Goal: Task Accomplishment & Management: Manage account settings

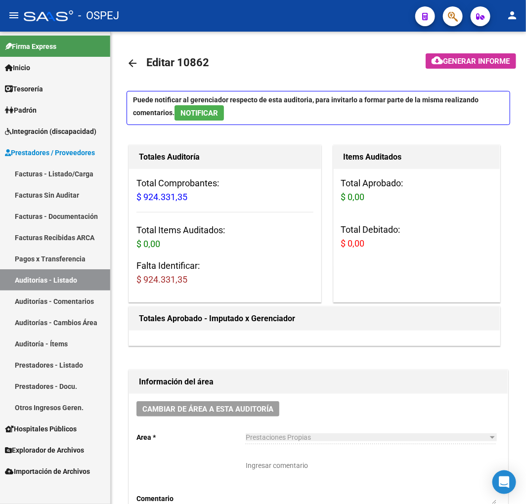
scroll to position [0, 117]
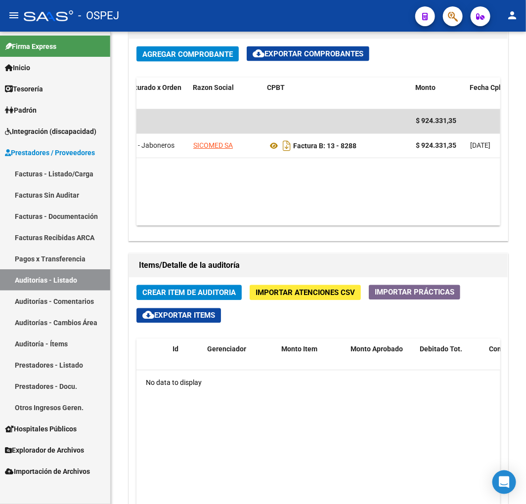
click at [298, 294] on span "Importar Atenciones CSV" at bounding box center [305, 293] width 99 height 9
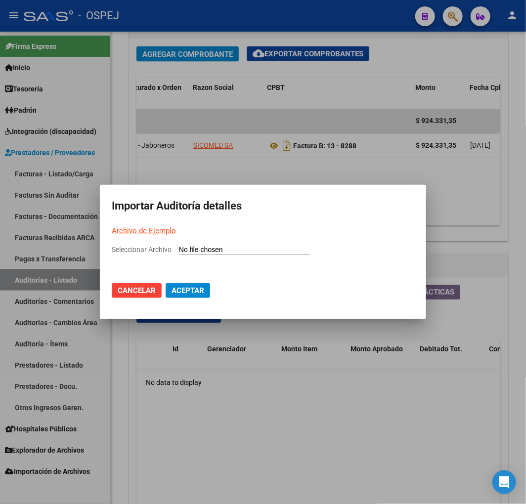
click at [248, 246] on input "Seleccionar Archivo" at bounding box center [244, 250] width 131 height 9
type input "C:\fakepath\Auditoria-demo-saas sicomed sa fb 13-8288.csv"
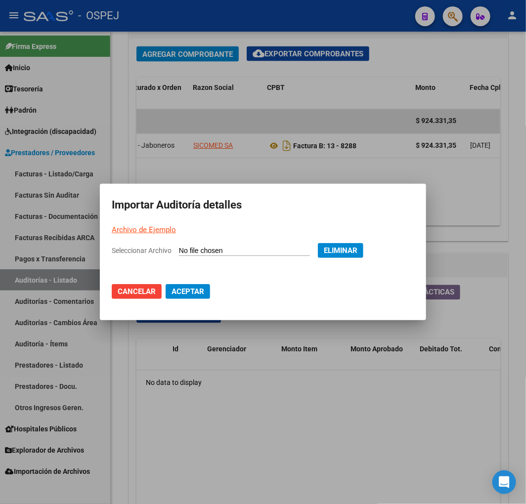
click at [183, 283] on mat-dialog-actions "Cancelar Aceptar" at bounding box center [263, 292] width 303 height 34
click at [191, 293] on span "Aceptar" at bounding box center [188, 291] width 33 height 9
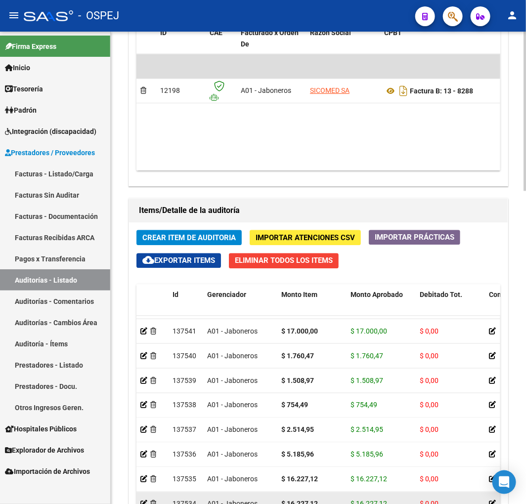
scroll to position [928, 0]
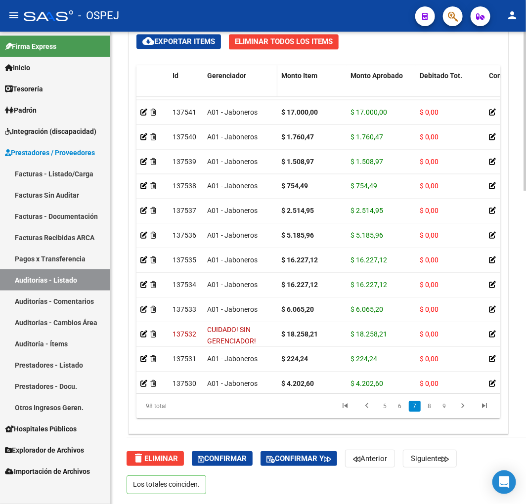
click at [233, 72] on span "Gerenciador" at bounding box center [226, 76] width 39 height 8
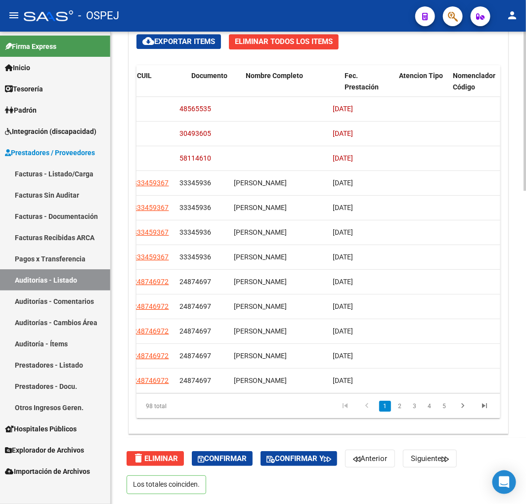
scroll to position [0, 753]
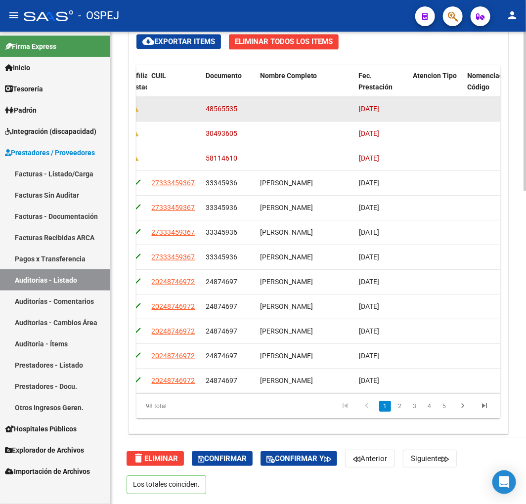
click at [225, 109] on span "48565535" at bounding box center [222, 109] width 32 height 8
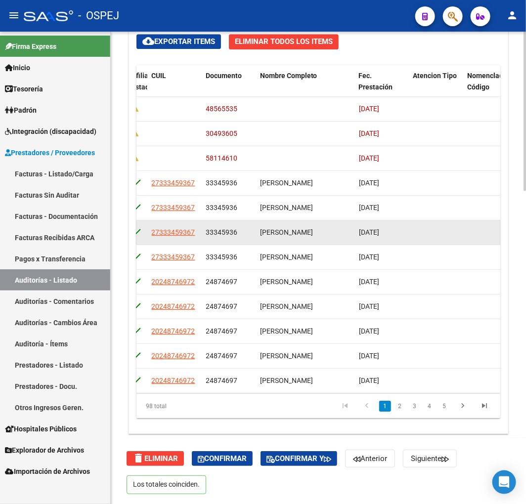
copy span "48565535"
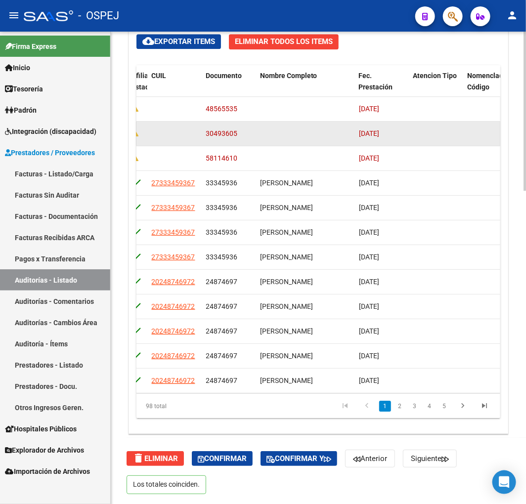
click at [225, 132] on span "30493605" at bounding box center [222, 134] width 32 height 8
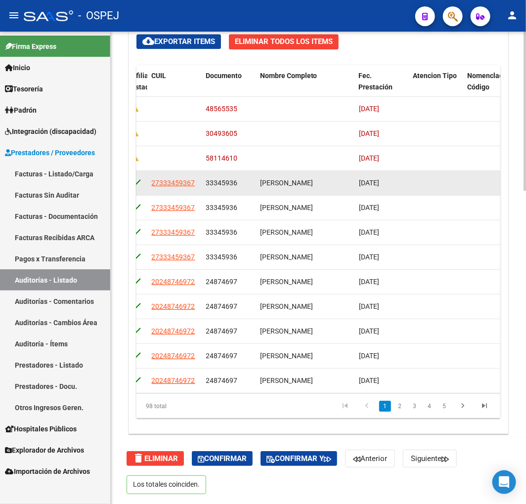
copy span "30493605"
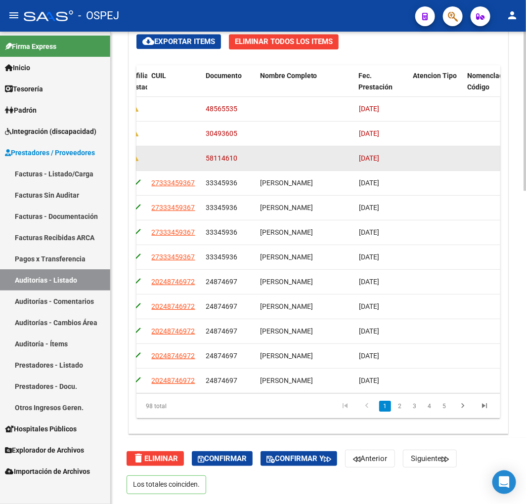
click at [215, 161] on span "58114610" at bounding box center [222, 158] width 32 height 8
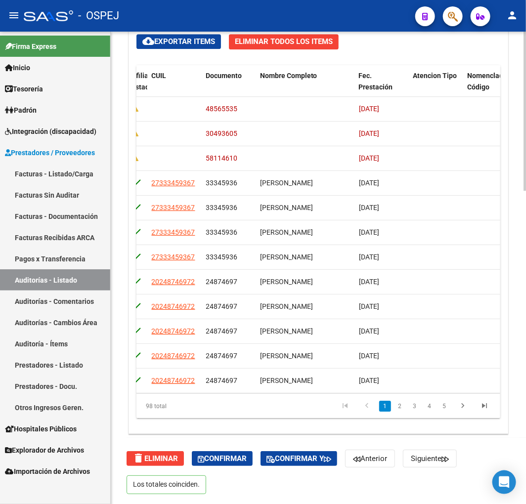
copy span "58114610"
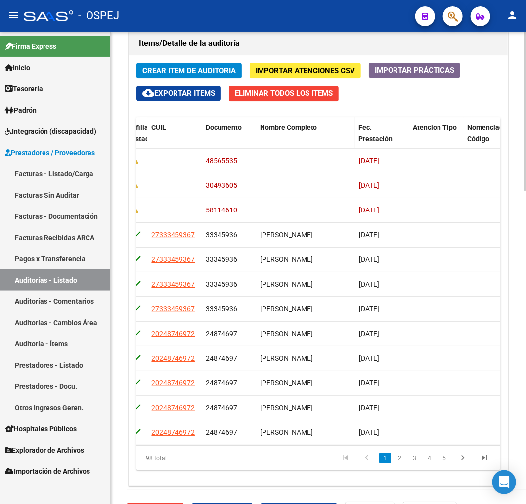
scroll to position [873, 0]
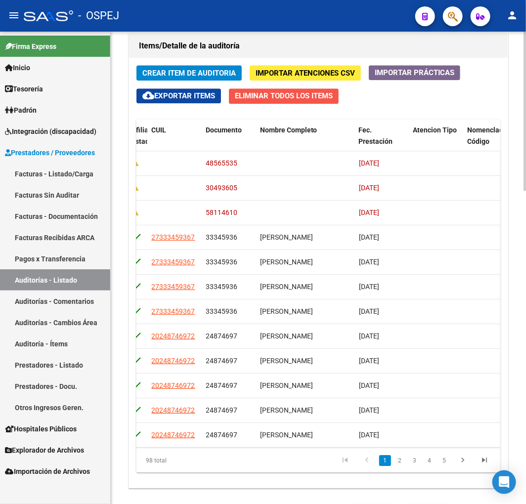
click at [322, 92] on span "Eliminar Todos los Items" at bounding box center [284, 95] width 98 height 9
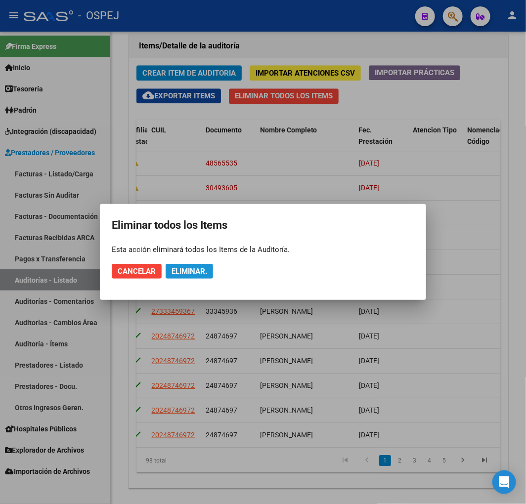
click at [193, 270] on span "Eliminar." at bounding box center [190, 271] width 36 height 9
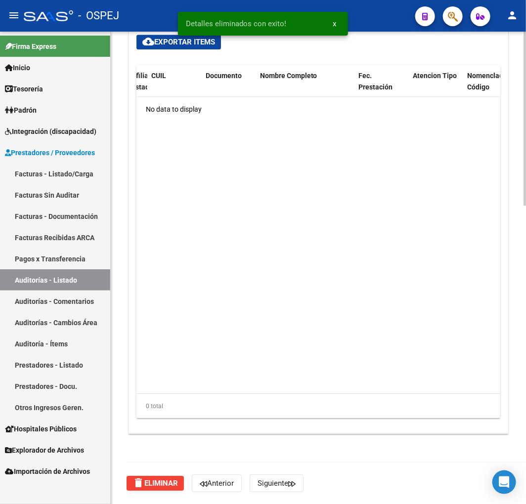
scroll to position [755, 0]
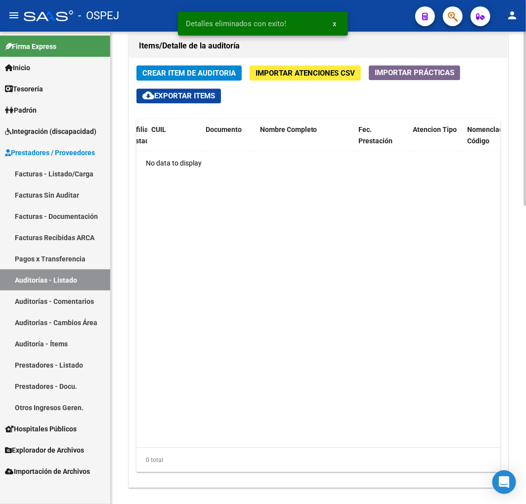
click at [308, 68] on button "Importar Atenciones CSV" at bounding box center [305, 72] width 111 height 15
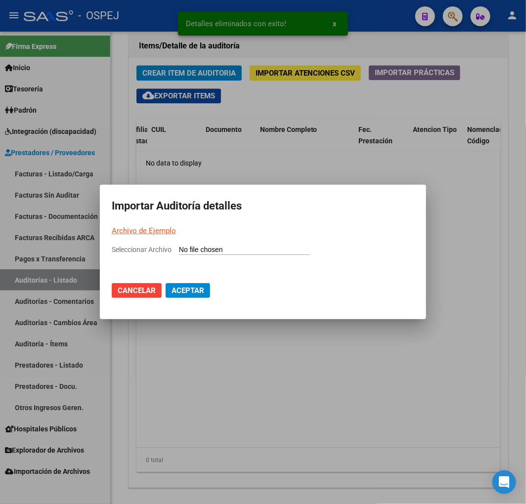
click at [240, 248] on input "Seleccionar Archivo" at bounding box center [244, 250] width 131 height 9
type input "C:\fakepath\Auditoria-demo-saas sicomed sa fb 13-8288.csv"
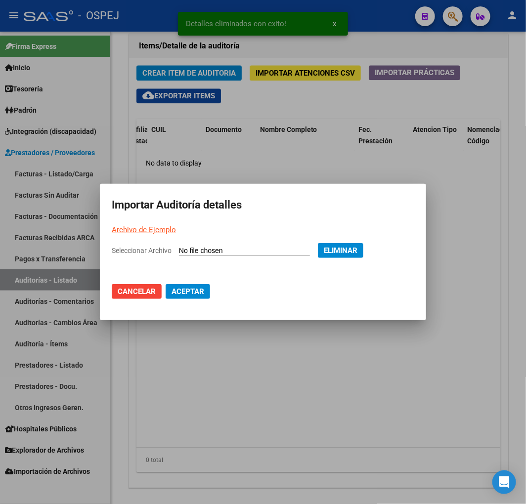
click at [179, 290] on span "Aceptar" at bounding box center [188, 291] width 33 height 9
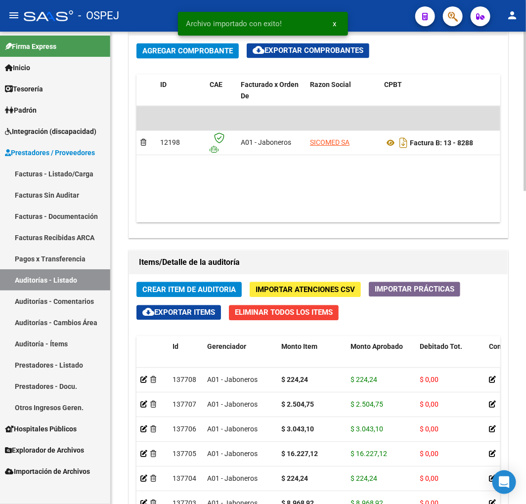
scroll to position [439, 0]
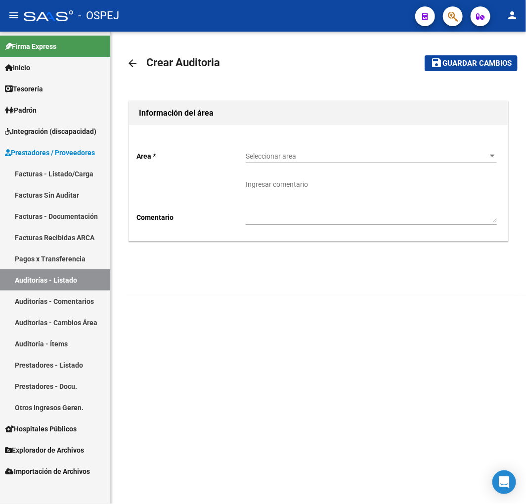
click at [302, 162] on div "Seleccionar area Seleccionar area" at bounding box center [371, 153] width 251 height 20
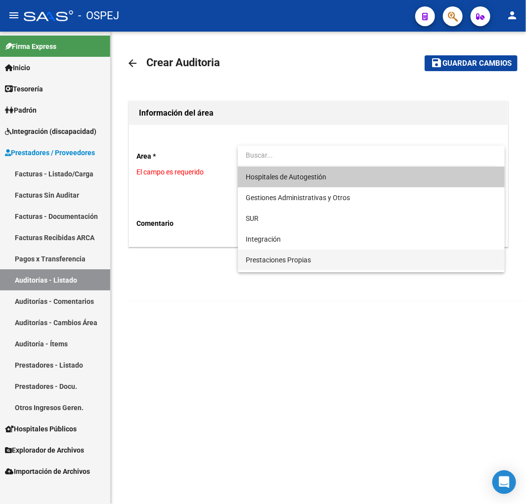
click at [297, 261] on span "Prestaciones Propias" at bounding box center [278, 260] width 65 height 8
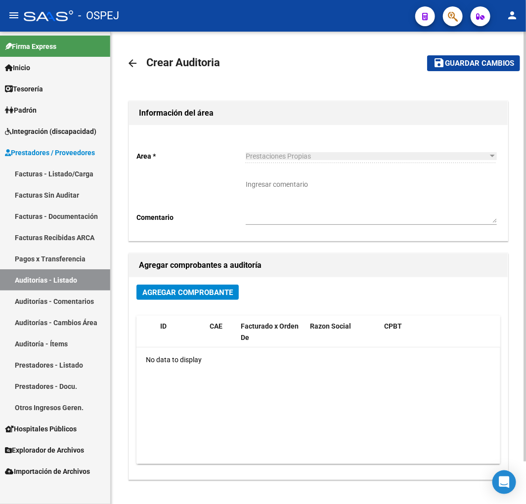
click at [192, 297] on span "Agregar Comprobante" at bounding box center [187, 292] width 90 height 9
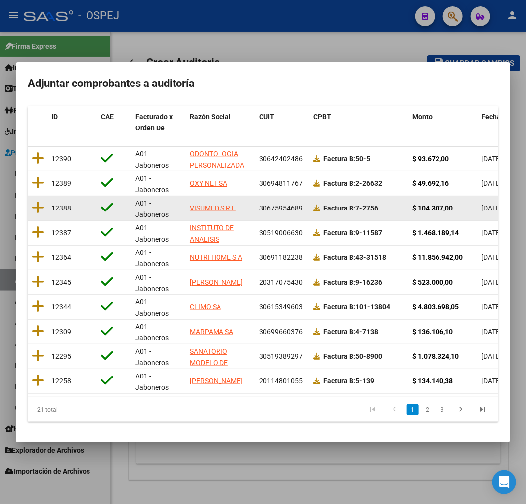
scroll to position [125, 0]
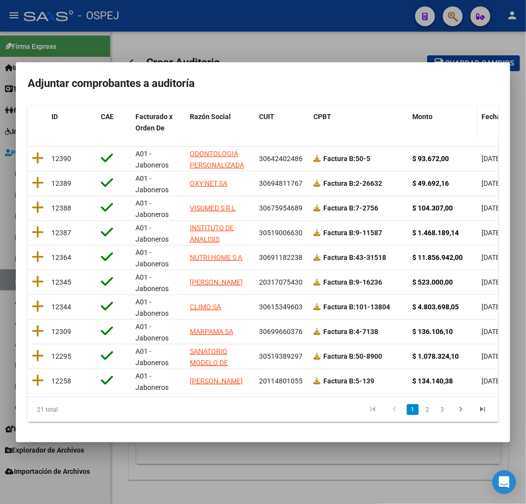
click at [421, 113] on div "Monto" at bounding box center [442, 116] width 61 height 11
click at [486, 113] on span "Fecha Cpbt" at bounding box center [500, 117] width 36 height 8
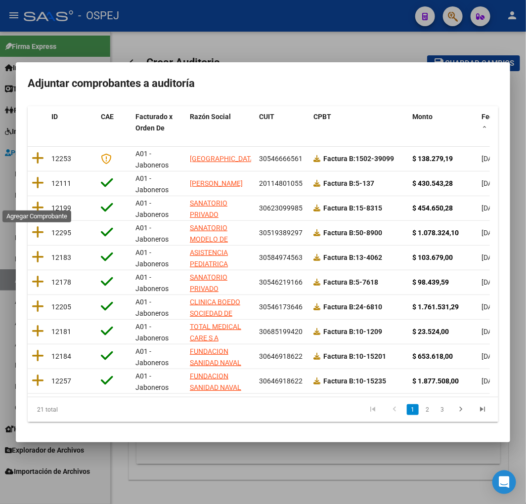
drag, startPoint x: 41, startPoint y: 200, endPoint x: 87, endPoint y: 193, distance: 45.9
click at [41, 201] on icon at bounding box center [38, 208] width 12 height 14
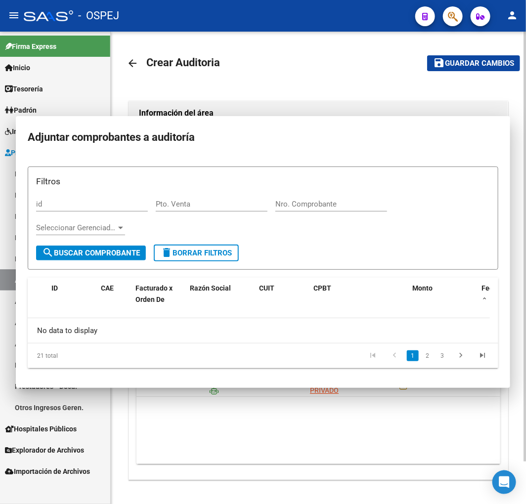
scroll to position [0, 0]
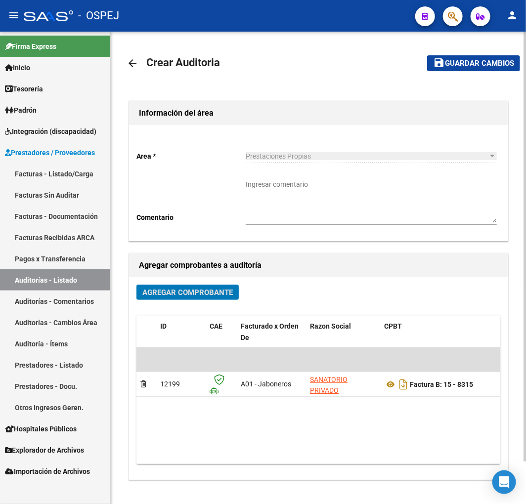
click at [470, 69] on button "save Guardar cambios" at bounding box center [473, 62] width 93 height 15
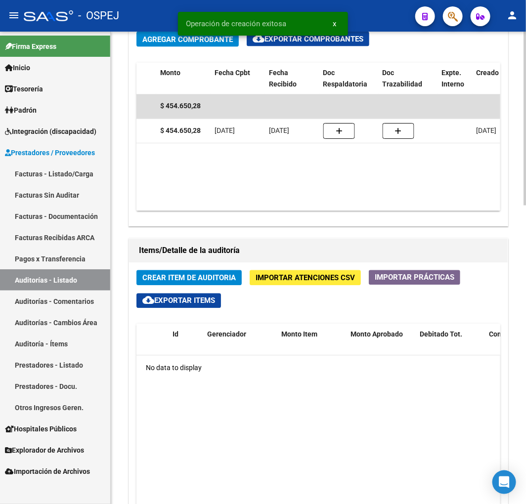
scroll to position [0, 263]
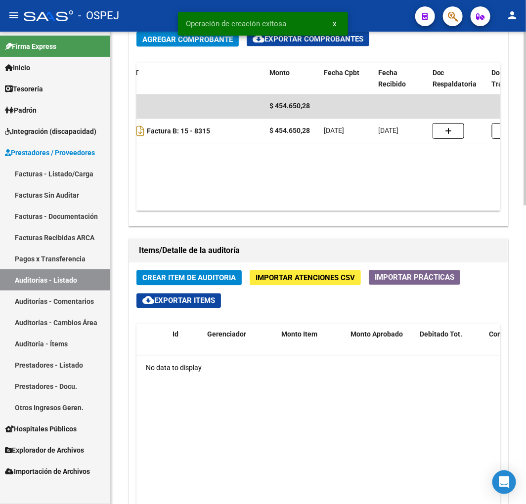
drag, startPoint x: 254, startPoint y: 210, endPoint x: 206, endPoint y: 201, distance: 49.2
click at [206, 202] on div "Agregar Comprobante cloud_download Exportar Comprobantes ID CAE Facturado x Ord…" at bounding box center [318, 125] width 379 height 202
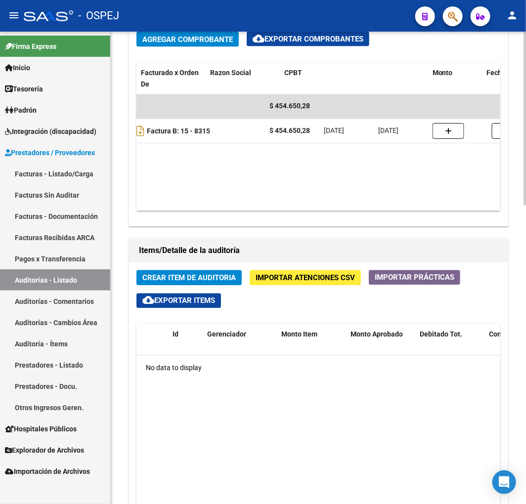
scroll to position [0, 98]
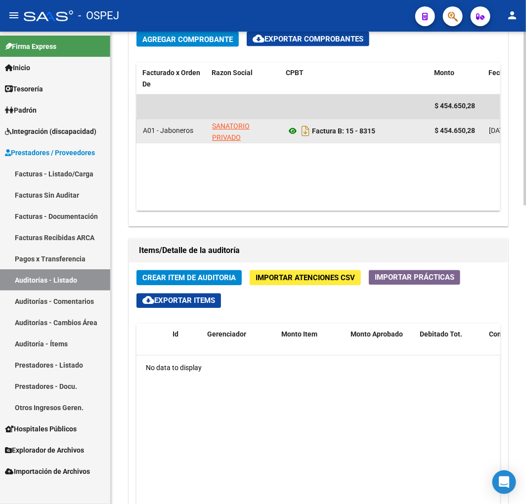
click at [291, 131] on icon at bounding box center [292, 132] width 13 height 12
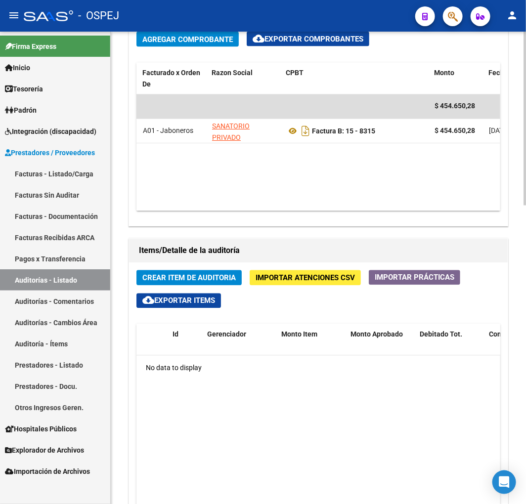
drag, startPoint x: 322, startPoint y: 269, endPoint x: 306, endPoint y: 285, distance: 22.7
click at [322, 272] on div "Crear Item de Auditoria Importar Atenciones CSV Importar Prácticas cloud_downlo…" at bounding box center [318, 478] width 379 height 430
click at [303, 288] on div "Crear Item de Auditoria Importar Atenciones CSV Importar Prácticas cloud_downlo…" at bounding box center [318, 478] width 379 height 430
click at [306, 278] on span "Importar Atenciones CSV" at bounding box center [305, 278] width 99 height 9
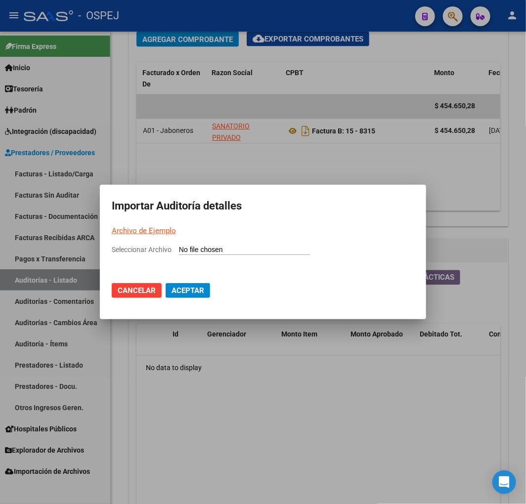
click at [237, 250] on input "Seleccionar Archivo" at bounding box center [244, 250] width 131 height 9
type input "C:\fakepath\Auditoria-demo-[PERSON_NAME] 8315.csv"
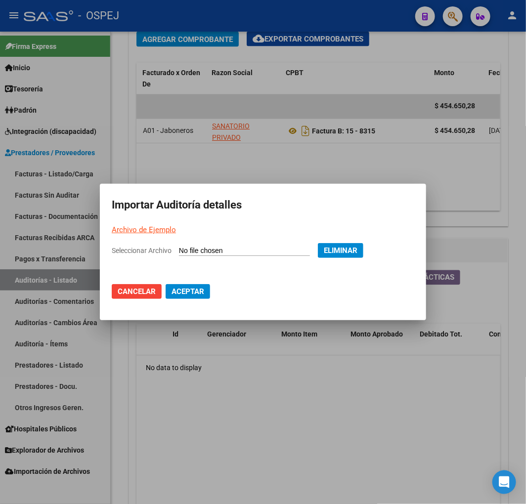
click at [187, 298] on button "Aceptar" at bounding box center [188, 291] width 44 height 15
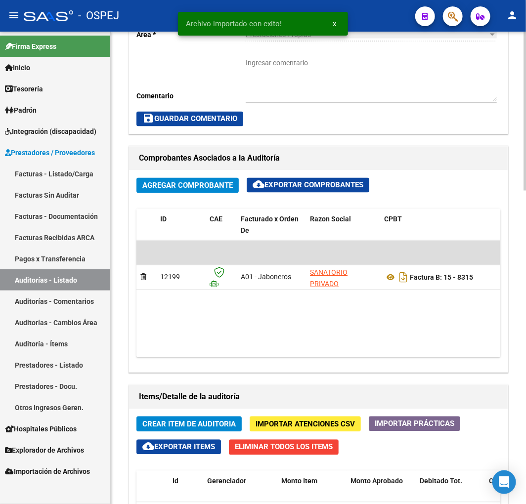
scroll to position [769, 0]
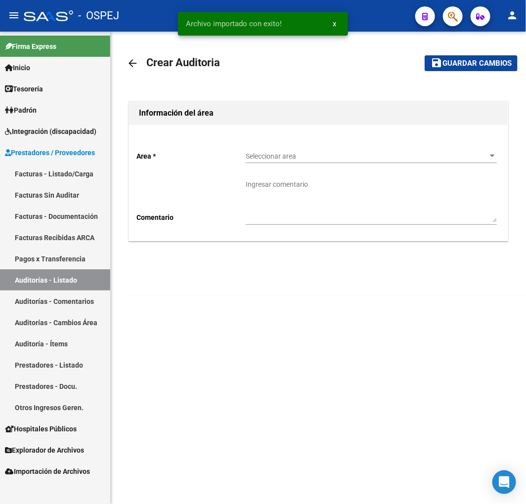
click at [311, 151] on div "Seleccionar area Seleccionar area" at bounding box center [371, 153] width 251 height 20
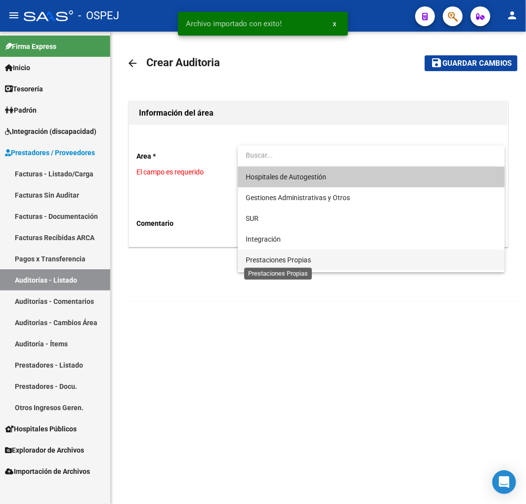
click at [302, 254] on span "Prestaciones Propias" at bounding box center [371, 260] width 251 height 21
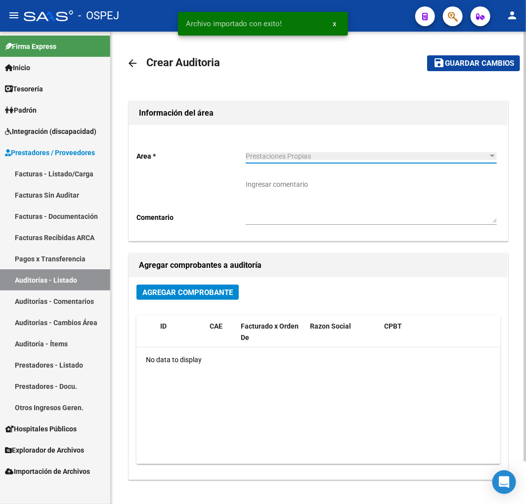
click at [172, 303] on div "Agregar Comprobante" at bounding box center [318, 296] width 364 height 23
click at [193, 291] on span "Agregar Comprobante" at bounding box center [187, 292] width 90 height 9
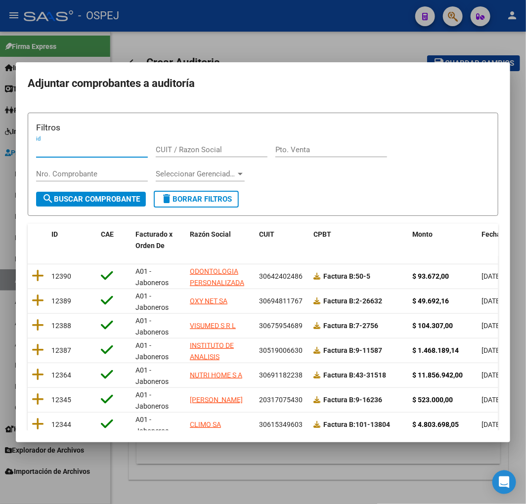
click at [489, 231] on span "Fecha Cpbt" at bounding box center [500, 234] width 36 height 8
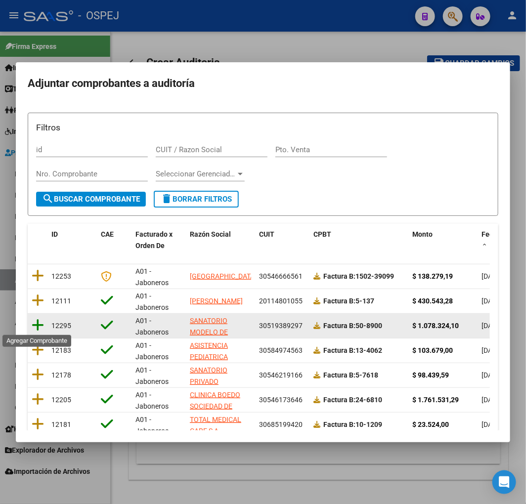
click at [36, 322] on icon at bounding box center [38, 325] width 12 height 14
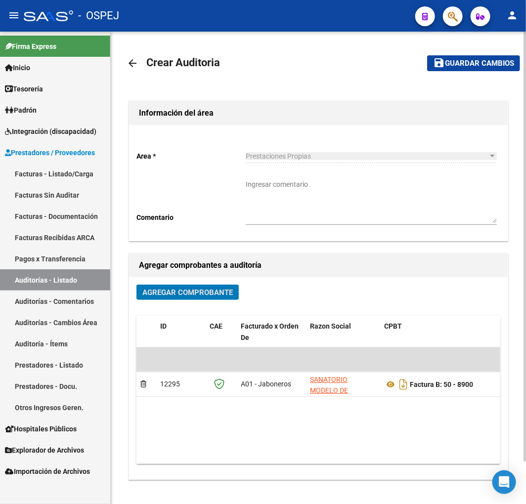
click at [475, 50] on mat-toolbar-row "save Guardar cambios" at bounding box center [465, 63] width 109 height 32
click at [478, 57] on button "save Guardar cambios" at bounding box center [473, 62] width 93 height 15
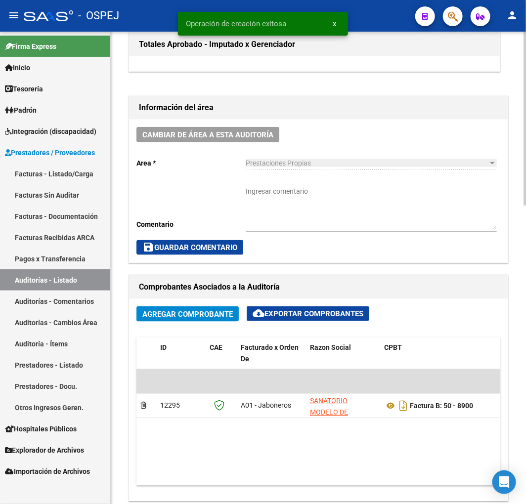
scroll to position [549, 0]
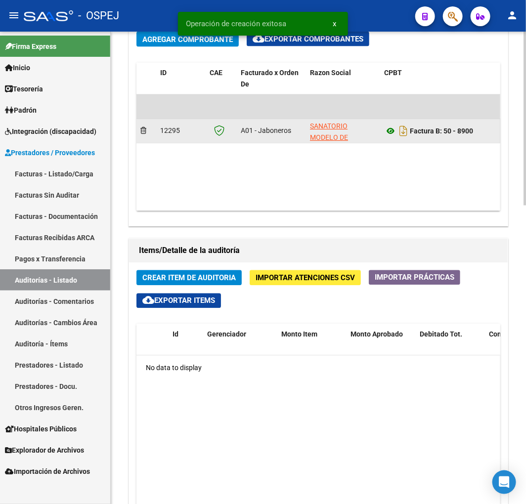
click at [391, 132] on icon at bounding box center [390, 132] width 13 height 12
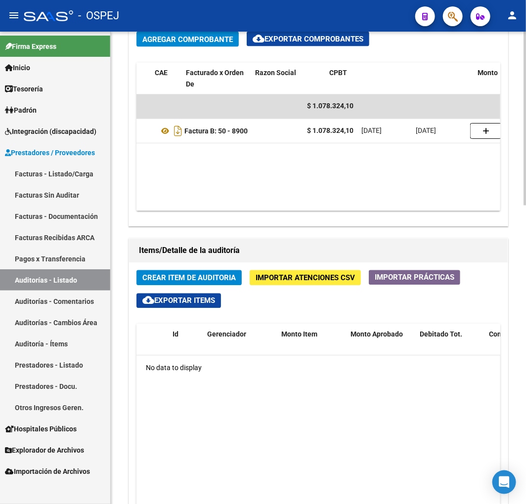
scroll to position [0, 349]
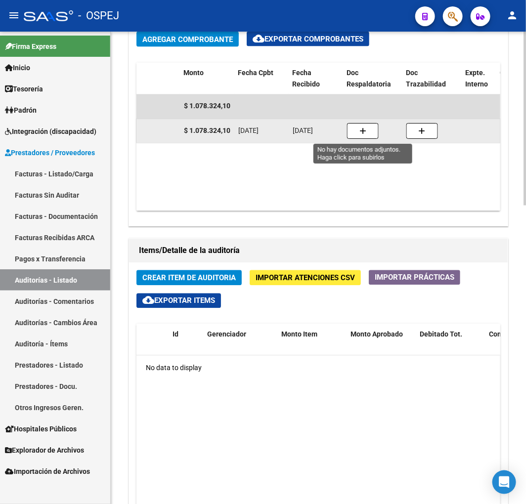
click at [373, 125] on button "button" at bounding box center [363, 132] width 32 height 16
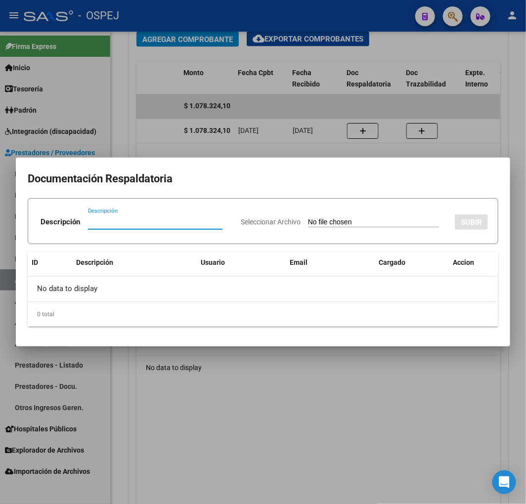
click at [396, 89] on div at bounding box center [263, 252] width 526 height 504
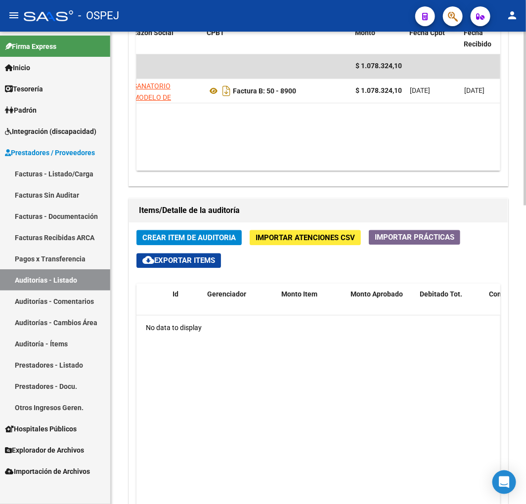
scroll to position [0, 146]
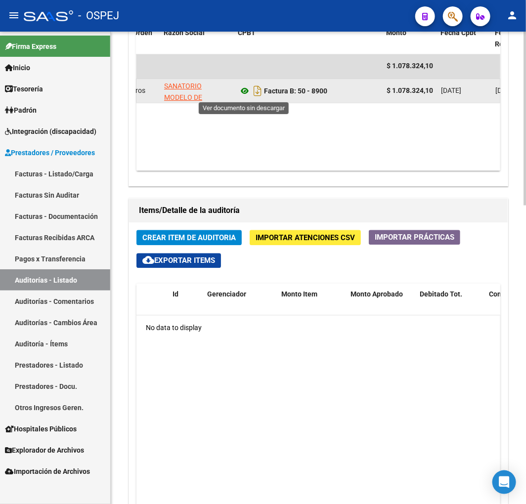
click at [244, 92] on icon at bounding box center [244, 92] width 13 height 12
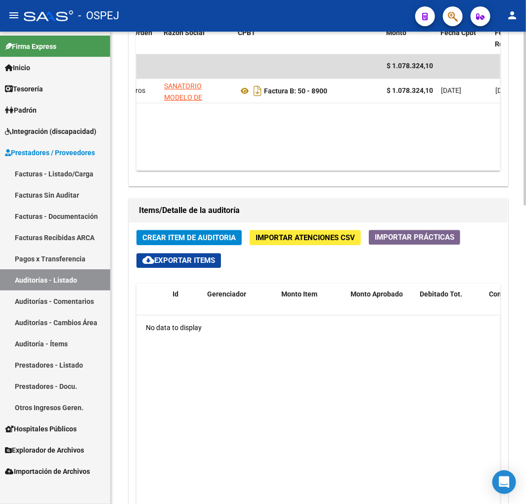
click at [307, 238] on span "Importar Atenciones CSV" at bounding box center [305, 238] width 99 height 9
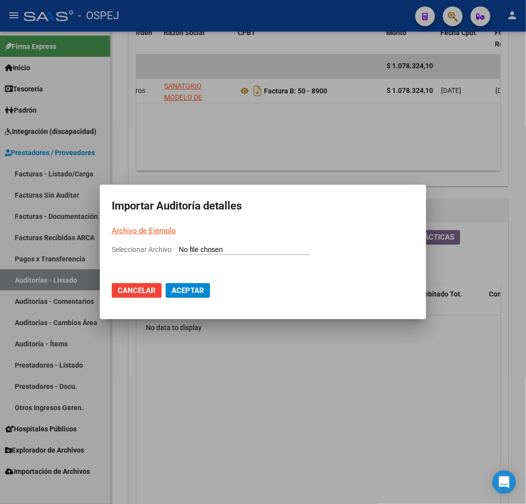
click at [202, 252] on input "Seleccionar Archivo" at bounding box center [244, 250] width 131 height 9
type input "C:\fakepath\Auditoria-demo-saas Sanatorio Caseros FB 8900.csv"
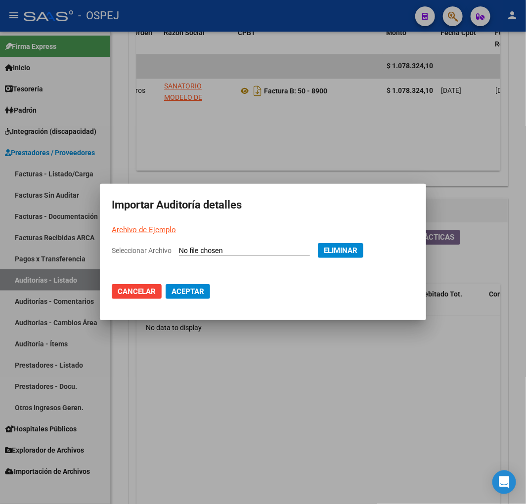
click at [190, 293] on span "Aceptar" at bounding box center [188, 291] width 33 height 9
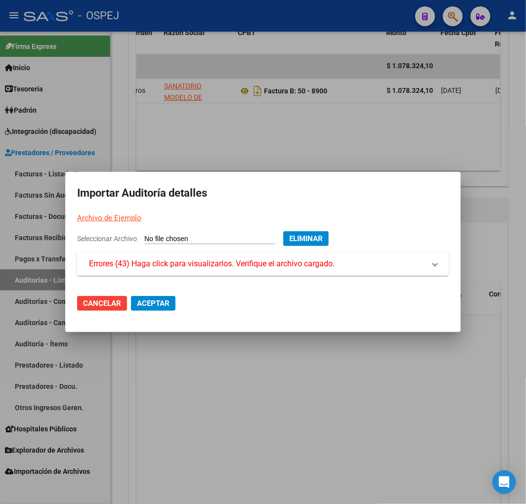
click at [156, 260] on span "Errores (43) Haga click para visualizarlos. Verifique el archivo cargado." at bounding box center [212, 264] width 246 height 12
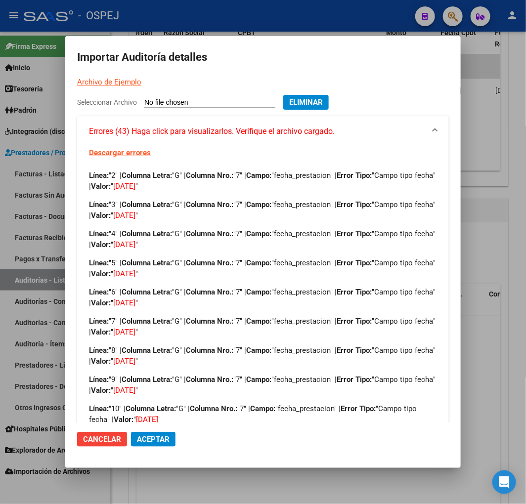
click at [482, 223] on div at bounding box center [263, 252] width 526 height 504
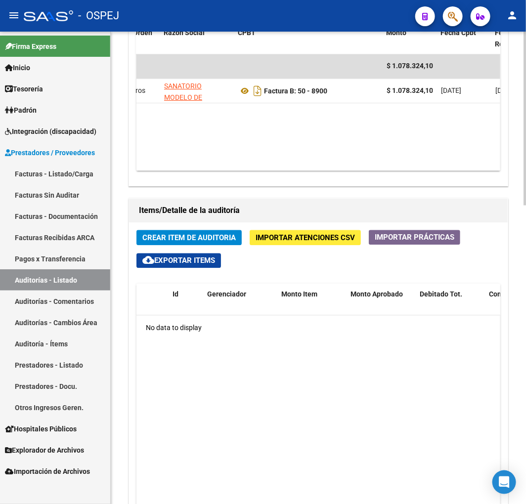
click at [288, 236] on span "Importar Atenciones CSV" at bounding box center [305, 238] width 99 height 9
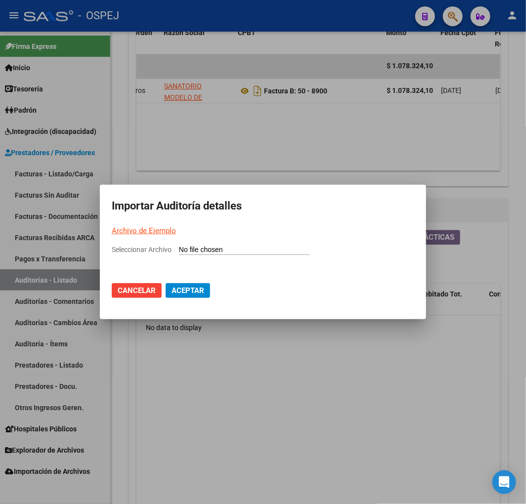
click at [273, 253] on input "Seleccionar Archivo" at bounding box center [244, 250] width 131 height 9
type input "C:\fakepath\Auditoria-demo-saas Sanatorio Caseros FB 8900.csv"
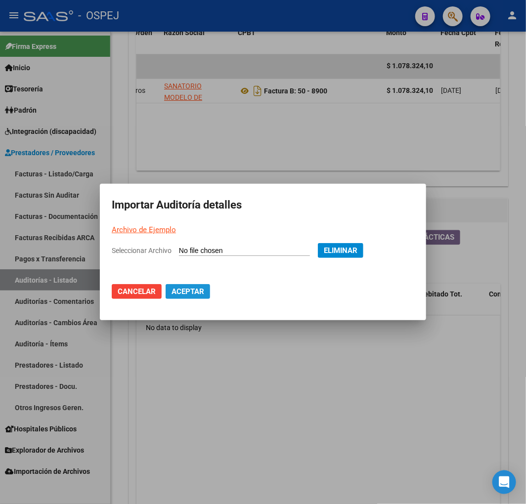
click at [194, 287] on span "Aceptar" at bounding box center [188, 291] width 33 height 9
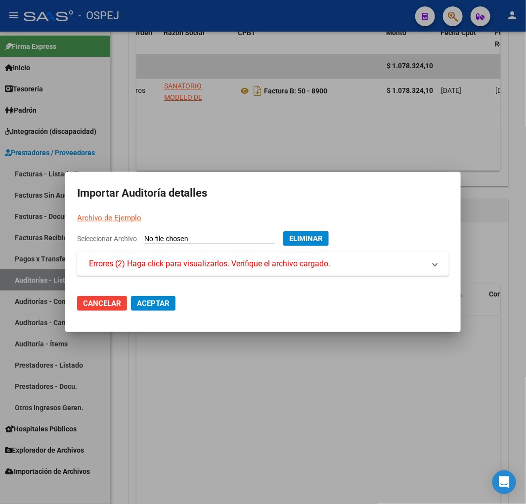
click at [205, 269] on span "Errores (2) Haga click para visualizarlos. Verifique el archivo cargado." at bounding box center [209, 264] width 241 height 12
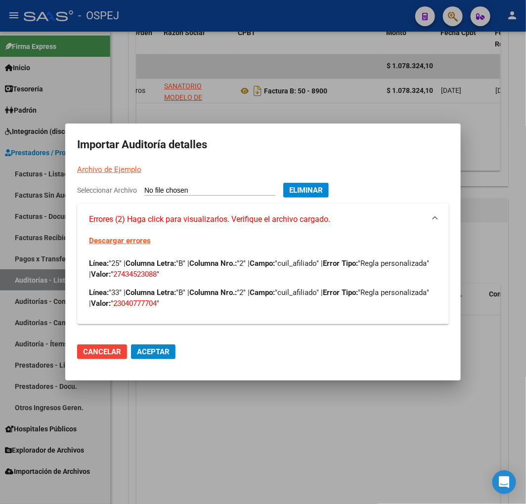
click at [157, 277] on span "27434523088" at bounding box center [135, 274] width 44 height 9
copy span "27434523088"
click at [213, 235] on mat-expansion-panel-header "Errores (2) Haga click para visualizarlos. Verifique el archivo cargado." at bounding box center [263, 220] width 372 height 32
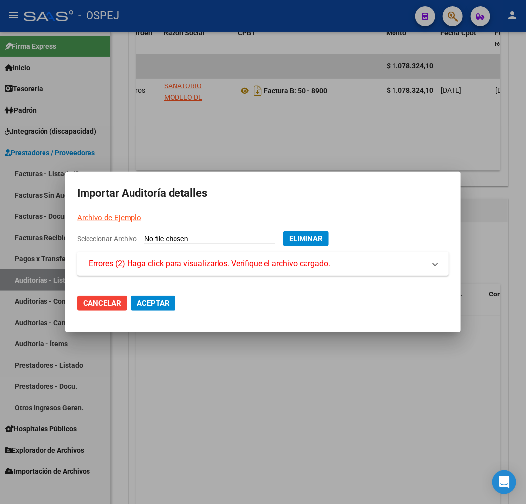
click at [277, 253] on mat-expansion-panel-header "Errores (2) Haga click para visualizarlos. Verifique el archivo cargado." at bounding box center [263, 264] width 372 height 24
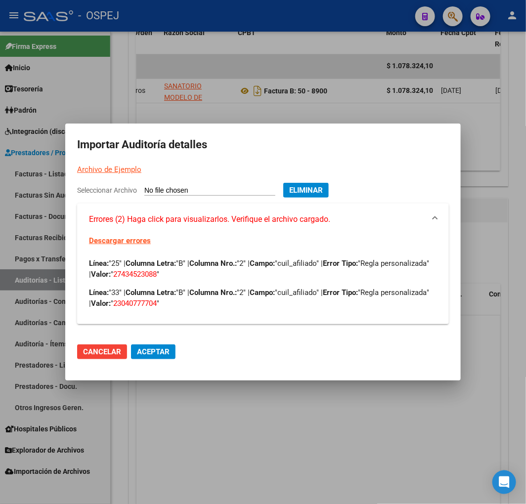
click at [194, 279] on p "Línea: "25" | Columna Letra: "B" | Columna Nro.: "2" | Campo: "cuil_afiliado" |…" at bounding box center [263, 269] width 348 height 22
click at [157, 276] on span "27434523088" at bounding box center [135, 274] width 44 height 9
copy span "27434523088"
drag, startPoint x: 250, startPoint y: 307, endPoint x: 201, endPoint y: 305, distance: 49.0
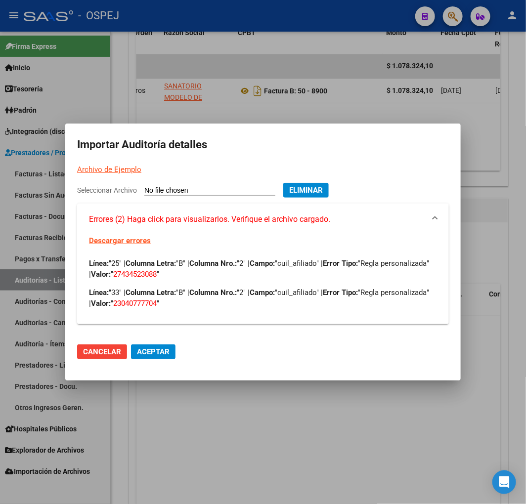
click at [250, 307] on p "Línea: "33" | Columna Letra: "B" | Columna Nro.: "2" | Campo: "cuil_afiliado" |…" at bounding box center [263, 298] width 348 height 22
click at [157, 302] on span "23040777704" at bounding box center [135, 303] width 44 height 9
copy span "23040777704"
click at [254, 393] on div at bounding box center [263, 252] width 526 height 504
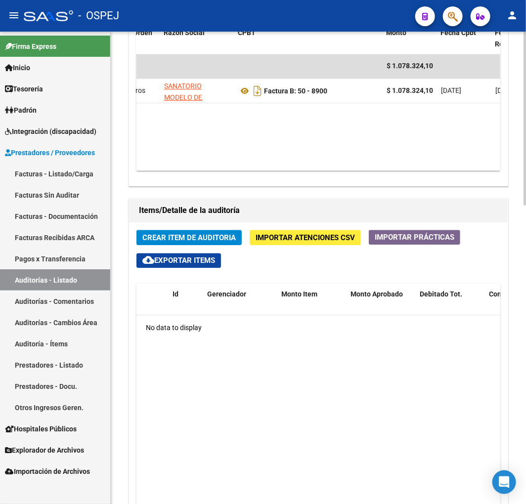
click at [267, 250] on div "Crear Item de Auditoria Importar Atenciones CSV Importar Prácticas cloud_downlo…" at bounding box center [318, 438] width 379 height 430
click at [300, 234] on span "Importar Atenciones CSV" at bounding box center [305, 238] width 99 height 9
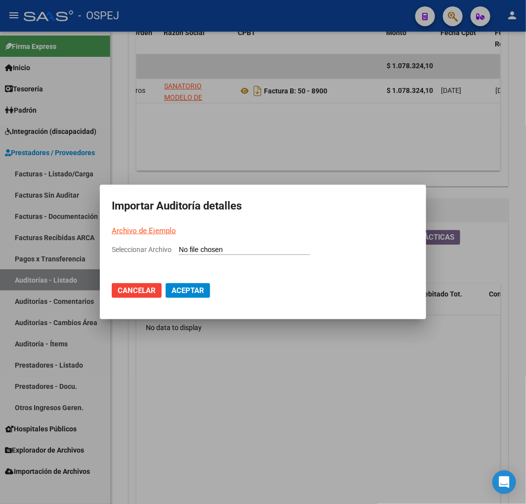
click at [253, 253] on input "Seleccionar Archivo" at bounding box center [244, 250] width 131 height 9
type input "C:\fakepath\Auditoria-demo-saas Sanatorio Caseros FB 8900.csv"
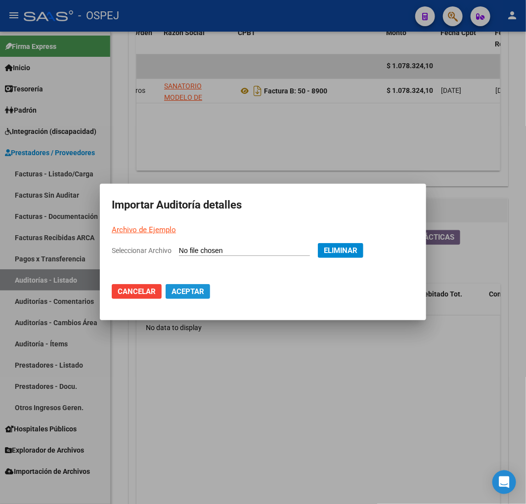
click at [181, 287] on span "Aceptar" at bounding box center [188, 291] width 33 height 9
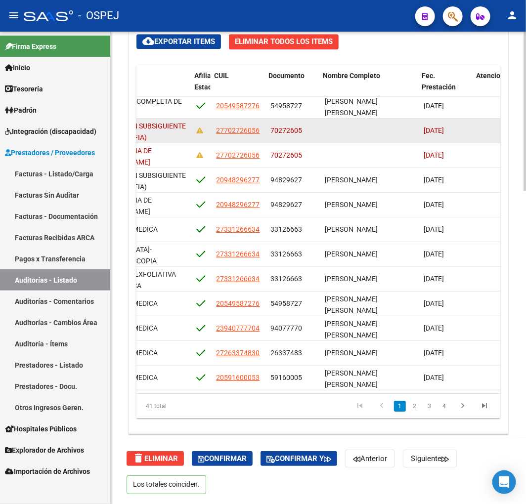
scroll to position [0, 690]
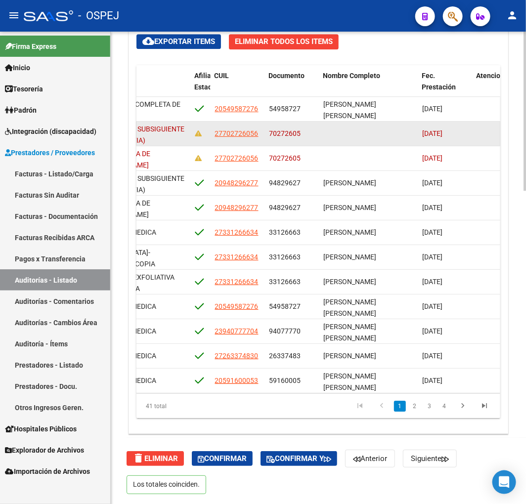
click at [287, 130] on span "70272605" at bounding box center [285, 134] width 32 height 8
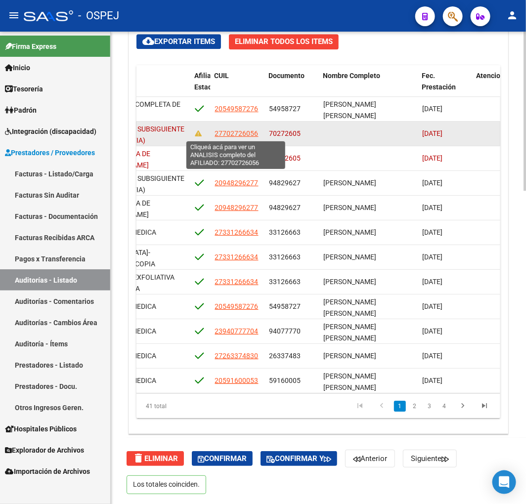
click at [244, 136] on span "27702726056" at bounding box center [237, 134] width 44 height 8
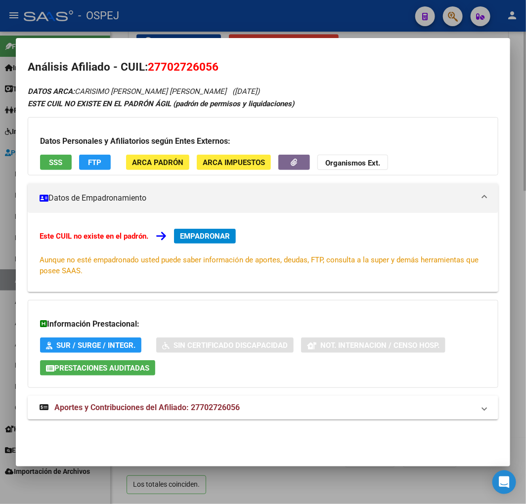
click at [352, 481] on div at bounding box center [263, 252] width 526 height 504
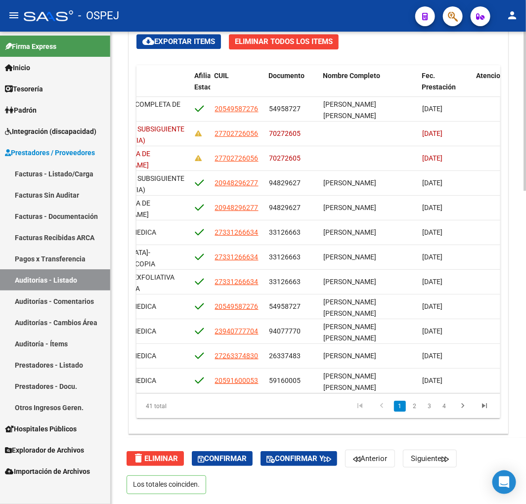
scroll to position [599, 0]
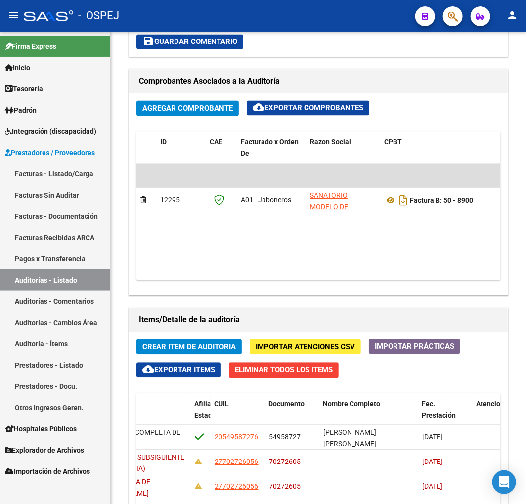
click at [200, 408] on span "Afiliado Estado" at bounding box center [206, 409] width 25 height 19
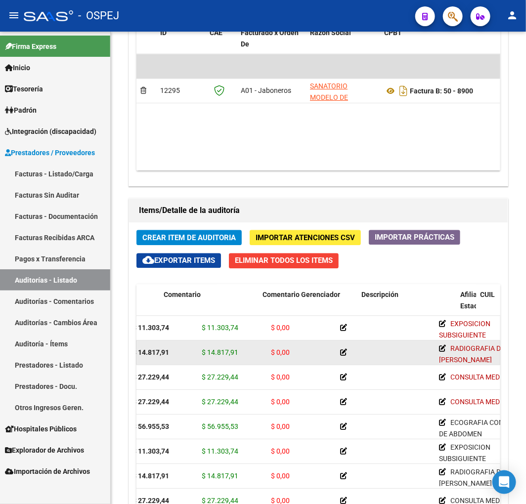
scroll to position [0, 0]
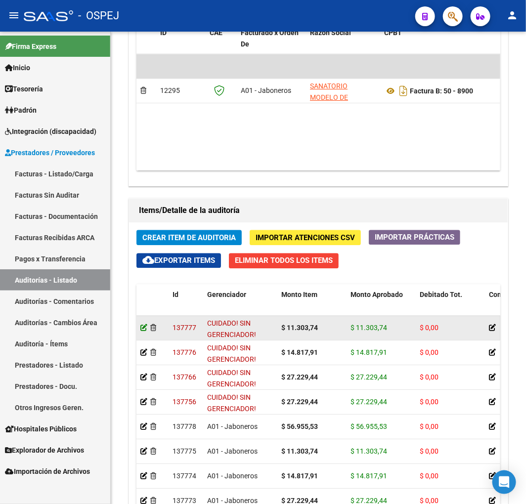
click at [142, 327] on icon at bounding box center [143, 327] width 7 height 7
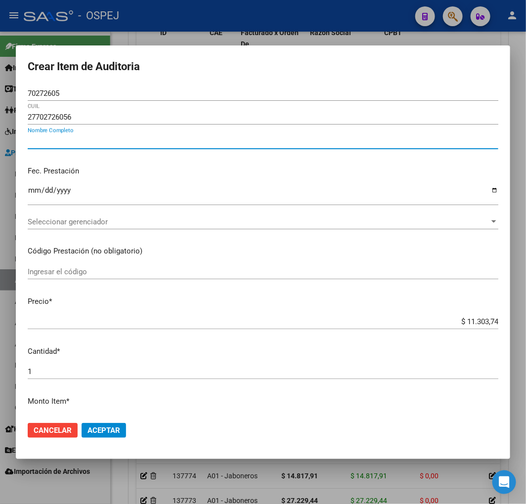
click at [100, 137] on input "Nombre Completo" at bounding box center [263, 141] width 471 height 9
paste input "CARISIMO [PERSON_NAME]"
type input "CARISIMO [PERSON_NAME]"
click at [97, 428] on span "Aceptar" at bounding box center [104, 430] width 33 height 9
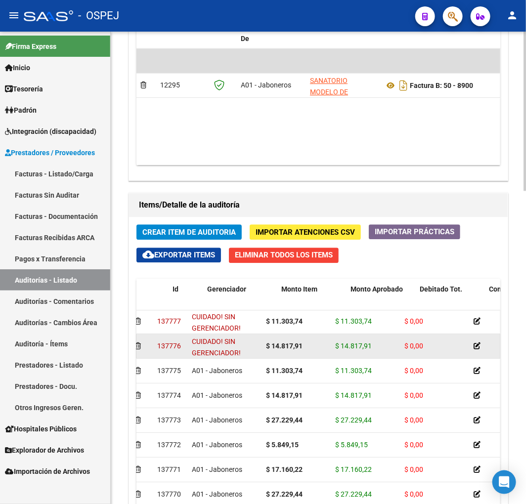
scroll to position [26, 0]
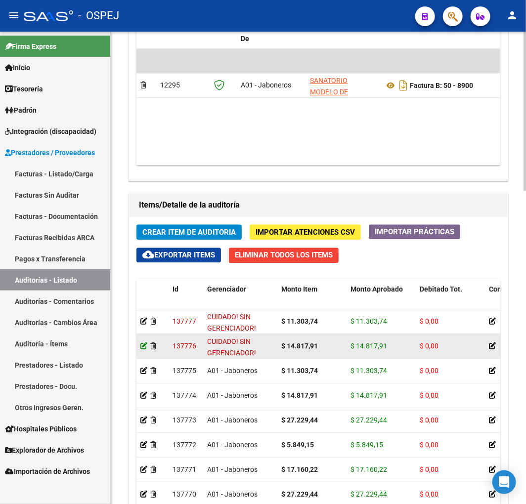
click at [141, 346] on icon at bounding box center [143, 346] width 7 height 7
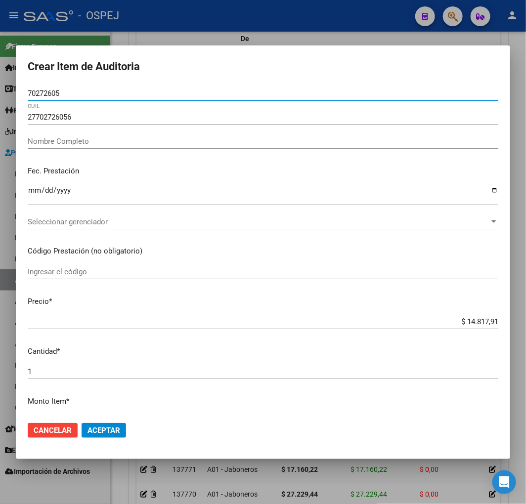
click at [85, 141] on input "Nombre Completo" at bounding box center [263, 141] width 471 height 9
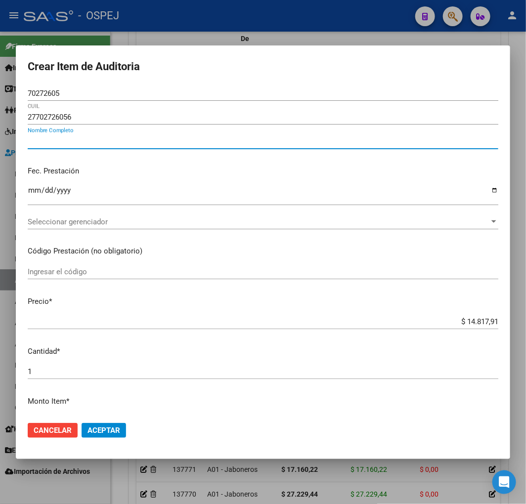
paste input "CARISIMO [PERSON_NAME]"
type input "CARISIMO [PERSON_NAME]"
click at [115, 426] on span "Aceptar" at bounding box center [104, 430] width 33 height 9
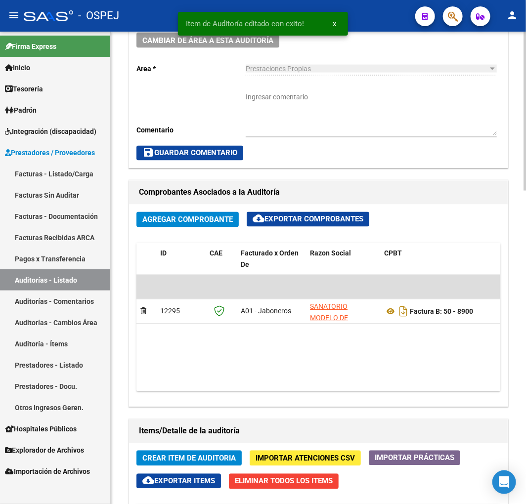
scroll to position [714, 0]
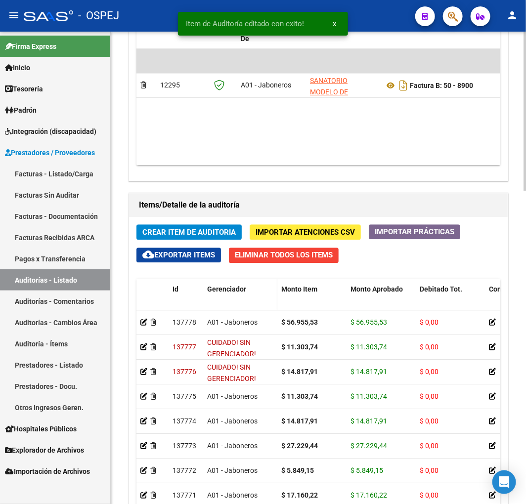
click at [239, 292] on span "Gerenciador" at bounding box center [226, 289] width 39 height 8
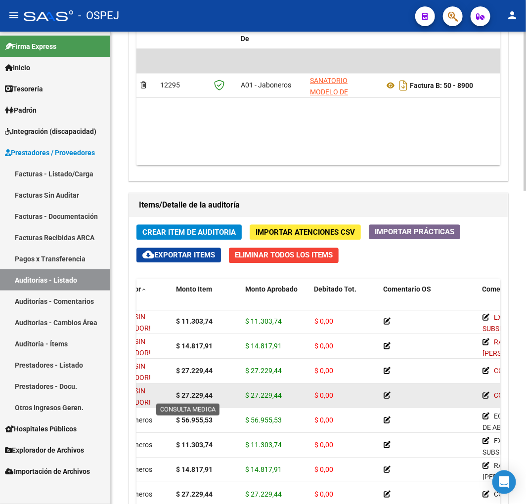
scroll to position [1, 0]
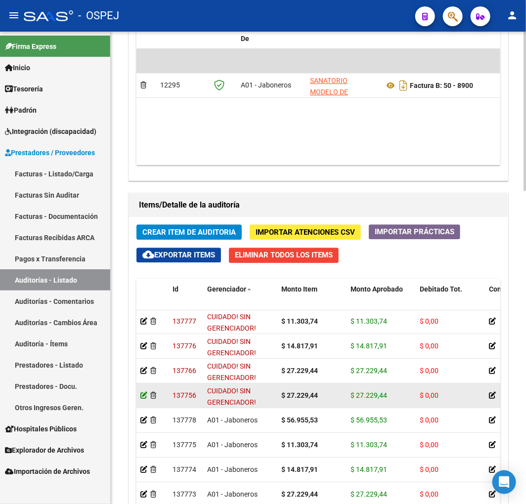
click at [142, 396] on icon at bounding box center [143, 395] width 7 height 7
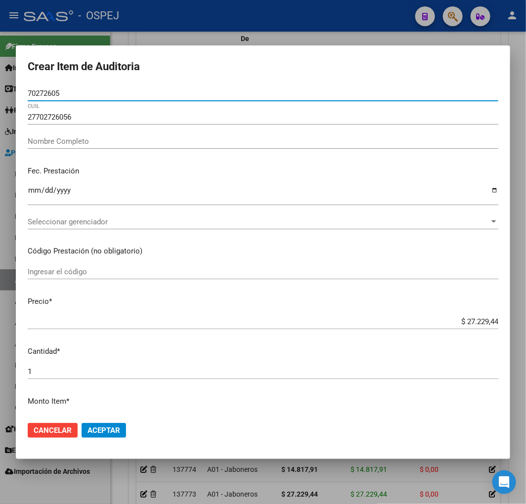
click at [109, 134] on div "Nombre Completo" at bounding box center [263, 141] width 471 height 15
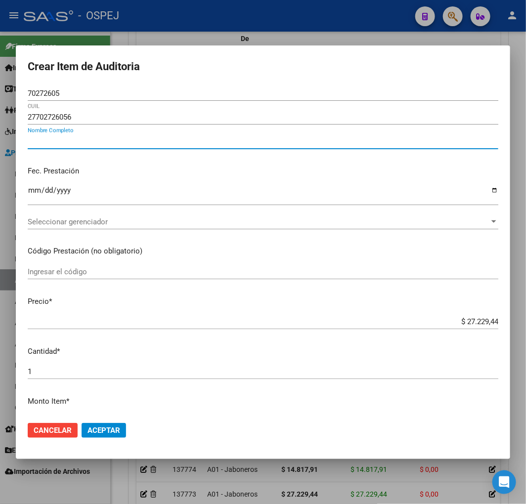
paste input "CARISIMO [PERSON_NAME]"
type input "CARISIMO [PERSON_NAME]"
click at [115, 428] on span "Aceptar" at bounding box center [104, 430] width 33 height 9
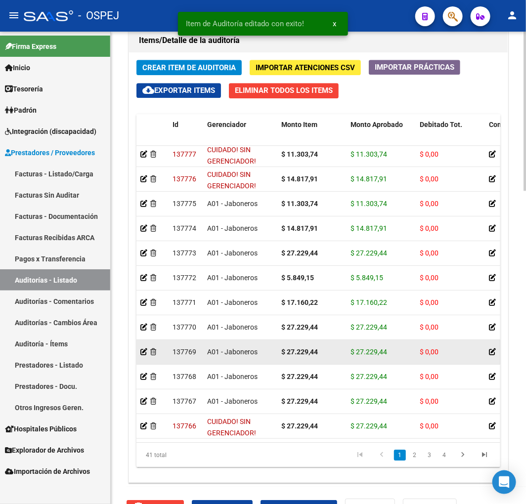
scroll to position [0, 0]
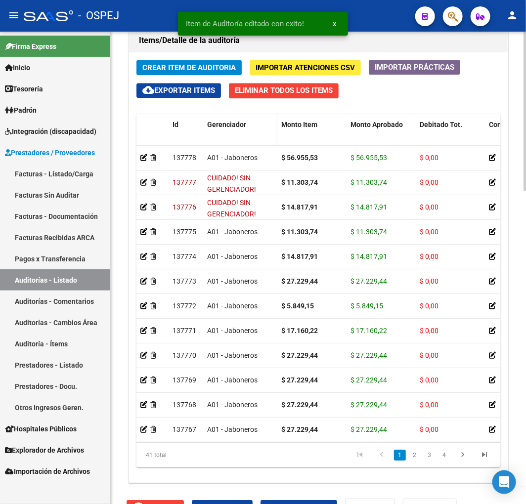
click at [245, 126] on div "Gerenciador" at bounding box center [240, 124] width 66 height 11
click at [239, 124] on span "Gerenciador" at bounding box center [226, 125] width 39 height 8
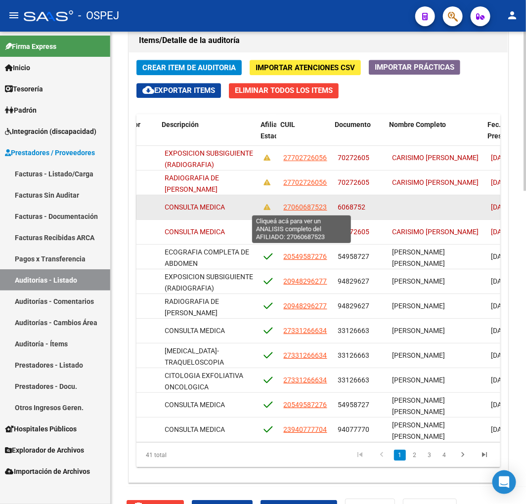
scroll to position [0, 624]
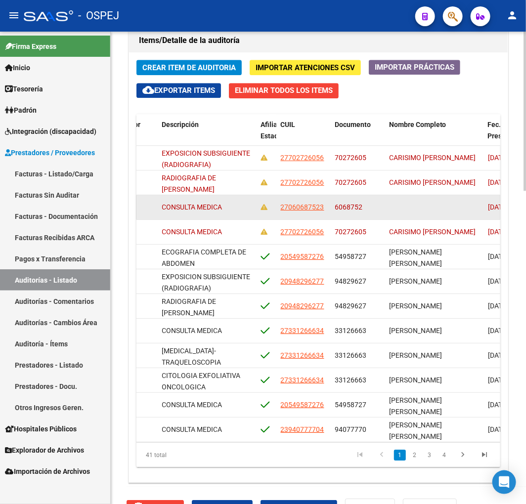
click at [311, 216] on datatable-body-cell "27060687523" at bounding box center [303, 207] width 54 height 24
click at [311, 204] on span "27060687523" at bounding box center [302, 207] width 44 height 8
type textarea "27060687523"
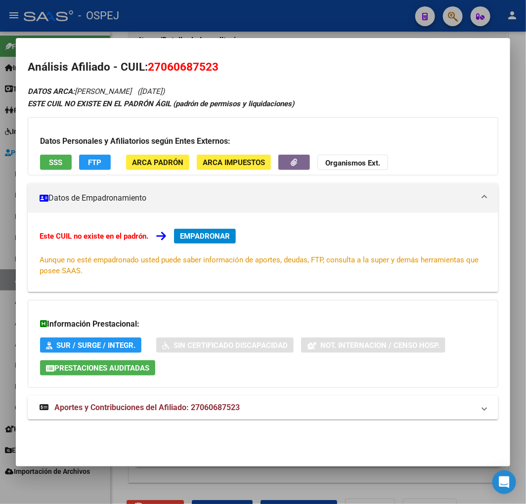
click at [181, 61] on span "27060687523" at bounding box center [183, 66] width 71 height 13
copy span "27060687523"
click at [327, 480] on div at bounding box center [263, 252] width 526 height 504
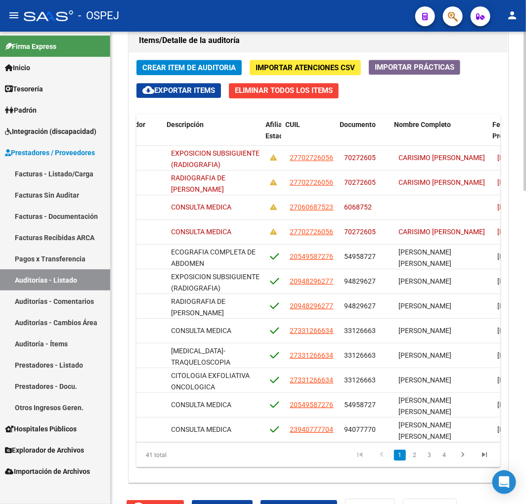
scroll to position [0, 619]
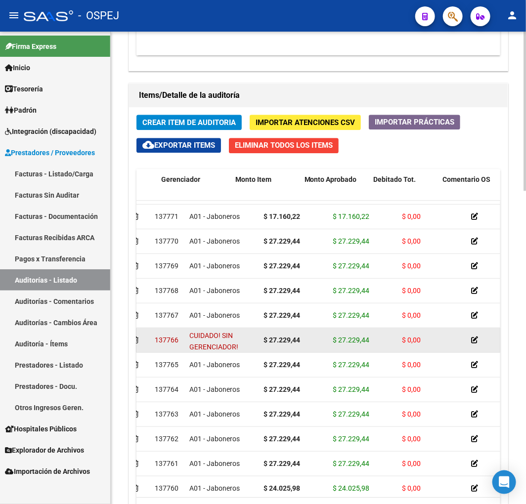
scroll to position [169, 0]
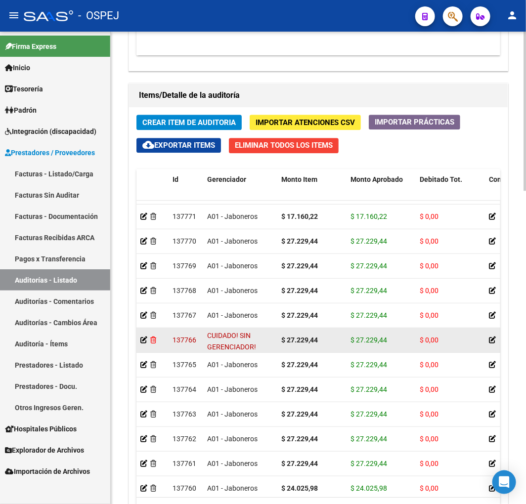
click at [155, 338] on icon at bounding box center [153, 340] width 6 height 7
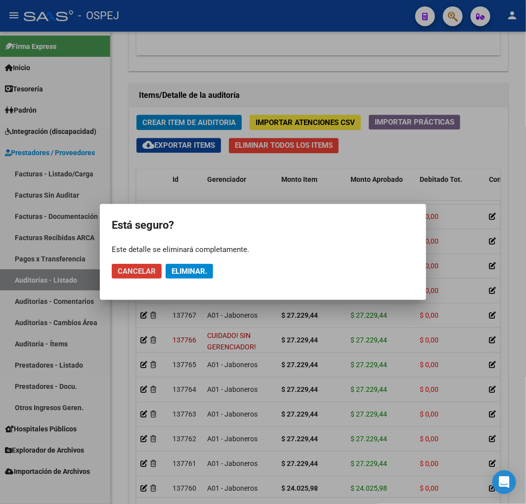
click at [200, 272] on span "Eliminar." at bounding box center [190, 271] width 36 height 9
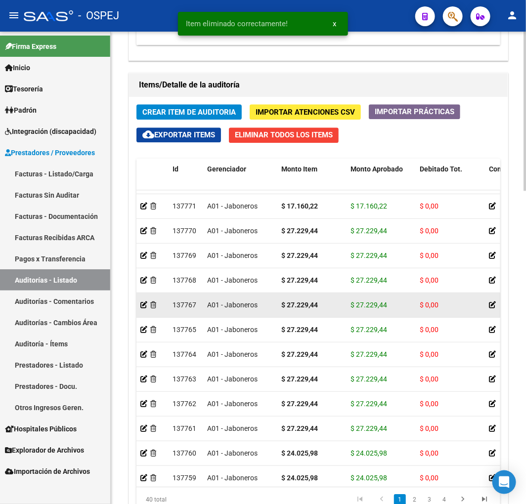
scroll to position [824, 0]
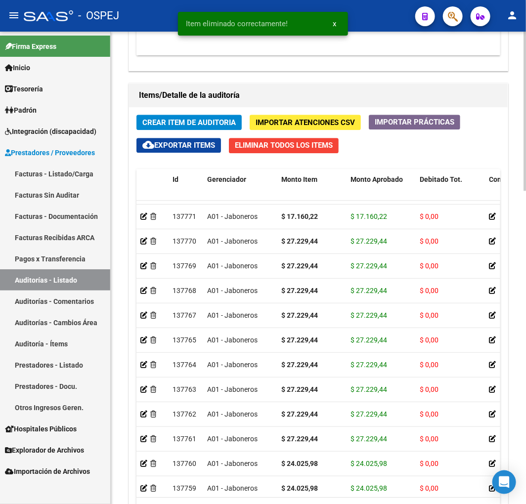
click at [218, 120] on span "Crear Item de Auditoria" at bounding box center [188, 122] width 93 height 9
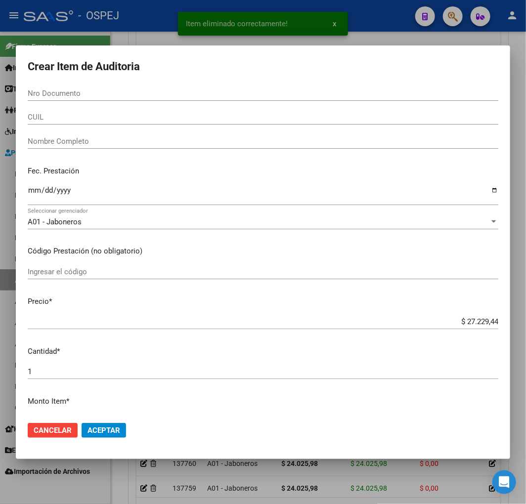
drag, startPoint x: 45, startPoint y: 116, endPoint x: 59, endPoint y: 118, distance: 14.4
click at [45, 116] on input "CUIL" at bounding box center [263, 117] width 471 height 9
paste input "27060687523"
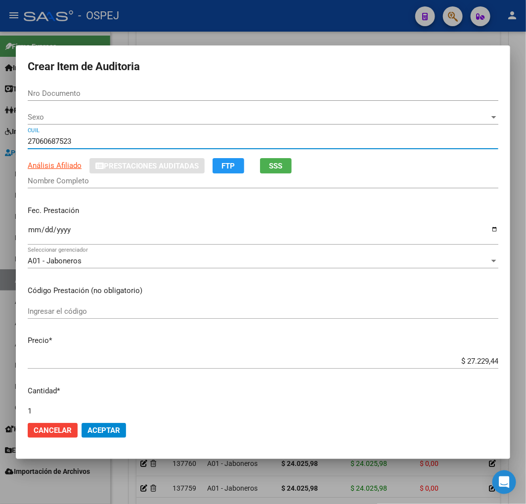
click at [37, 141] on input "27060687523" at bounding box center [263, 141] width 471 height 9
type input "27060687523"
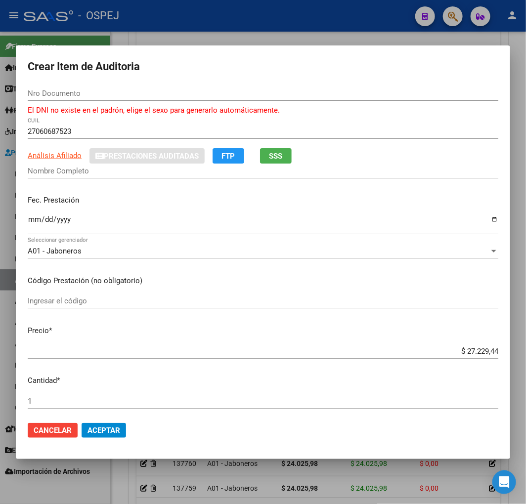
click at [37, 141] on div "27060687523 CUIL" at bounding box center [263, 136] width 471 height 24
type input "06068752"
type input "[PERSON_NAME]"
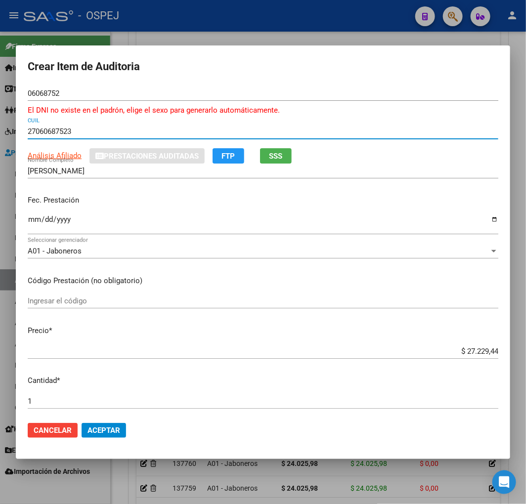
click at [46, 132] on input "27060687523" at bounding box center [263, 131] width 471 height 9
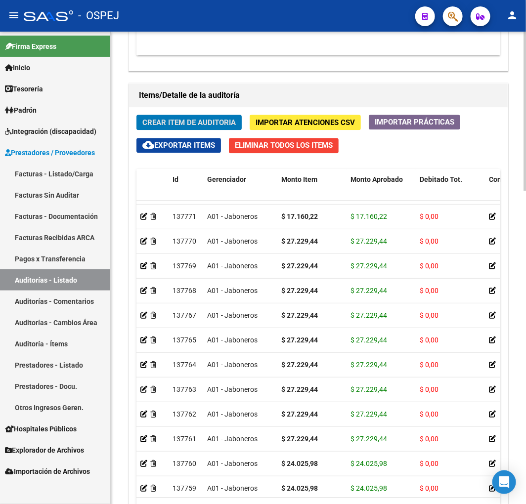
click at [206, 118] on span "Crear Item de Auditoria" at bounding box center [188, 122] width 93 height 9
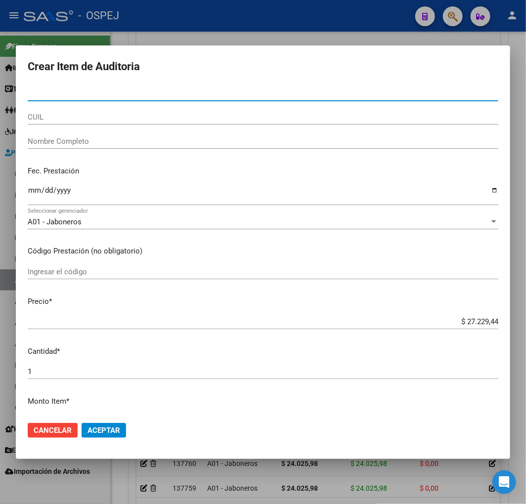
click at [53, 120] on input "CUIL" at bounding box center [263, 117] width 471 height 9
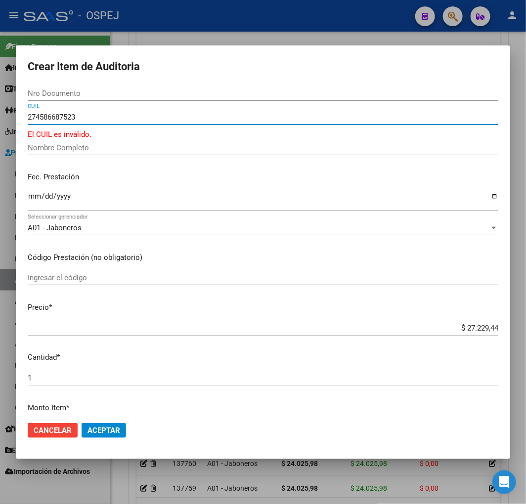
click at [53, 120] on input "274586687523" at bounding box center [263, 117] width 471 height 9
click at [51, 119] on input "27458678523" at bounding box center [263, 117] width 471 height 9
type input "27458678523"
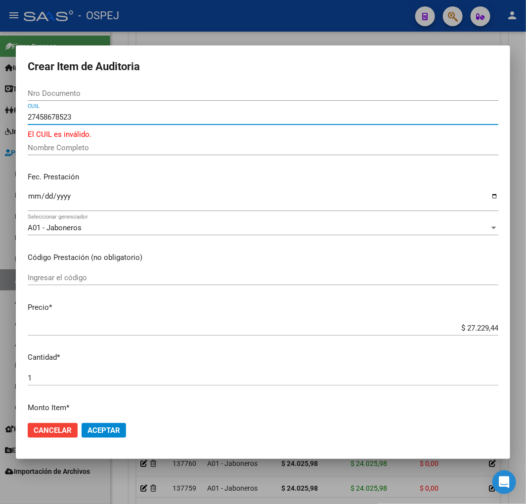
click at [389, 18] on div at bounding box center [263, 252] width 526 height 504
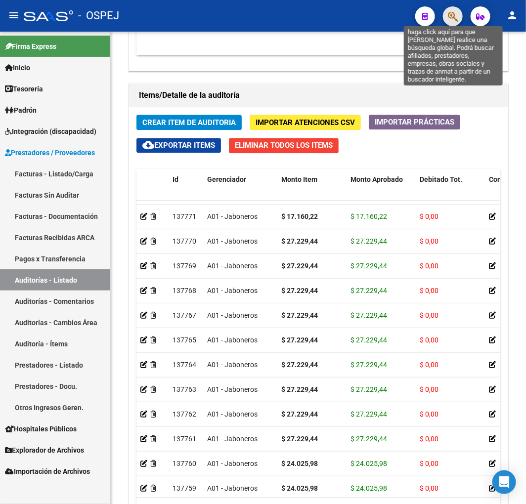
click at [453, 11] on icon "button" at bounding box center [453, 16] width 10 height 11
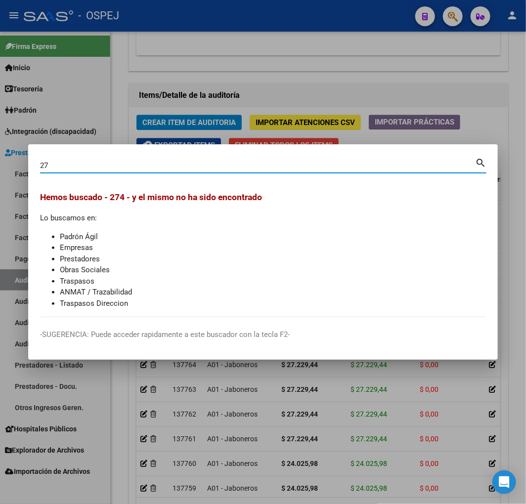
type input "2"
type input "45868752"
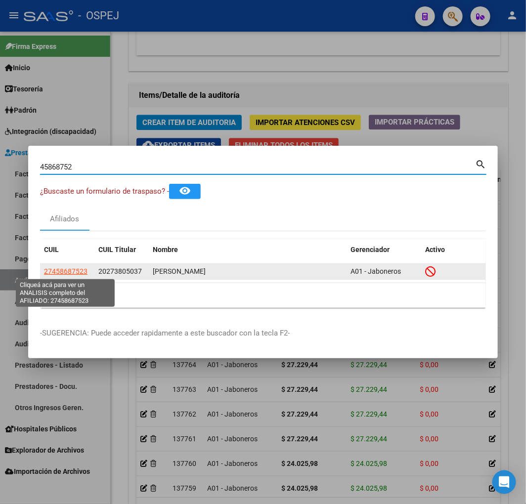
click at [73, 274] on span "27458687523" at bounding box center [66, 271] width 44 height 8
type textarea "27458687523"
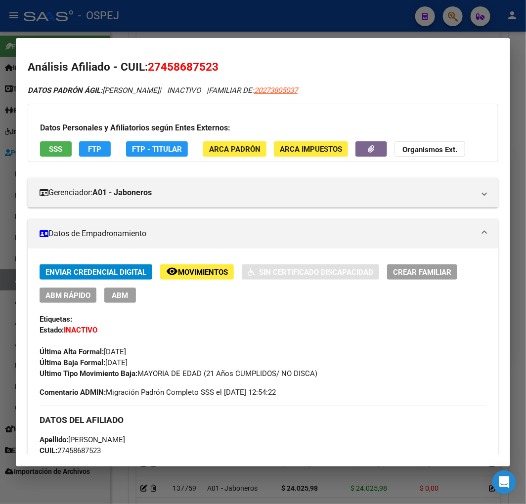
click at [223, 17] on div at bounding box center [263, 252] width 526 height 504
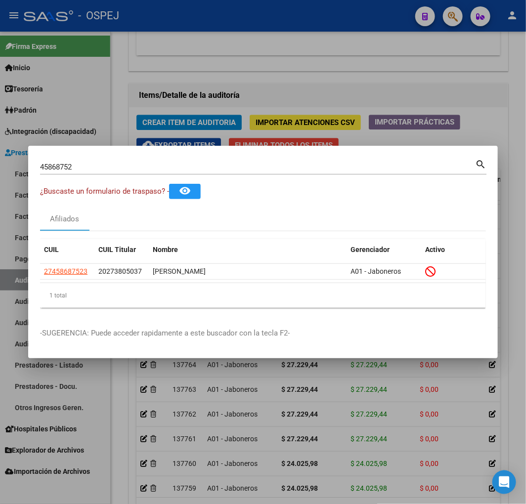
click at [239, 67] on div at bounding box center [263, 252] width 526 height 504
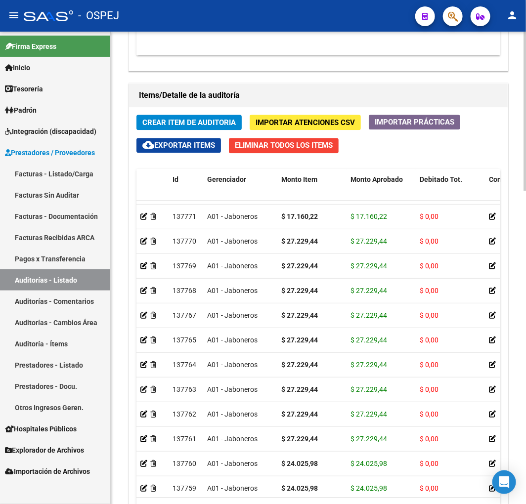
click at [218, 119] on span "Crear Item de Auditoria" at bounding box center [188, 122] width 93 height 9
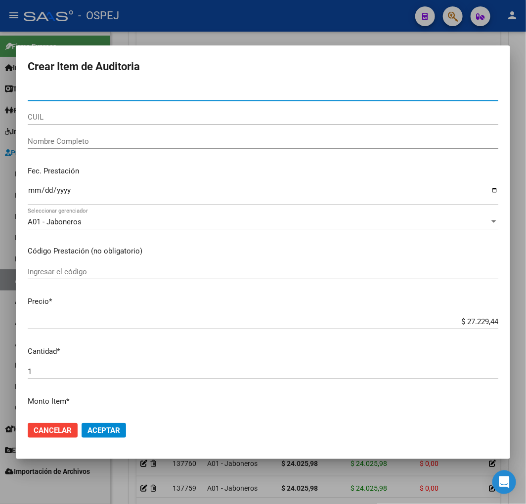
click at [37, 117] on input "CUIL" at bounding box center [263, 117] width 471 height 9
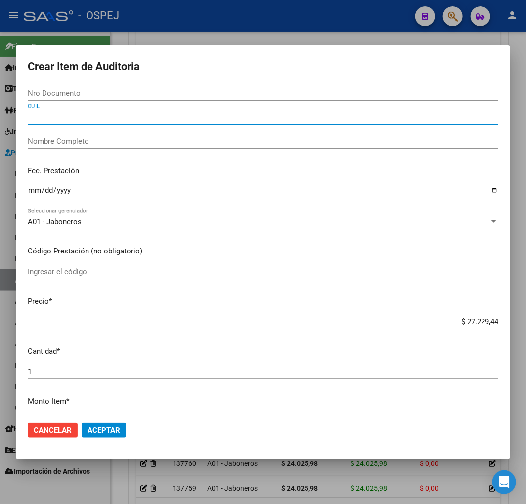
paste input "27458687523"
type input "27458687523"
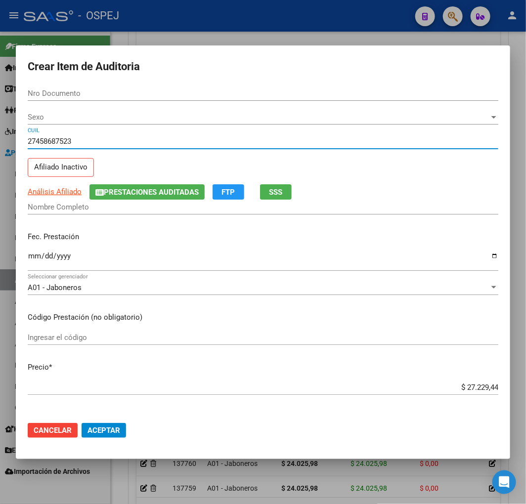
type input "45868752"
type input "[PERSON_NAME]"
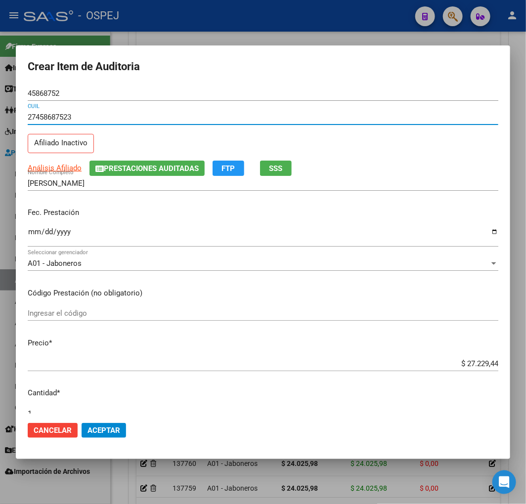
type input "27458687523"
click at [36, 230] on input "Ingresar la fecha" at bounding box center [263, 236] width 471 height 16
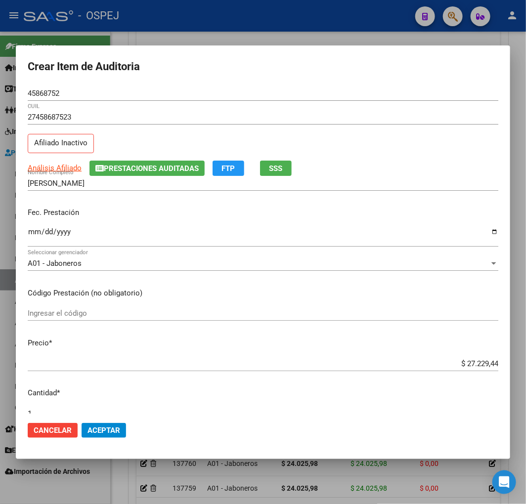
click at [36, 233] on input "Ingresar la fecha" at bounding box center [263, 236] width 471 height 16
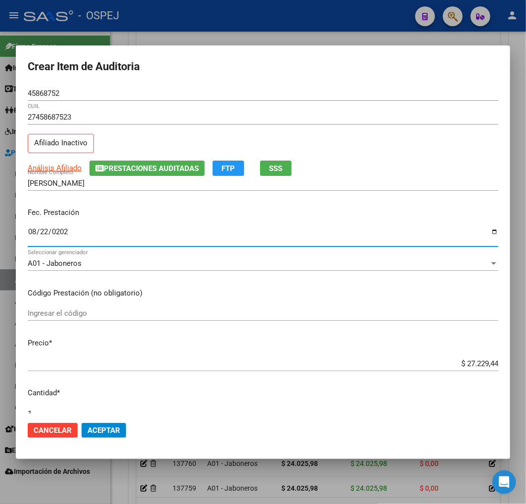
type input "[DATE]"
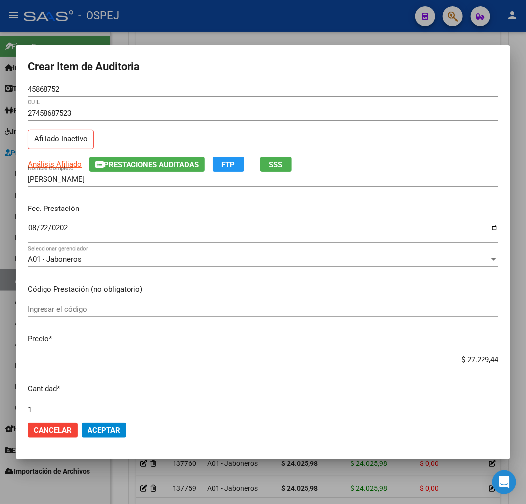
scroll to position [264, 0]
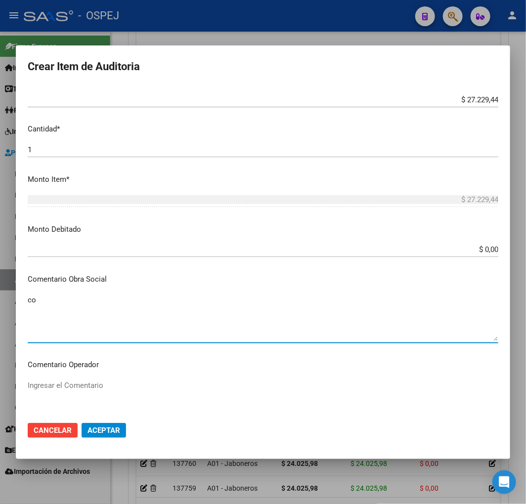
type textarea "c"
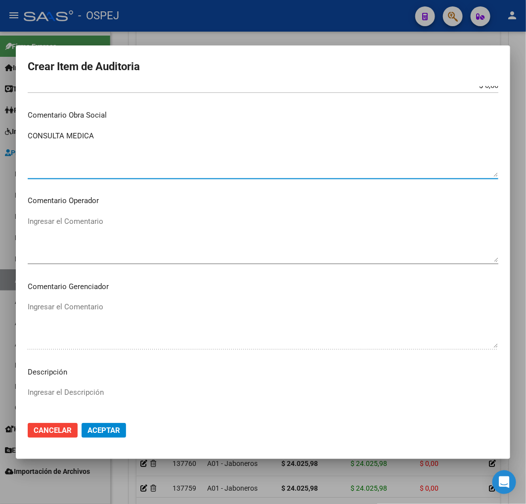
scroll to position [429, 0]
type textarea "CONSULTA MEDICA"
click at [105, 401] on textarea "Ingresar el Descripción" at bounding box center [263, 410] width 471 height 46
paste textarea "CONSULTA MEDICA"
type textarea "CONSULTA MEDICA"
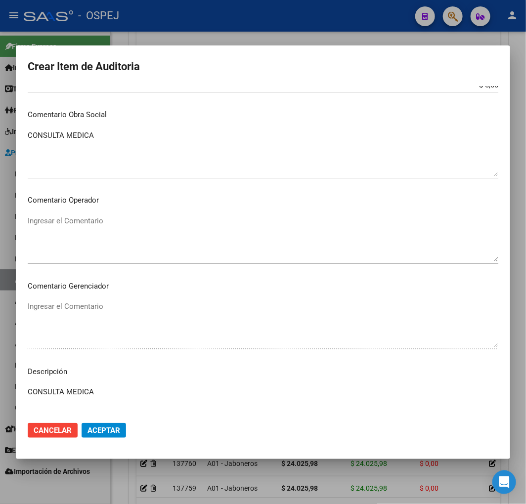
click at [106, 435] on button "Aceptar" at bounding box center [104, 430] width 44 height 15
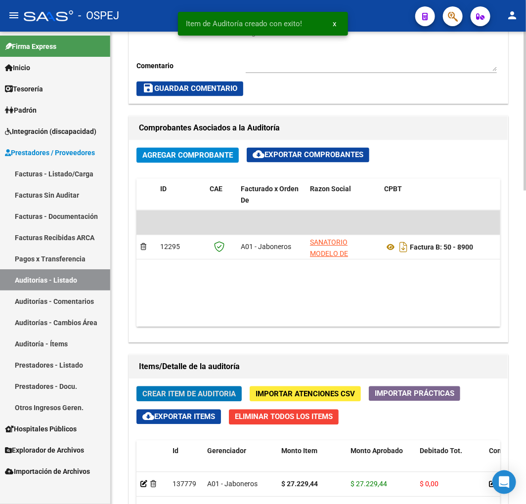
scroll to position [220, 0]
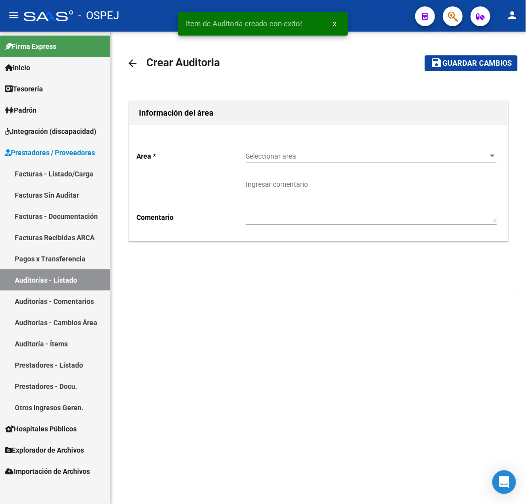
click at [321, 156] on span "Seleccionar area" at bounding box center [367, 156] width 242 height 8
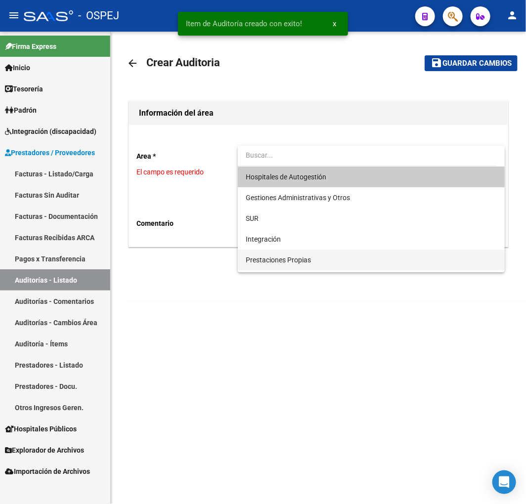
click at [313, 263] on span "Prestaciones Propias" at bounding box center [371, 260] width 251 height 21
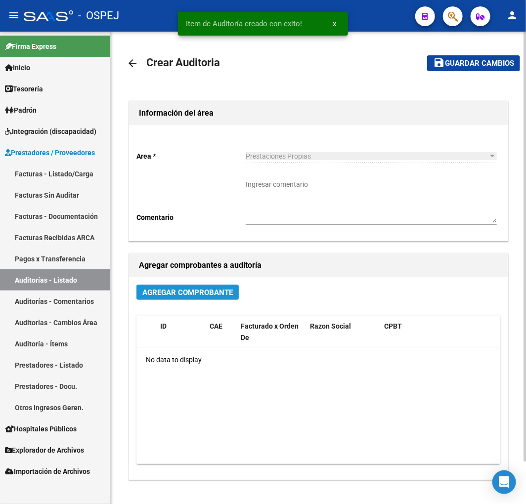
click at [220, 299] on button "Agregar Comprobante" at bounding box center [187, 292] width 102 height 15
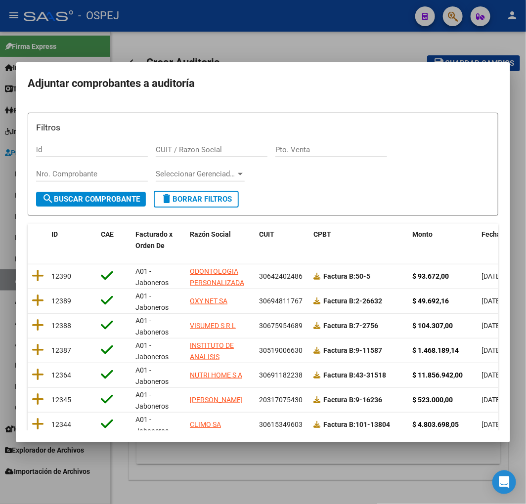
click at [489, 235] on span "Fecha Cpbt" at bounding box center [500, 234] width 36 height 8
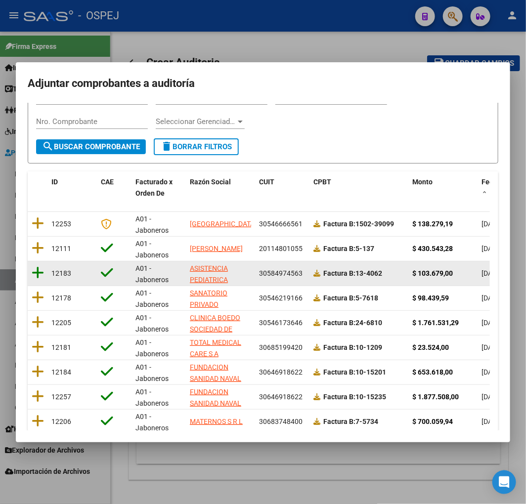
scroll to position [125, 0]
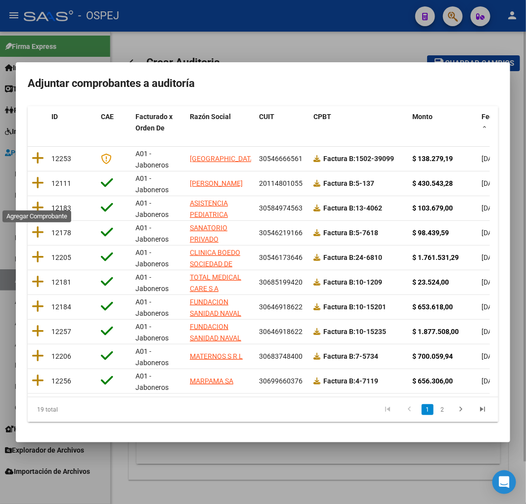
drag, startPoint x: 35, startPoint y: 195, endPoint x: 238, endPoint y: 185, distance: 203.4
click at [36, 201] on icon at bounding box center [38, 208] width 12 height 14
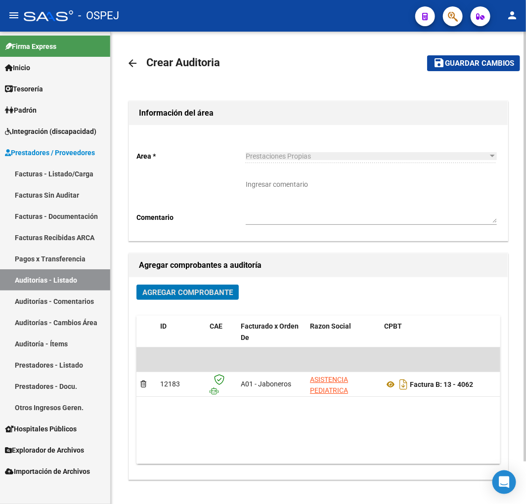
click at [454, 70] on button "save Guardar cambios" at bounding box center [473, 62] width 93 height 15
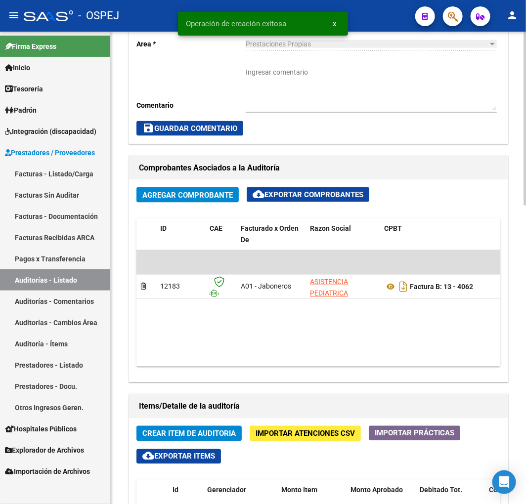
scroll to position [494, 0]
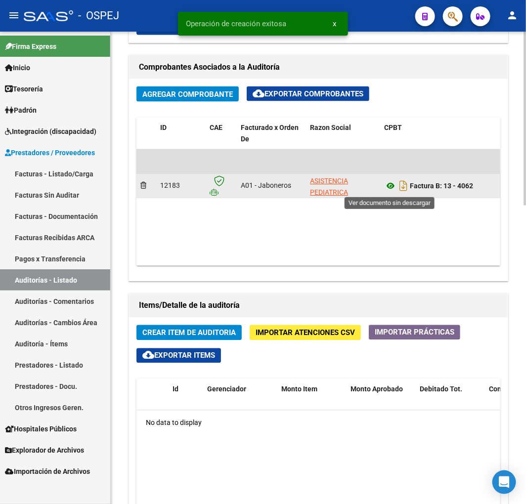
click at [389, 184] on icon at bounding box center [390, 186] width 13 height 12
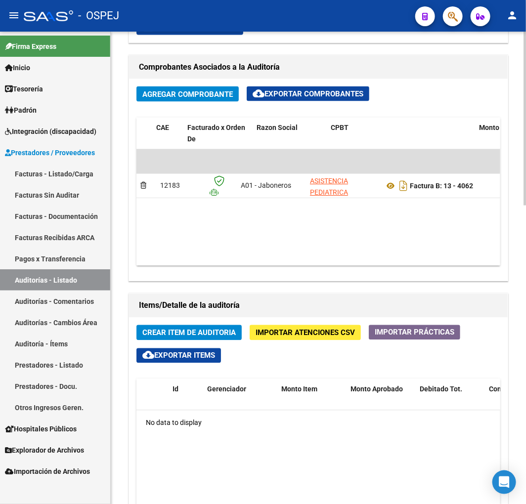
scroll to position [0, 299]
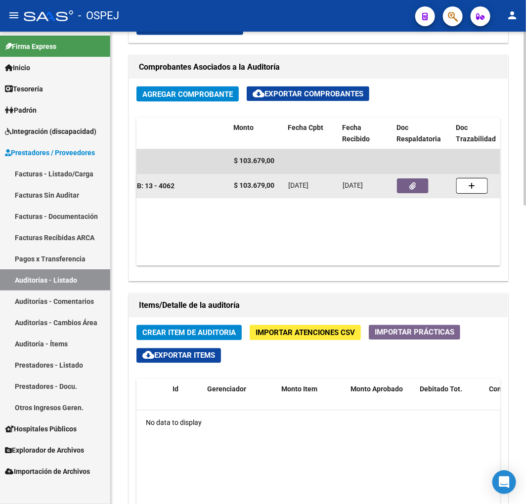
click at [422, 186] on button "button" at bounding box center [413, 186] width 32 height 15
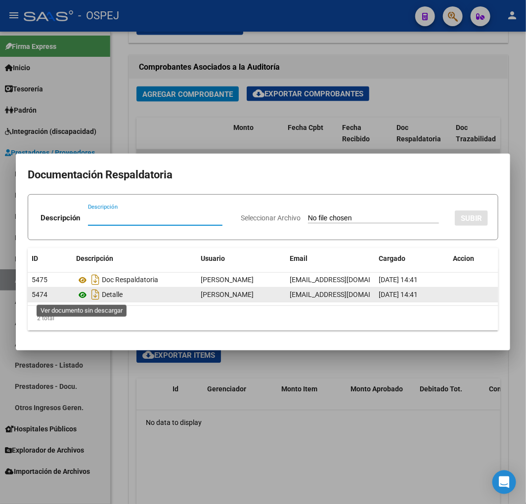
click at [82, 292] on icon at bounding box center [82, 295] width 13 height 12
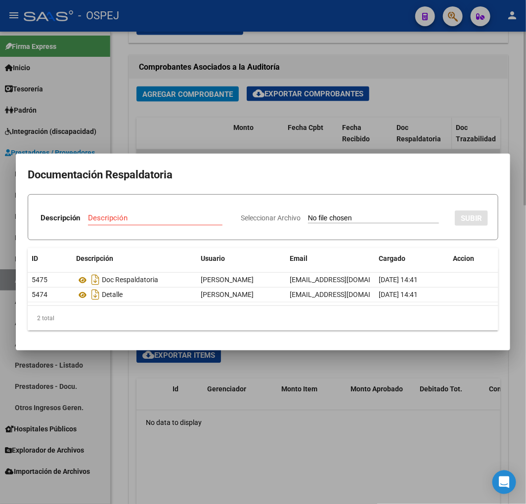
click at [493, 102] on div at bounding box center [263, 252] width 526 height 504
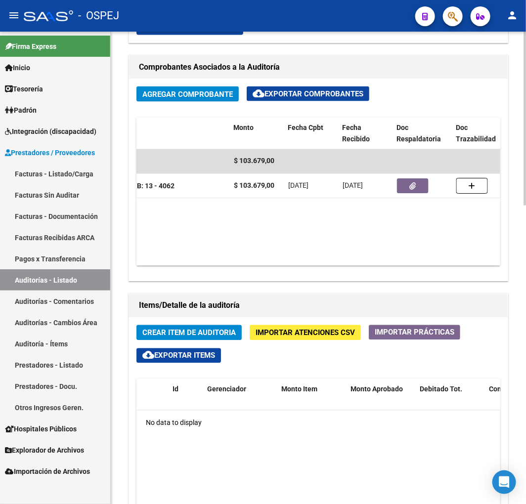
click at [200, 330] on span "Crear Item de Auditoria" at bounding box center [188, 333] width 93 height 9
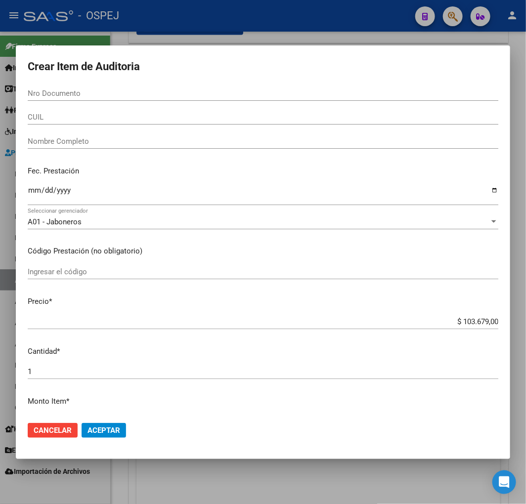
click at [87, 90] on input "Nro Documento" at bounding box center [263, 93] width 471 height 9
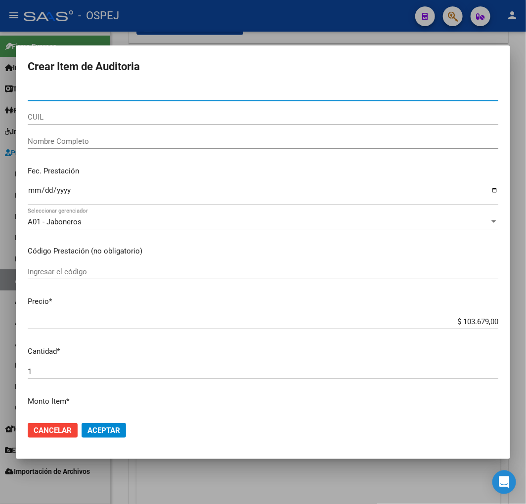
paste input "56272253"
type input "56272253"
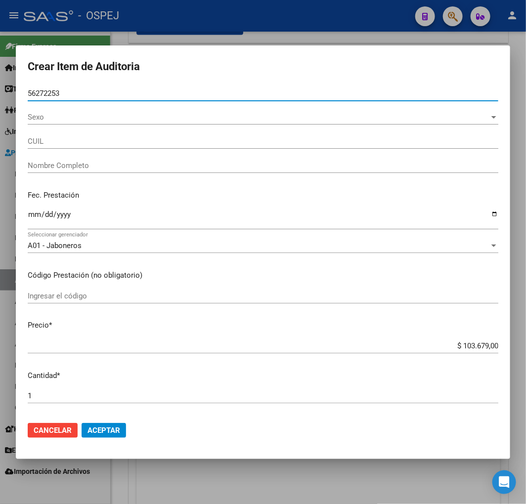
type input "27562722535"
type input "[PERSON_NAME] [PERSON_NAME] -"
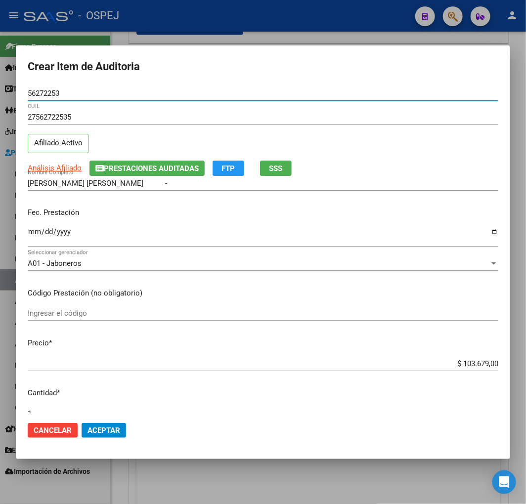
type input "56272253"
click at [34, 226] on div "Ingresar la fecha" at bounding box center [263, 236] width 471 height 21
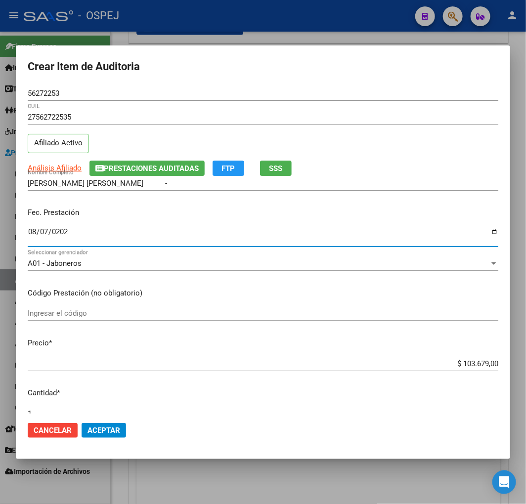
type input "[DATE]"
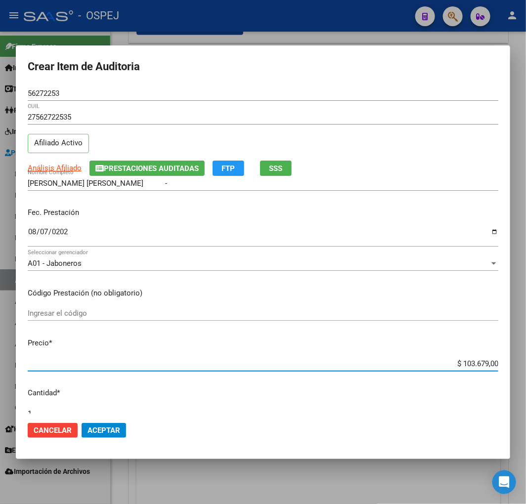
type input "$ 0,02"
type input "$ 0,20"
type input "$ 2,03"
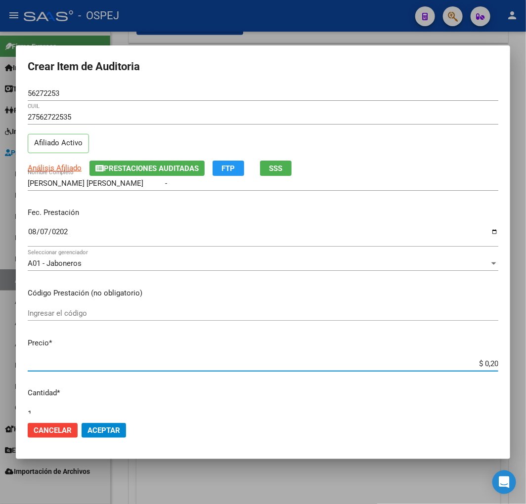
type input "$ 2,03"
type input "$ 20,30"
type input "$ 203,00"
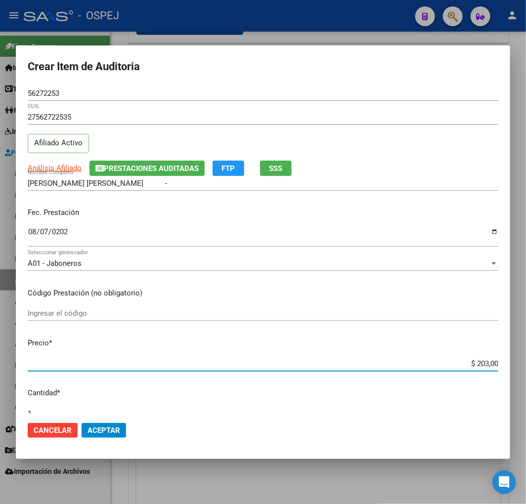
type input "$ 2.030,00"
type input "$ 20.300,00"
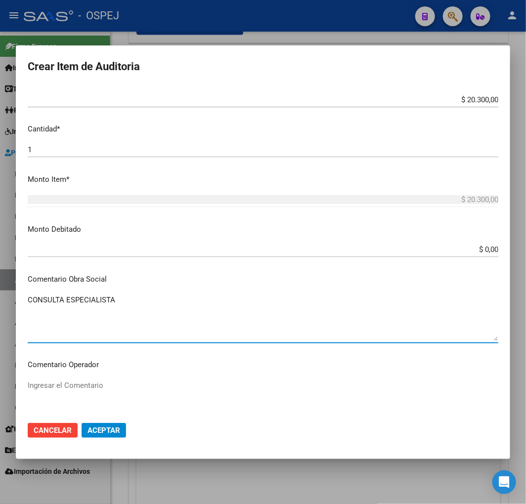
scroll to position [539, 0]
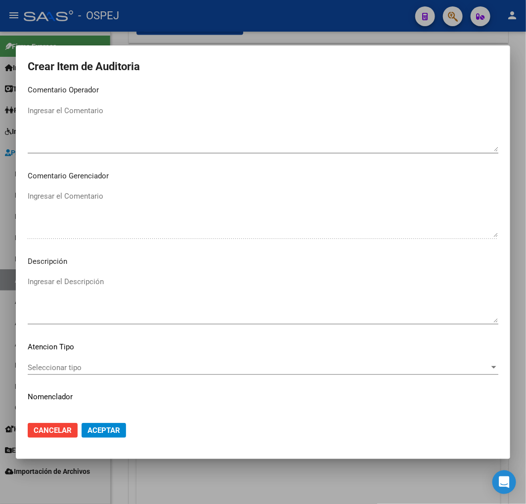
type textarea "CONSULTA ESPECIALISTA"
click at [159, 295] on textarea "Ingresar el Descripción" at bounding box center [263, 299] width 471 height 46
paste textarea "CONSULTA ESPECIALISTA"
type textarea "CONSULTA ESPECIALISTA"
click at [113, 432] on span "Aceptar" at bounding box center [104, 430] width 33 height 9
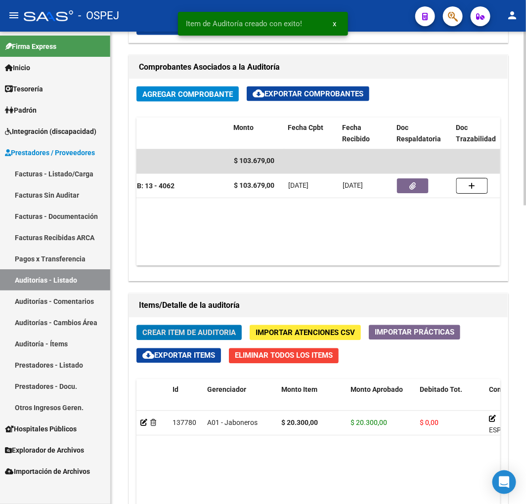
scroll to position [613, 0]
click at [185, 330] on span "Crear Item de Auditoria" at bounding box center [188, 333] width 93 height 9
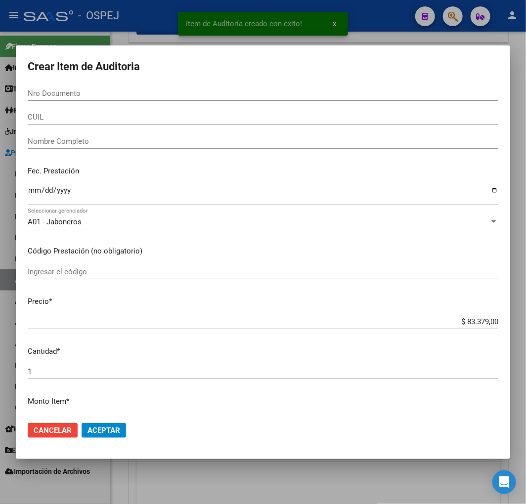
drag, startPoint x: 58, startPoint y: 91, endPoint x: 67, endPoint y: 102, distance: 13.7
click at [58, 91] on input "Nro Documento" at bounding box center [263, 93] width 471 height 9
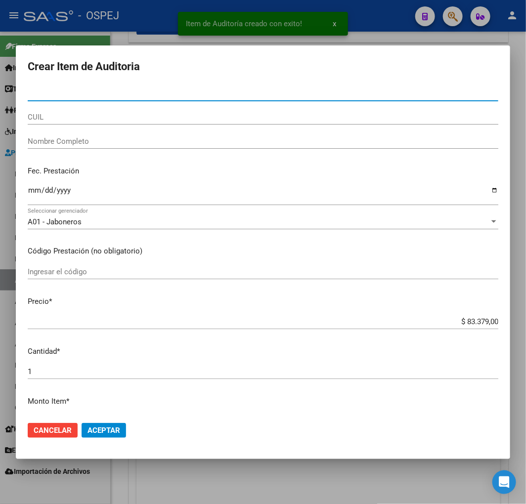
paste input "54281403"
type input "54281403"
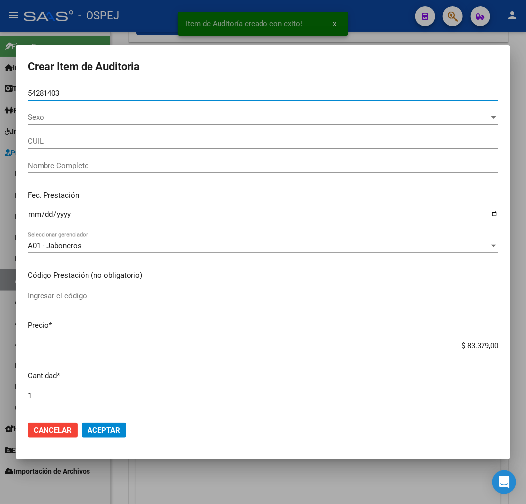
type input "27542814034"
type input "[PERSON_NAME]"
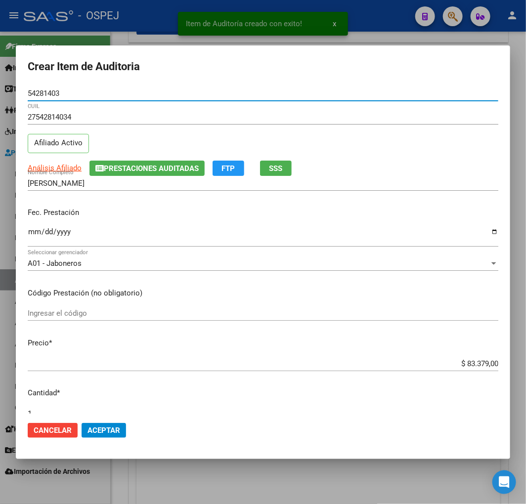
type input "54281403"
click at [32, 229] on input "Ingresar la fecha" at bounding box center [263, 236] width 471 height 16
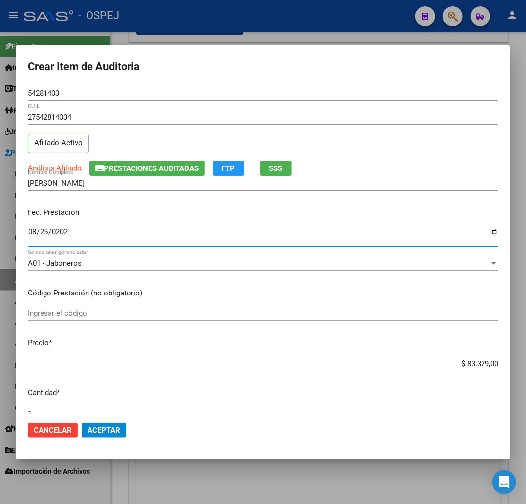
type input "[DATE]"
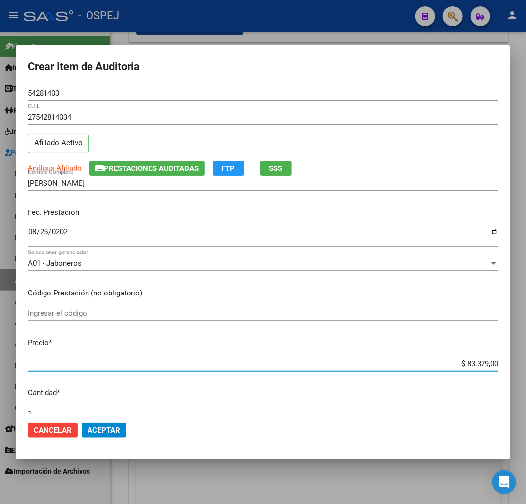
type input "$ 0,02"
type input "$ 0,27"
type input "$ 2,77"
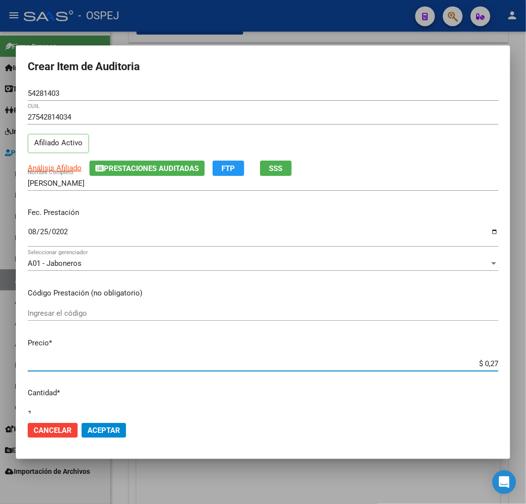
type input "$ 2,77"
type input "$ 27,79"
type input "$ 277,93"
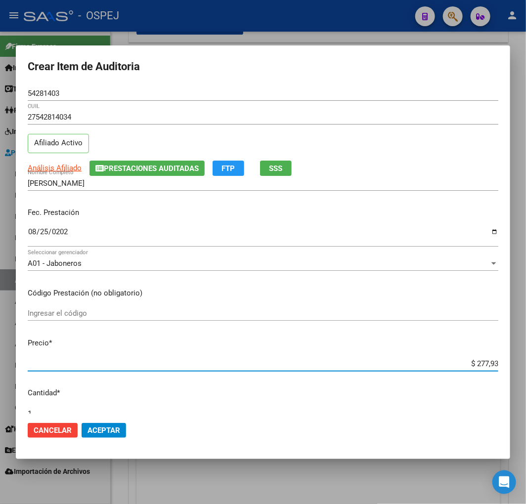
type input "$ 2.779,30"
type input "$ 27.793,00"
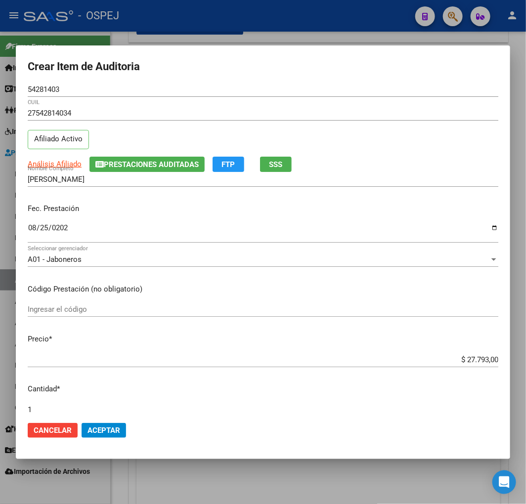
scroll to position [264, 0]
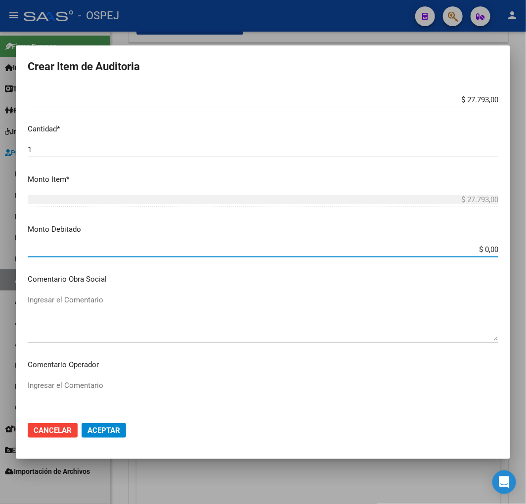
click at [132, 327] on textarea "Ingresar el Comentario" at bounding box center [263, 318] width 471 height 46
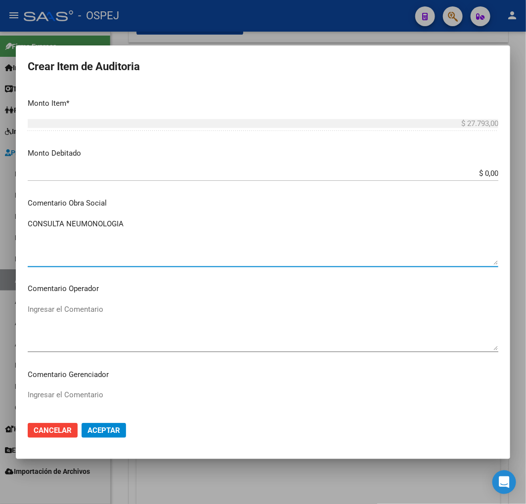
scroll to position [429, 0]
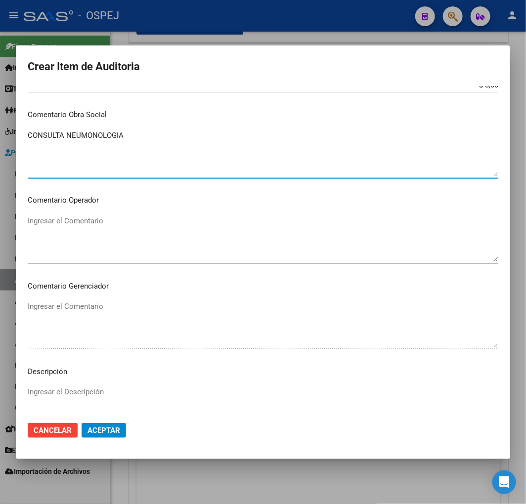
type textarea "CONSULTA NEUMONOLOGIA"
click at [98, 390] on textarea "Ingresar el Descripción" at bounding box center [263, 410] width 471 height 46
paste textarea "CONSULTA NEUMONOLOGIA"
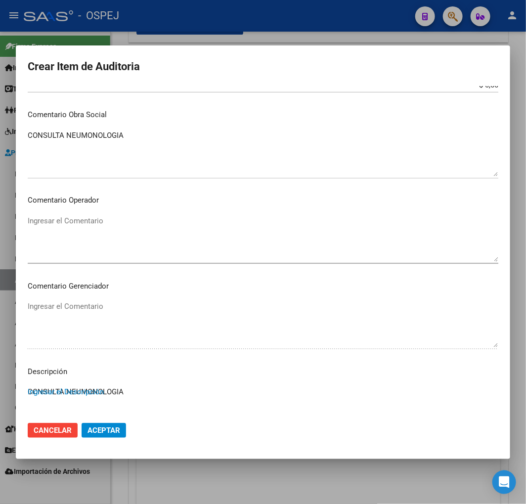
type textarea "CONSULTA NEUMONOLOGIA"
click at [124, 436] on button "Aceptar" at bounding box center [104, 430] width 44 height 15
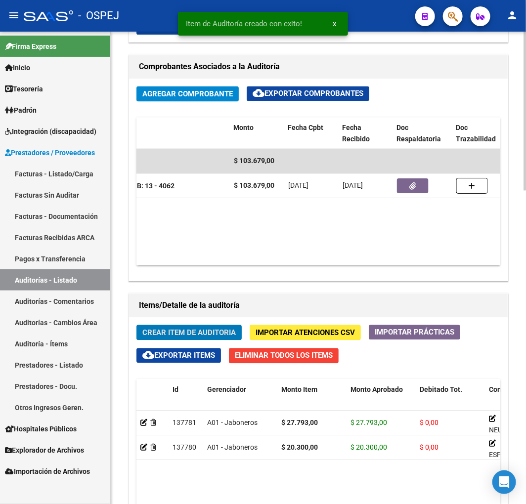
click at [210, 335] on span "Crear Item de Auditoria" at bounding box center [188, 333] width 93 height 9
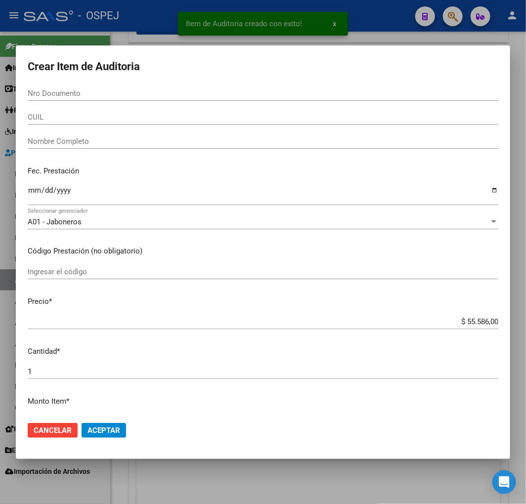
click at [85, 90] on input "Nro Documento" at bounding box center [263, 93] width 471 height 9
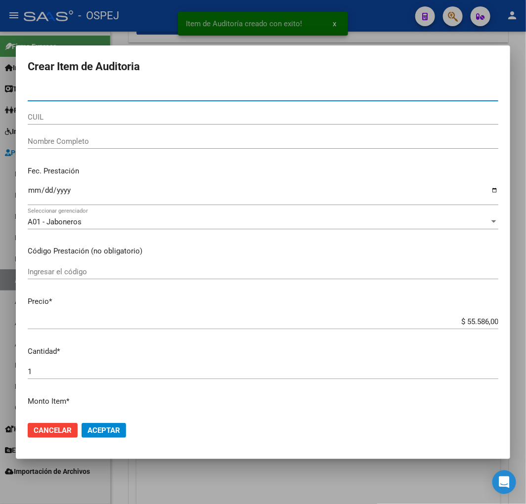
paste input "50439792"
type input "50439792"
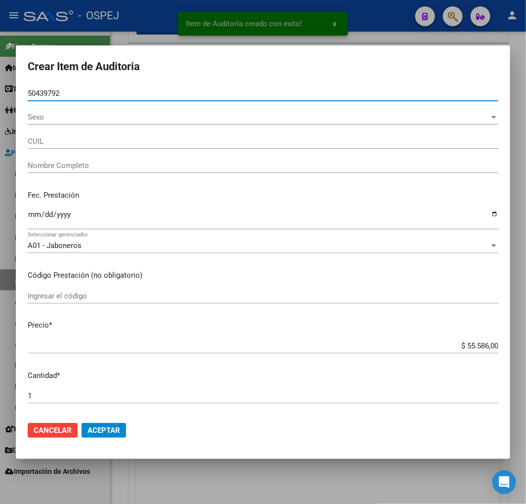
type input "27504397926"
type input "[PERSON_NAME]"
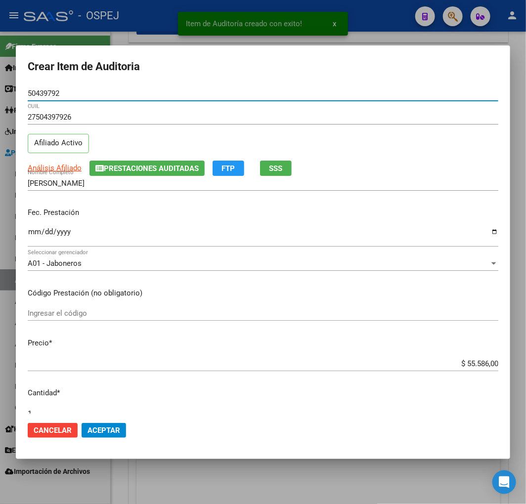
type input "50439792"
click at [34, 230] on input "Ingresar la fecha" at bounding box center [263, 236] width 471 height 16
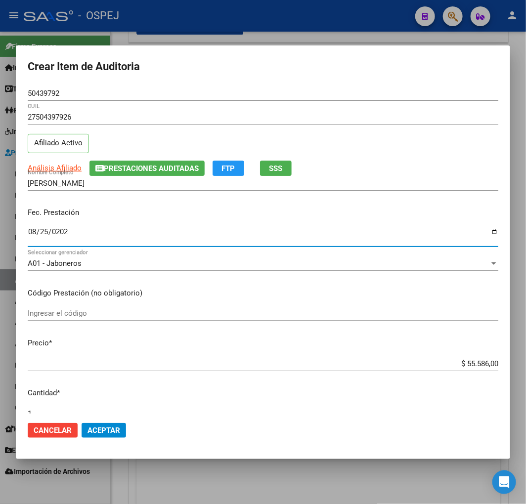
type input "[DATE]"
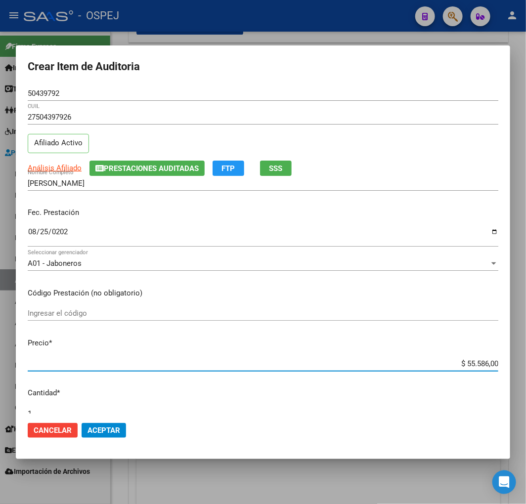
type input "$ 0,02"
type input "$ 0,27"
type input "$ 2,77"
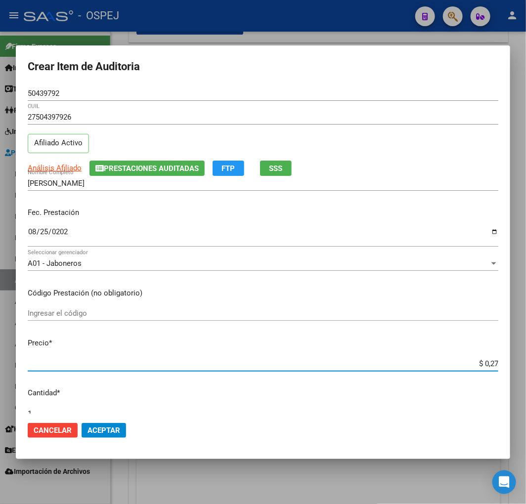
type input "$ 2,77"
type input "$ 27,79"
type input "$ 277,93"
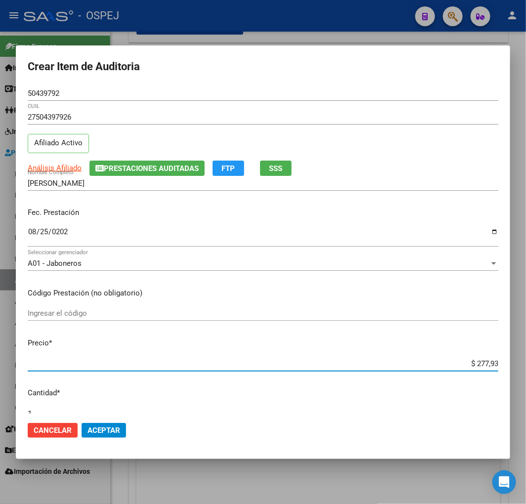
type input "$ 2.779,30"
type input "$ 27.793,00"
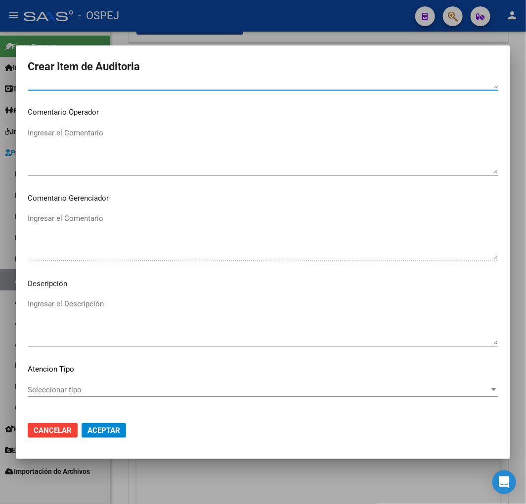
scroll to position [539, 0]
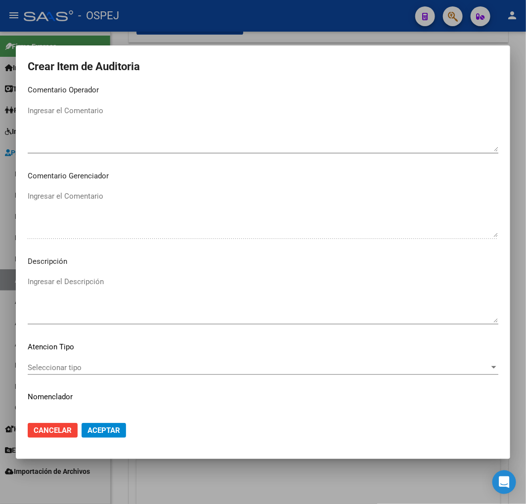
type textarea "CONSULTA NEUMONOLOGIA"
click at [142, 305] on textarea "Ingresar el Descripción" at bounding box center [263, 299] width 471 height 46
paste textarea "CONSULTA NEUMONOLOGIA"
type textarea "CONSULTA NEUMONOLOGIA"
click at [102, 429] on span "Aceptar" at bounding box center [104, 430] width 33 height 9
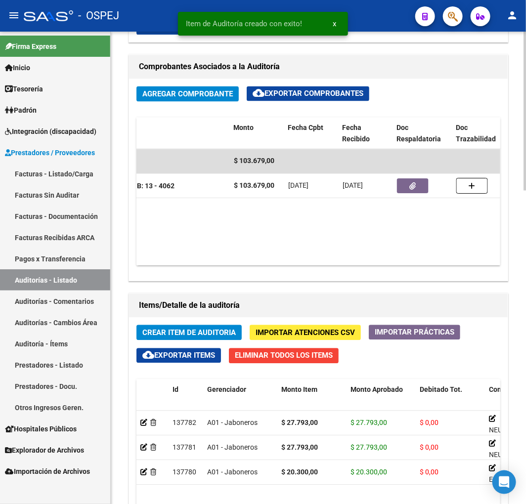
click at [187, 334] on span "Crear Item de Auditoria" at bounding box center [188, 333] width 93 height 9
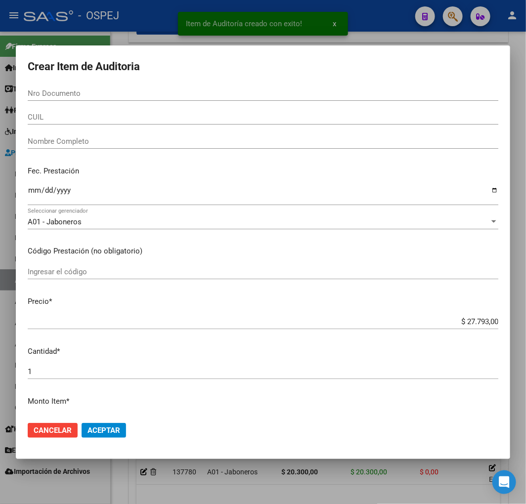
paste input "53060943"
type input "53060943"
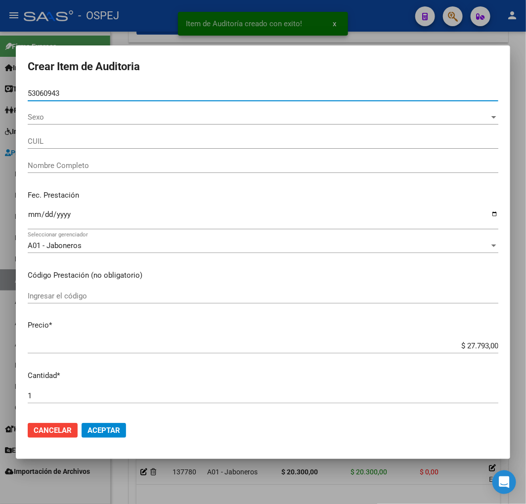
type input "20530609430"
type input "[PERSON_NAME]"
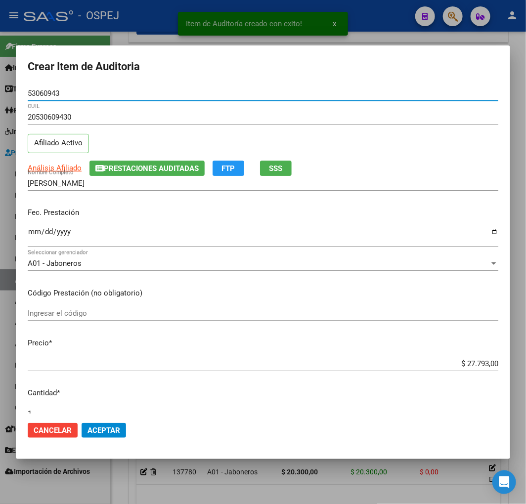
type input "53060943"
click at [31, 234] on input "Ingresar la fecha" at bounding box center [263, 236] width 471 height 16
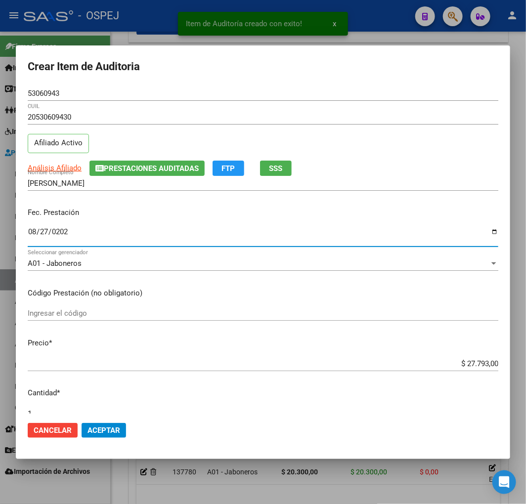
type input "[DATE]"
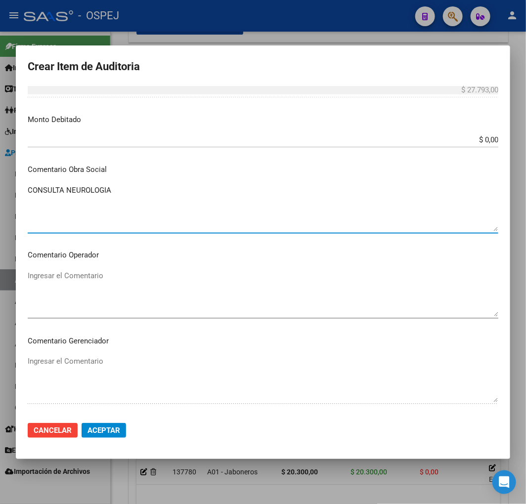
scroll to position [559, 0]
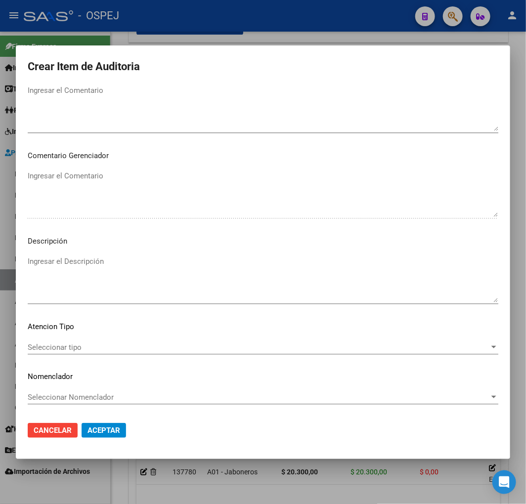
type textarea "CONSULTA NEUROLOGIA"
click at [188, 274] on textarea "Ingresar el Descripción" at bounding box center [263, 279] width 471 height 46
paste textarea "CONSULTA NEUROLOGIA"
type textarea "CONSULTA NEUROLOGIA"
click at [131, 432] on mat-dialog-actions "Cancelar Aceptar" at bounding box center [263, 431] width 471 height 34
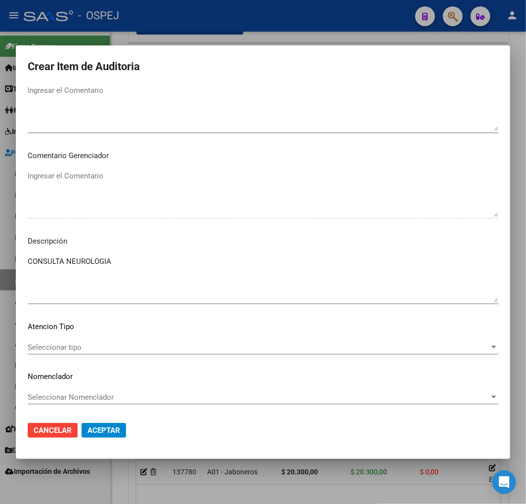
click at [123, 425] on button "Aceptar" at bounding box center [104, 430] width 44 height 15
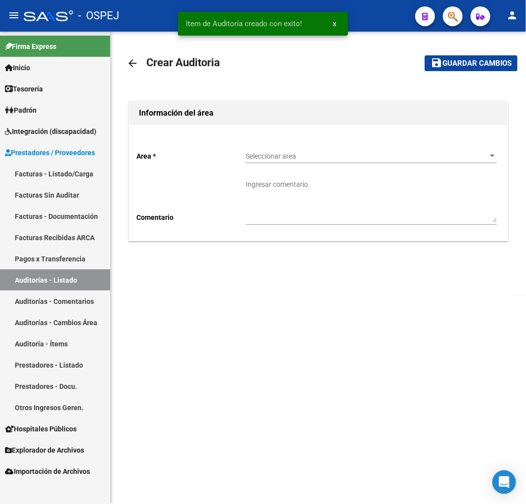
click at [359, 159] on span "Seleccionar area" at bounding box center [367, 156] width 242 height 8
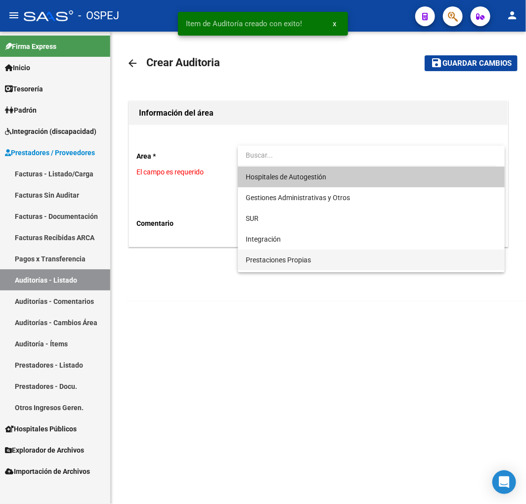
click at [297, 265] on span "Prestaciones Propias" at bounding box center [371, 260] width 251 height 21
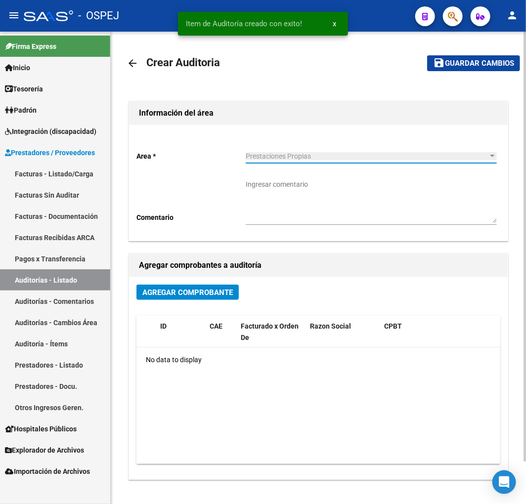
click at [194, 287] on button "Agregar Comprobante" at bounding box center [187, 292] width 102 height 15
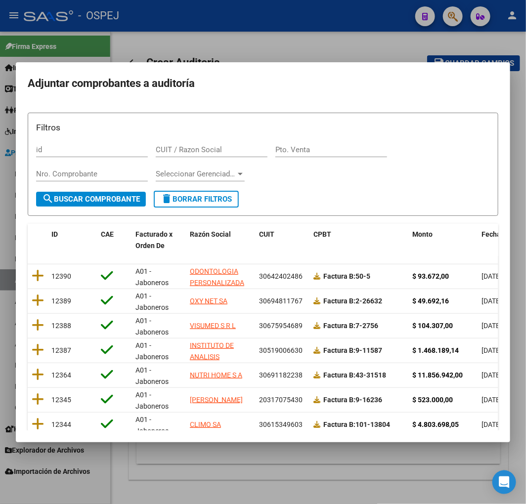
click at [482, 235] on span "Fecha Cpbt" at bounding box center [500, 234] width 36 height 8
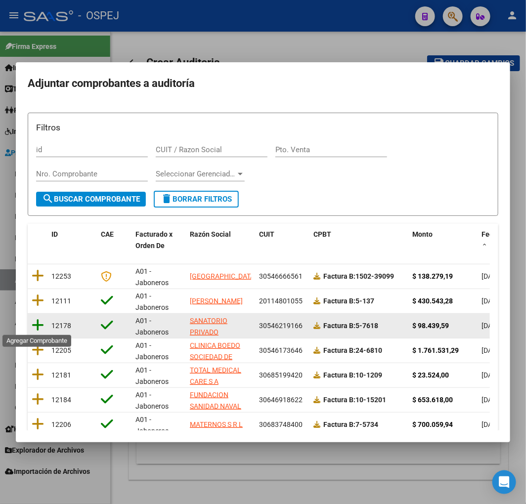
click at [35, 322] on icon at bounding box center [38, 325] width 12 height 14
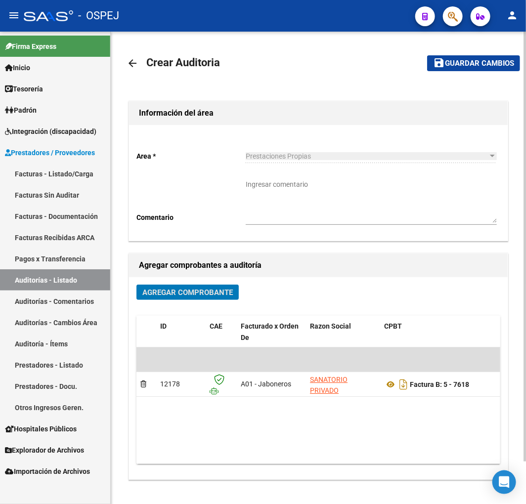
click at [481, 60] on span "Guardar cambios" at bounding box center [479, 63] width 69 height 9
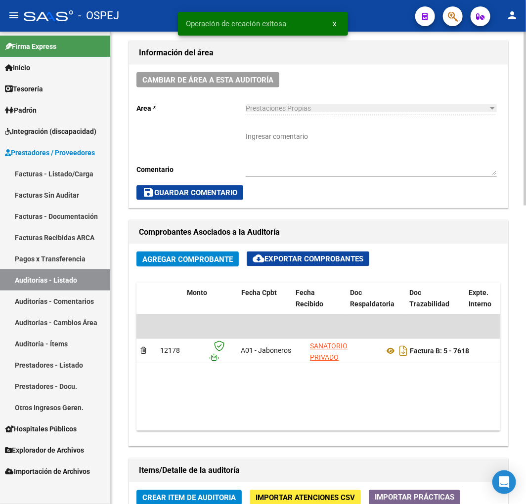
scroll to position [0, 366]
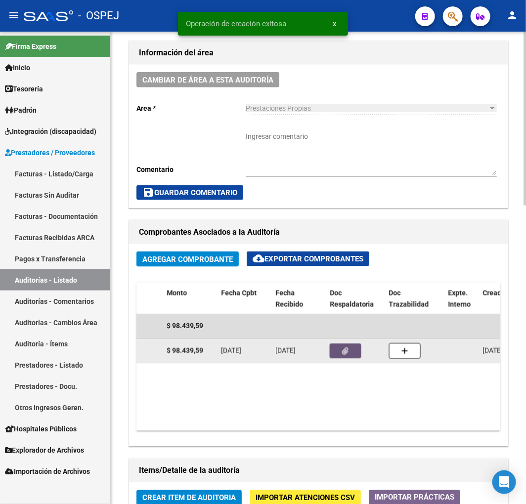
click at [349, 354] on button "button" at bounding box center [346, 351] width 32 height 15
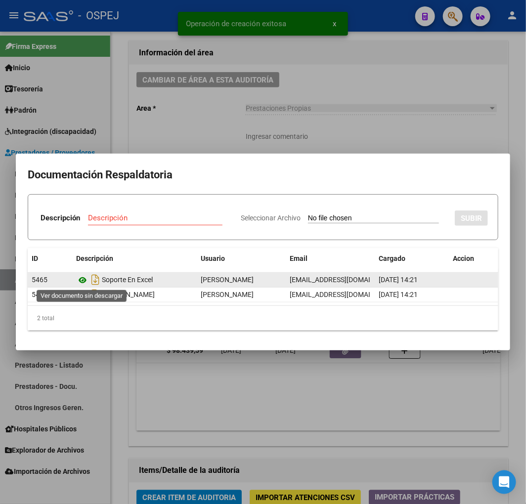
click at [82, 280] on icon at bounding box center [82, 280] width 13 height 12
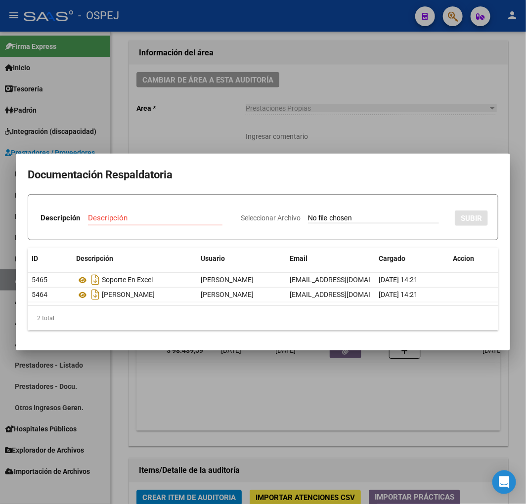
click at [383, 123] on div at bounding box center [263, 252] width 526 height 504
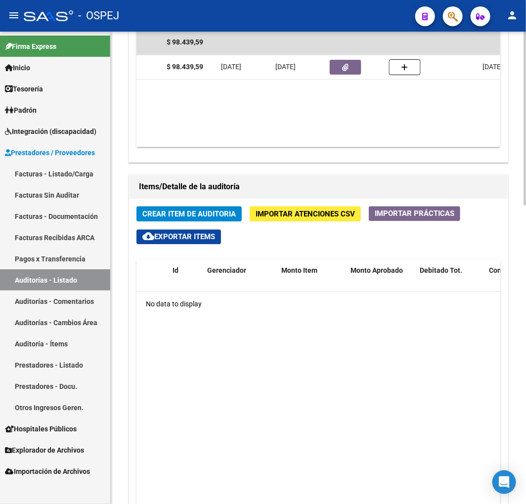
scroll to position [549, 0]
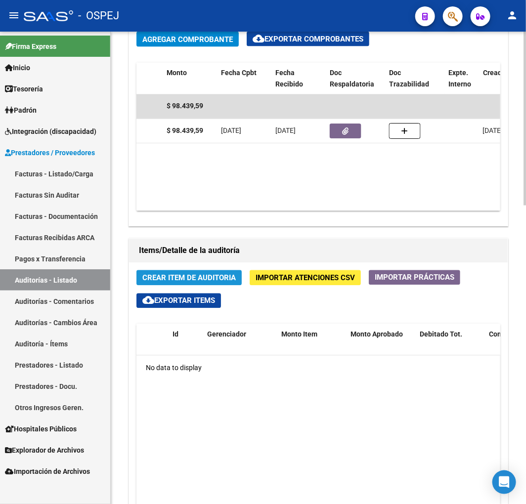
click at [201, 274] on span "Crear Item de Auditoria" at bounding box center [188, 278] width 93 height 9
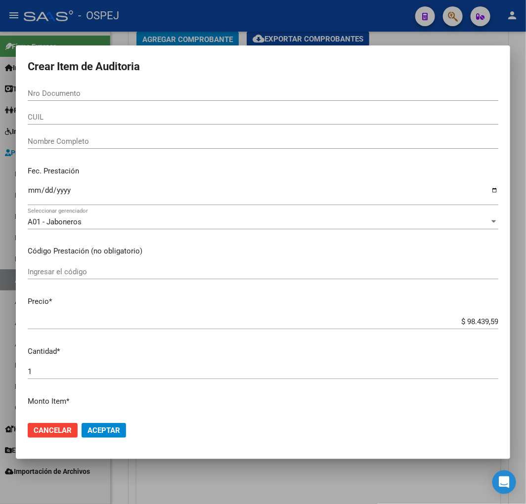
click at [57, 137] on input "Nombre Completo" at bounding box center [263, 141] width 471 height 9
click at [70, 109] on div "Nro Documento" at bounding box center [263, 98] width 471 height 24
click at [76, 117] on input "CUIL" at bounding box center [263, 117] width 471 height 9
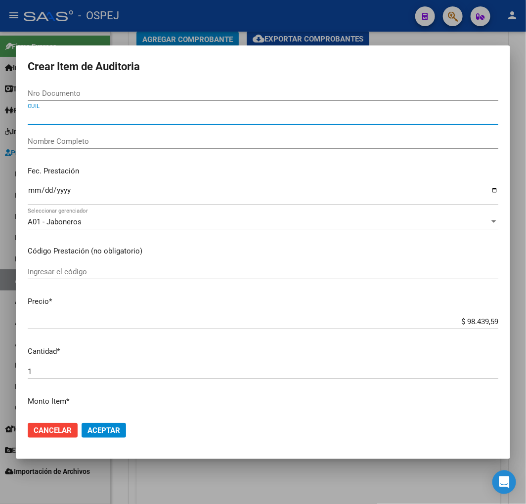
paste input "2007261264"
type input "2007261264"
click at [82, 117] on input "2007261264" at bounding box center [263, 117] width 471 height 9
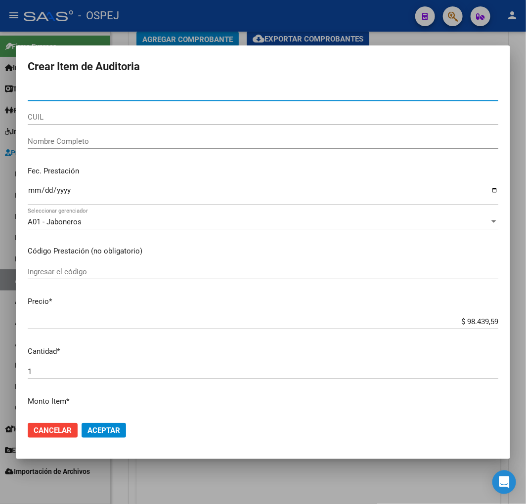
click at [71, 89] on input "Nro Documento" at bounding box center [263, 93] width 471 height 9
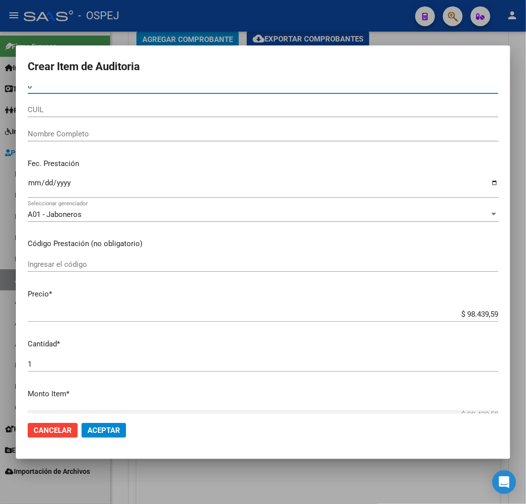
scroll to position [0, 0]
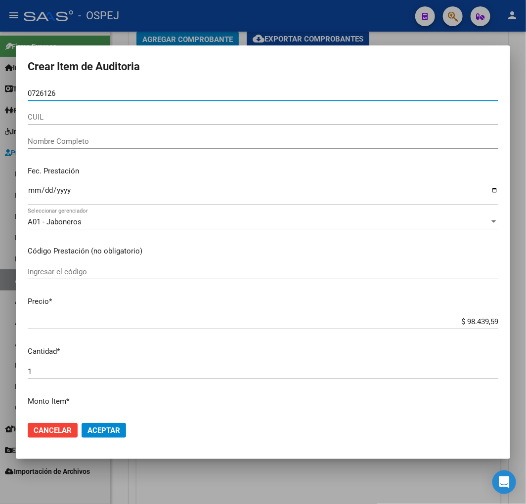
type input "07261264"
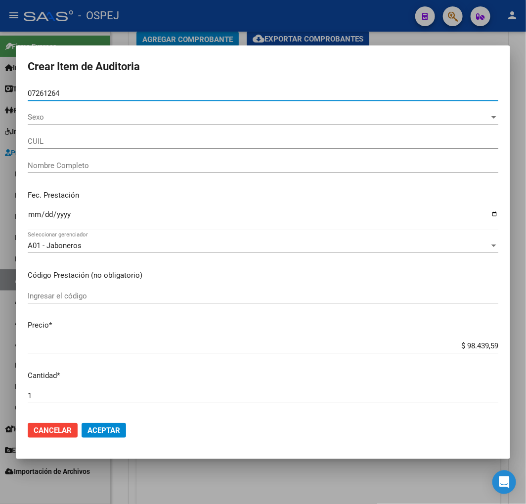
type input "20072612648"
type input "[PERSON_NAME]"
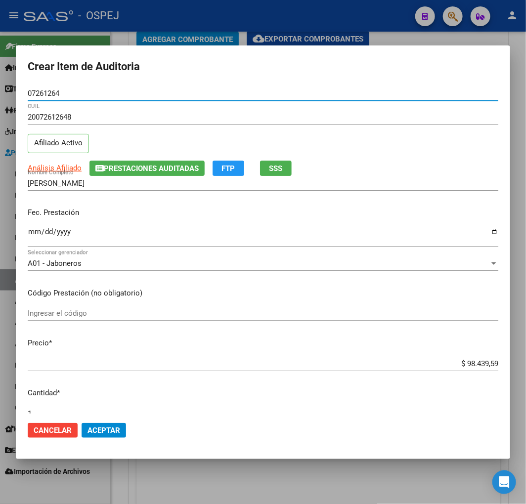
type input "07261264"
click at [36, 228] on input "Ingresar la fecha" at bounding box center [263, 236] width 471 height 16
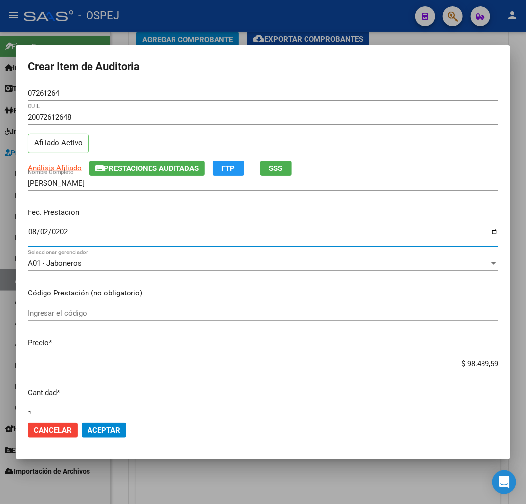
type input "[DATE]"
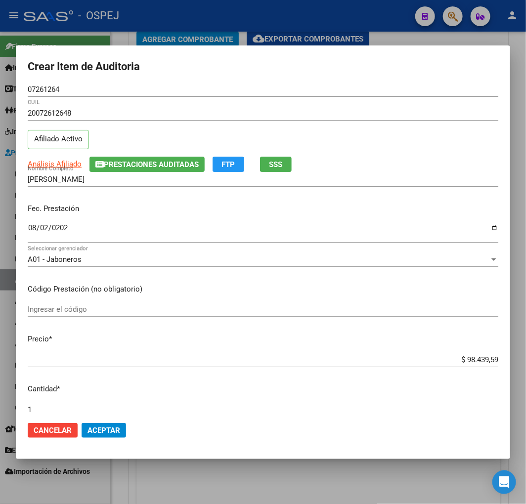
scroll to position [264, 0]
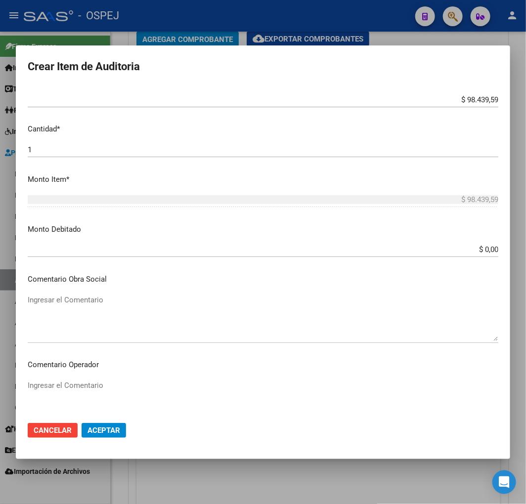
click at [125, 310] on textarea "Ingresar el Comentario" at bounding box center [263, 318] width 471 height 46
paste textarea "MODULO OBSERVACION ADULTOS HASTA 12 HORAS"
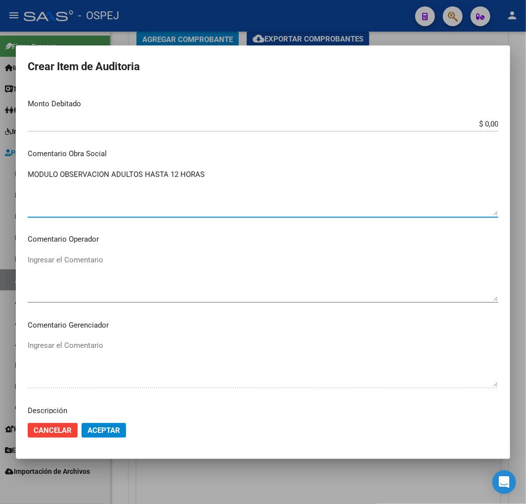
scroll to position [539, 0]
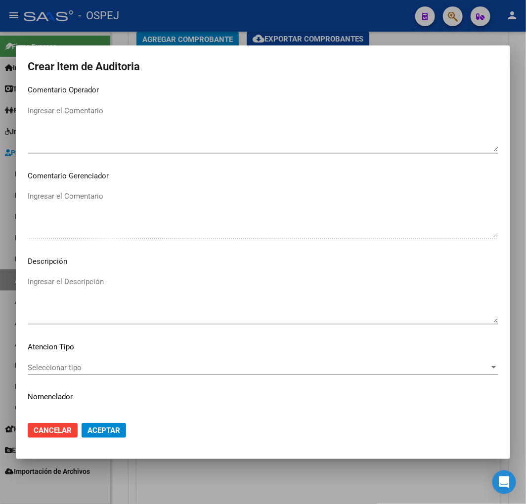
type textarea "MODULO OBSERVACION ADULTOS HASTA 12 HORAS"
click at [132, 290] on textarea "Ingresar el Descripción" at bounding box center [263, 299] width 471 height 46
paste textarea "MODULO OBSERVACION ADULTOS HASTA 12 HORAS"
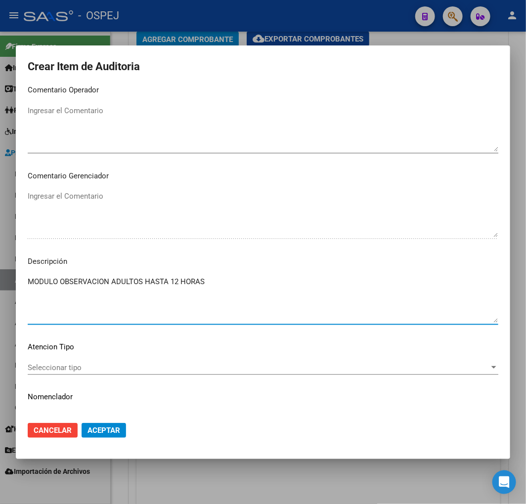
type textarea "MODULO OBSERVACION ADULTOS HASTA 12 HORAS"
click at [98, 433] on span "Aceptar" at bounding box center [104, 430] width 33 height 9
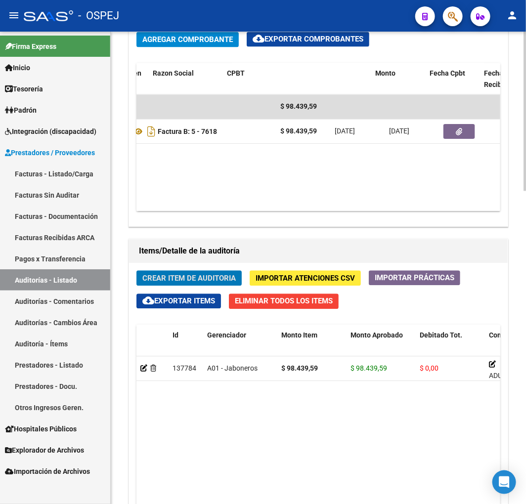
scroll to position [0, 125]
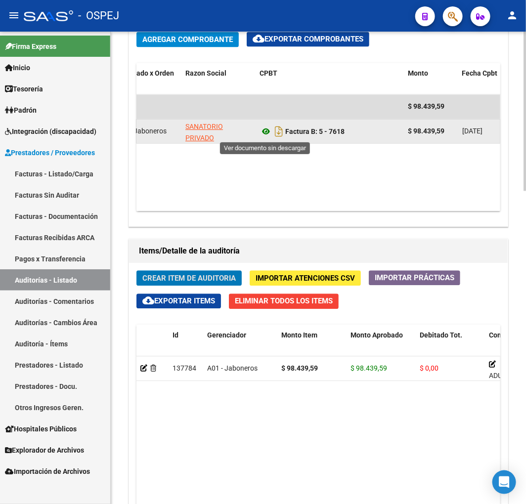
click at [266, 136] on icon at bounding box center [266, 132] width 13 height 12
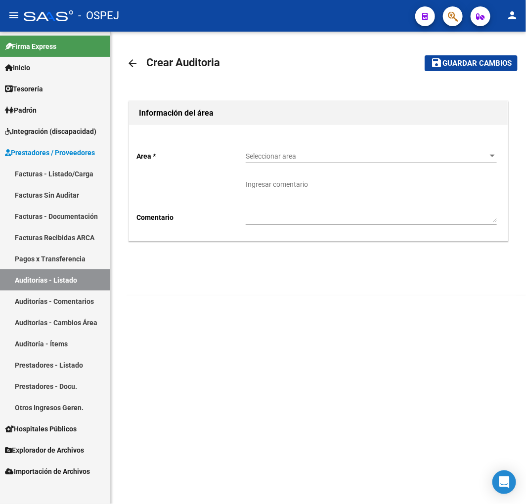
click at [309, 147] on div "Seleccionar area Seleccionar area" at bounding box center [371, 153] width 251 height 20
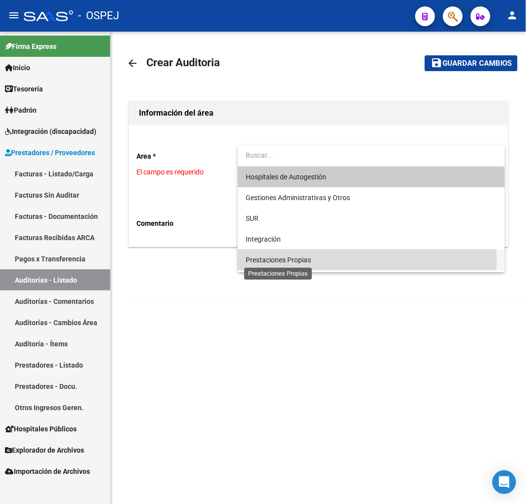
click at [288, 258] on span "Prestaciones Propias" at bounding box center [278, 260] width 65 height 8
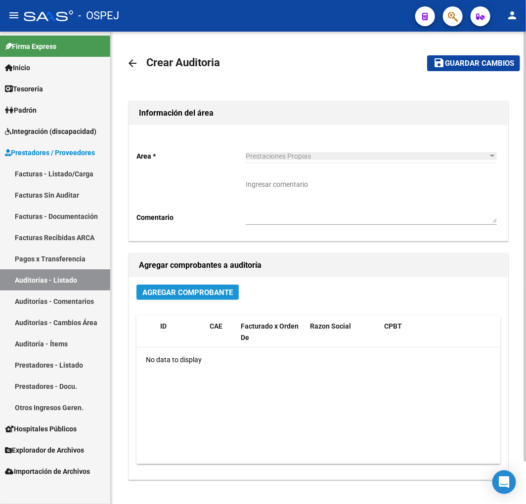
click at [197, 294] on span "Agregar Comprobante" at bounding box center [187, 292] width 90 height 9
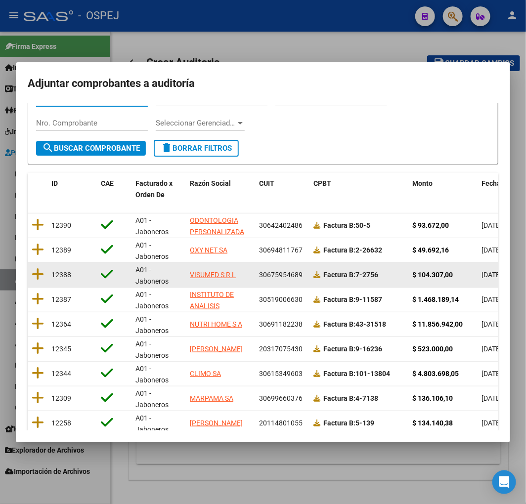
scroll to position [110, 0]
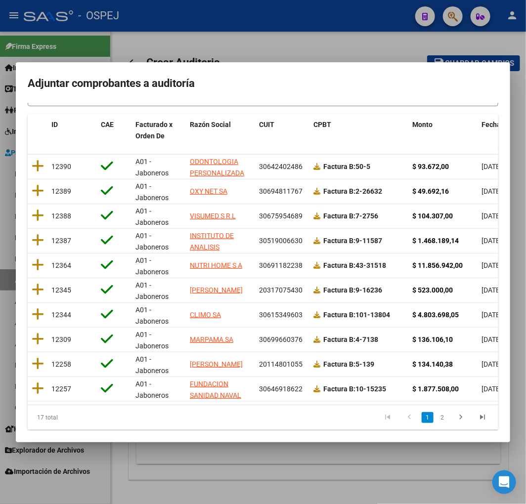
click at [485, 125] on span "Fecha Cpbt" at bounding box center [500, 125] width 36 height 8
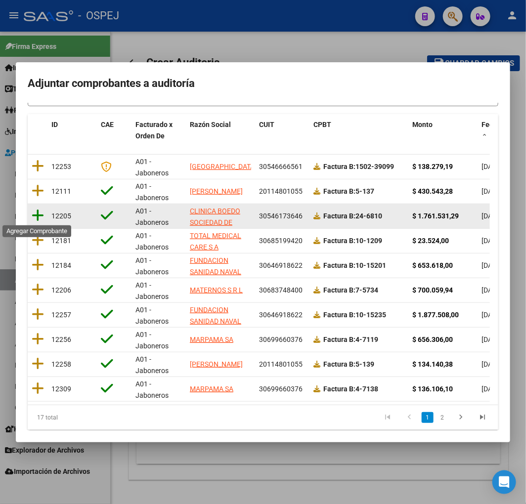
click at [37, 215] on icon at bounding box center [38, 216] width 12 height 14
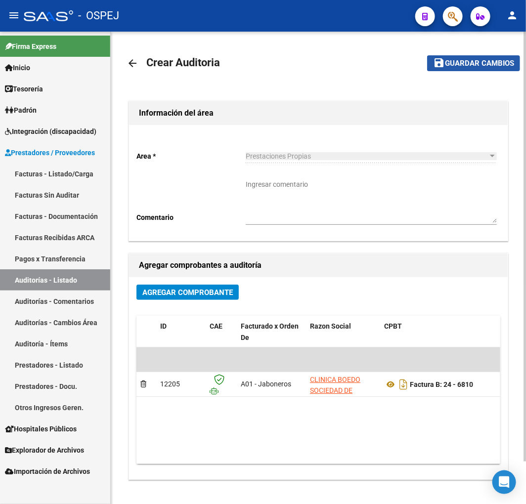
click at [486, 63] on span "Guardar cambios" at bounding box center [479, 63] width 69 height 9
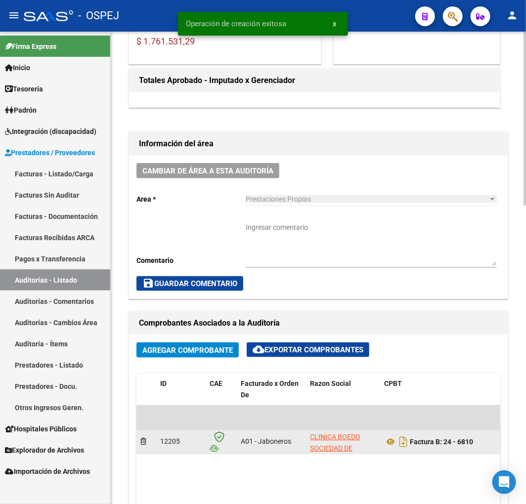
scroll to position [439, 0]
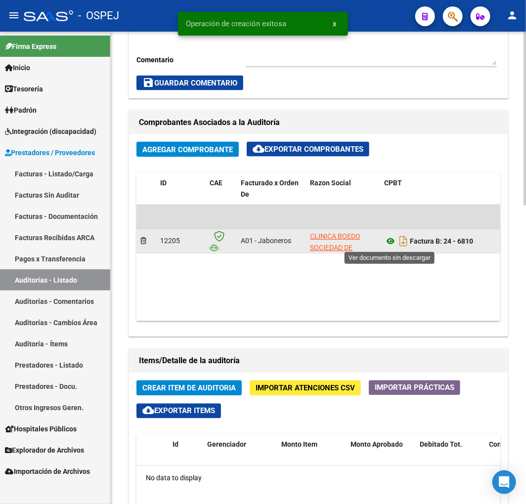
click at [385, 238] on icon at bounding box center [390, 242] width 13 height 12
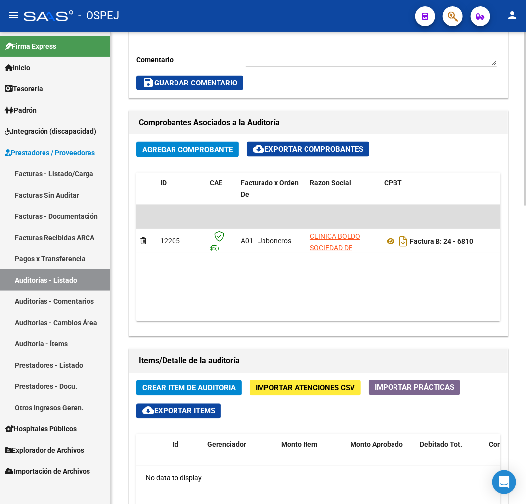
click at [307, 391] on span "Importar Atenciones CSV" at bounding box center [305, 388] width 99 height 9
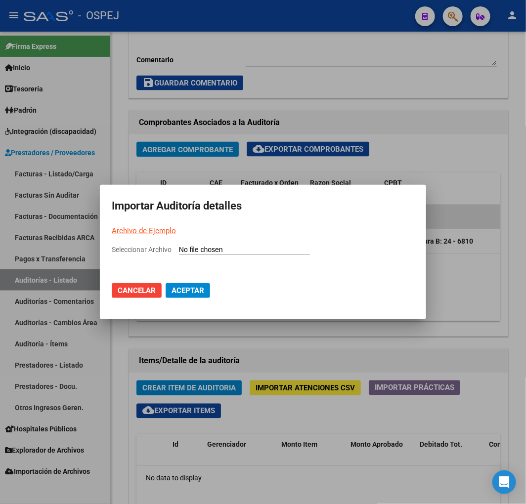
click at [305, 247] on input "Seleccionar Archivo" at bounding box center [244, 250] width 131 height 9
type input "C:\fakepath\Auditoria-demo-saas Boedo SRL FB 6810.csv"
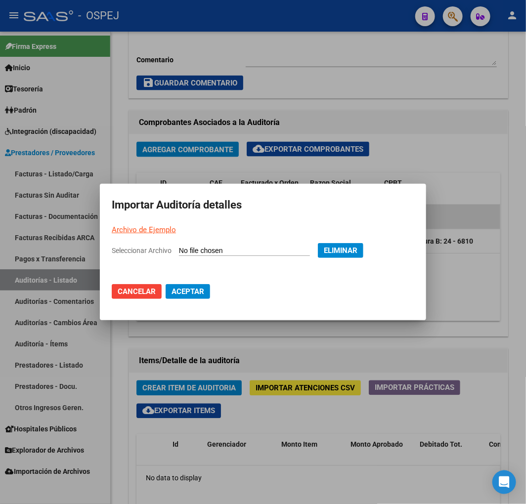
click at [198, 298] on button "Aceptar" at bounding box center [188, 291] width 44 height 15
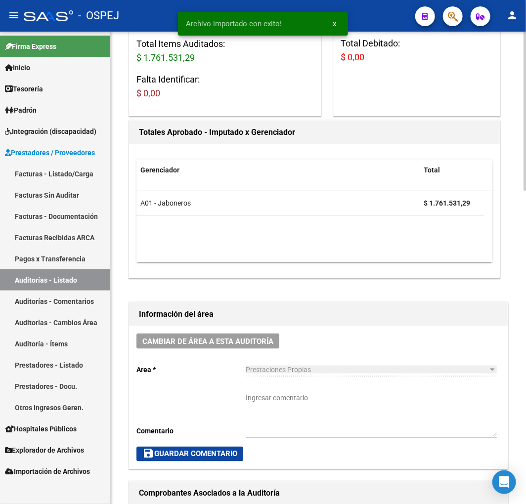
scroll to position [274, 0]
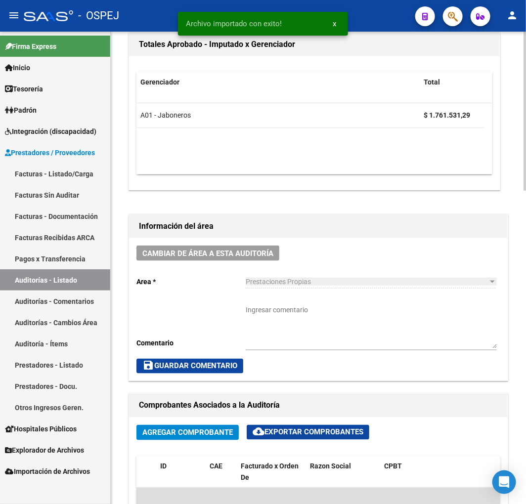
drag, startPoint x: 261, startPoint y: 142, endPoint x: 265, endPoint y: 136, distance: 6.7
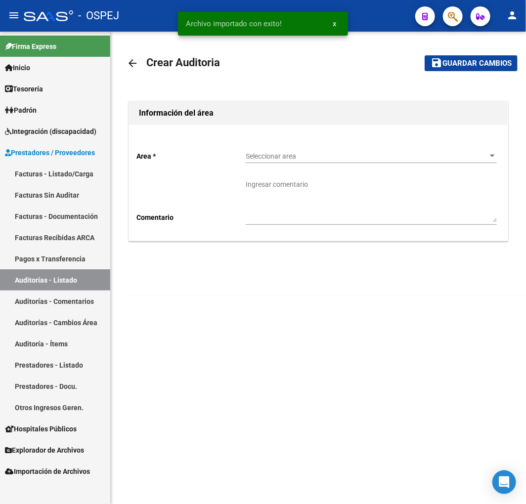
click at [278, 159] on span "Seleccionar area" at bounding box center [367, 156] width 242 height 8
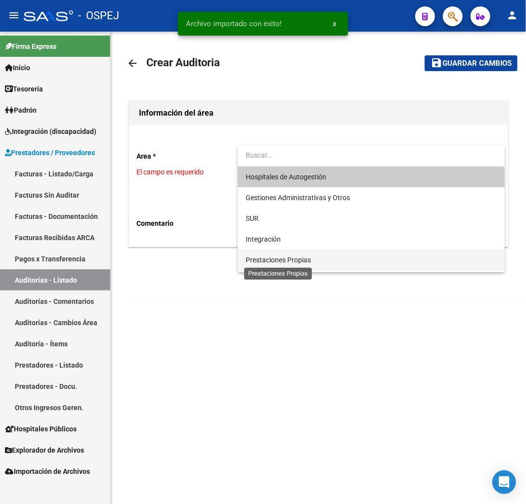
click at [274, 256] on span "Prestaciones Propias" at bounding box center [278, 260] width 65 height 8
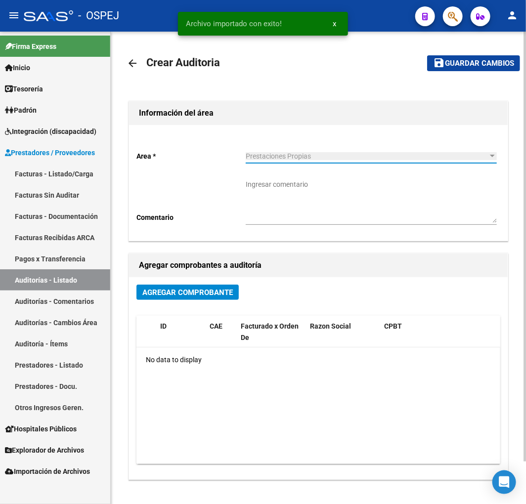
click at [172, 290] on span "Agregar Comprobante" at bounding box center [187, 292] width 90 height 9
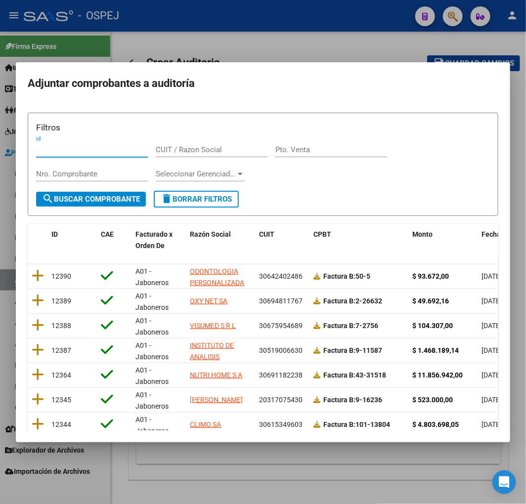
click at [483, 230] on span "Fecha Cpbt" at bounding box center [500, 234] width 36 height 8
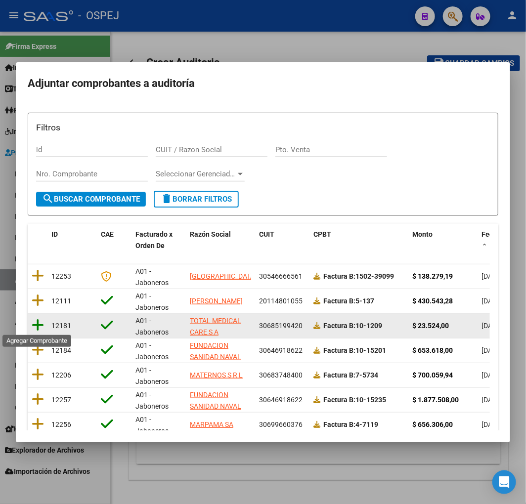
click at [32, 324] on icon at bounding box center [38, 325] width 12 height 14
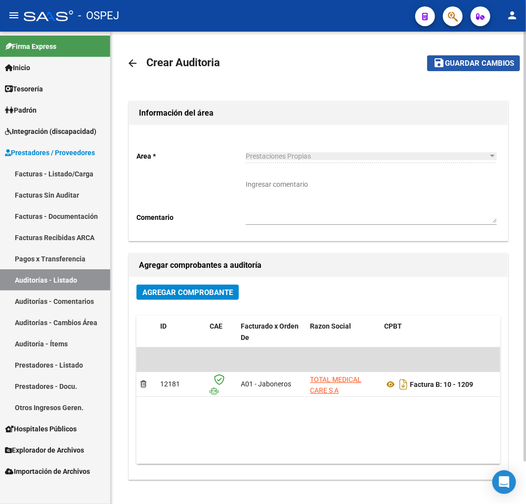
click at [483, 59] on span "Guardar cambios" at bounding box center [479, 63] width 69 height 9
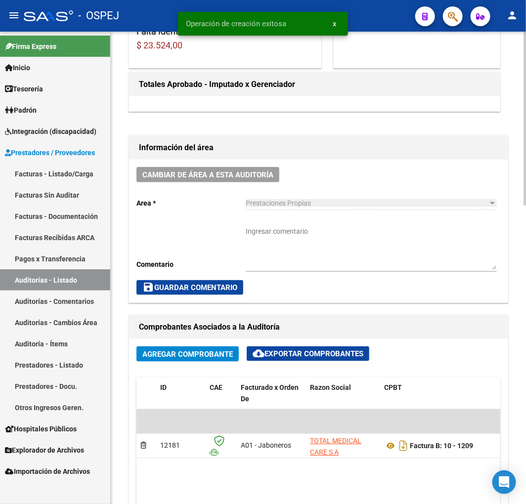
scroll to position [439, 0]
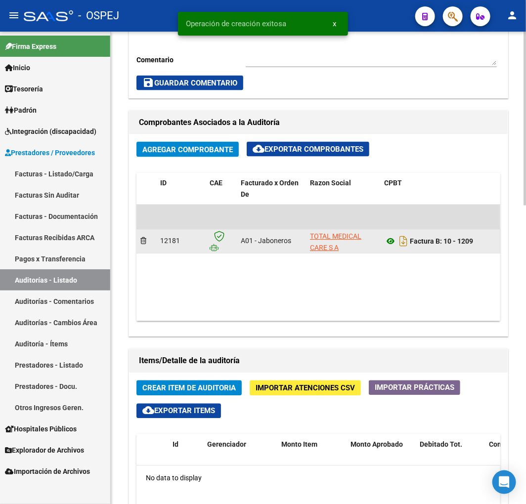
click at [388, 243] on icon at bounding box center [390, 242] width 13 height 12
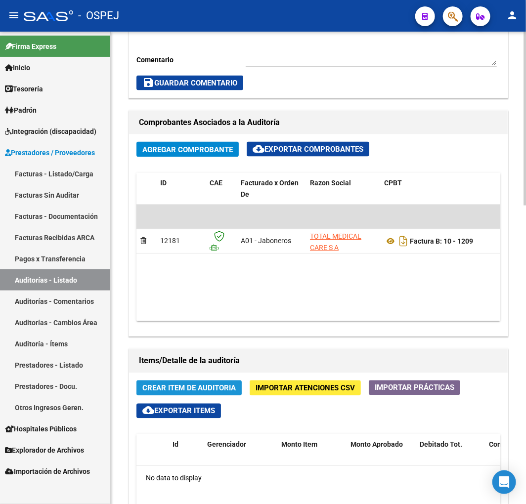
click at [218, 389] on span "Crear Item de Auditoria" at bounding box center [188, 388] width 93 height 9
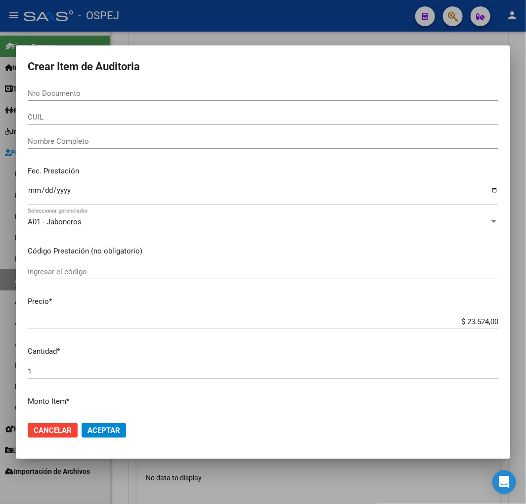
click at [132, 94] on input "Nro Documento" at bounding box center [263, 93] width 471 height 9
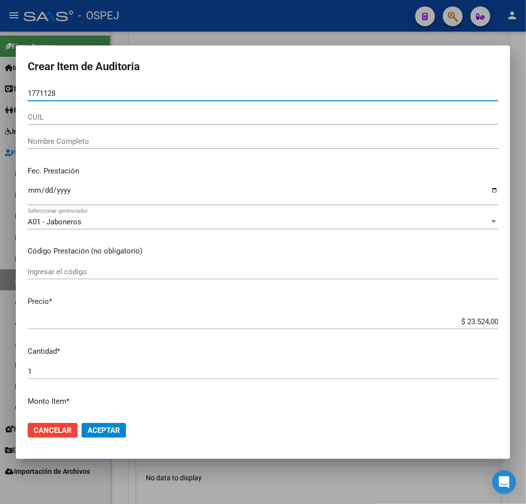
type input "17711280"
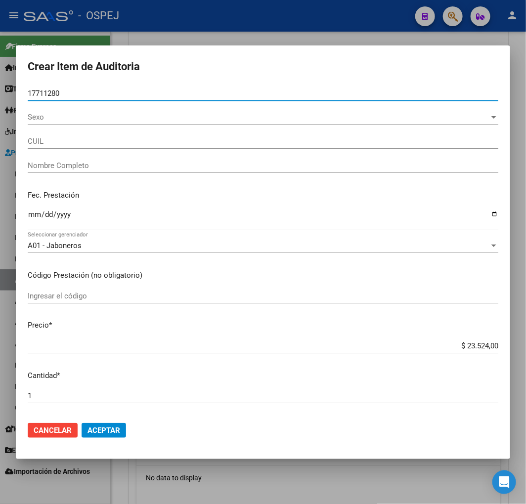
type input "27177112807"
type input "[PERSON_NAME] [PERSON_NAME]"
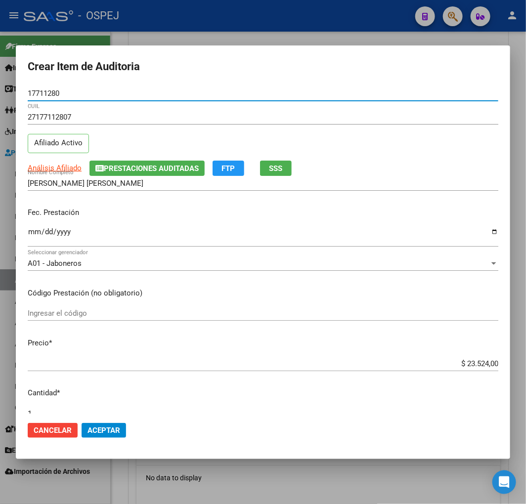
type input "17711280"
click at [36, 233] on input "Ingresar la fecha" at bounding box center [263, 236] width 471 height 16
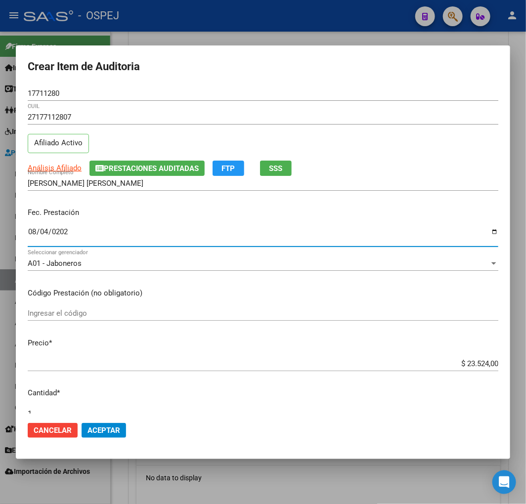
type input "[DATE]"
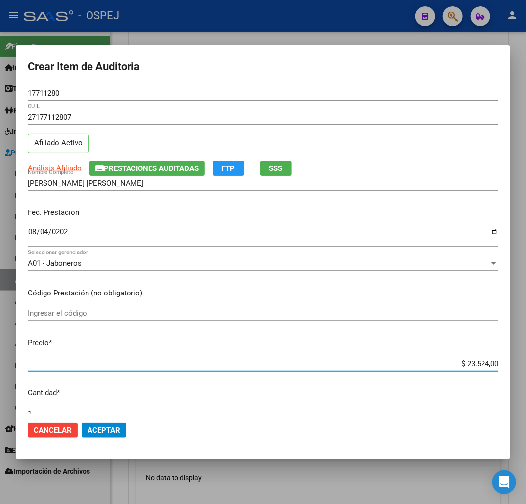
type input "$ 0,01"
type input "$ 0,13"
type input "$ 1,30"
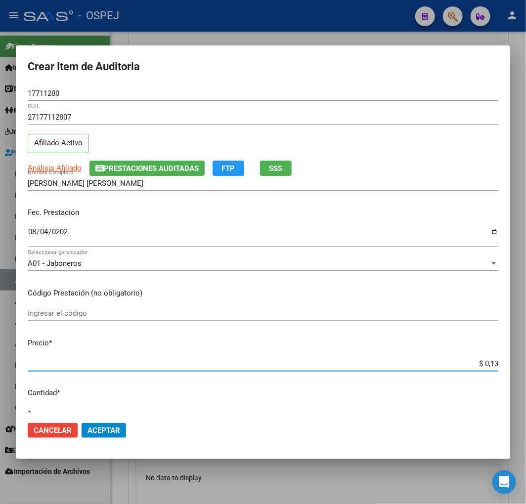
type input "$ 1,30"
type input "$ 13,06"
type input "$ 130,69"
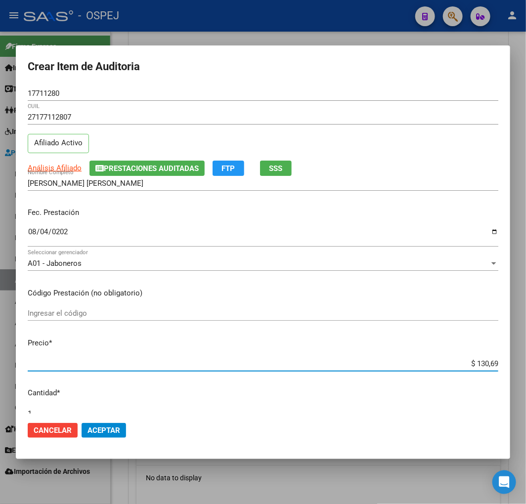
type input "$ 1.306,90"
type input "$ 13.069,00"
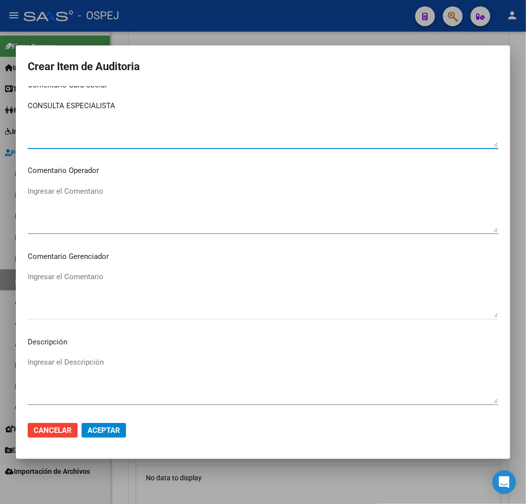
scroll to position [484, 0]
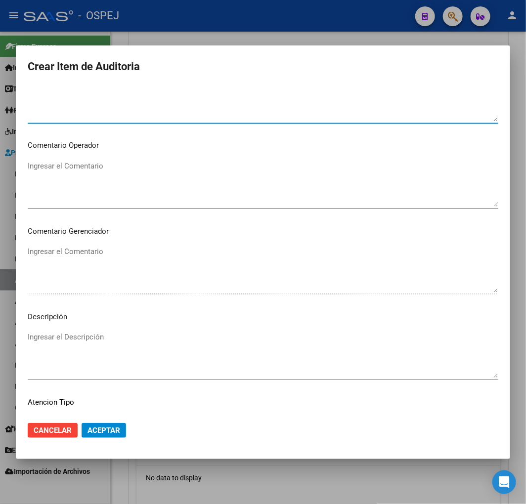
type textarea "CONSULTA ESPECIALISTA"
click at [101, 354] on textarea "Ingresar el Descripción" at bounding box center [263, 355] width 471 height 46
paste textarea "CONSULTA ESPECIALISTA"
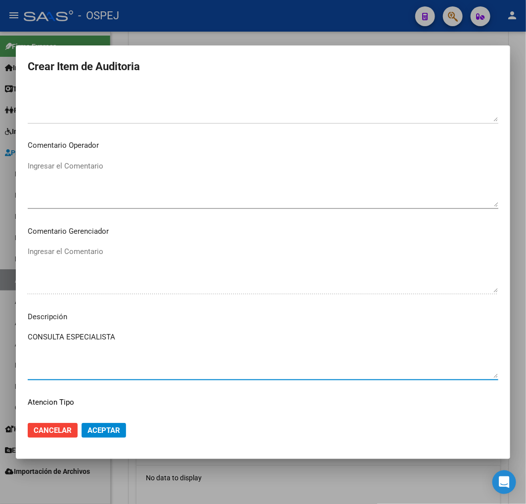
type textarea "CONSULTA ESPECIALISTA"
click at [103, 439] on mat-dialog-actions "Cancelar Aceptar" at bounding box center [263, 431] width 471 height 34
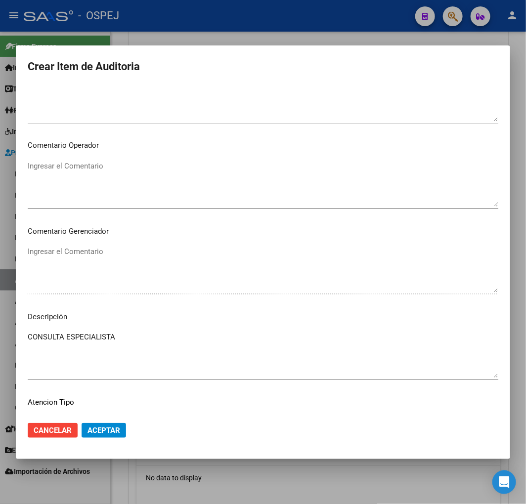
click at [116, 431] on span "Aceptar" at bounding box center [104, 430] width 33 height 9
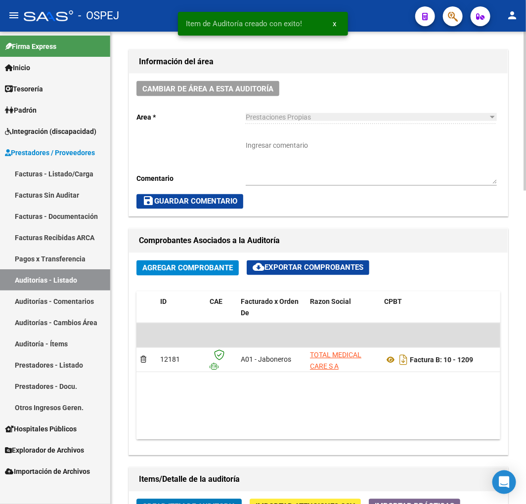
scroll to position [558, 0]
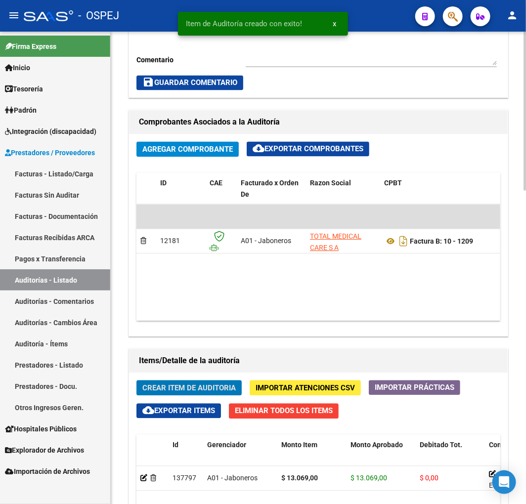
click at [191, 388] on span "Crear Item de Auditoria" at bounding box center [188, 388] width 93 height 9
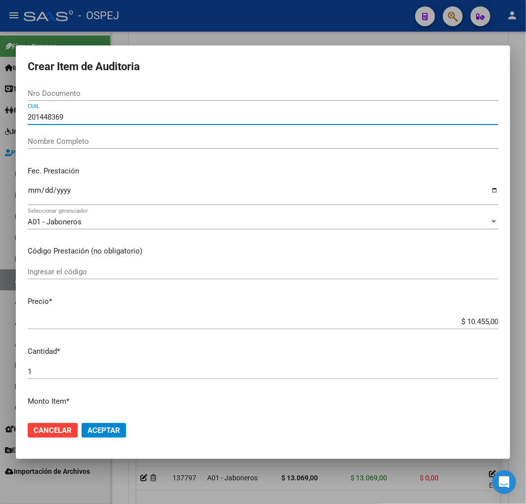
type input "2014483695"
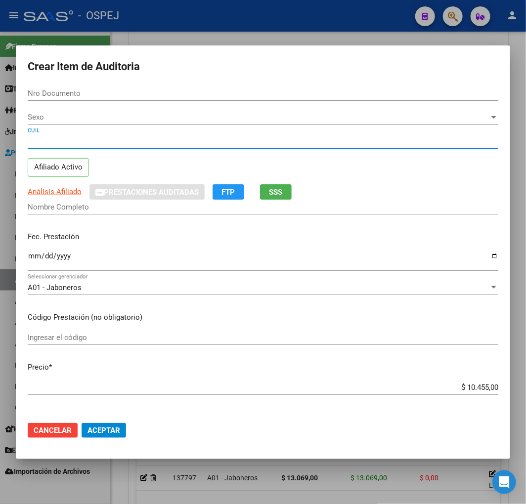
type input "14483695"
type input "20144836953"
type input "[PERSON_NAME] [PERSON_NAME]"
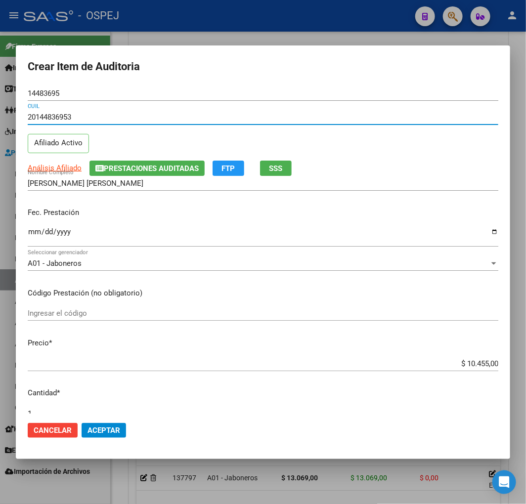
type input "20144836953"
drag, startPoint x: 39, startPoint y: 237, endPoint x: 33, endPoint y: 231, distance: 8.4
click at [40, 237] on input "Ingresar la fecha" at bounding box center [263, 236] width 471 height 16
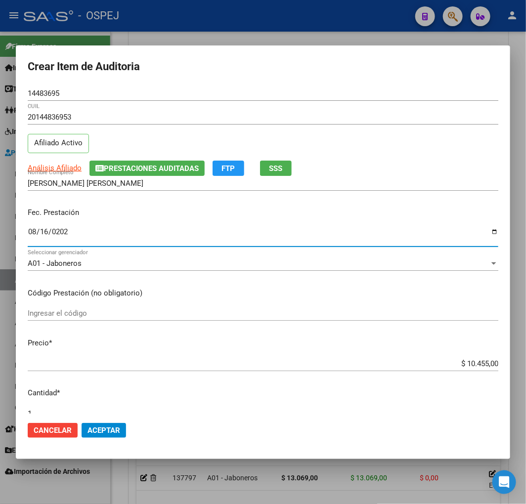
type input "[DATE]"
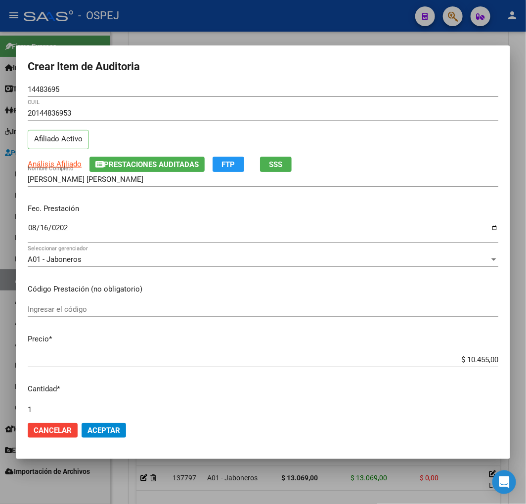
scroll to position [264, 0]
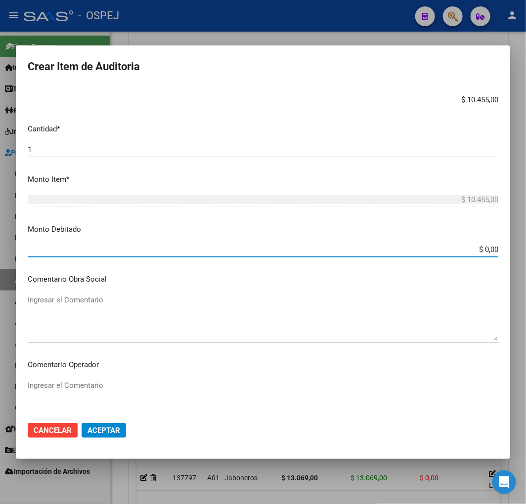
click at [81, 324] on textarea "Ingresar el Comentario" at bounding box center [263, 318] width 471 height 46
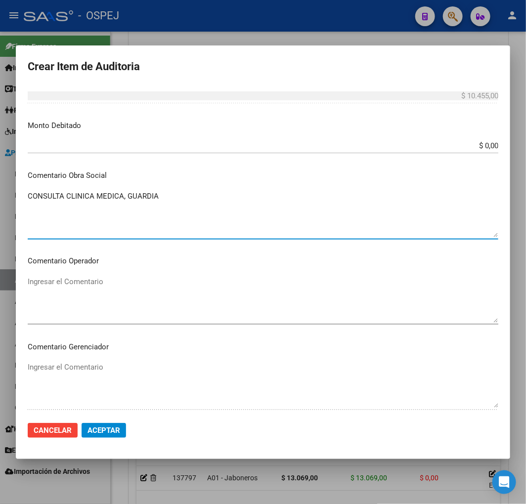
scroll to position [539, 0]
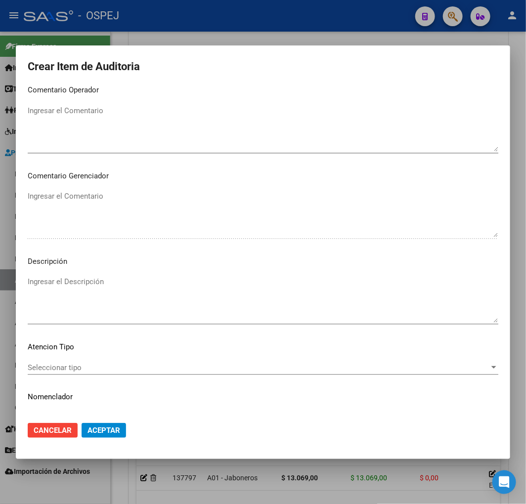
type textarea "CONSULTA CLINICA MEDICA, GUARDIA"
click at [175, 292] on textarea "Ingresar el Descripción" at bounding box center [263, 299] width 471 height 46
paste textarea "CONSULTA CLINICA MEDICA, GUARDIA"
type textarea "CONSULTA CLINICA MEDICA, GUARDIA"
click at [94, 437] on button "Aceptar" at bounding box center [104, 430] width 44 height 15
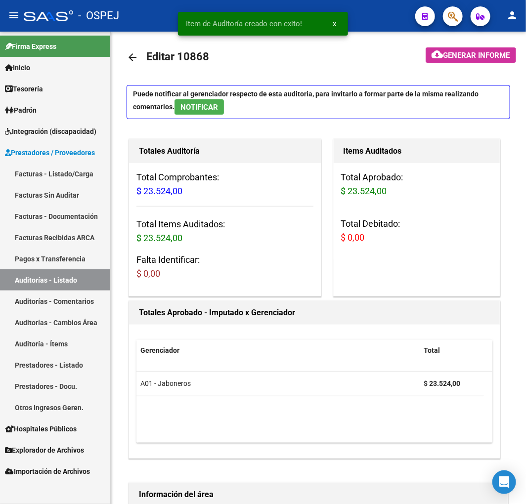
scroll to position [0, 0]
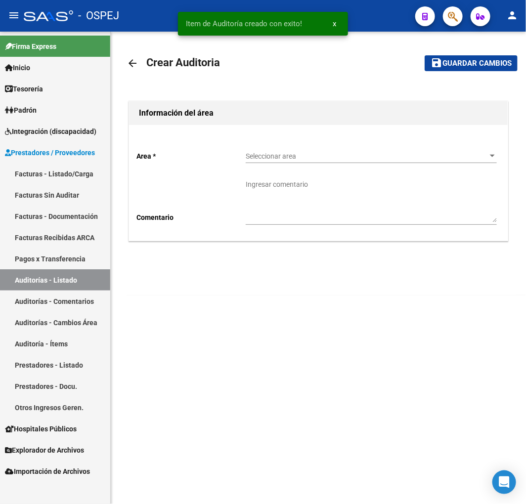
click at [342, 159] on span "Seleccionar area" at bounding box center [367, 156] width 242 height 8
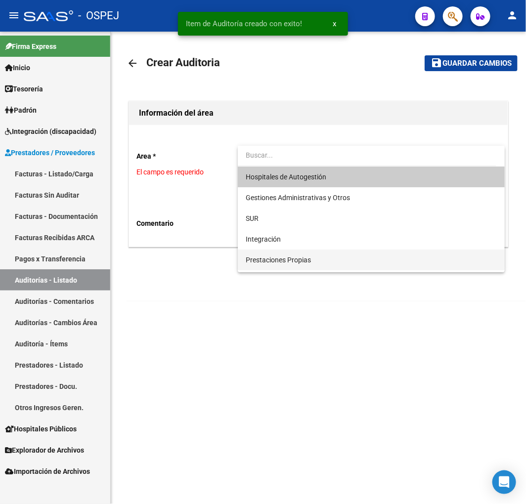
click at [273, 259] on span "Prestaciones Propias" at bounding box center [278, 260] width 65 height 8
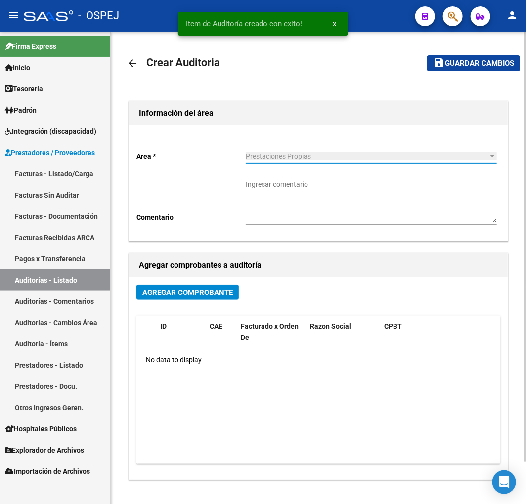
click at [190, 298] on button "Agregar Comprobante" at bounding box center [187, 292] width 102 height 15
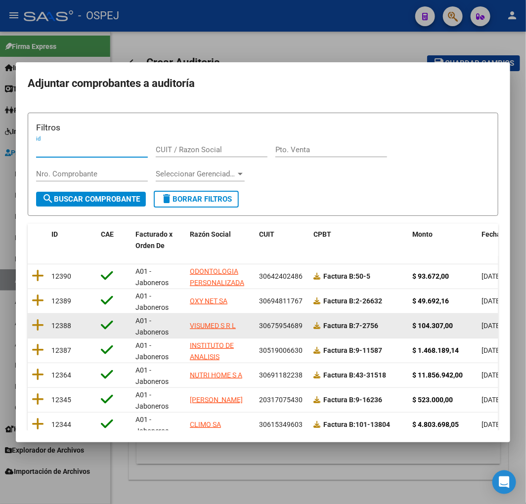
scroll to position [1, 0]
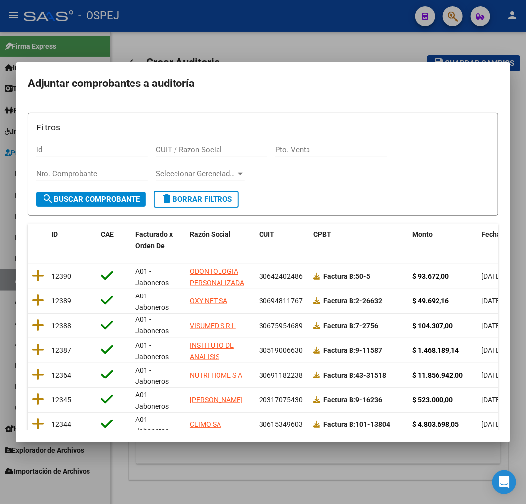
click at [489, 239] on div "Fecha Cpbt" at bounding box center [500, 234] width 37 height 11
click at [487, 239] on div "Fecha Cpbt" at bounding box center [500, 234] width 37 height 11
click at [487, 232] on span "Fecha Cpbt" at bounding box center [500, 234] width 36 height 8
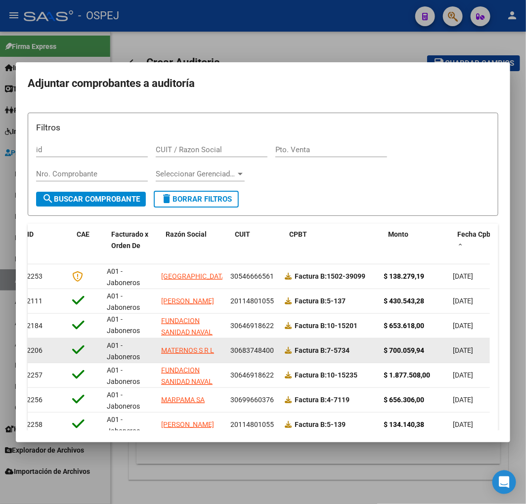
scroll to position [0, 0]
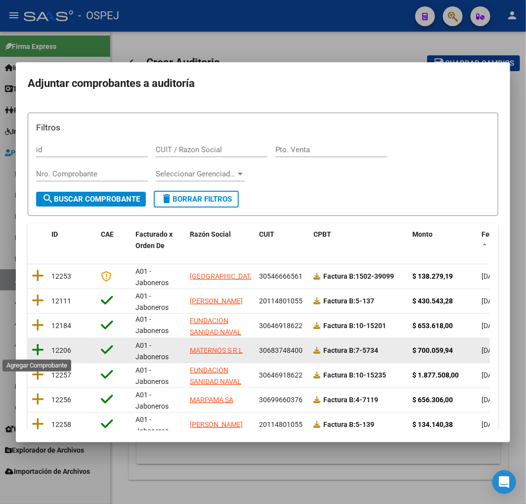
click at [41, 352] on icon at bounding box center [38, 350] width 12 height 14
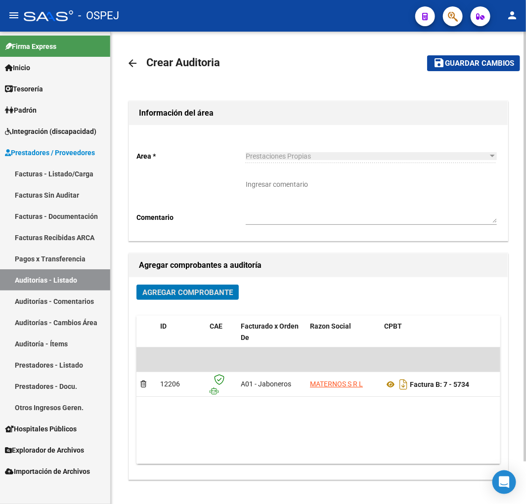
click at [442, 65] on mat-icon "save" at bounding box center [439, 63] width 12 height 12
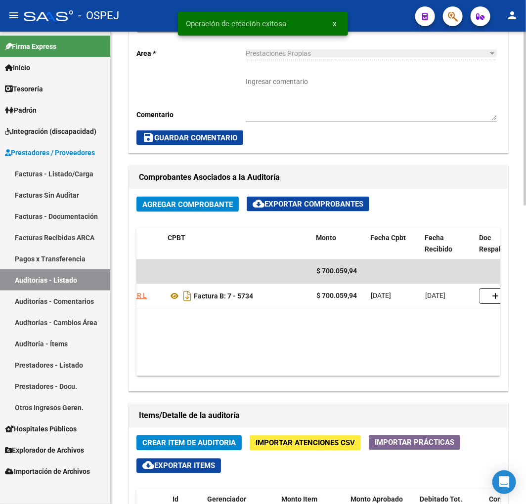
scroll to position [0, 48]
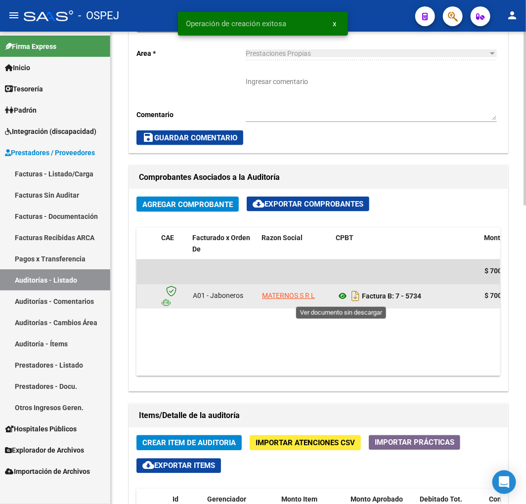
click at [337, 297] on icon at bounding box center [342, 297] width 13 height 12
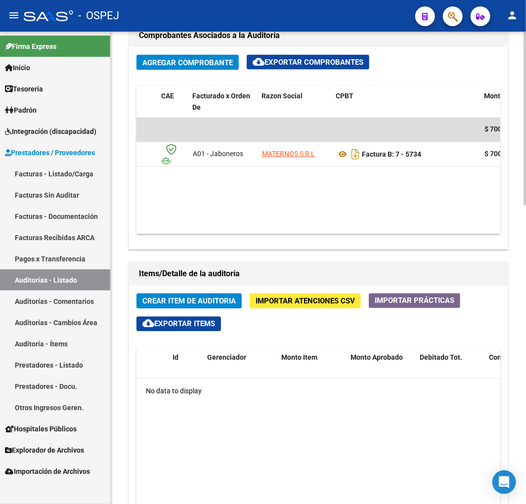
scroll to position [659, 0]
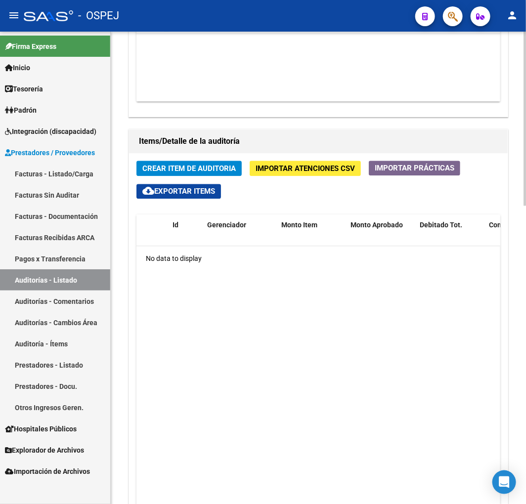
click at [195, 163] on button "Crear Item de Auditoria" at bounding box center [188, 168] width 105 height 15
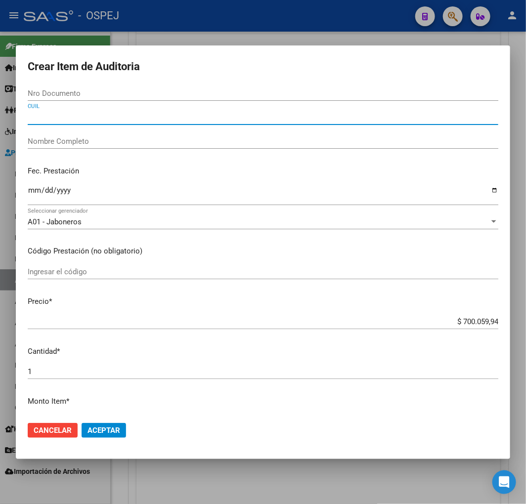
click at [94, 121] on input "CUIL" at bounding box center [263, 117] width 471 height 9
paste input "20082303791"
type input "20082303791"
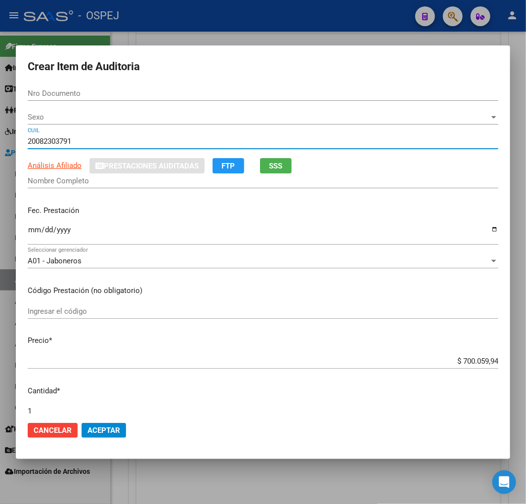
type input "08230379"
type input "[PERSON_NAME]"
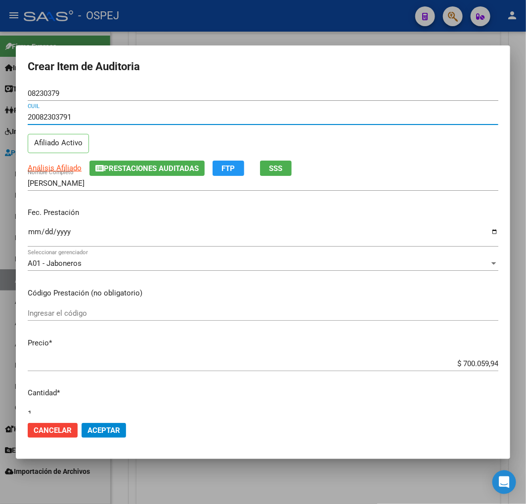
type input "20082303791"
drag, startPoint x: 31, startPoint y: 227, endPoint x: 97, endPoint y: 269, distance: 78.6
click at [32, 228] on div "Ingresar la fecha" at bounding box center [263, 236] width 471 height 21
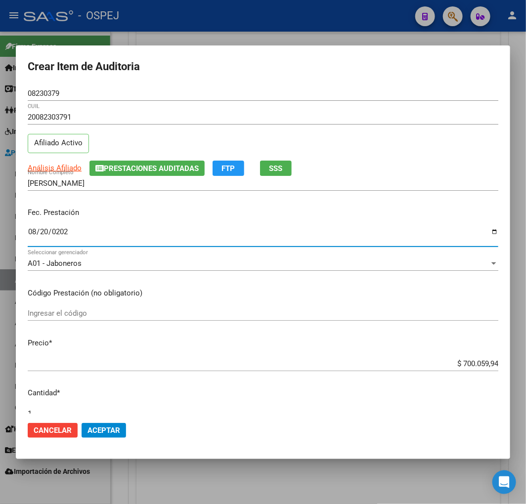
type input "[DATE]"
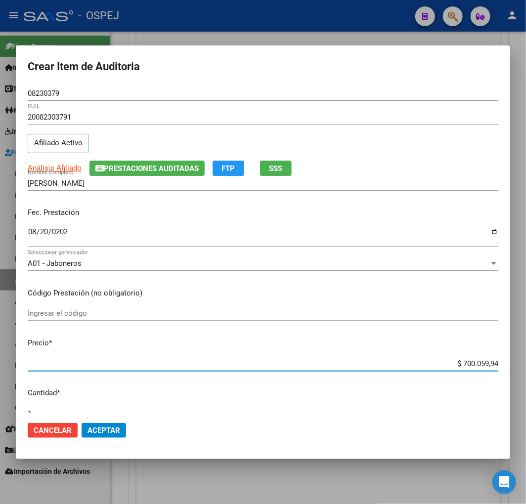
type input "$ 0,04"
type input "$ 0,48"
type input "$ 4,80"
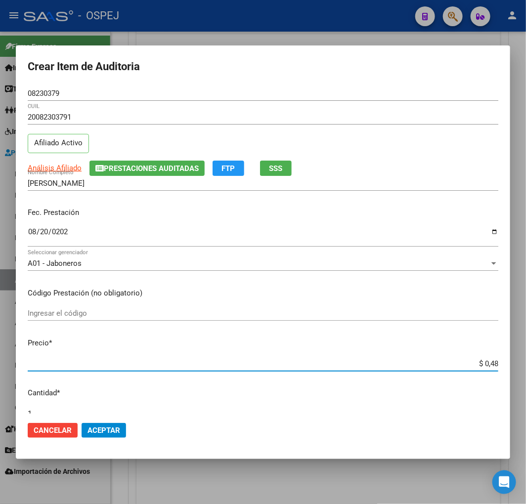
type input "$ 4,80"
type input "$ 48,00"
type input "$ 480,00"
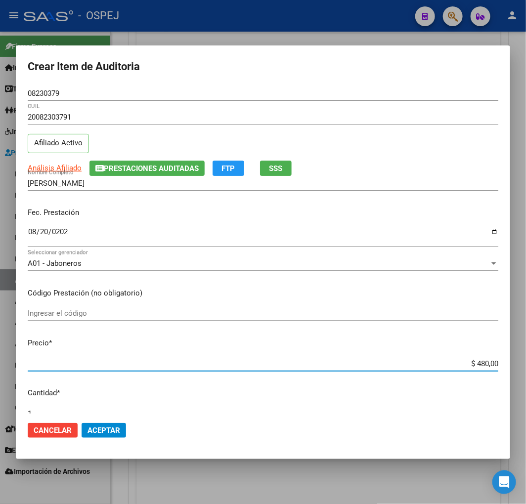
type input "$ 4.800,00"
type input "$ 48.000,00"
type input "$ 480.000,00"
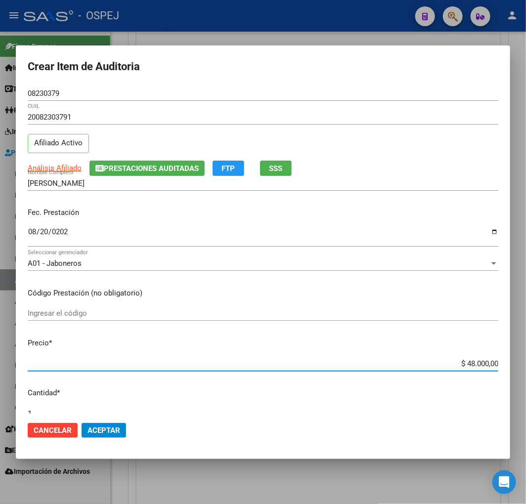
type input "$ 480.000,00"
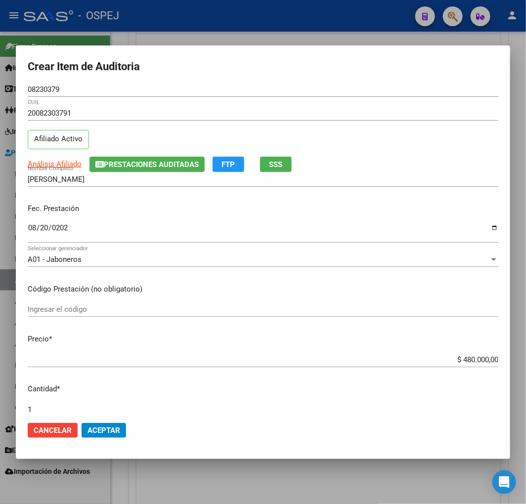
scroll to position [264, 0]
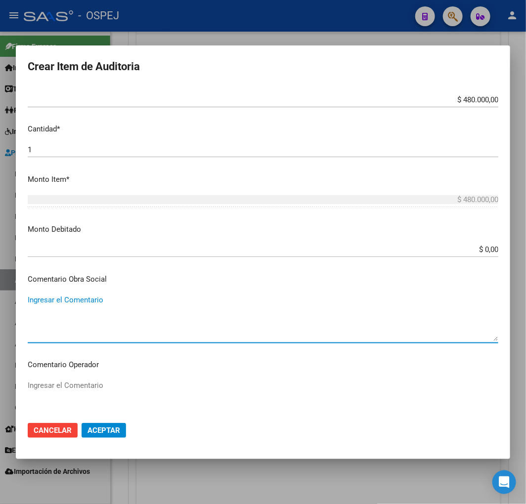
click at [88, 300] on textarea "Ingresar el Comentario" at bounding box center [263, 318] width 471 height 46
paste textarea "NEUROLISIS QUIMICA O BLOQUEO"
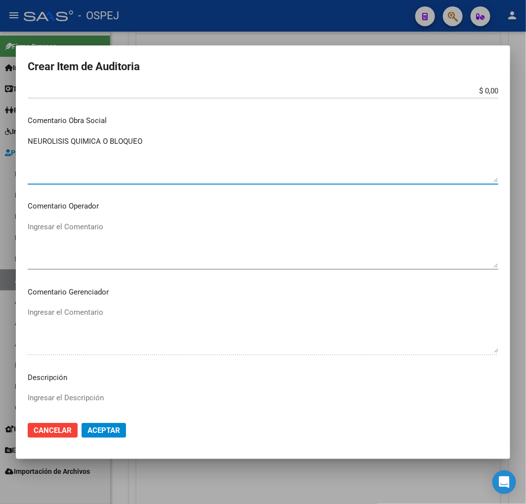
scroll to position [559, 0]
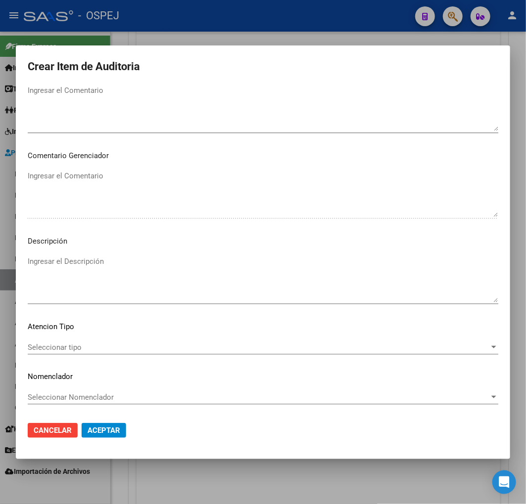
type textarea "NEUROLISIS QUIMICA O BLOQUEO"
click at [134, 263] on textarea "Ingresar el Descripción" at bounding box center [263, 279] width 471 height 46
paste textarea "NEUROLISIS QUIMICA O BLOQUEO"
type textarea "NEUROLISIS QUIMICA O BLOQUEO"
click at [92, 421] on mat-dialog-actions "Cancelar Aceptar" at bounding box center [263, 431] width 471 height 34
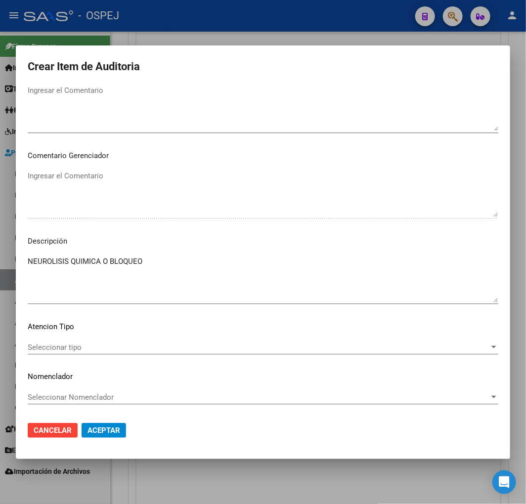
click at [112, 433] on span "Aceptar" at bounding box center [104, 430] width 33 height 9
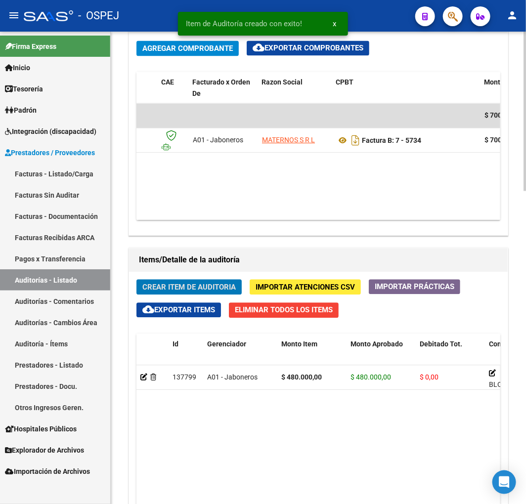
scroll to position [778, 0]
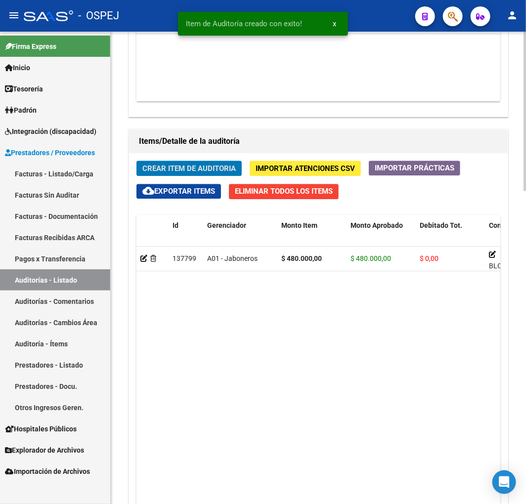
click at [221, 172] on span "Crear Item de Auditoria" at bounding box center [188, 168] width 93 height 9
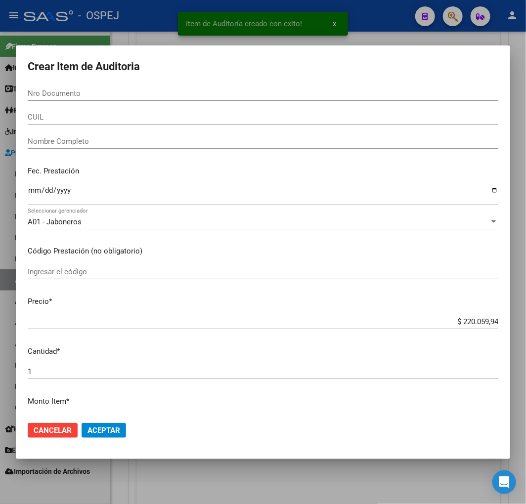
click at [101, 120] on input "CUIL" at bounding box center [263, 117] width 471 height 9
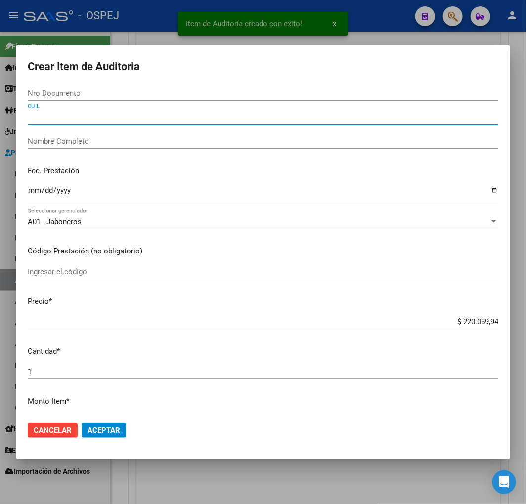
paste input "20082303791"
type input "20082303791"
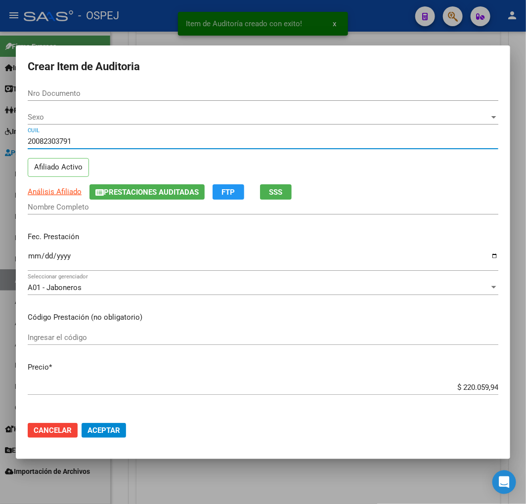
type input "08230379"
type input "[PERSON_NAME]"
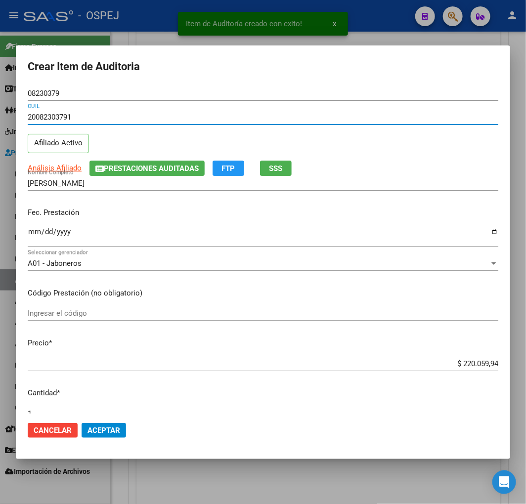
type input "20082303791"
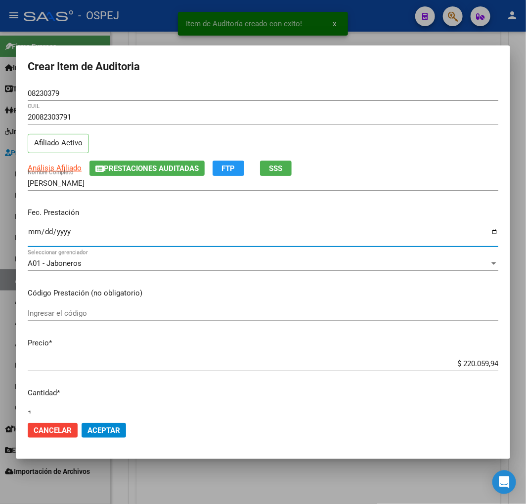
click at [33, 228] on input "Ingresar la fecha" at bounding box center [263, 236] width 471 height 16
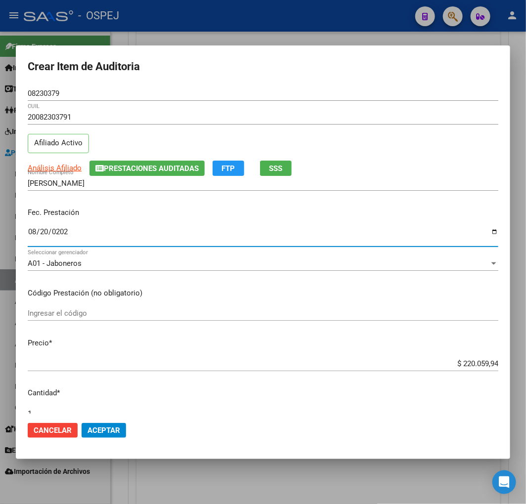
type input "[DATE]"
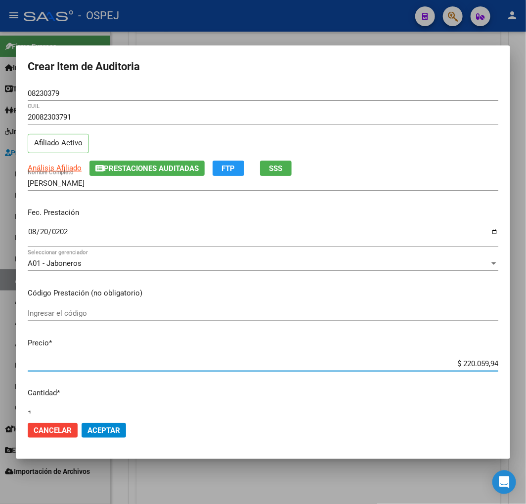
type input "$ 0,01"
type input "$ 0,14"
type input "$ 1,48"
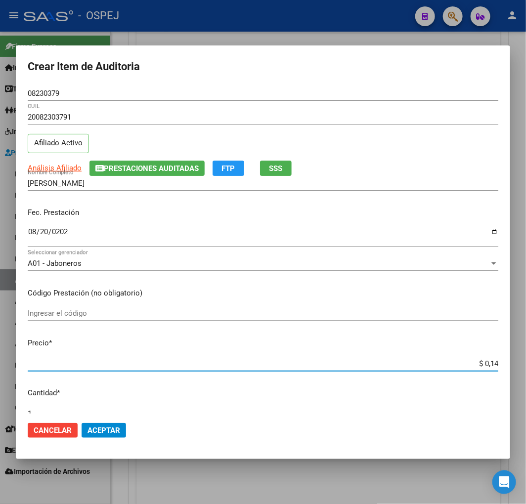
type input "$ 1,48"
type input "$ 14,83"
type input "$ 148,30"
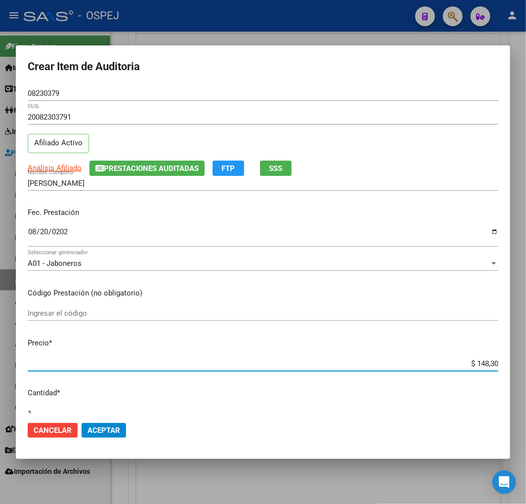
type input "$ 1.483,00"
type input "$ 14.830,00"
type input "$ 148.300,00"
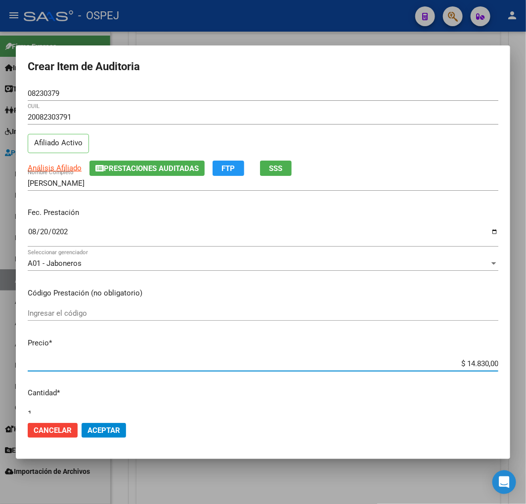
type input "$ 148.300,00"
type input "$ 14.830,00"
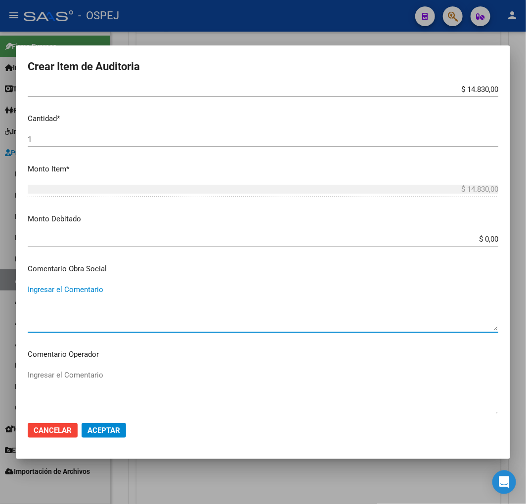
click at [85, 299] on textarea "Ingresar el Comentario" at bounding box center [263, 307] width 471 height 46
paste textarea "LIDOCAINA"
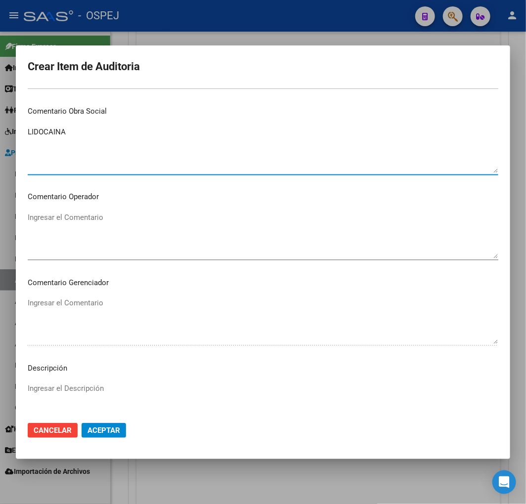
scroll to position [559, 0]
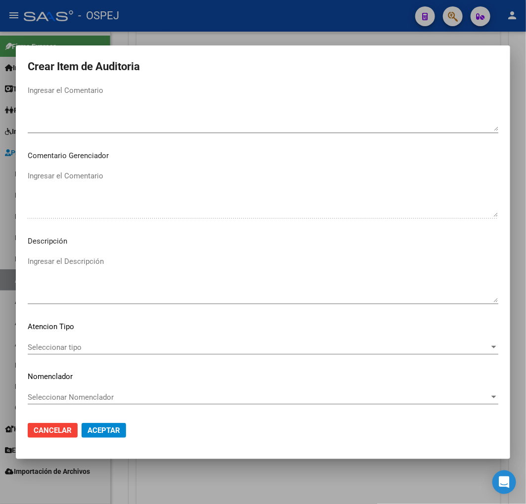
type textarea "LIDOCAINA"
click at [97, 285] on textarea "Ingresar el Descripción" at bounding box center [263, 279] width 471 height 46
paste textarea "LIDOCAINA"
type textarea "LIDOCAINA"
drag, startPoint x: 100, startPoint y: 428, endPoint x: 155, endPoint y: 429, distance: 55.4
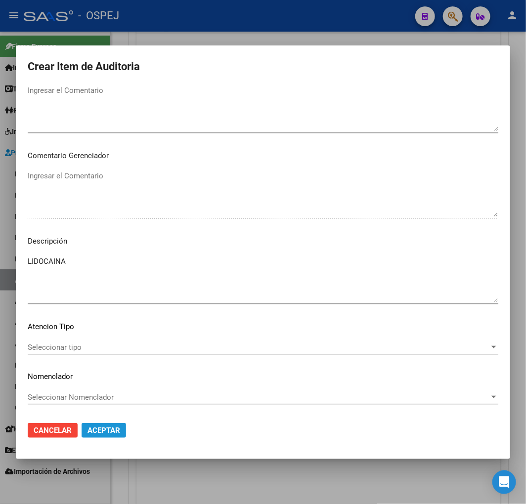
click at [101, 428] on span "Aceptar" at bounding box center [104, 430] width 33 height 9
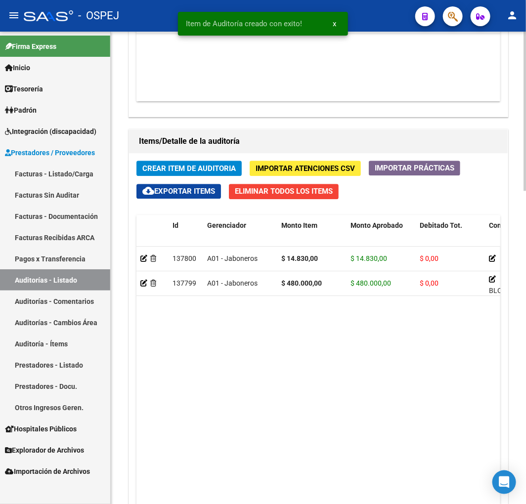
click at [188, 170] on span "Crear Item de Auditoria" at bounding box center [188, 168] width 93 height 9
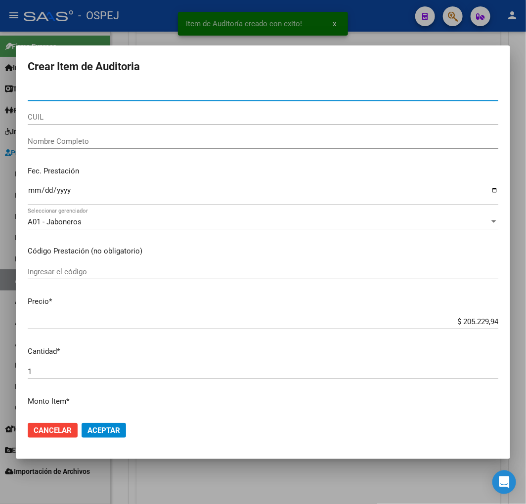
click at [77, 117] on input "CUIL" at bounding box center [263, 117] width 471 height 9
paste input "20082303791"
type input "20082303791"
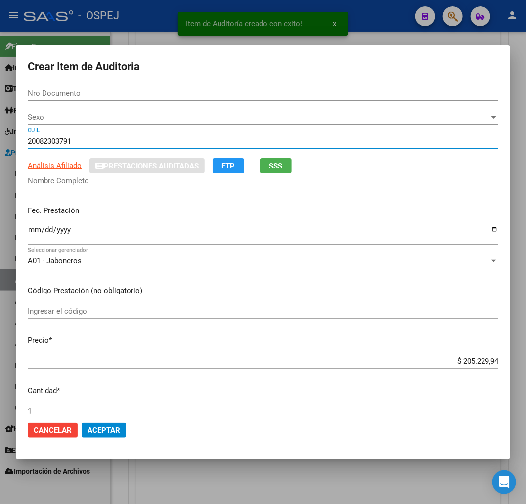
type input "08230379"
type input "[PERSON_NAME]"
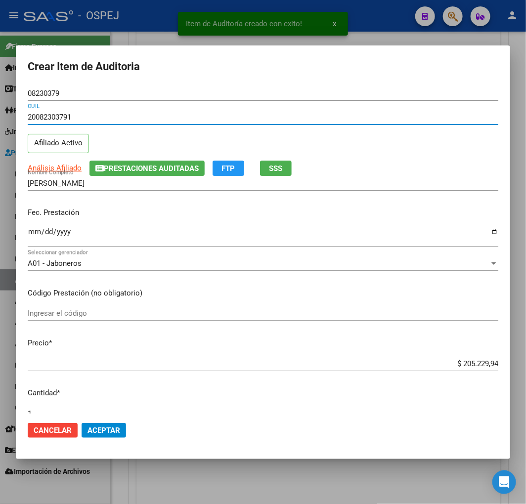
type input "20082303791"
click at [34, 235] on input "Ingresar la fecha" at bounding box center [263, 236] width 471 height 16
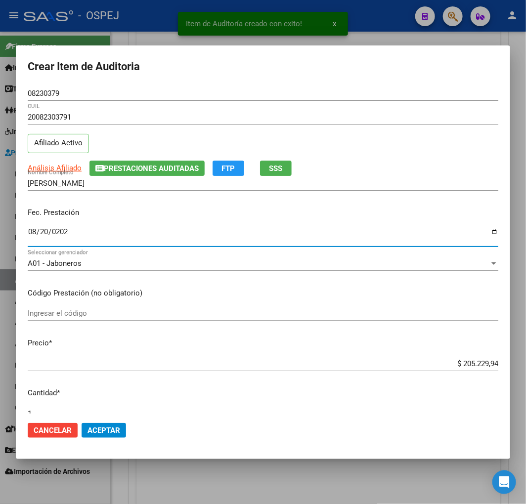
type input "[DATE]"
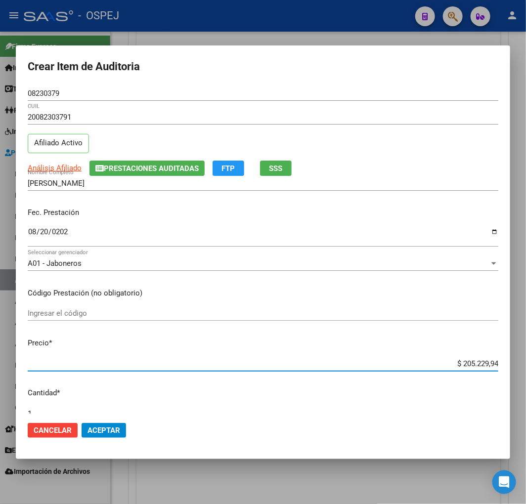
type input "$ 0,03"
type input "$ 0,30"
type input "$ 3,07"
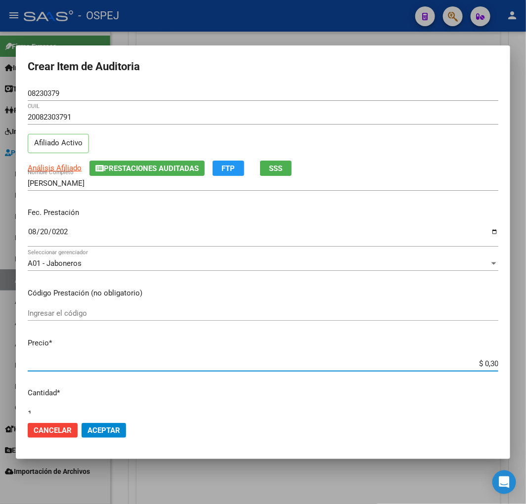
type input "$ 3,07"
type input "$ 30,72"
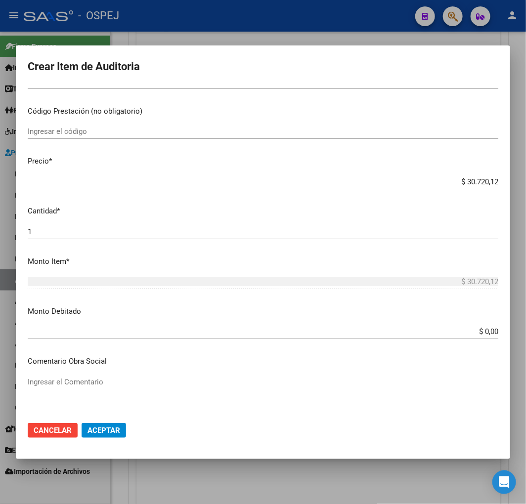
scroll to position [329, 0]
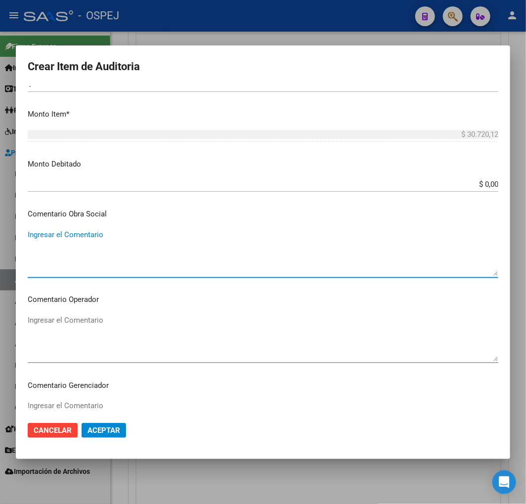
click at [167, 230] on textarea "Ingresar el Comentario" at bounding box center [263, 252] width 471 height 46
paste textarea "[MEDICAL_DATA] DENVER FARMA"
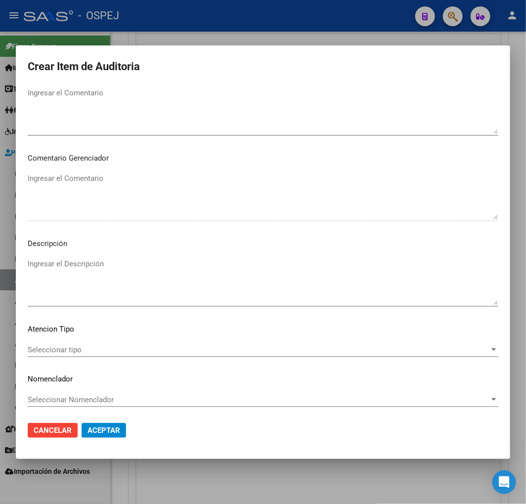
scroll to position [559, 0]
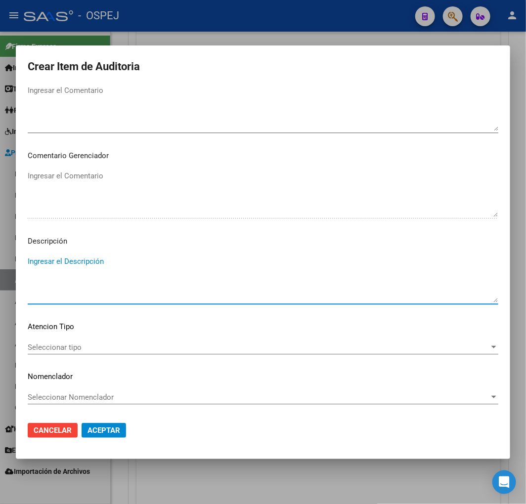
click at [105, 299] on textarea "Ingresar el Descripción" at bounding box center [263, 279] width 471 height 46
paste textarea "[MEDICAL_DATA] DENVER FARMA"
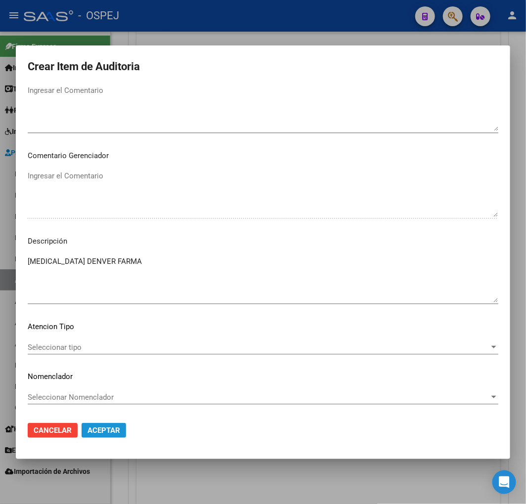
click at [105, 430] on span "Aceptar" at bounding box center [104, 430] width 33 height 9
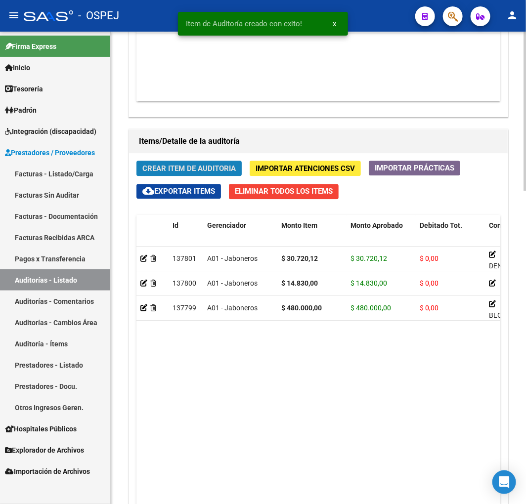
click at [158, 169] on span "Crear Item de Auditoria" at bounding box center [188, 168] width 93 height 9
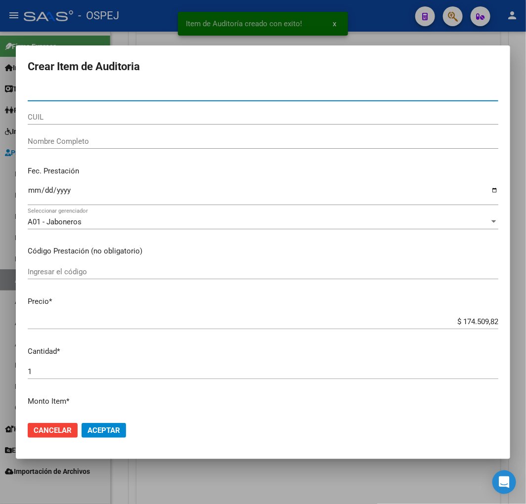
click at [45, 121] on input "CUIL" at bounding box center [263, 117] width 471 height 9
paste input "20082303791"
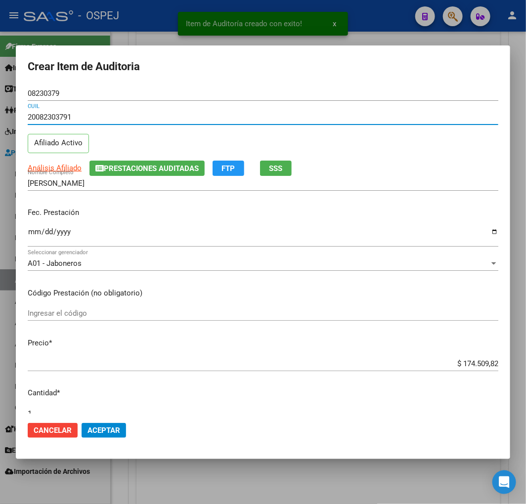
click at [31, 230] on input "Ingresar la fecha" at bounding box center [263, 236] width 471 height 16
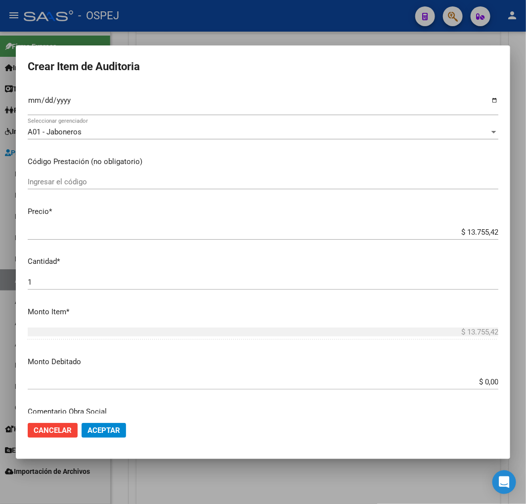
scroll to position [329, 0]
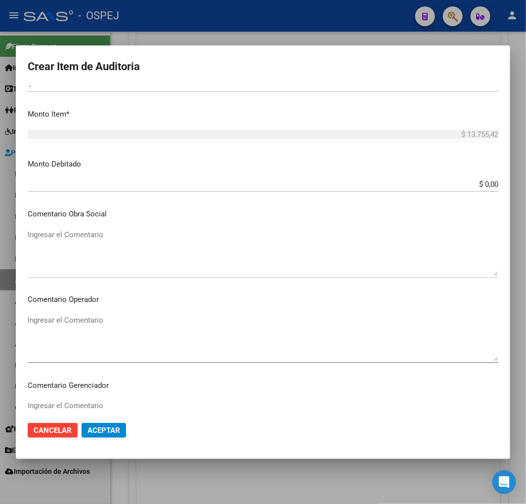
click at [85, 240] on textarea "Ingresar el Comentario" at bounding box center [263, 252] width 471 height 46
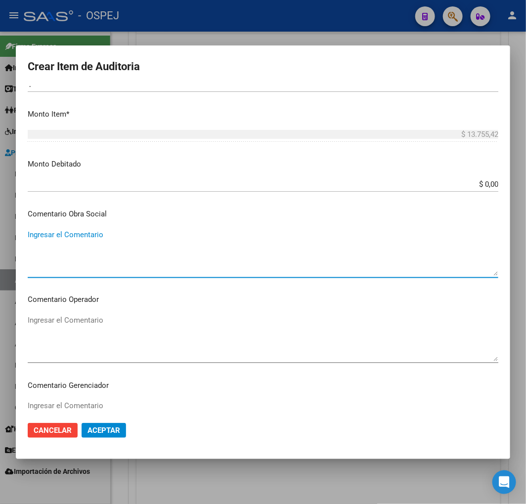
paste textarea "[MEDICAL_DATA] GRAY"
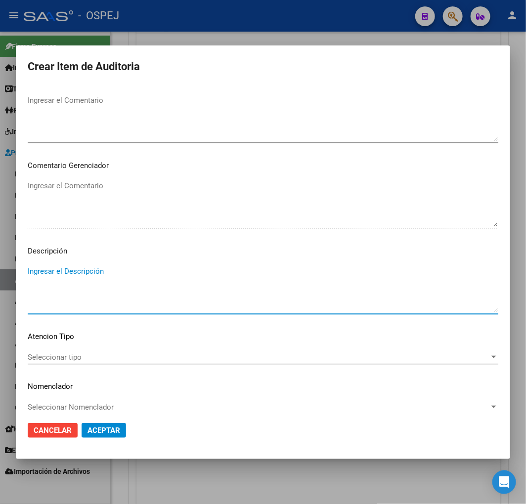
click at [129, 299] on textarea "Ingresar el Descripción" at bounding box center [263, 289] width 471 height 46
paste textarea "[MEDICAL_DATA] GRAY"
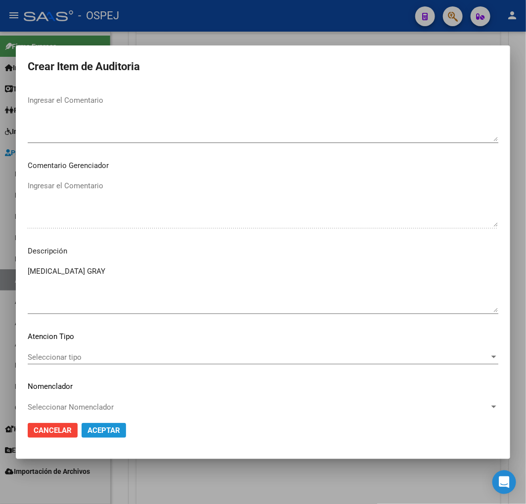
click at [96, 424] on button "Aceptar" at bounding box center [104, 430] width 44 height 15
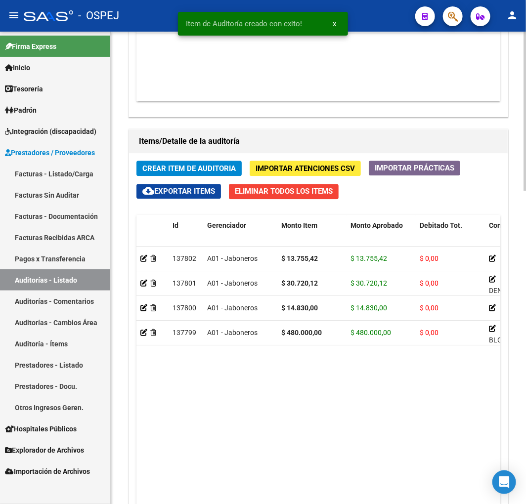
click at [211, 169] on span "Crear Item de Auditoria" at bounding box center [188, 168] width 93 height 9
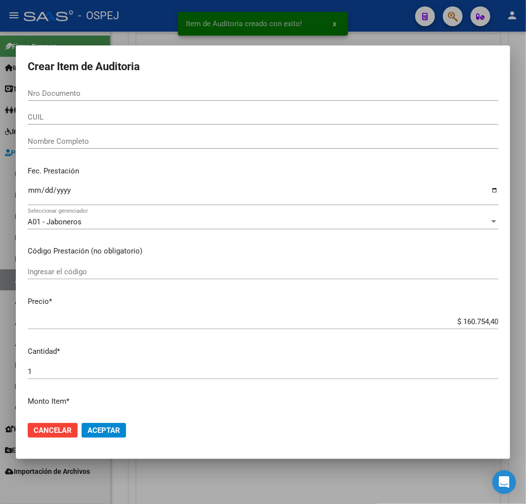
click at [61, 111] on div "CUIL" at bounding box center [263, 117] width 471 height 15
paste input "20082303791"
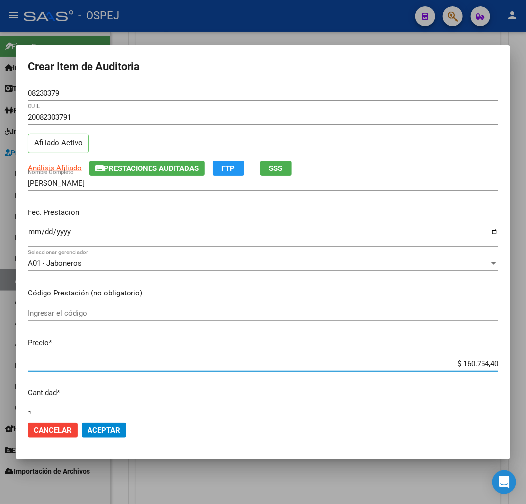
click at [473, 362] on input "$ 160.754,40" at bounding box center [263, 363] width 471 height 9
click at [32, 234] on input "Ingresar la fecha" at bounding box center [263, 236] width 471 height 16
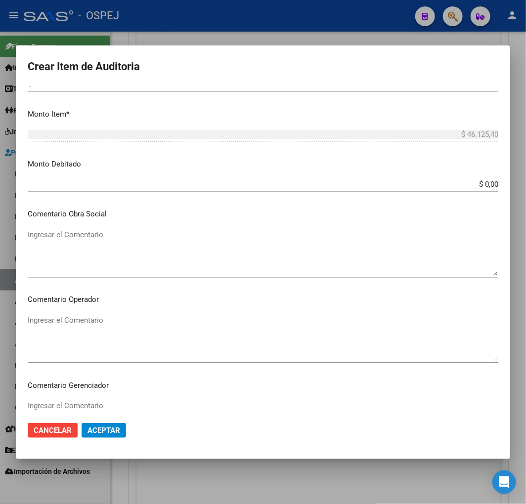
drag, startPoint x: 145, startPoint y: 247, endPoint x: 147, endPoint y: 274, distance: 26.8
click at [145, 247] on textarea "Ingresar el Comentario" at bounding box center [263, 252] width 471 height 46
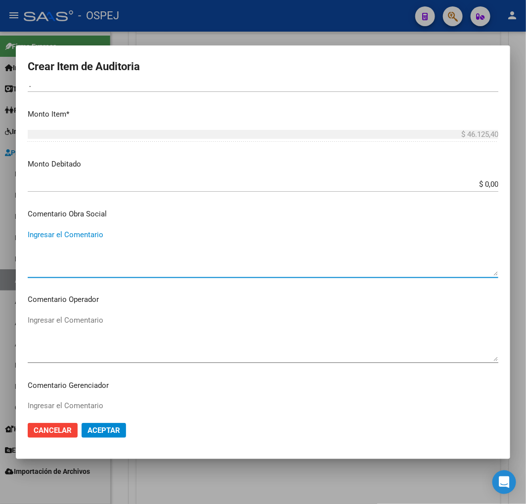
paste textarea "FADA [MEDICAL_DATA]"
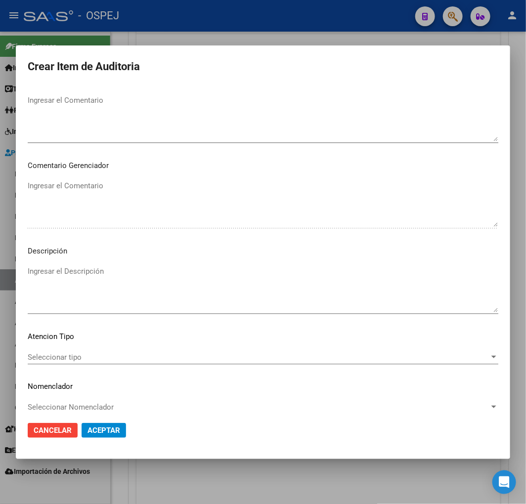
click at [110, 302] on textarea "Ingresar el Descripción" at bounding box center [263, 289] width 471 height 46
paste textarea "FADA [MEDICAL_DATA]"
click at [107, 426] on span "Aceptar" at bounding box center [104, 430] width 33 height 9
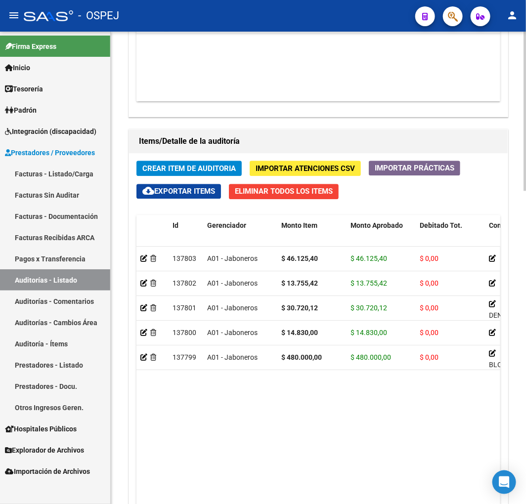
click at [204, 157] on div "Crear Item de Auditoria Importar Atenciones CSV Importar Prácticas cloud_downlo…" at bounding box center [318, 368] width 379 height 430
click at [203, 169] on span "Crear Item de Auditoria" at bounding box center [188, 168] width 93 height 9
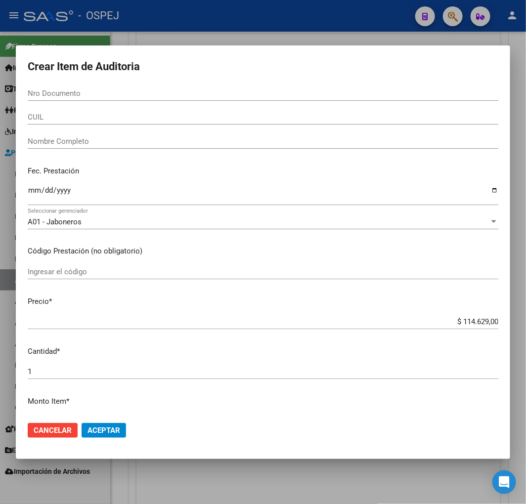
click at [39, 125] on div "CUIL" at bounding box center [263, 122] width 471 height 24
click at [47, 120] on input "CUIL" at bounding box center [263, 117] width 471 height 9
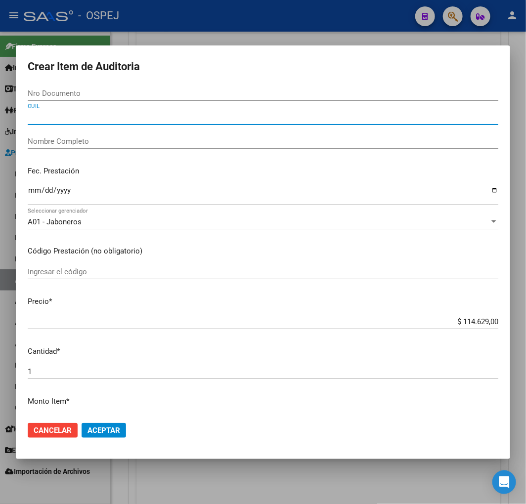
paste input "27064860823"
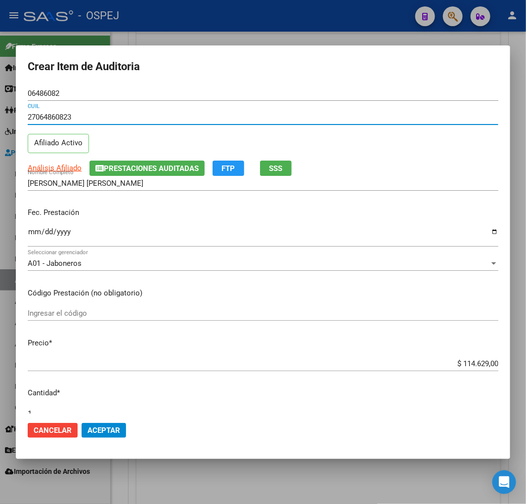
click at [33, 229] on input "Ingresar la fecha" at bounding box center [263, 236] width 471 height 16
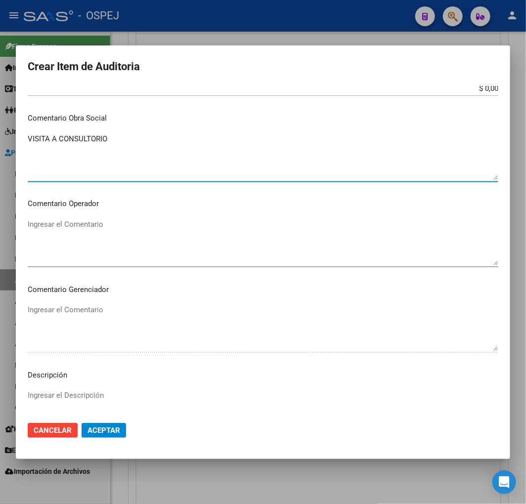
scroll to position [539, 0]
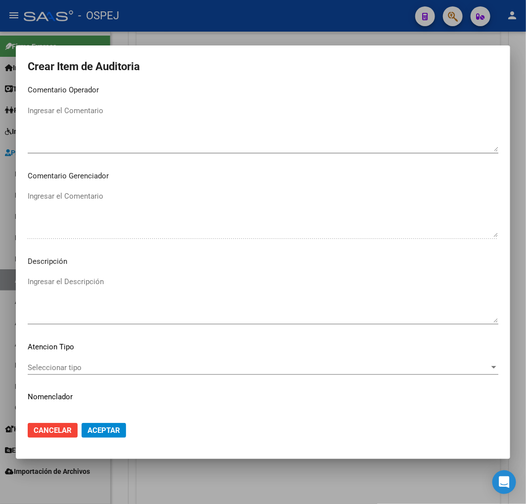
click at [181, 290] on textarea "Ingresar el Descripción" at bounding box center [263, 299] width 471 height 46
paste textarea "VISITA A CONSULTORIO"
click at [105, 432] on span "Aceptar" at bounding box center [104, 430] width 33 height 9
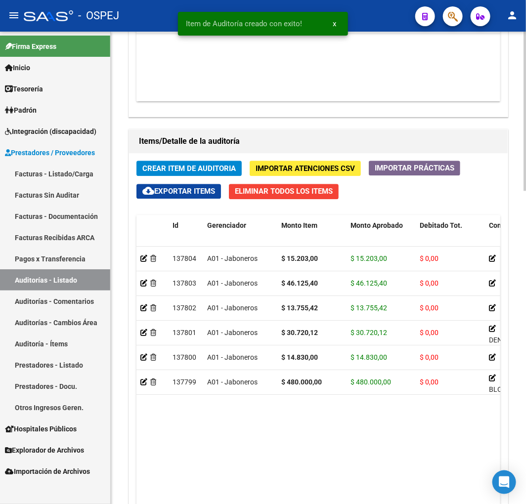
click at [215, 177] on div "Crear Item de Auditoria Importar Atenciones CSV Importar Prácticas cloud_downlo…" at bounding box center [318, 368] width 379 height 430
click at [210, 170] on span "Crear Item de Auditoria" at bounding box center [188, 168] width 93 height 9
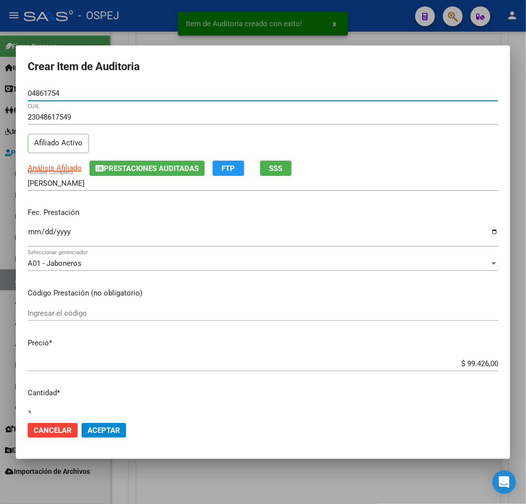
click at [36, 233] on input "Ingresar la fecha" at bounding box center [263, 236] width 471 height 16
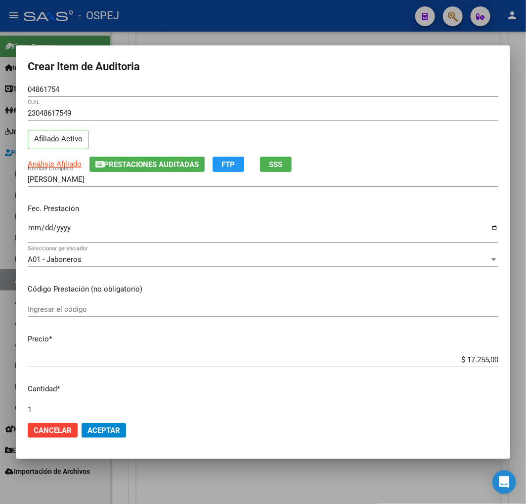
scroll to position [264, 0]
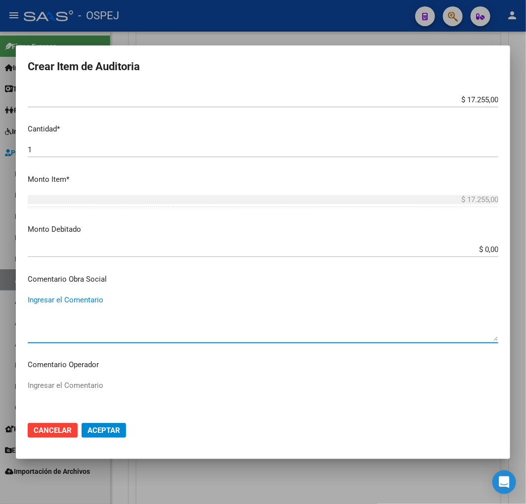
click at [120, 305] on textarea "Ingresar el Comentario" at bounding box center [263, 318] width 471 height 46
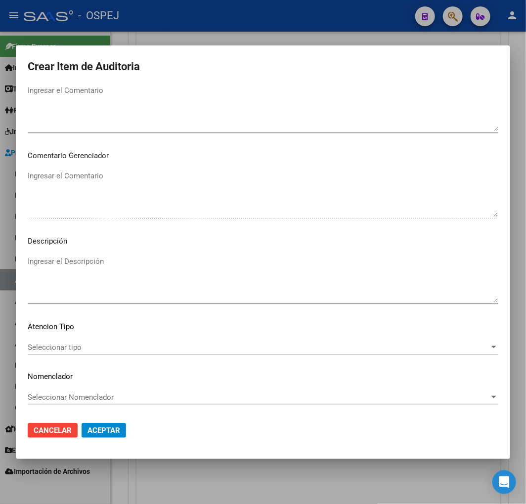
click at [140, 289] on textarea "Ingresar el Descripción" at bounding box center [263, 279] width 471 height 46
paste textarea "CONSULTA ADULTO"
click at [120, 423] on button "Aceptar" at bounding box center [104, 430] width 44 height 15
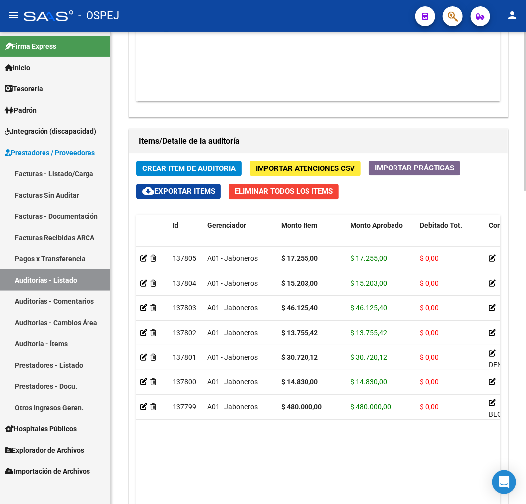
click at [205, 173] on span "Crear Item de Auditoria" at bounding box center [188, 168] width 93 height 9
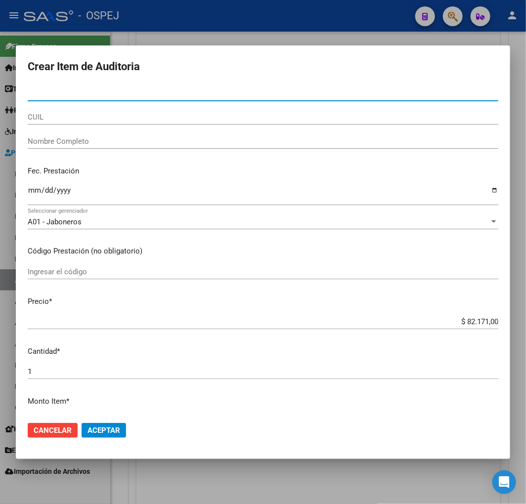
click at [157, 113] on input "CUIL" at bounding box center [263, 117] width 471 height 9
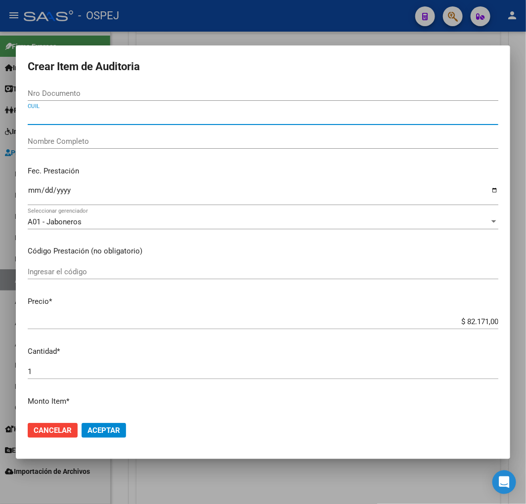
paste input "23066080749"
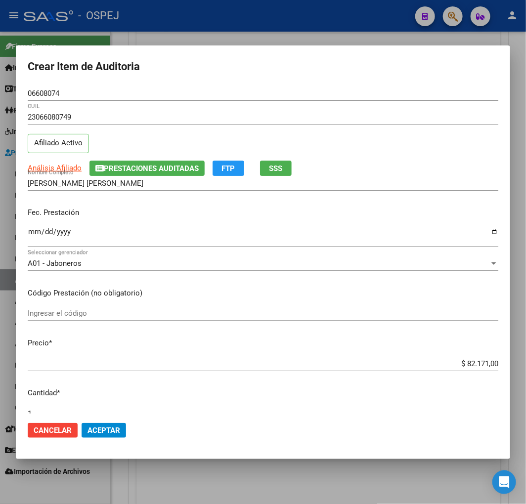
click at [32, 228] on input "Ingresar la fecha" at bounding box center [263, 236] width 471 height 16
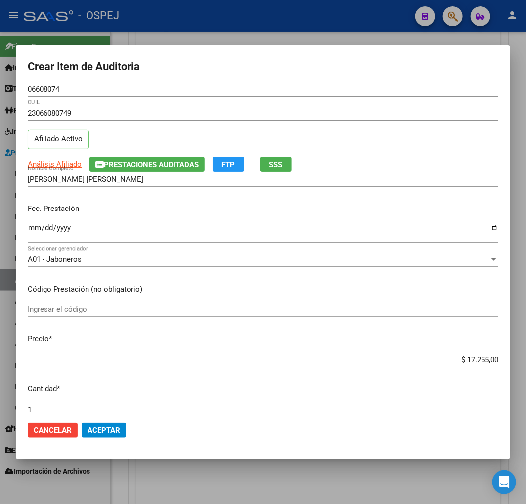
scroll to position [264, 0]
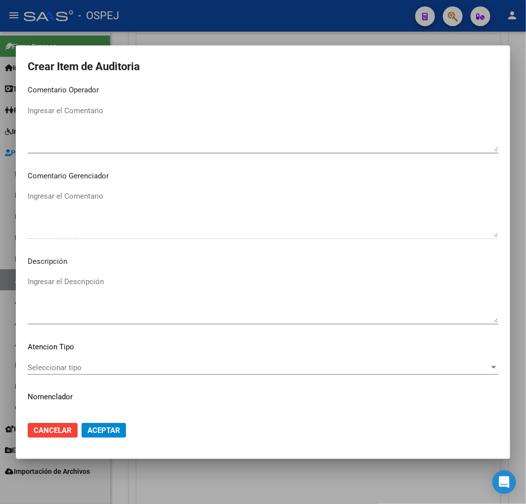
click at [133, 299] on textarea "Ingresar el Descripción" at bounding box center [263, 299] width 471 height 46
paste textarea "CONSULTA ADULTO"
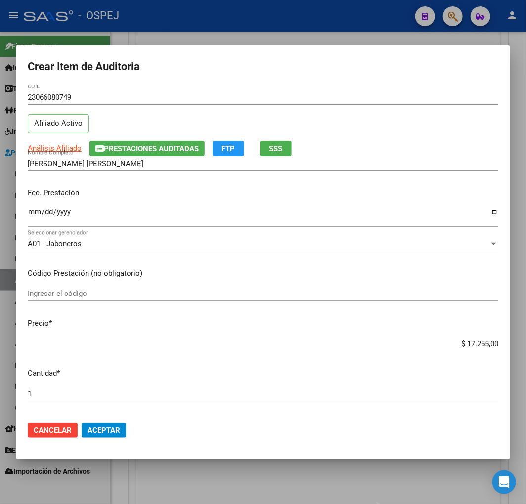
scroll to position [0, 0]
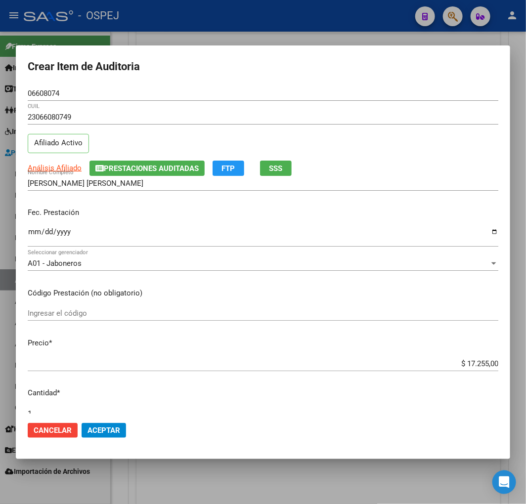
click at [54, 115] on input "23066080749" at bounding box center [263, 117] width 471 height 9
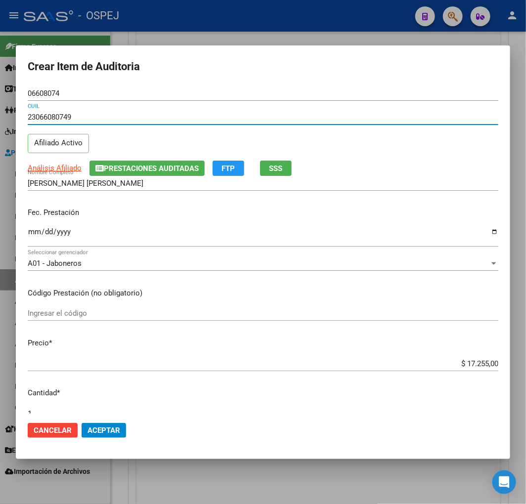
click at [54, 115] on input "23066080749" at bounding box center [263, 117] width 471 height 9
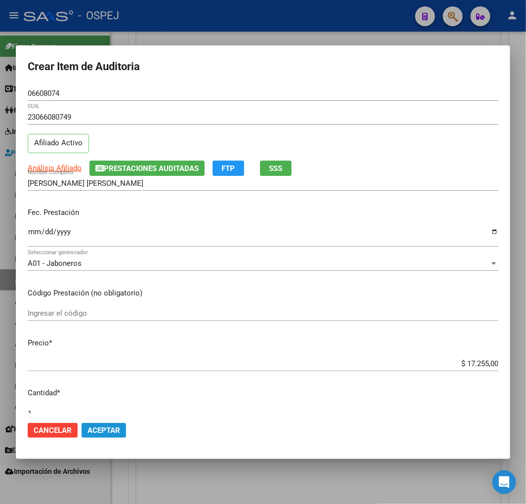
click at [114, 432] on span "Aceptar" at bounding box center [104, 430] width 33 height 9
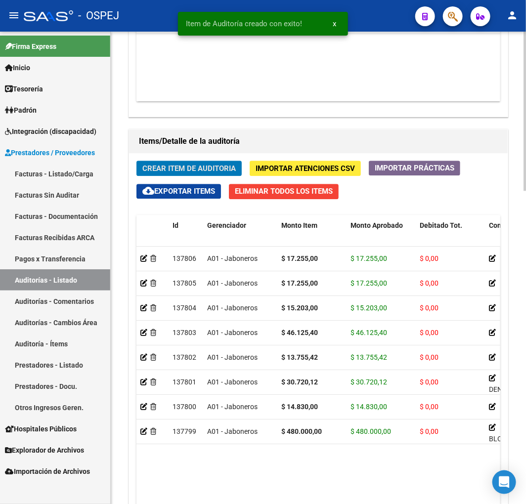
click at [210, 170] on span "Crear Item de Auditoria" at bounding box center [188, 168] width 93 height 9
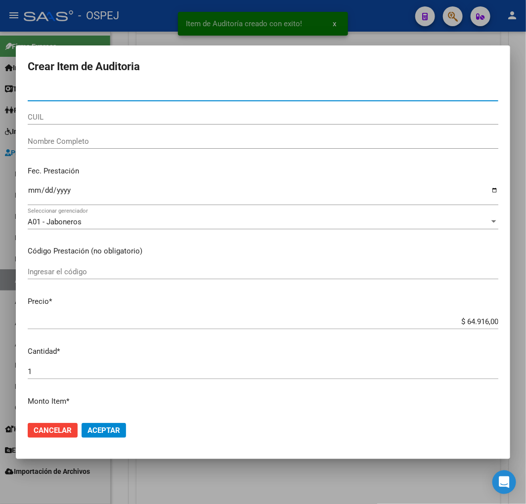
click at [43, 116] on input "CUIL" at bounding box center [263, 117] width 471 height 9
paste input "23066080749"
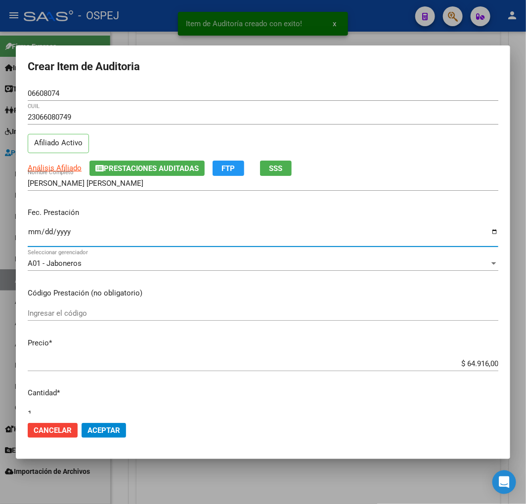
click at [33, 236] on input "Ingresar la fecha" at bounding box center [263, 236] width 471 height 16
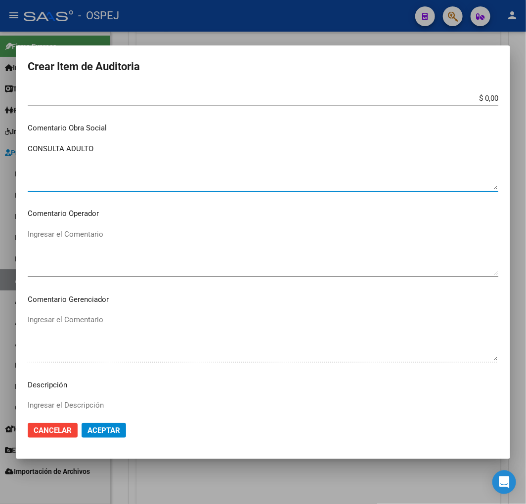
scroll to position [539, 0]
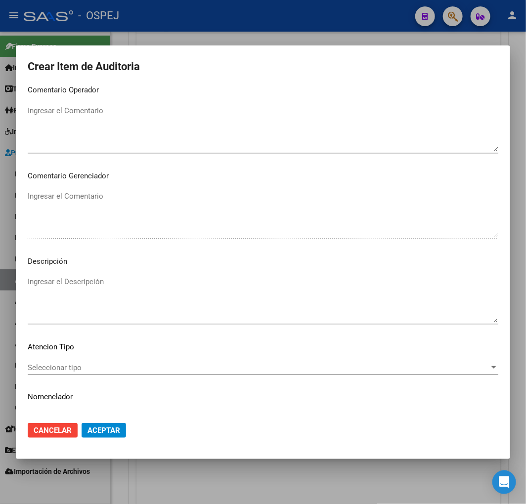
click at [129, 276] on textarea "Ingresar el Descripción" at bounding box center [263, 299] width 471 height 46
paste textarea "CONSULTA ADULTO"
click at [111, 429] on span "Aceptar" at bounding box center [104, 430] width 33 height 9
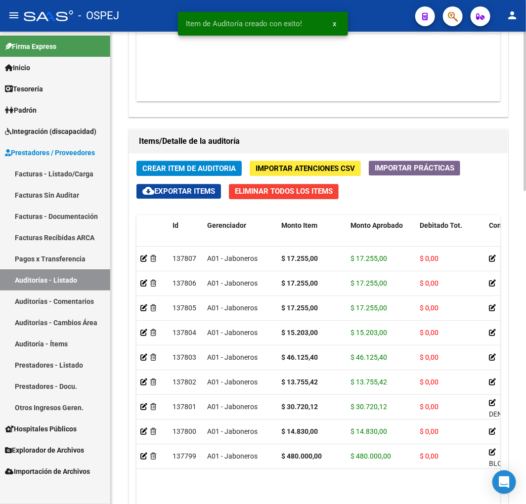
click at [220, 165] on span "Crear Item de Auditoria" at bounding box center [188, 168] width 93 height 9
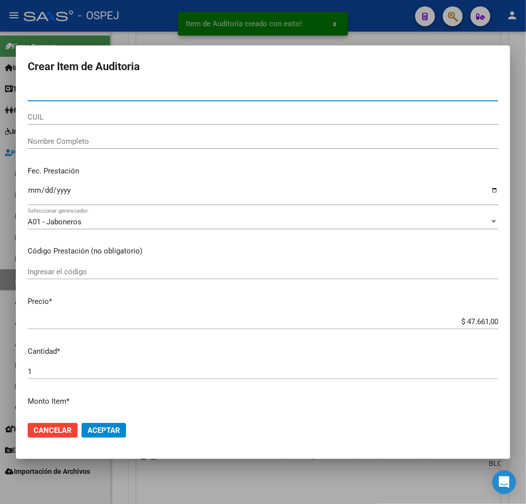
click at [59, 117] on input "CUIL" at bounding box center [263, 117] width 471 height 9
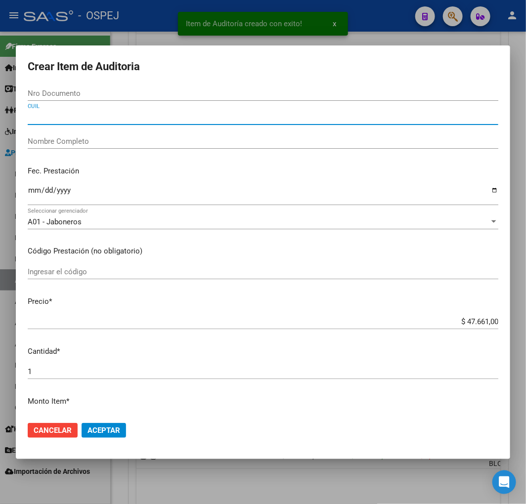
paste input "20082303791"
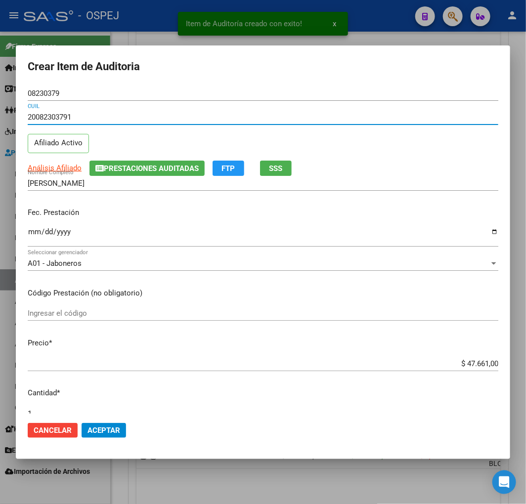
click at [31, 232] on input "Ingresar la fecha" at bounding box center [263, 236] width 471 height 16
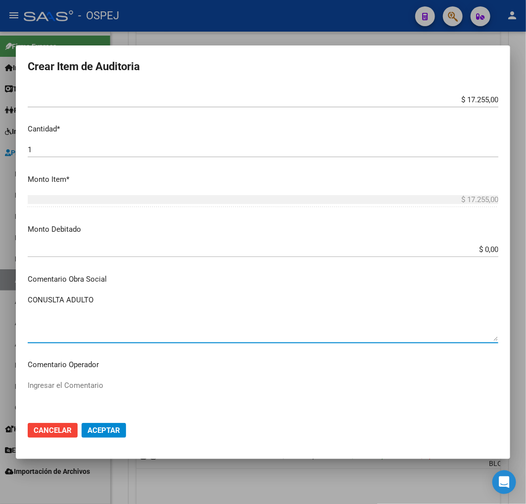
scroll to position [484, 0]
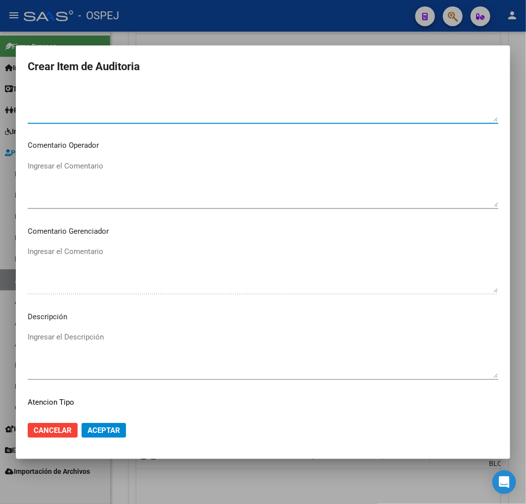
drag, startPoint x: 243, startPoint y: 319, endPoint x: 169, endPoint y: 388, distance: 101.1
click at [242, 319] on p "Descripción" at bounding box center [263, 316] width 471 height 11
click at [166, 396] on mat-dialog-content "08230379 Nro Documento 20082303791 CUIL Afiliado Activo Análisis Afiliado Prest…" at bounding box center [263, 250] width 494 height 328
click at [154, 369] on textarea "Ingresar el Descripción" at bounding box center [263, 355] width 471 height 46
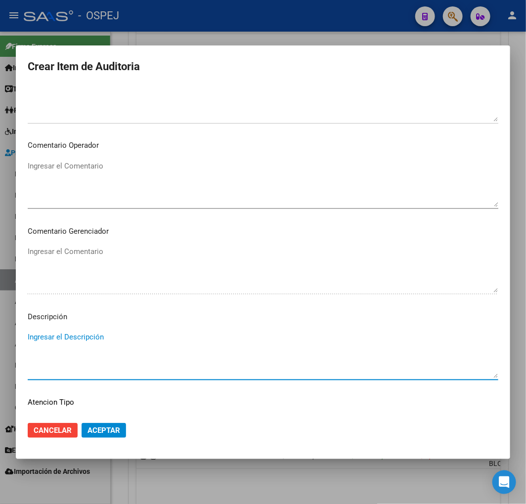
paste textarea "CONUSLTA ADULTO"
drag, startPoint x: 101, startPoint y: 443, endPoint x: 103, endPoint y: 432, distance: 10.6
click at [101, 442] on mat-dialog-actions "Cancelar Aceptar" at bounding box center [263, 431] width 471 height 34
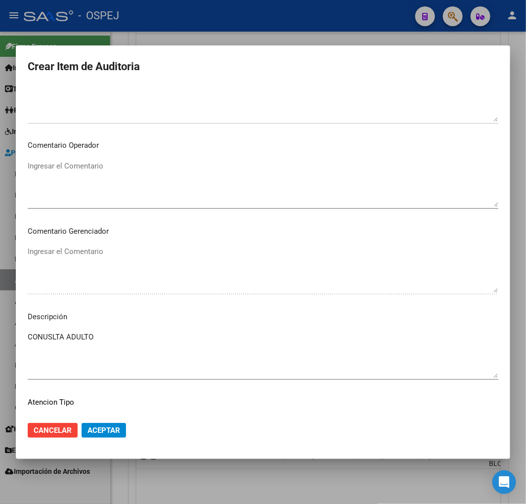
click at [103, 432] on span "Aceptar" at bounding box center [104, 430] width 33 height 9
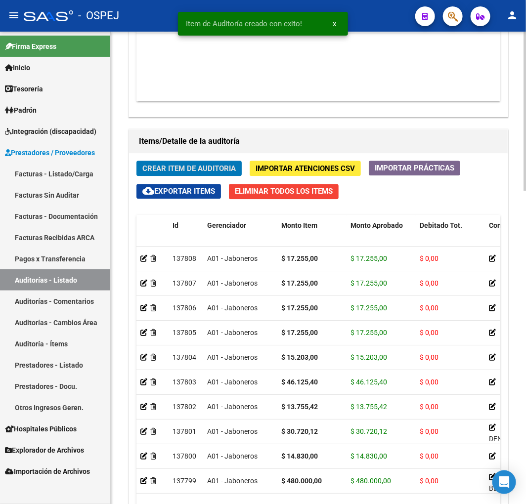
click at [214, 162] on button "Crear Item de Auditoria" at bounding box center [188, 168] width 105 height 15
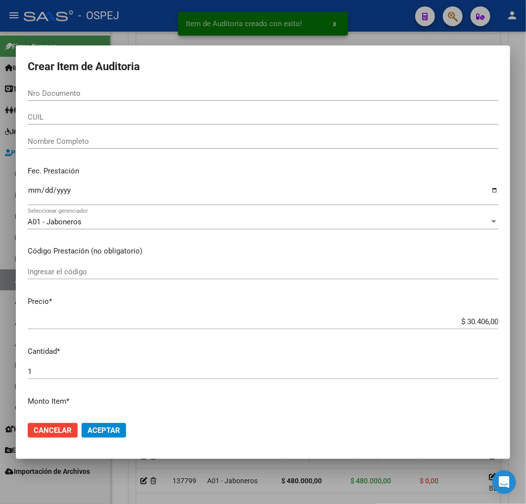
paste input "04861754"
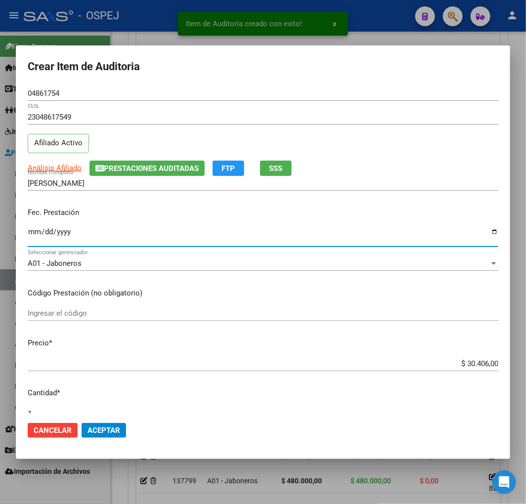
click at [37, 229] on input "Ingresar la fecha" at bounding box center [263, 236] width 471 height 16
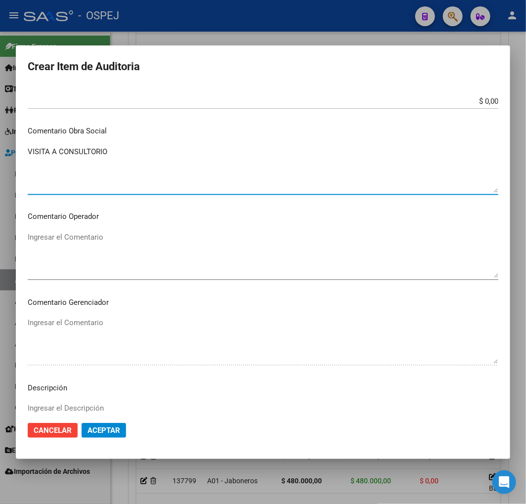
scroll to position [539, 0]
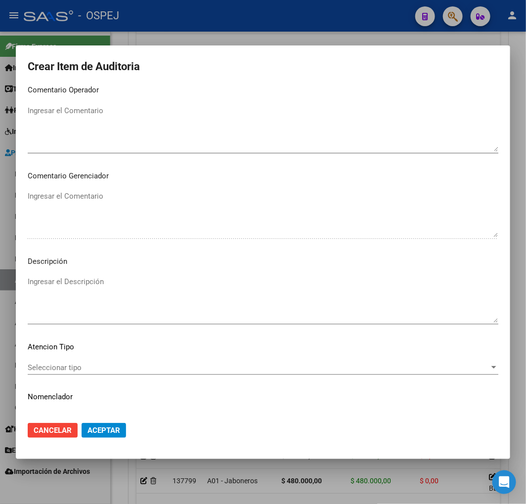
click at [125, 290] on textarea "Ingresar el Descripción" at bounding box center [263, 299] width 471 height 46
paste textarea "VISITA A CONSULTORIO"
click at [105, 426] on span "Aceptar" at bounding box center [104, 430] width 33 height 9
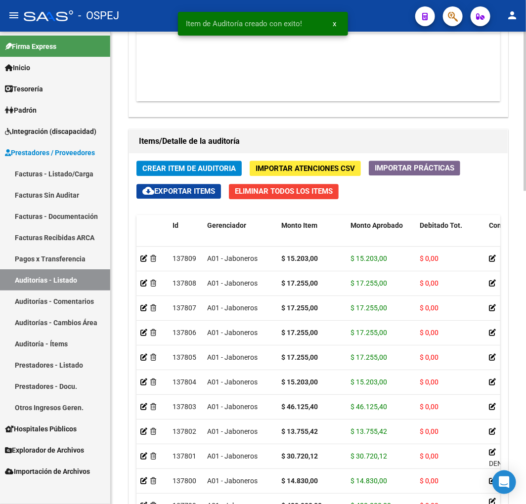
click at [178, 160] on div "Crear Item de Auditoria Importar Atenciones CSV Importar Prácticas cloud_downlo…" at bounding box center [318, 368] width 379 height 430
click at [171, 170] on span "Crear Item de Auditoria" at bounding box center [188, 168] width 93 height 9
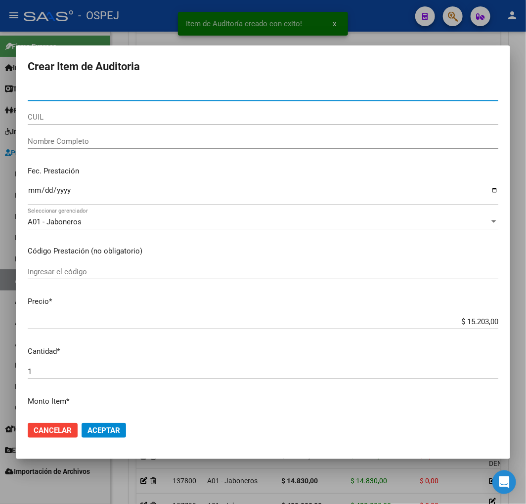
click at [50, 114] on input "CUIL" at bounding box center [263, 117] width 471 height 9
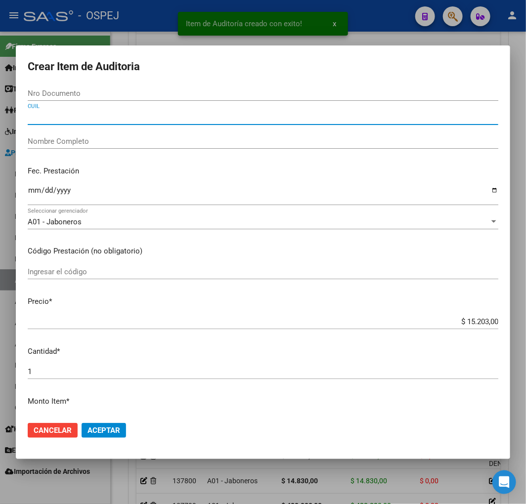
paste input "20082303791"
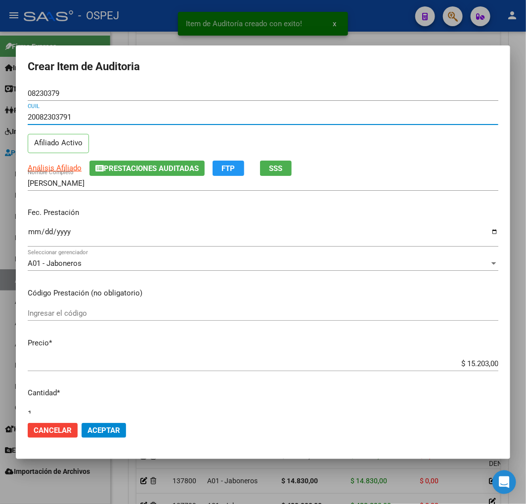
click at [29, 238] on input "Ingresar la fecha" at bounding box center [263, 236] width 471 height 16
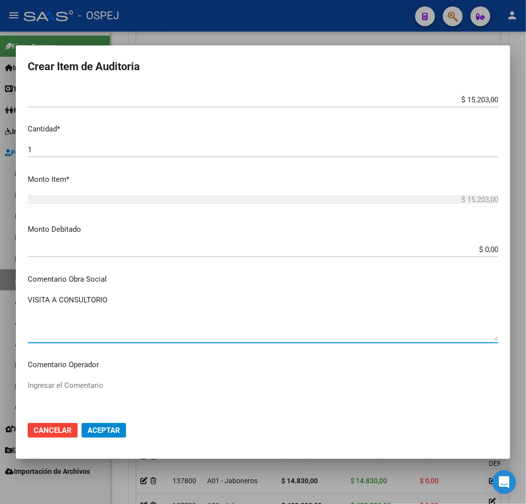
scroll to position [484, 0]
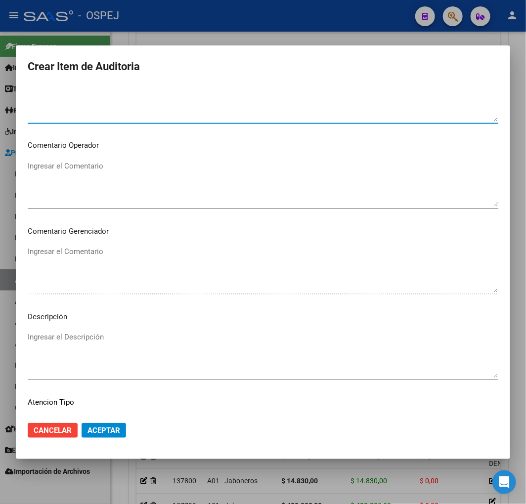
click at [100, 356] on textarea "Ingresar el Descripción" at bounding box center [263, 355] width 471 height 46
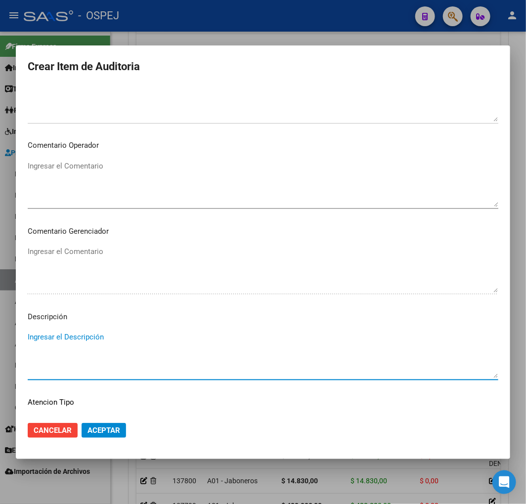
paste textarea "VISITA A CONSULTORIO"
click at [116, 429] on span "Aceptar" at bounding box center [104, 430] width 33 height 9
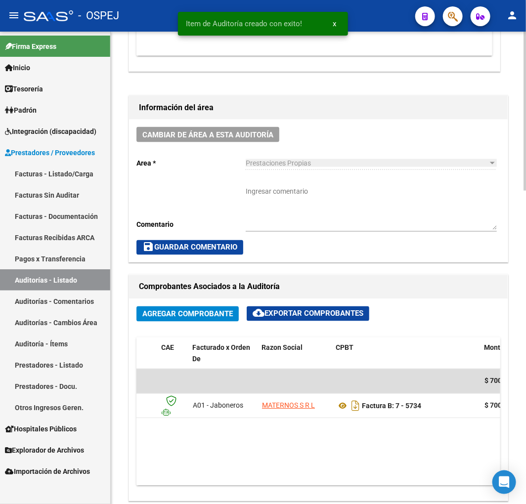
scroll to position [63, 0]
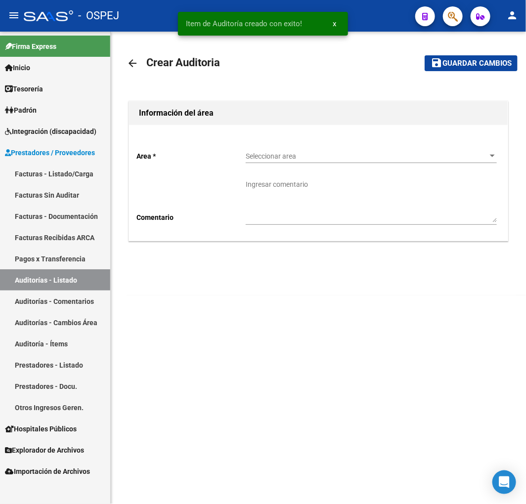
click at [297, 157] on span "Seleccionar area" at bounding box center [367, 156] width 242 height 8
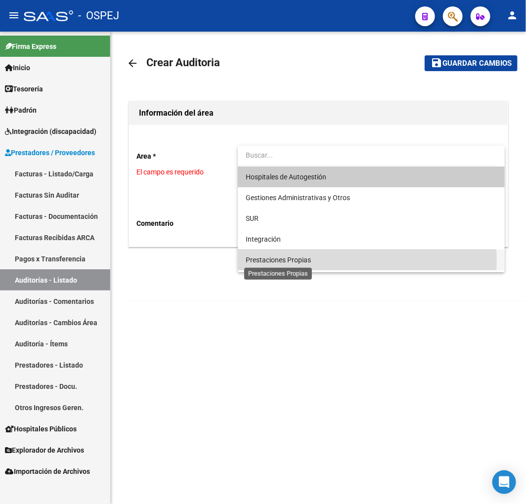
click at [310, 261] on span "Prestaciones Propias" at bounding box center [278, 260] width 65 height 8
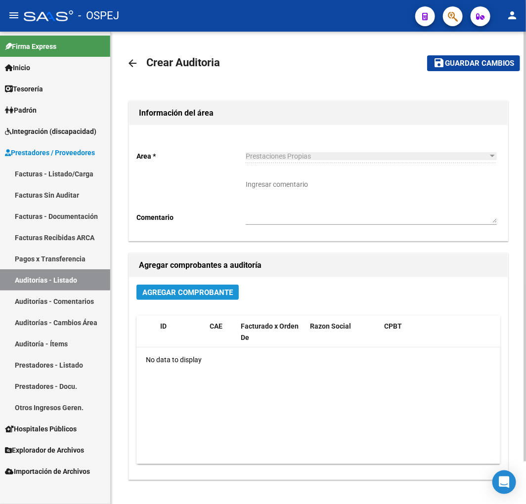
click at [209, 288] on button "Agregar Comprobante" at bounding box center [187, 292] width 102 height 15
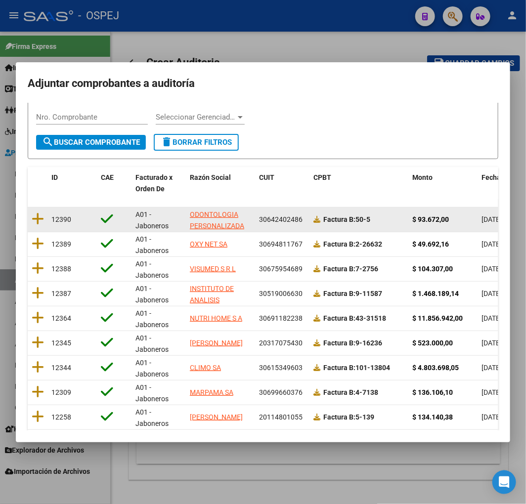
scroll to position [125, 0]
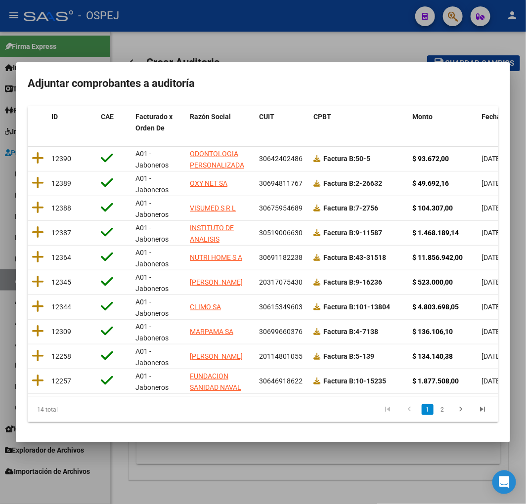
click at [490, 113] on mat-dialog-content "Filtros id CUIT / Razon Social Pto. Venta Nro. Comprobante Seleccionar Gerencia…" at bounding box center [263, 267] width 494 height 328
click at [488, 113] on span "Fecha Cpbt" at bounding box center [500, 117] width 36 height 8
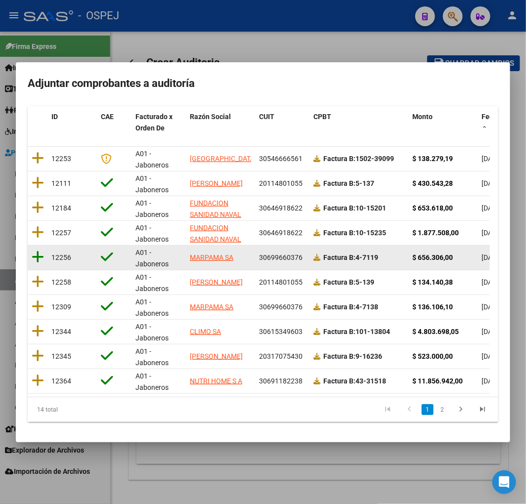
click at [37, 251] on icon at bounding box center [38, 257] width 12 height 14
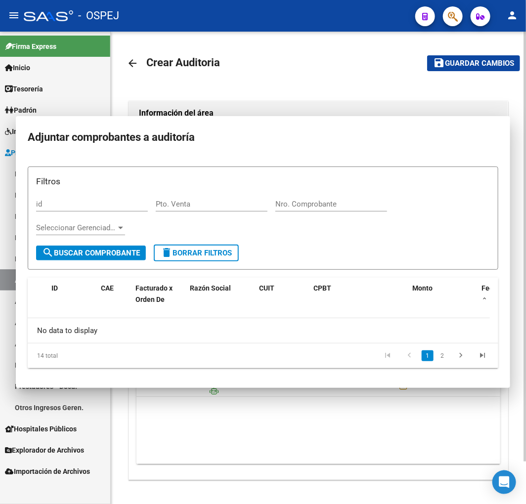
scroll to position [0, 0]
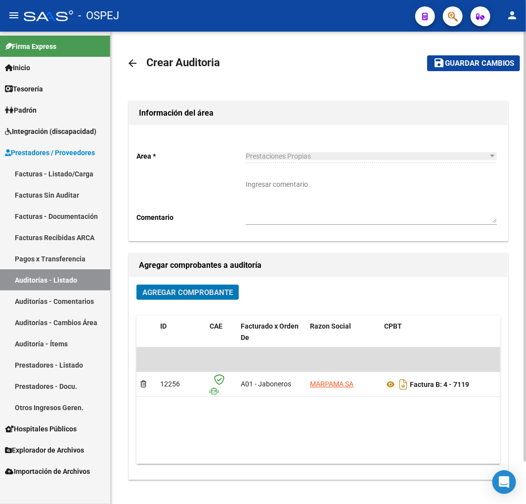
click at [452, 68] on button "save Guardar cambios" at bounding box center [473, 62] width 93 height 15
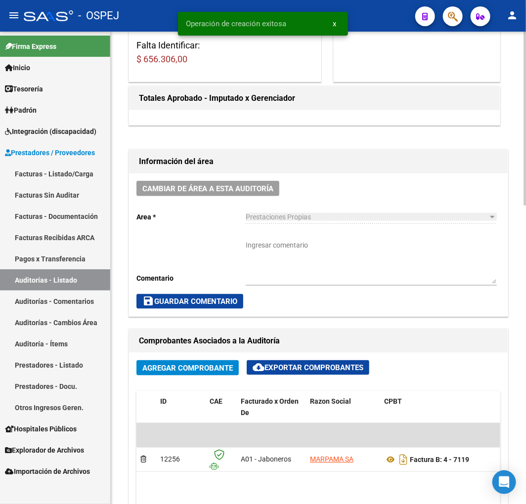
scroll to position [384, 0]
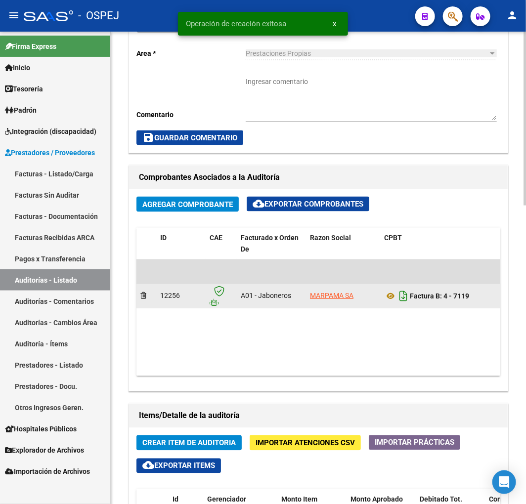
click at [399, 293] on icon "Descargar documento" at bounding box center [403, 297] width 13 height 16
click at [392, 298] on icon at bounding box center [390, 297] width 13 height 12
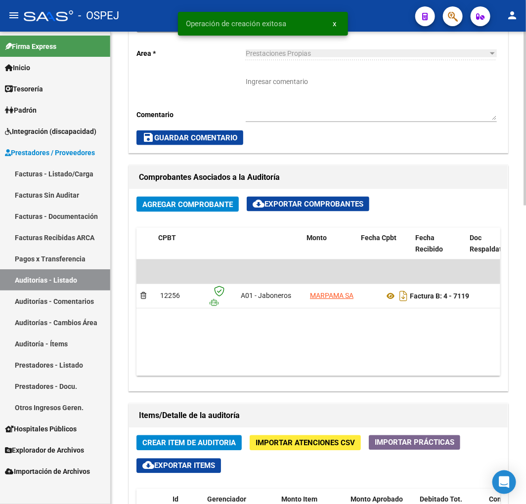
scroll to position [0, 382]
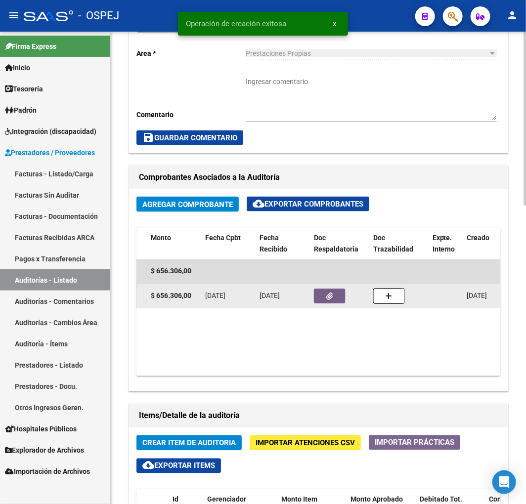
click at [327, 297] on icon "button" at bounding box center [330, 296] width 6 height 7
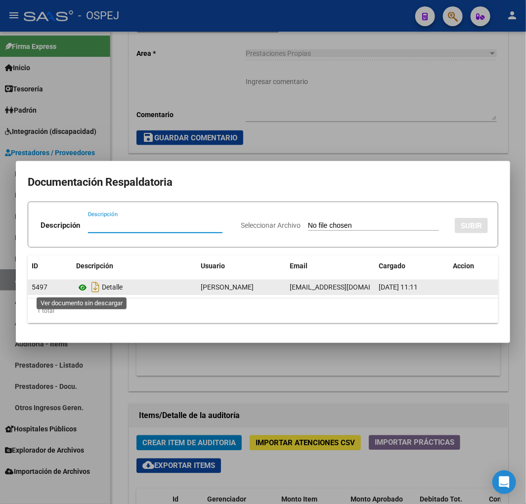
click at [84, 288] on icon at bounding box center [82, 288] width 13 height 12
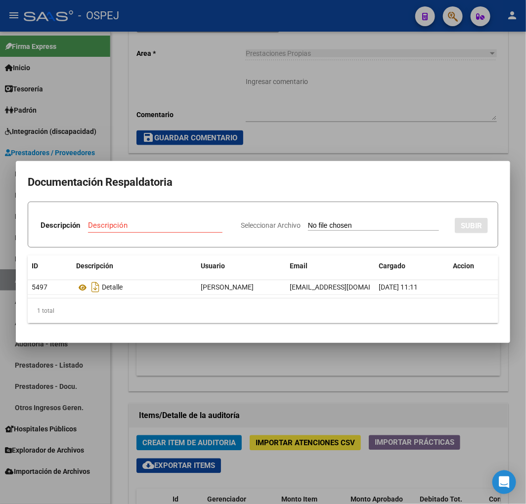
click at [470, 100] on div at bounding box center [263, 252] width 526 height 504
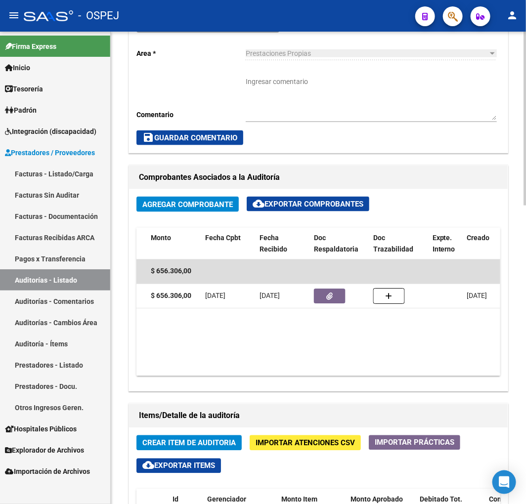
click at [179, 441] on span "Crear Item de Auditoria" at bounding box center [188, 443] width 93 height 9
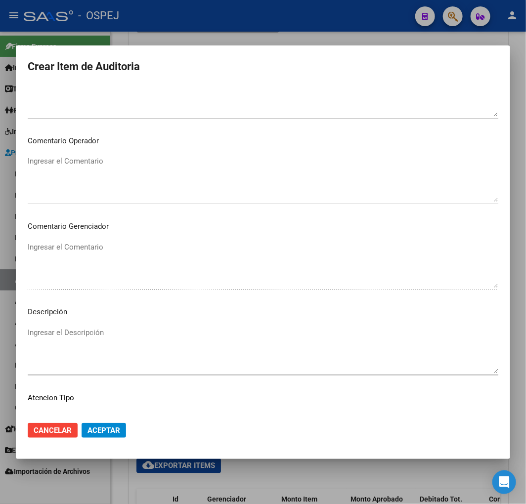
scroll to position [329, 0]
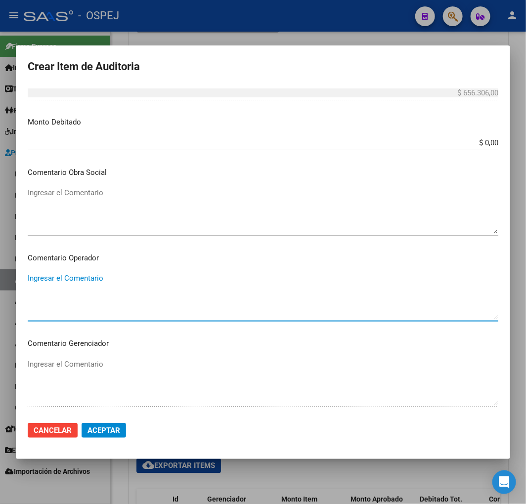
click at [124, 275] on textarea "Ingresar el Comentario" at bounding box center [263, 296] width 471 height 46
click at [134, 174] on p "Comentario Obra Social" at bounding box center [263, 172] width 471 height 11
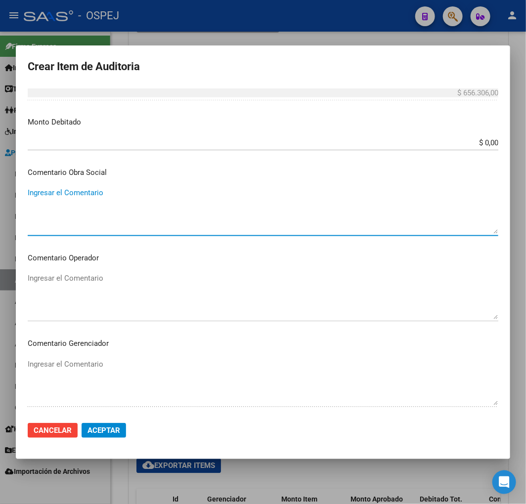
click at [136, 209] on textarea "Ingresar el Comentario" at bounding box center [263, 210] width 471 height 46
paste textarea "REFACT"
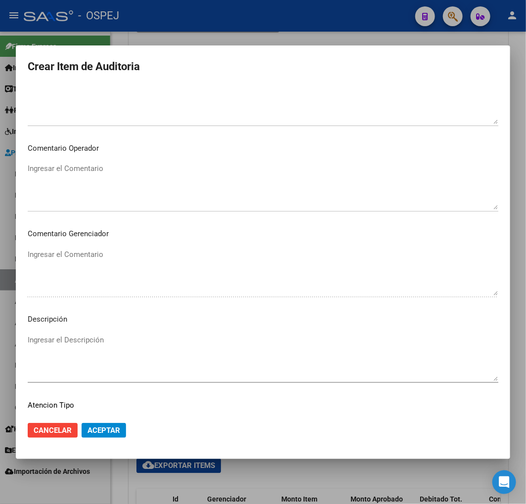
click at [80, 230] on p "Comentario Gerenciador" at bounding box center [263, 233] width 471 height 11
click at [132, 344] on textarea "Ingresar el Descripción" at bounding box center [263, 358] width 471 height 46
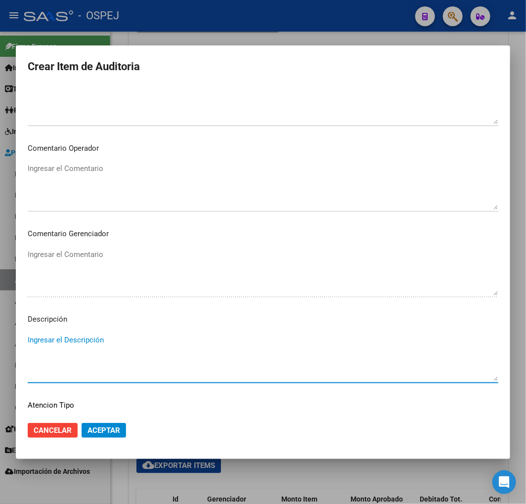
paste textarea "REFACT. SOBRE FC 6988"
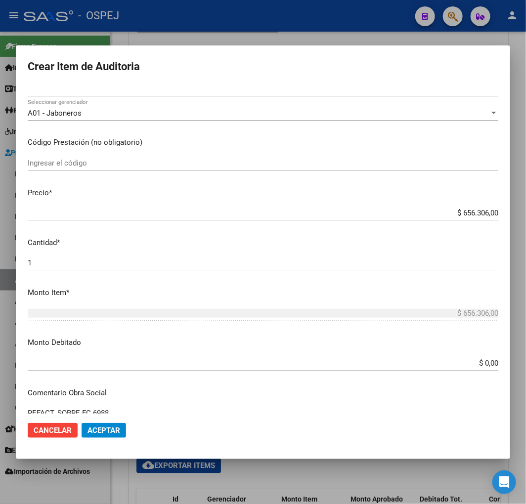
scroll to position [0, 0]
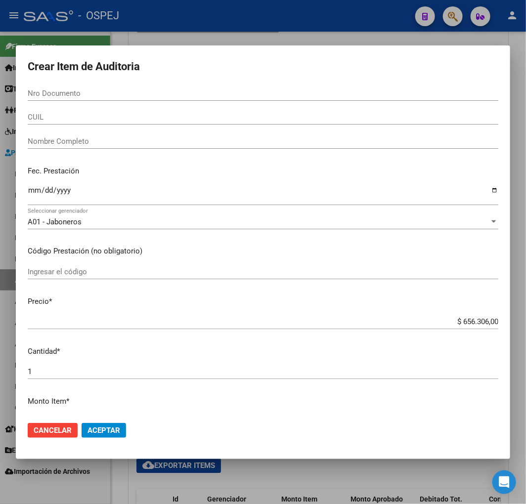
click at [34, 189] on input "Ingresar la fecha" at bounding box center [263, 194] width 471 height 16
click at [35, 189] on input "Ingresar la fecha" at bounding box center [263, 194] width 471 height 16
click at [52, 93] on input "Nro Documento" at bounding box center [263, 93] width 471 height 9
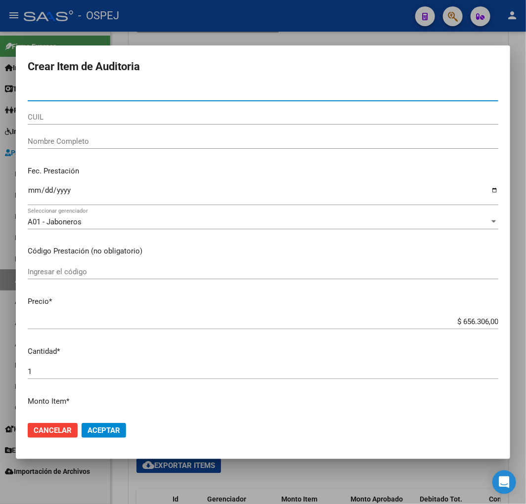
paste input "92816869"
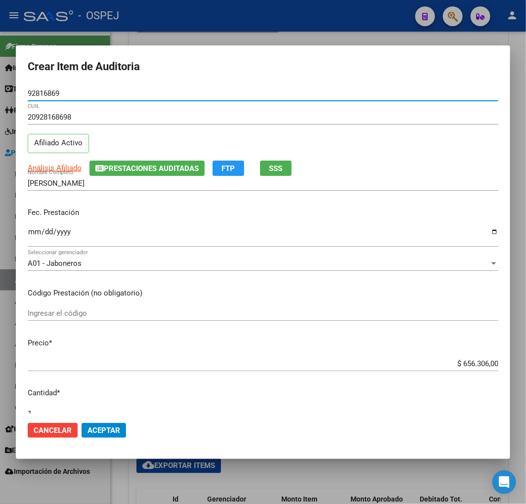
click at [114, 437] on button "Aceptar" at bounding box center [104, 430] width 44 height 15
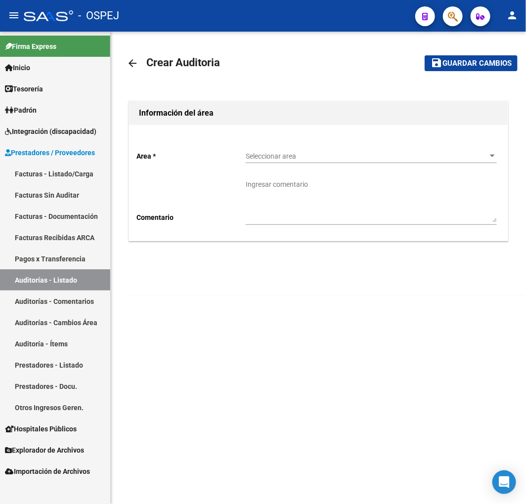
click at [334, 150] on div "Seleccionar area Seleccionar area" at bounding box center [371, 153] width 251 height 20
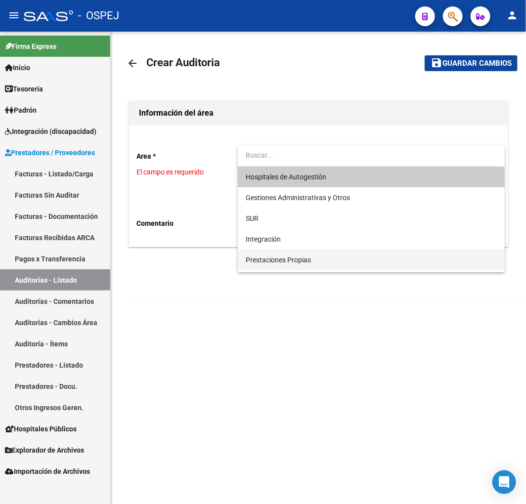
click at [336, 266] on span "Prestaciones Propias" at bounding box center [371, 260] width 251 height 21
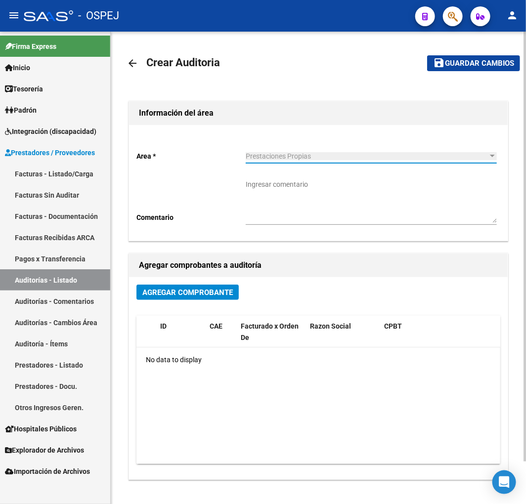
click at [213, 292] on span "Agregar Comprobante" at bounding box center [187, 292] width 90 height 9
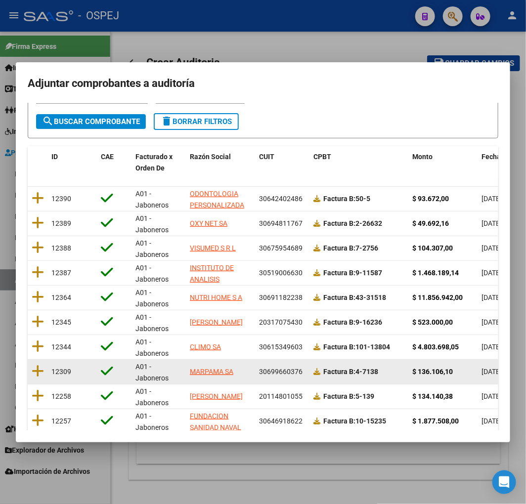
scroll to position [125, 0]
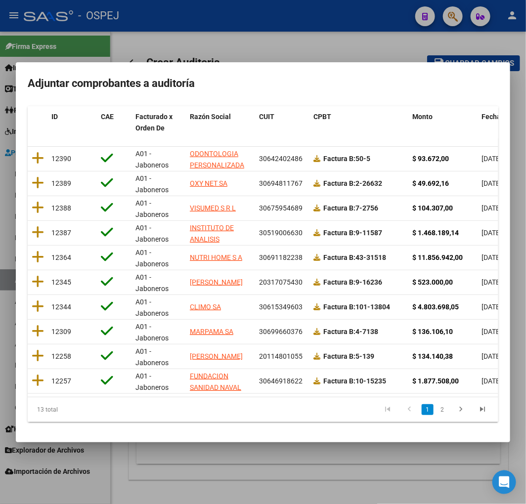
click at [485, 113] on span "Fecha Cpbt" at bounding box center [500, 117] width 36 height 8
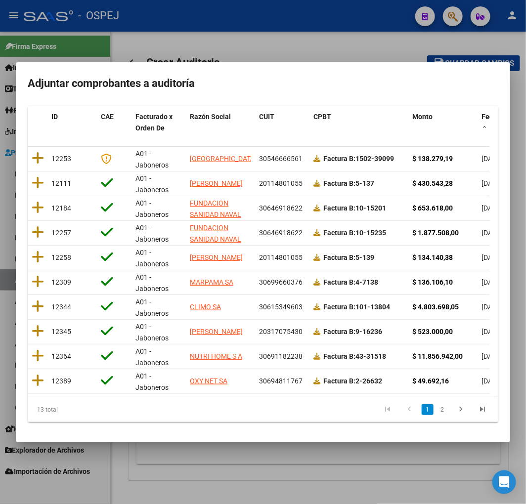
click at [36, 201] on icon at bounding box center [38, 208] width 12 height 14
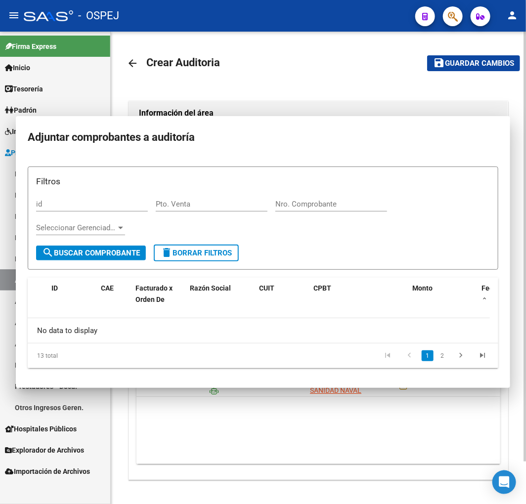
scroll to position [0, 0]
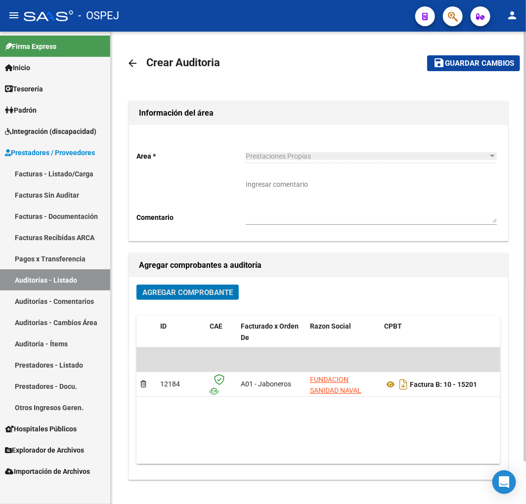
click at [488, 62] on span "Guardar cambios" at bounding box center [479, 63] width 69 height 9
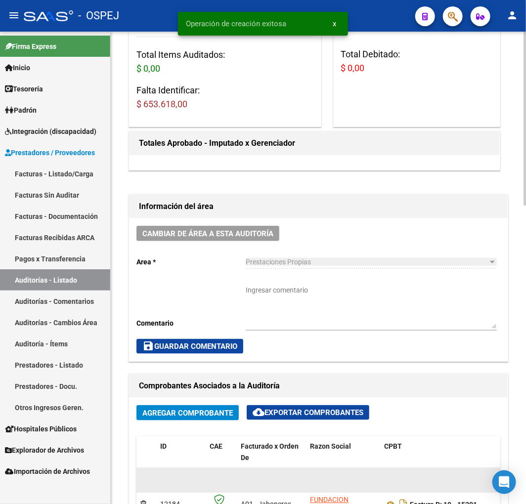
scroll to position [384, 0]
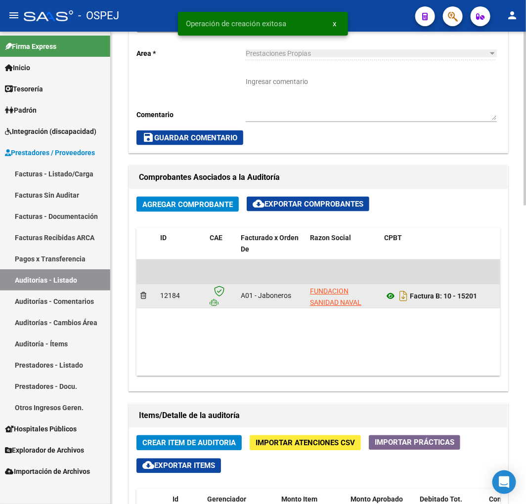
click at [388, 298] on icon at bounding box center [390, 297] width 13 height 12
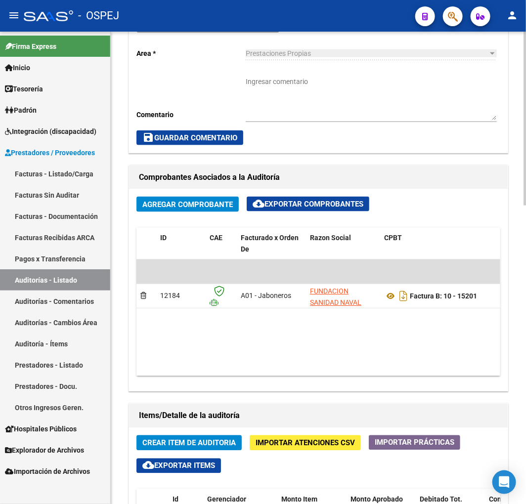
scroll to position [0, 325]
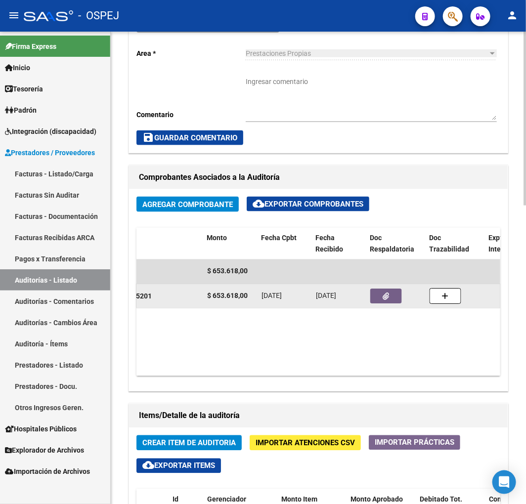
click at [387, 299] on icon "button" at bounding box center [386, 296] width 6 height 7
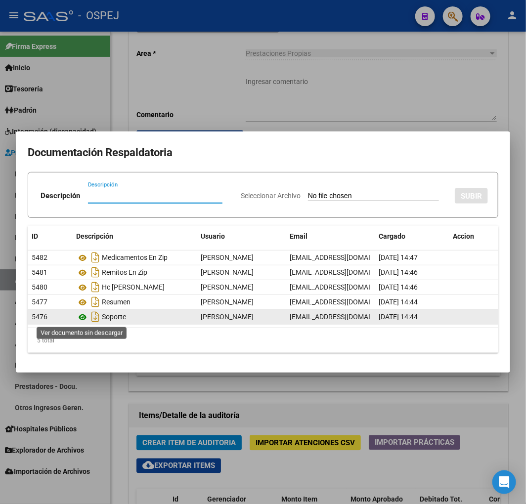
click at [84, 319] on icon at bounding box center [82, 317] width 13 height 12
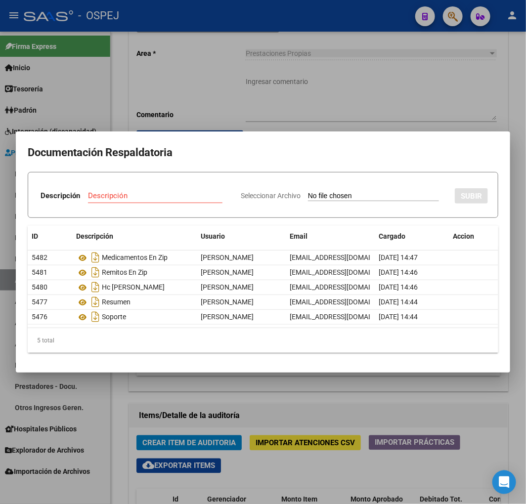
click at [317, 69] on div at bounding box center [263, 252] width 526 height 504
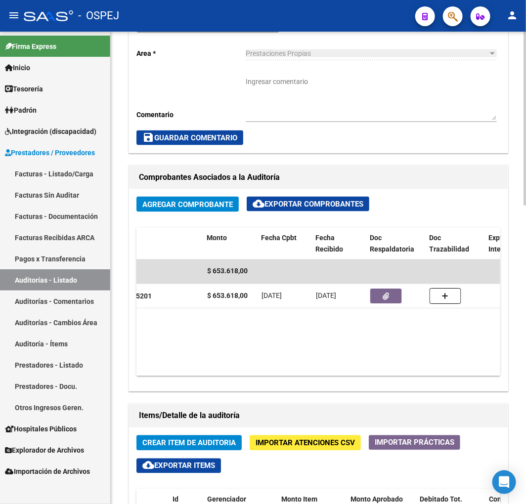
click at [181, 441] on span "Crear Item de Auditoria" at bounding box center [188, 443] width 93 height 9
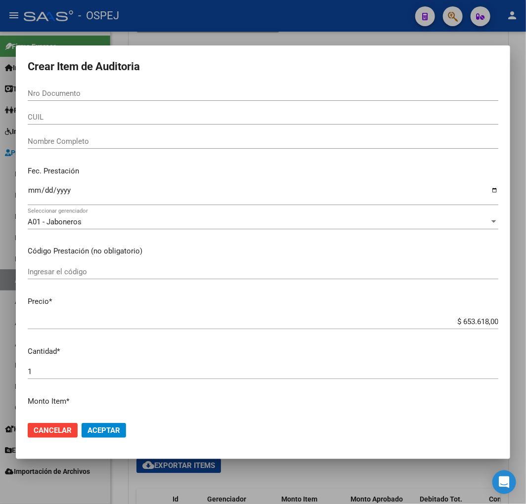
click at [46, 87] on div "Nro Documento" at bounding box center [263, 93] width 471 height 15
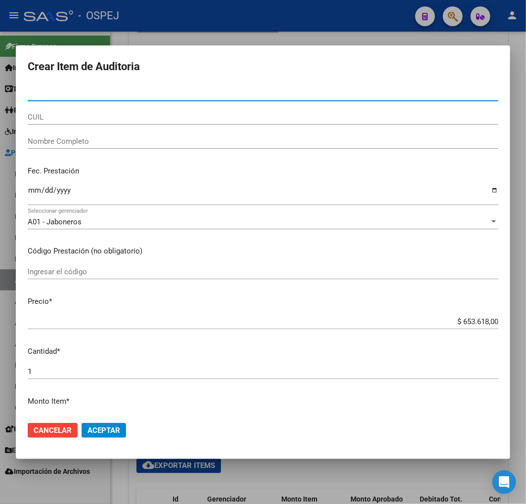
paste input "21615561"
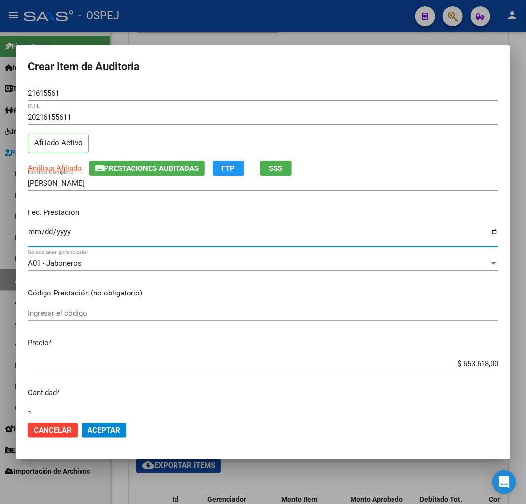
click at [32, 236] on input "Ingresar la fecha" at bounding box center [263, 236] width 471 height 16
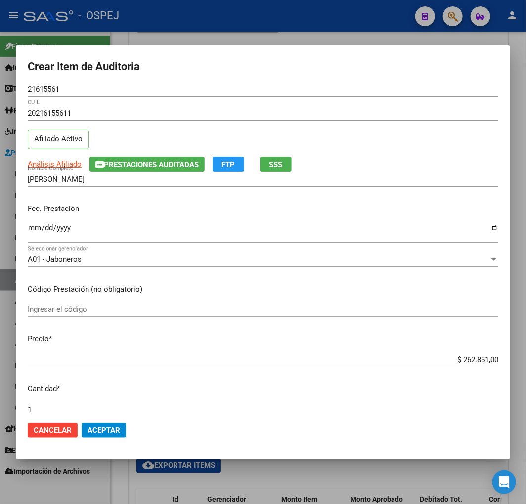
scroll to position [264, 0]
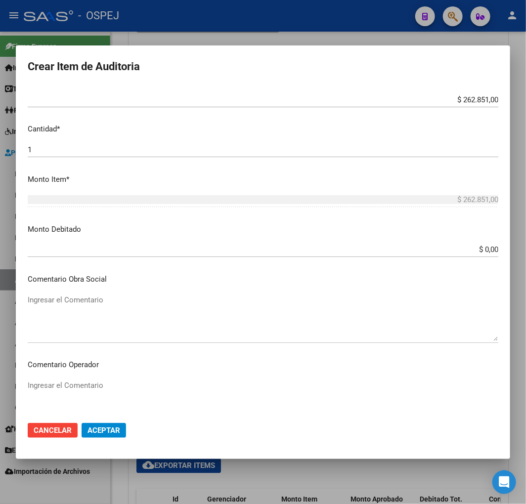
click at [80, 303] on textarea "Ingresar el Comentario" at bounding box center [263, 318] width 471 height 46
paste textarea "DÍA CAMA DE INTERNACIÓN CLÍNICA"
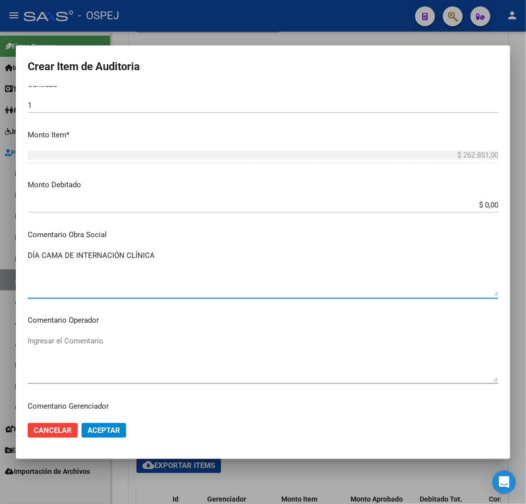
scroll to position [559, 0]
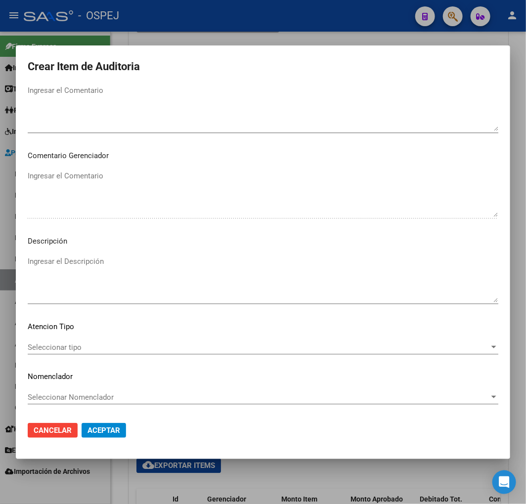
click at [93, 275] on textarea "Ingresar el Descripción" at bounding box center [263, 279] width 471 height 46
paste textarea "DÍA CAMA DE INTERNACIÓN CLÍNICA"
click at [109, 426] on span "Aceptar" at bounding box center [104, 430] width 33 height 9
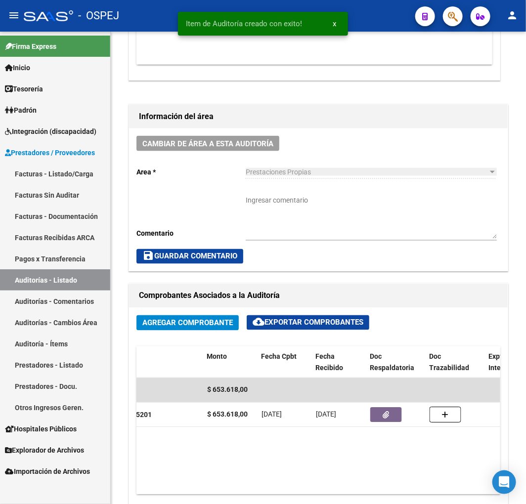
scroll to position [503, 0]
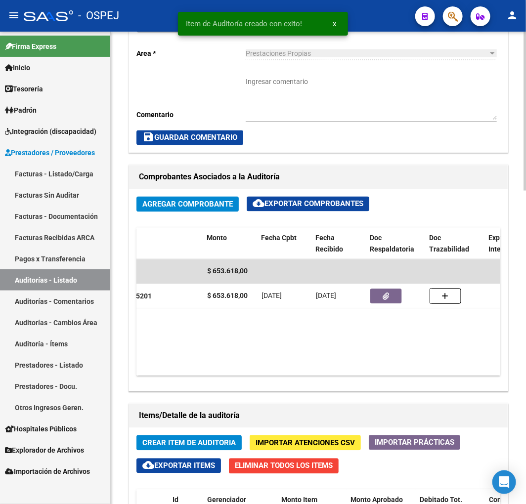
click at [174, 438] on button "Crear Item de Auditoria" at bounding box center [188, 443] width 105 height 15
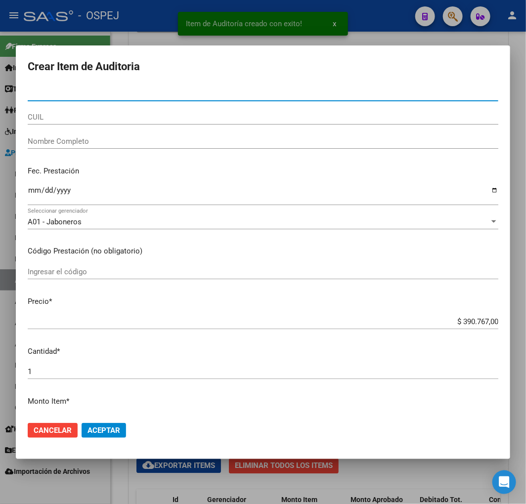
paste input "21615561"
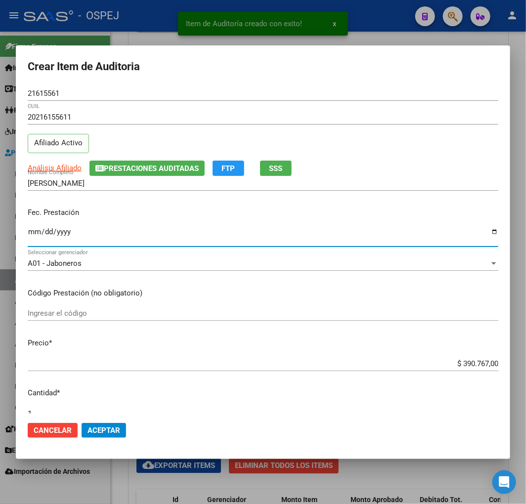
click at [31, 234] on input "Ingresar la fecha" at bounding box center [263, 236] width 471 height 16
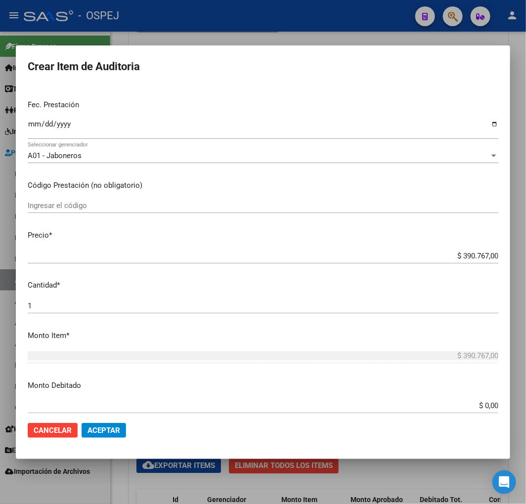
scroll to position [274, 0]
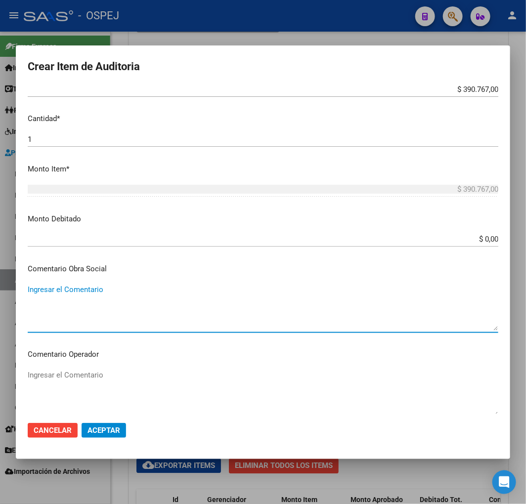
click at [85, 294] on textarea "Ingresar el Comentario" at bounding box center [263, 307] width 471 height 46
paste textarea "[MEDICAL_DATA], [MEDICAL_DATA], ESCROTOPLASTIA. BIOPSIA DE TESTÍCULO."
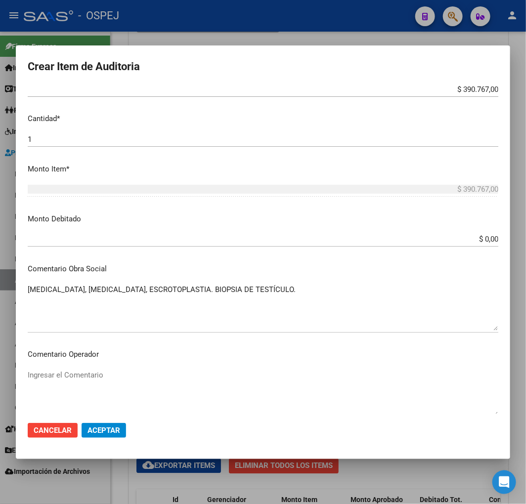
click at [286, 290] on textarea "[MEDICAL_DATA], [MEDICAL_DATA], ESCROTOPLASTIA. BIOPSIA DE TESTÍCULO." at bounding box center [263, 307] width 471 height 46
paste textarea "TORSIÓN DE TESTÍCULO A LO A CIELO ABIERTO. [MEDICAL_DATA] DE [MEDICAL_DATA]."
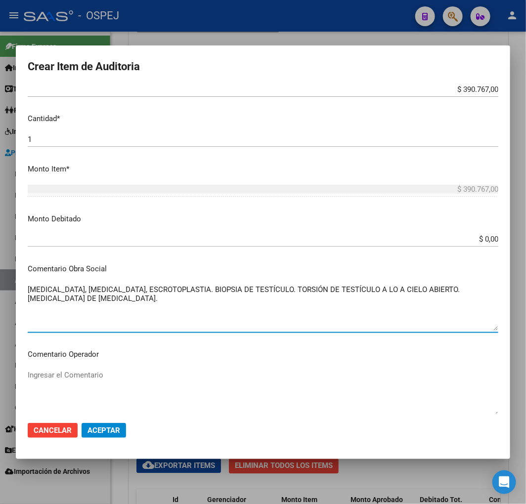
click at [43, 284] on textarea "[MEDICAL_DATA], [MEDICAL_DATA], ESCROTOPLASTIA. BIOPSIA DE TESTÍCULO. TORSIÓN D…" at bounding box center [263, 307] width 471 height 46
drag, startPoint x: 43, startPoint y: 284, endPoint x: 85, endPoint y: 303, distance: 46.2
click at [85, 303] on textarea "[MEDICAL_DATA], [MEDICAL_DATA], ESCROTOPLASTIA. BIOPSIA DE TESTÍCULO. TORSIÓN D…" at bounding box center [263, 307] width 471 height 46
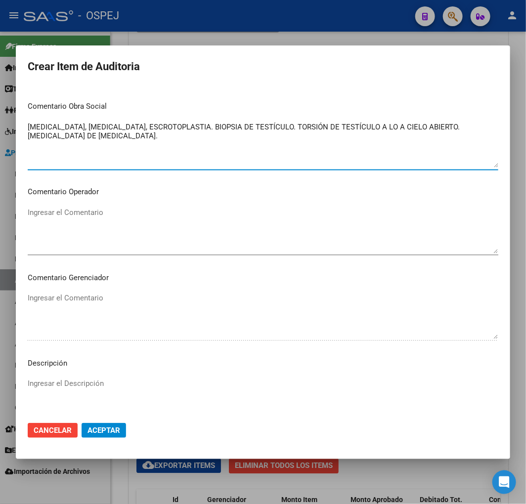
scroll to position [439, 0]
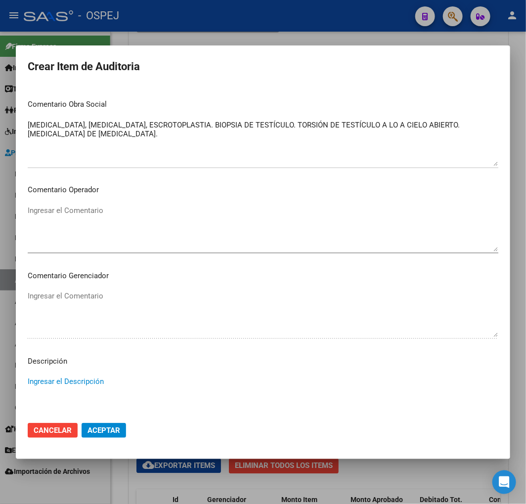
click at [102, 397] on textarea "Ingresar el Descripción" at bounding box center [263, 399] width 471 height 46
paste textarea "[MEDICAL_DATA], [MEDICAL_DATA], ESCROTOPLASTIA. BIOPSIA DE TESTÍCULO. TORSIÓN D…"
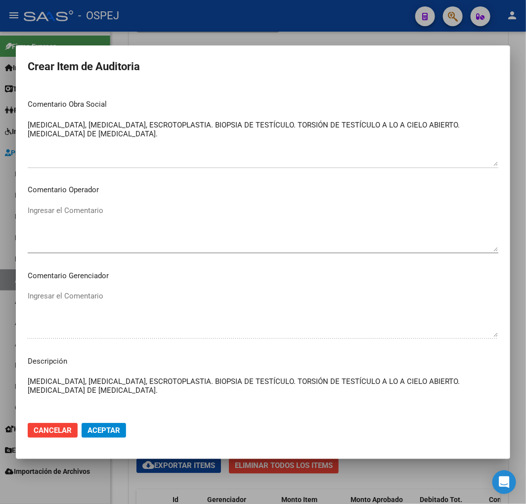
scroll to position [55, 0]
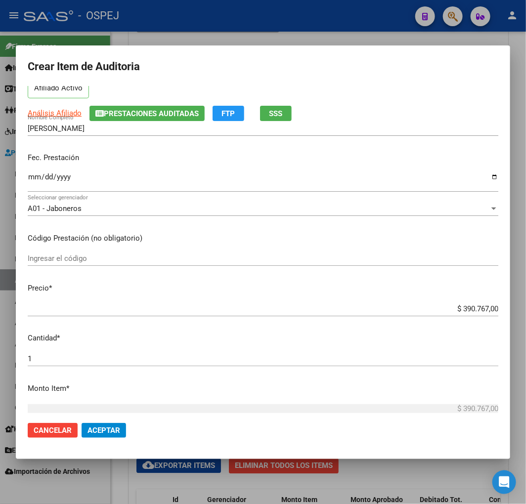
click at [92, 437] on button "Aceptar" at bounding box center [104, 430] width 44 height 15
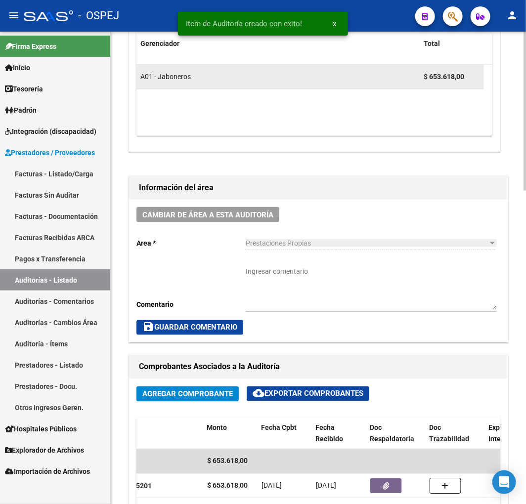
scroll to position [174, 0]
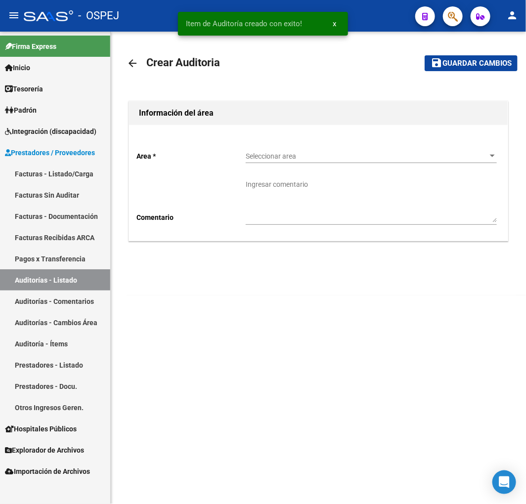
click at [368, 164] on div "Seleccionar area Seleccionar area" at bounding box center [371, 157] width 251 height 28
click at [353, 154] on span "Seleccionar area" at bounding box center [367, 156] width 242 height 8
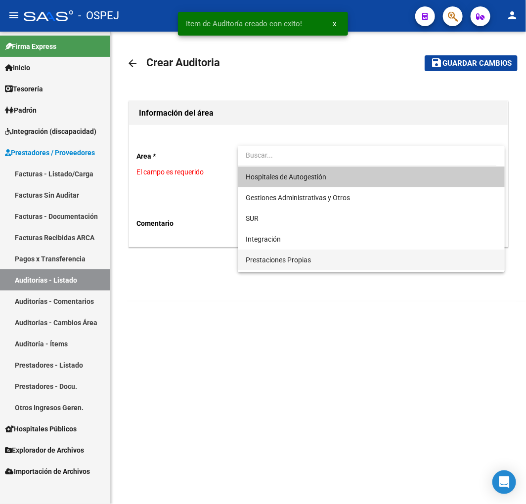
click at [312, 260] on span "Prestaciones Propias" at bounding box center [371, 260] width 251 height 21
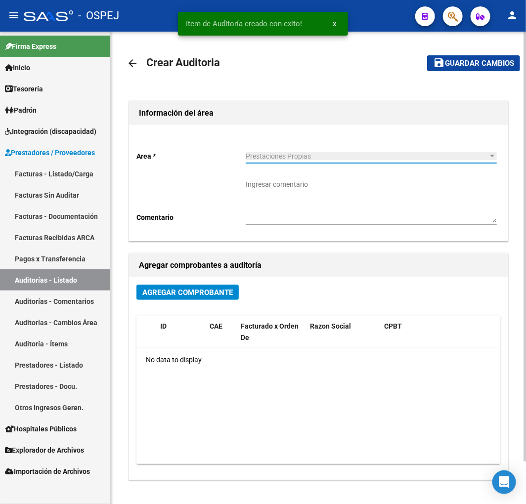
click at [219, 295] on span "Agregar Comprobante" at bounding box center [187, 292] width 90 height 9
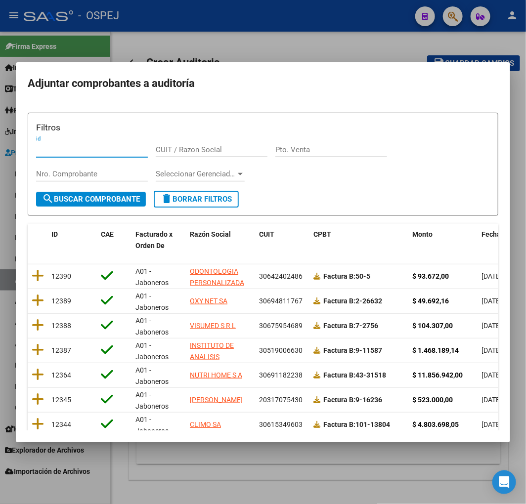
click at [486, 229] on div "Fecha Cpbt" at bounding box center [500, 234] width 37 height 11
click at [480, 235] on datatable-header-cell "Fecha Cpbt" at bounding box center [500, 240] width 44 height 33
click at [485, 235] on span "Fecha Cpbt" at bounding box center [500, 234] width 36 height 8
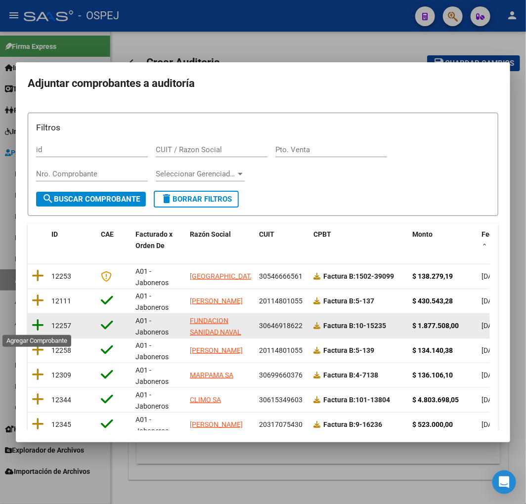
click at [42, 324] on icon at bounding box center [38, 325] width 12 height 14
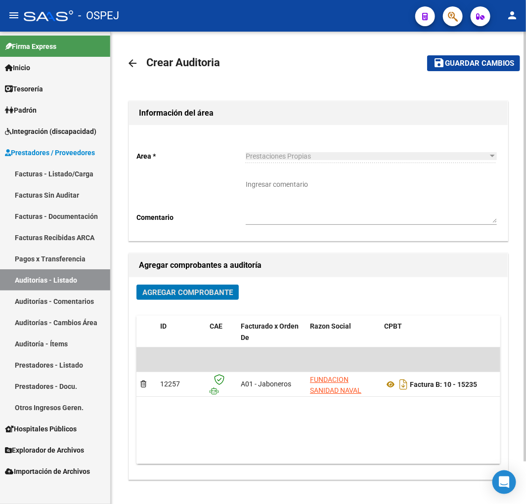
click at [461, 63] on span "Guardar cambios" at bounding box center [479, 63] width 69 height 9
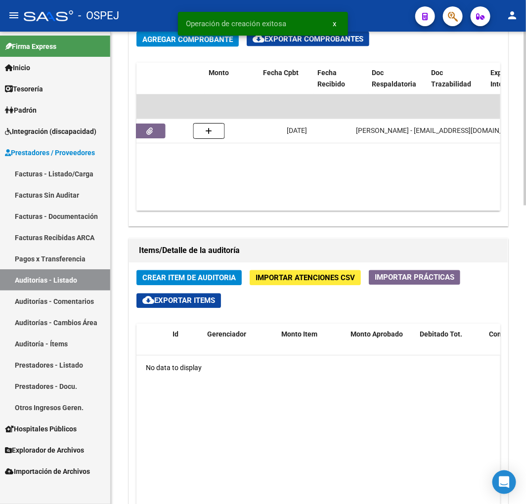
scroll to position [0, 324]
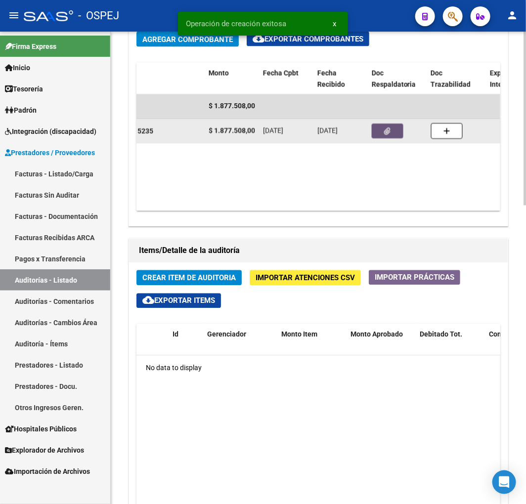
click at [384, 138] on button "button" at bounding box center [388, 131] width 32 height 15
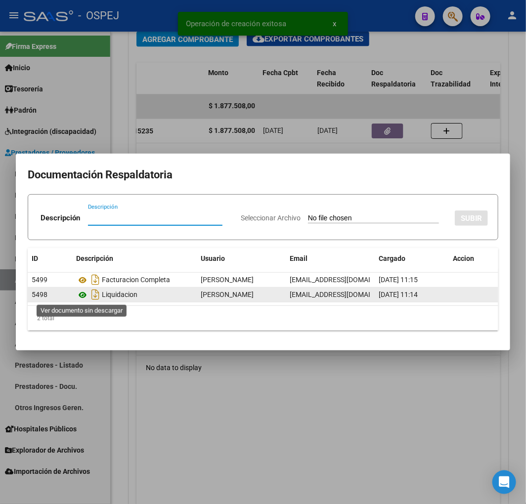
click at [86, 298] on icon at bounding box center [82, 295] width 13 height 12
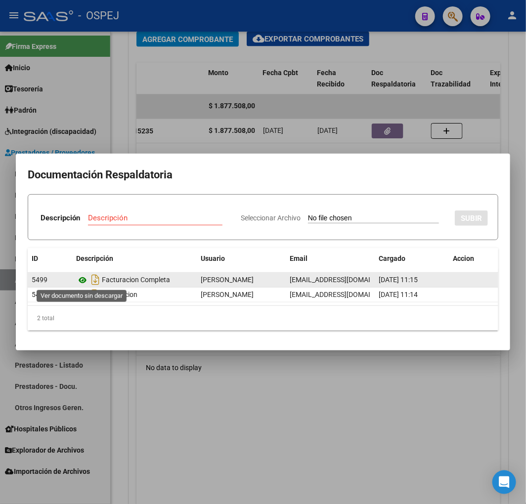
click at [83, 280] on icon at bounding box center [82, 280] width 13 height 12
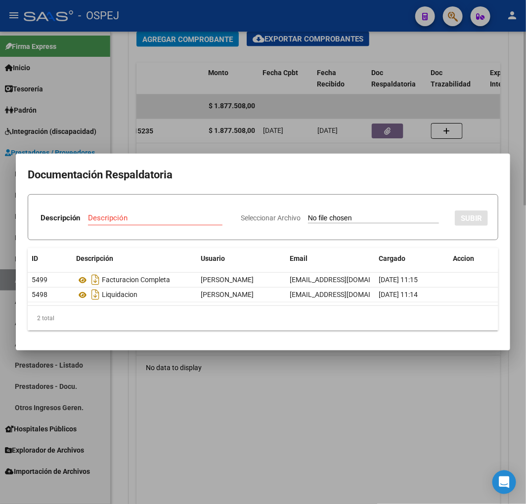
drag, startPoint x: 439, startPoint y: 423, endPoint x: 430, endPoint y: 418, distance: 9.5
click at [439, 423] on div at bounding box center [263, 252] width 526 height 504
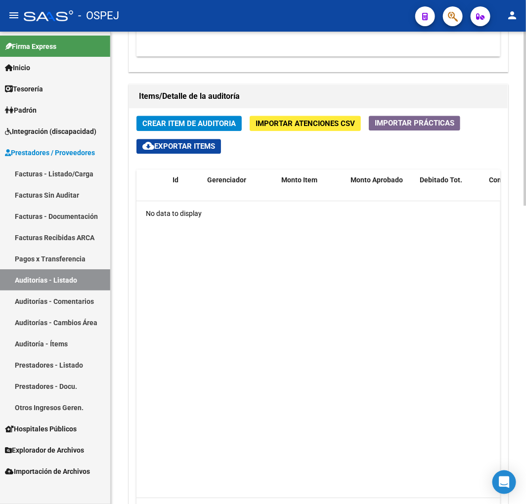
scroll to position [809, 0]
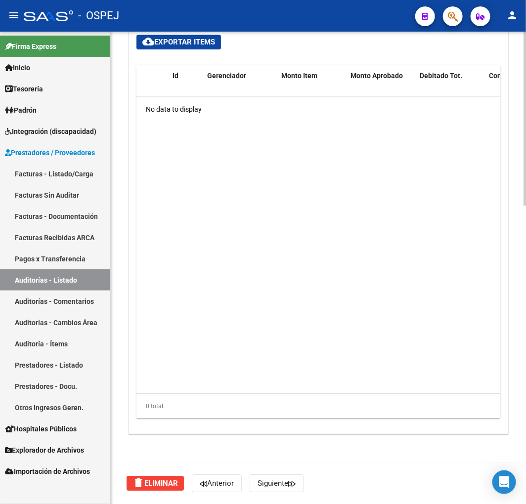
click at [164, 493] on div "delete Eliminar [PERSON_NAME]" at bounding box center [323, 484] width 392 height 42
click at [163, 479] on span "delete Eliminar" at bounding box center [155, 483] width 45 height 9
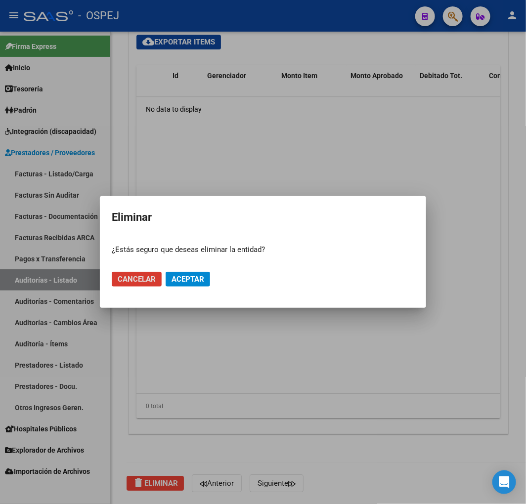
click at [194, 278] on span "Aceptar" at bounding box center [188, 279] width 33 height 9
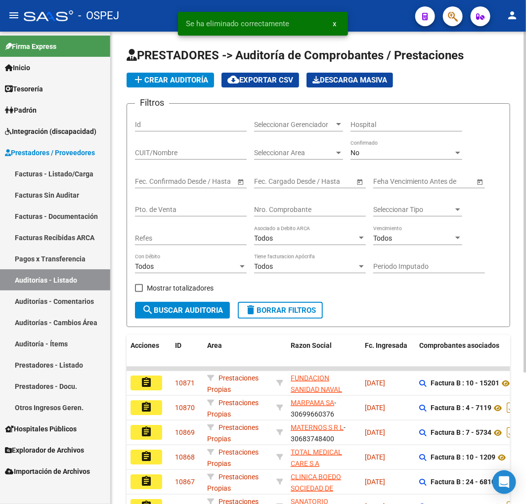
click at [160, 83] on span "add Crear Auditoría" at bounding box center [171, 80] width 76 height 9
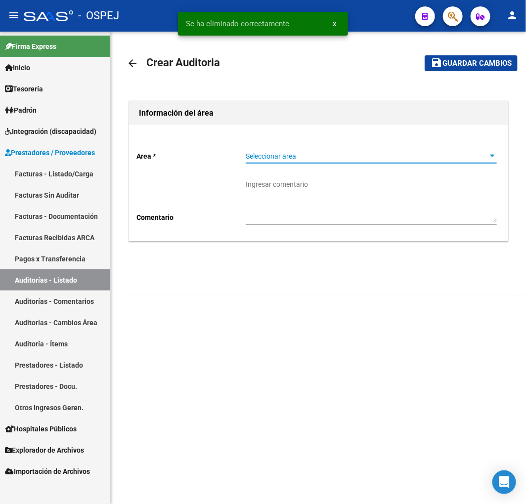
click at [271, 159] on span "Seleccionar area" at bounding box center [367, 156] width 242 height 8
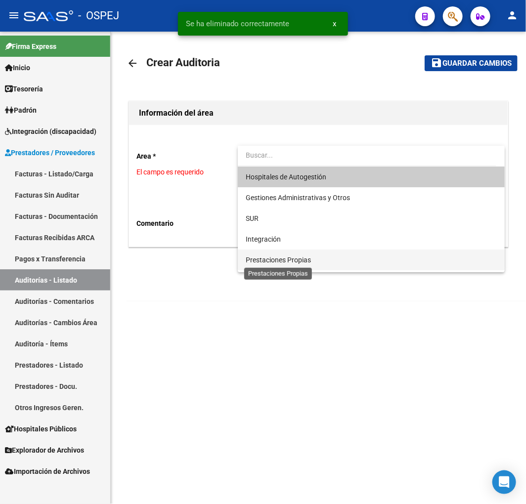
click at [282, 262] on span "Prestaciones Propias" at bounding box center [278, 260] width 65 height 8
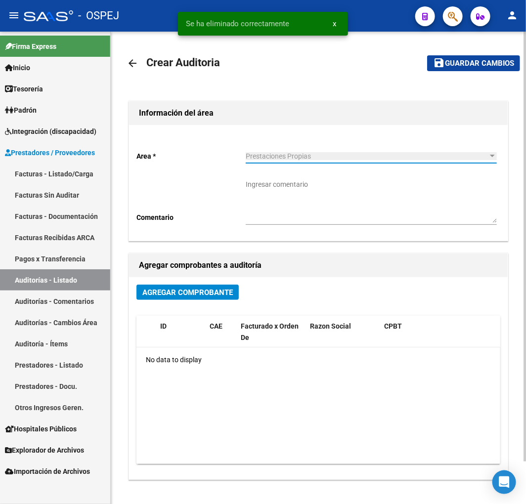
click at [198, 294] on span "Agregar Comprobante" at bounding box center [187, 292] width 90 height 9
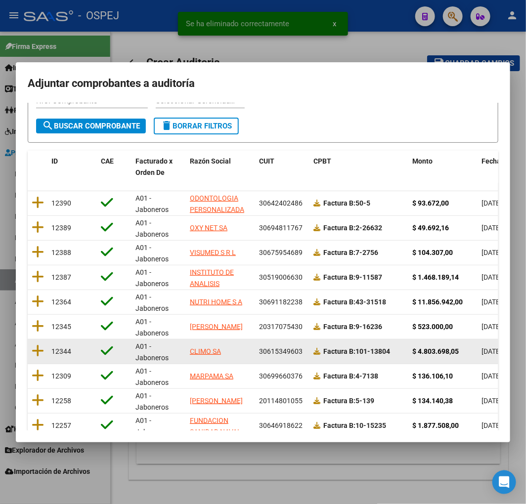
scroll to position [125, 0]
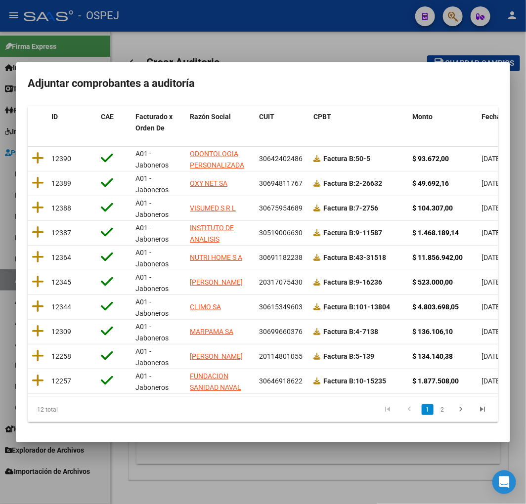
click at [441, 410] on li "2" at bounding box center [442, 409] width 15 height 17
click at [437, 411] on link "2" at bounding box center [443, 409] width 12 height 11
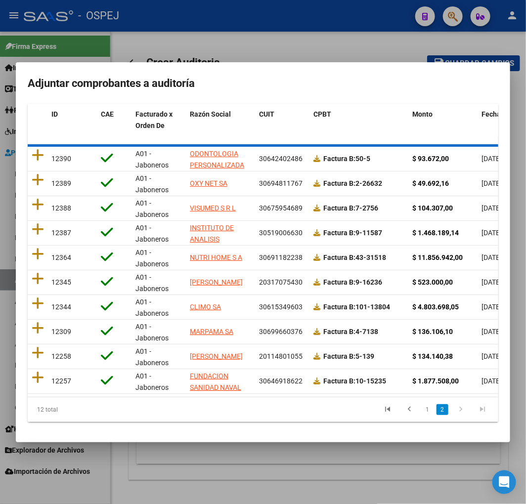
scroll to position [0, 0]
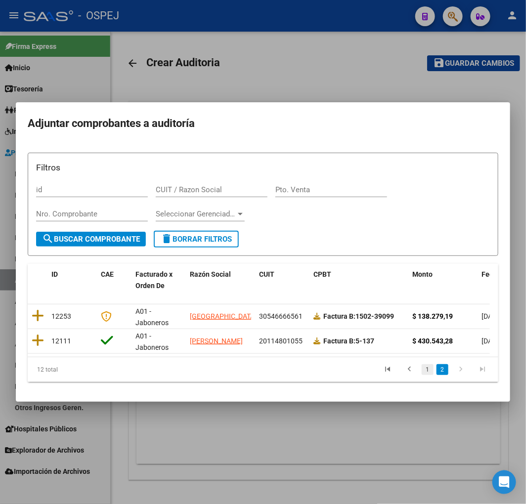
click at [425, 371] on link "1" at bounding box center [428, 369] width 12 height 11
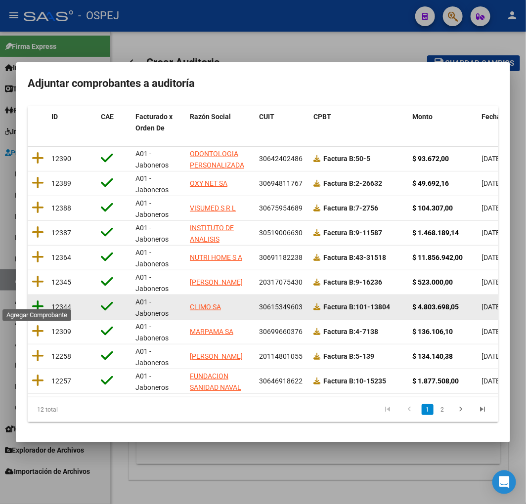
click at [34, 300] on icon at bounding box center [38, 307] width 12 height 14
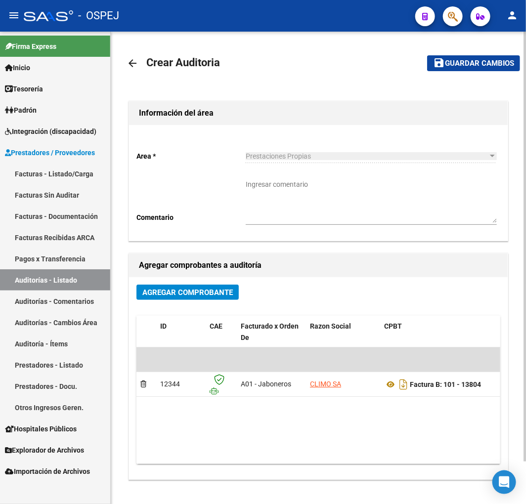
click at [493, 51] on mat-toolbar-row "save Guardar cambios" at bounding box center [465, 63] width 109 height 32
drag, startPoint x: 487, startPoint y: 55, endPoint x: 482, endPoint y: 63, distance: 9.3
click at [486, 56] on mat-toolbar-row "save Guardar cambios" at bounding box center [465, 63] width 109 height 32
click at [482, 65] on span "Guardar cambios" at bounding box center [479, 63] width 69 height 9
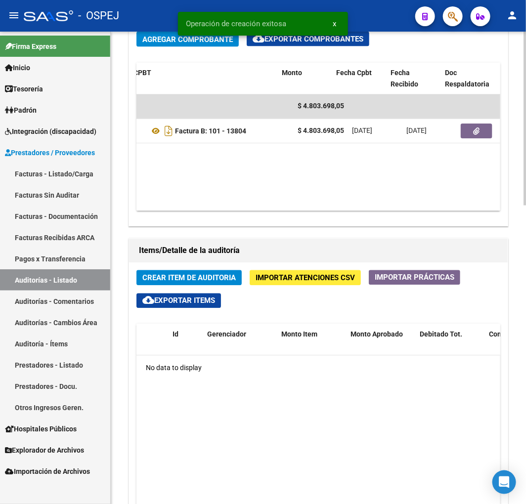
scroll to position [0, 250]
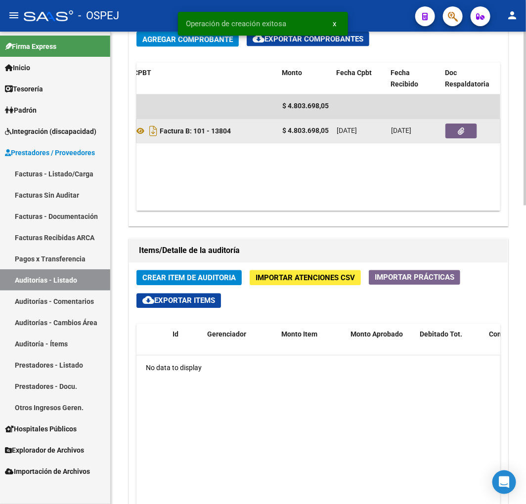
click at [458, 125] on button "button" at bounding box center [461, 131] width 32 height 15
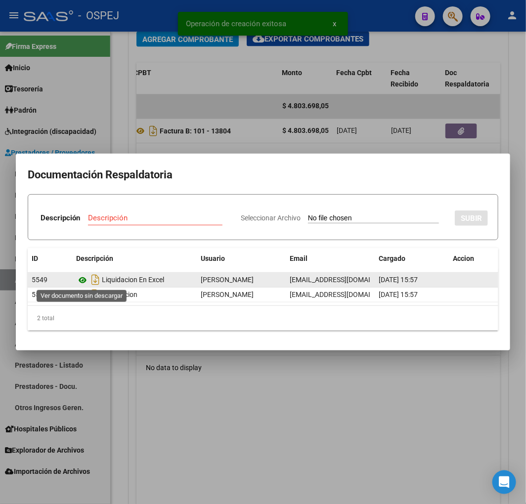
click at [83, 277] on icon at bounding box center [82, 280] width 13 height 12
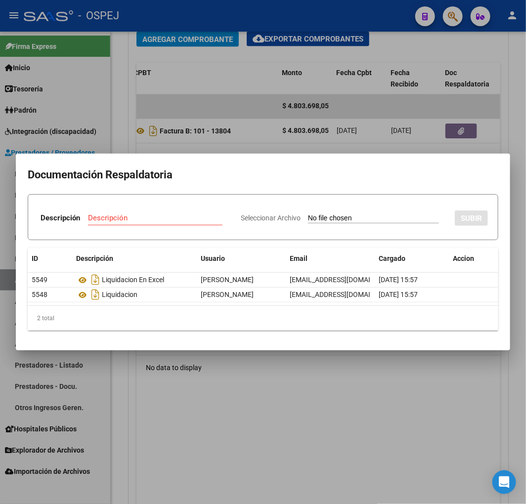
click at [232, 127] on div at bounding box center [263, 252] width 526 height 504
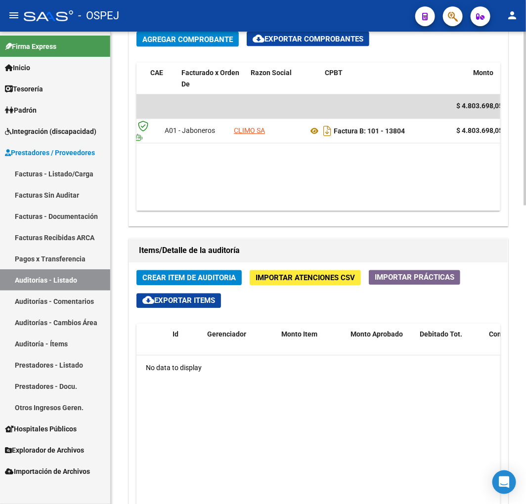
scroll to position [0, 56]
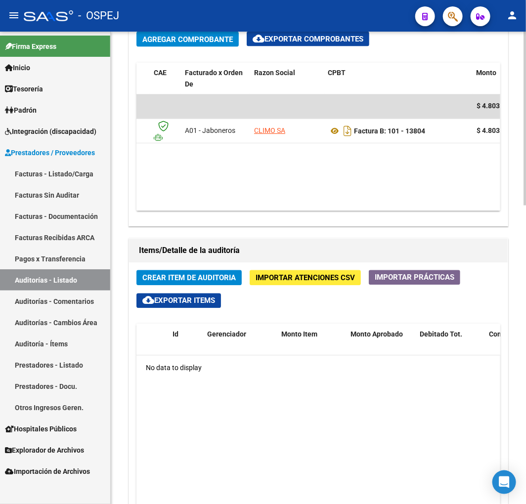
click at [326, 289] on div "Crear Item de Auditoria Importar Atenciones CSV Importar Prácticas cloud_downlo…" at bounding box center [318, 478] width 379 height 430
click at [332, 273] on button "Importar Atenciones CSV" at bounding box center [305, 277] width 111 height 15
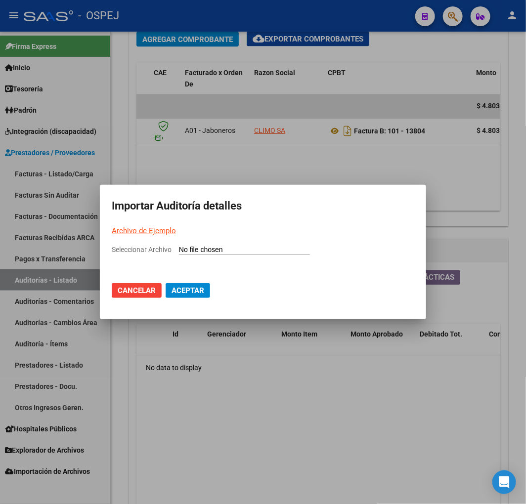
click at [279, 250] on input "Seleccionar Archivo" at bounding box center [244, 250] width 131 height 9
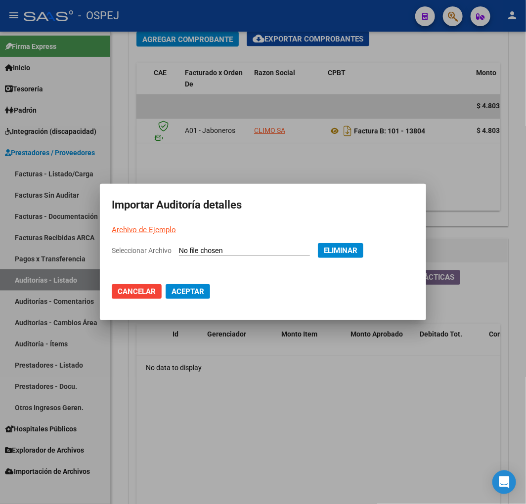
click at [191, 294] on span "Aceptar" at bounding box center [188, 291] width 33 height 9
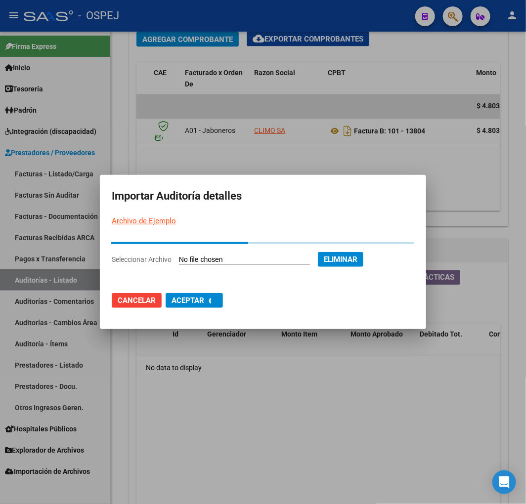
scroll to position [0, 0]
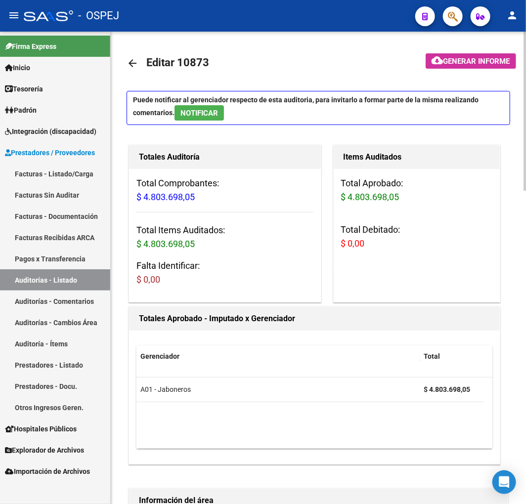
click at [324, 190] on div "Totales Auditoría Total Comprobantes: $ 4.803.698,05 Total Items Auditados: $ 4…" at bounding box center [229, 224] width 205 height 162
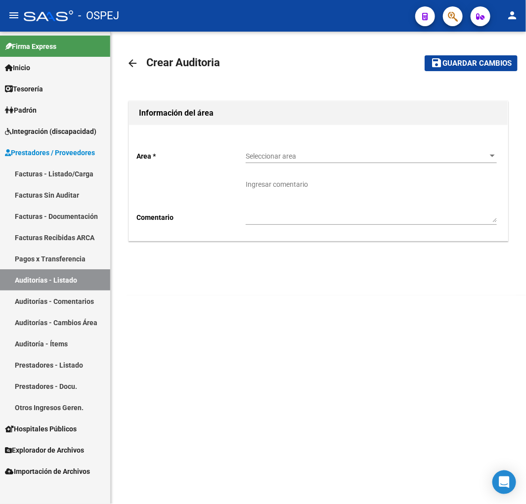
click at [303, 152] on span "Seleccionar area" at bounding box center [367, 156] width 242 height 8
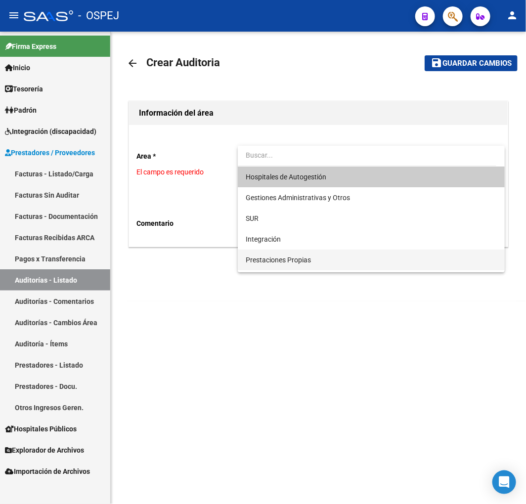
click at [302, 265] on span "Prestaciones Propias" at bounding box center [371, 260] width 251 height 21
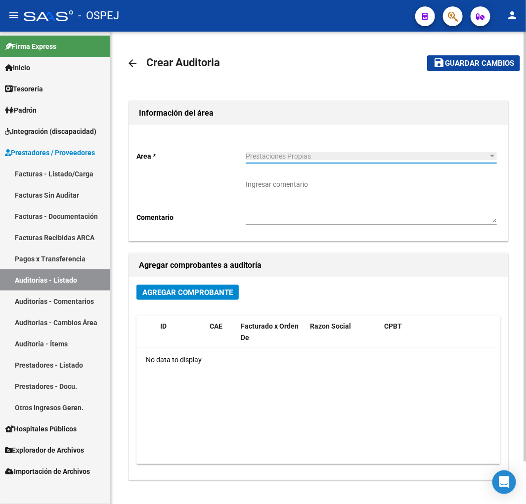
click at [215, 300] on button "Agregar Comprobante" at bounding box center [187, 292] width 102 height 15
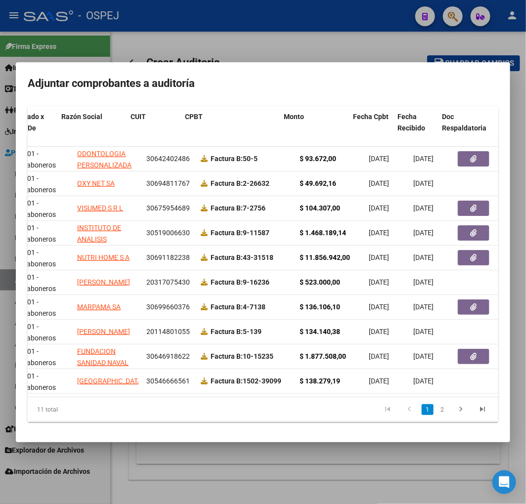
scroll to position [0, 129]
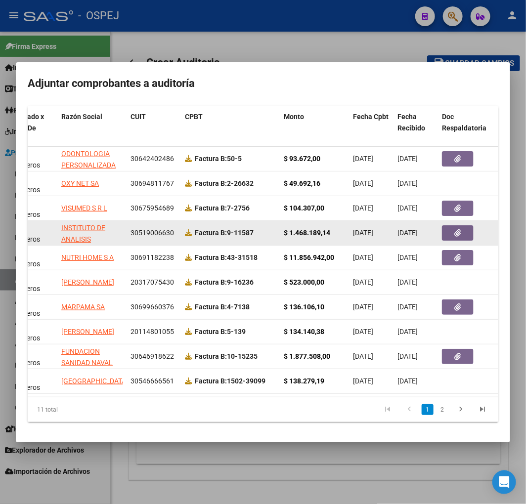
click at [455, 229] on icon "button" at bounding box center [458, 232] width 6 height 7
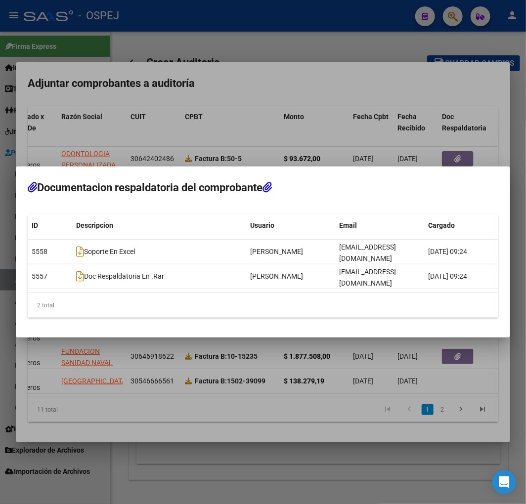
click at [337, 362] on div at bounding box center [263, 252] width 526 height 504
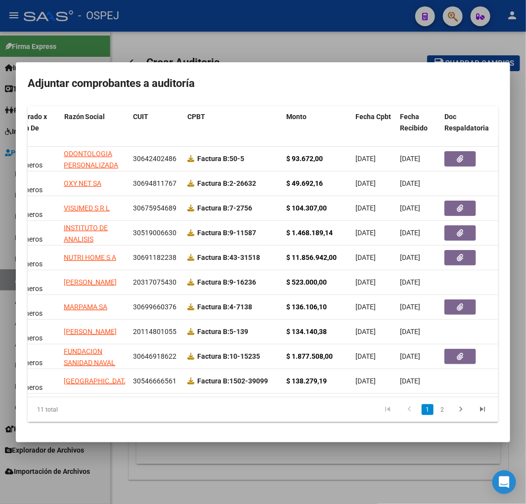
scroll to position [0, 126]
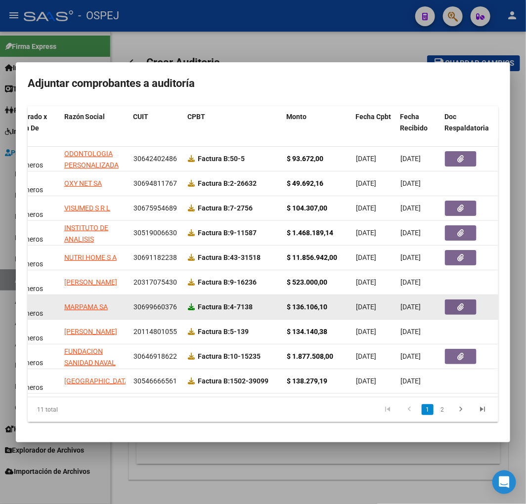
click at [193, 304] on icon at bounding box center [191, 307] width 7 height 7
click at [467, 300] on button "button" at bounding box center [461, 307] width 32 height 15
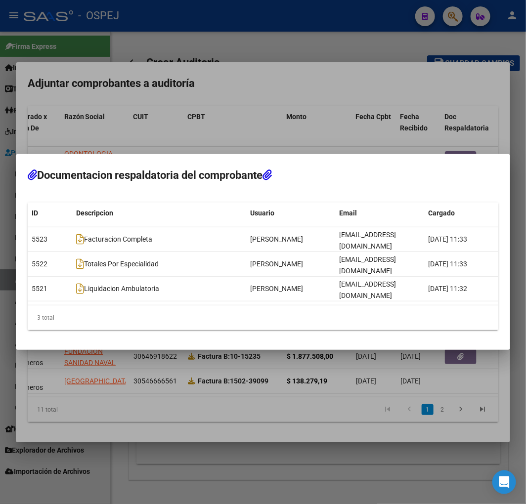
click at [184, 396] on div at bounding box center [263, 252] width 526 height 504
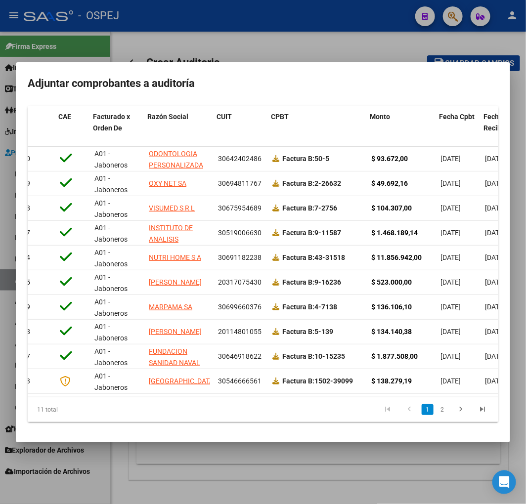
scroll to position [0, 0]
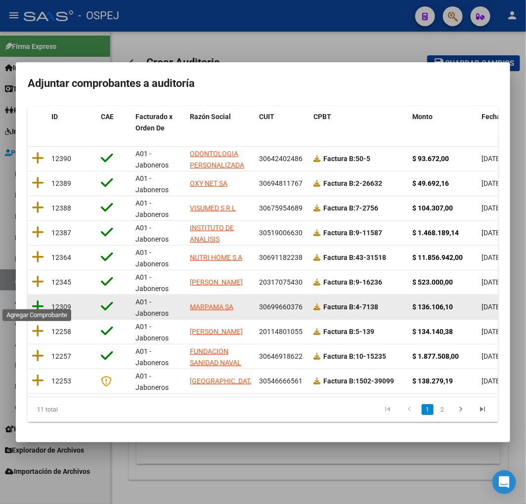
click at [37, 300] on icon at bounding box center [38, 307] width 12 height 14
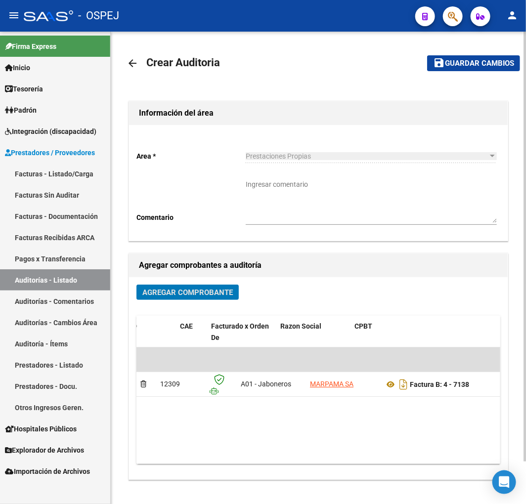
scroll to position [0, 267]
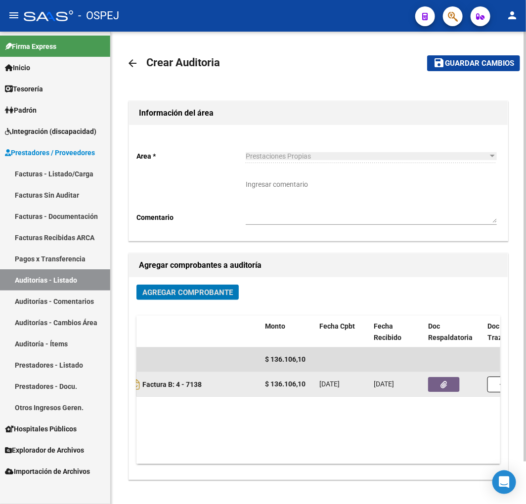
click at [449, 384] on button "button" at bounding box center [444, 384] width 32 height 15
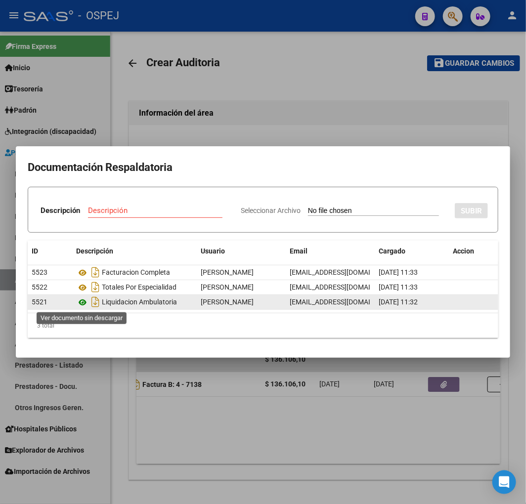
click at [84, 304] on icon at bounding box center [82, 303] width 13 height 12
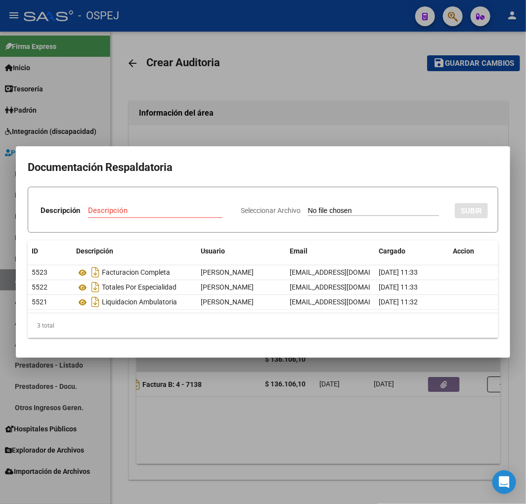
click at [337, 96] on div at bounding box center [263, 252] width 526 height 504
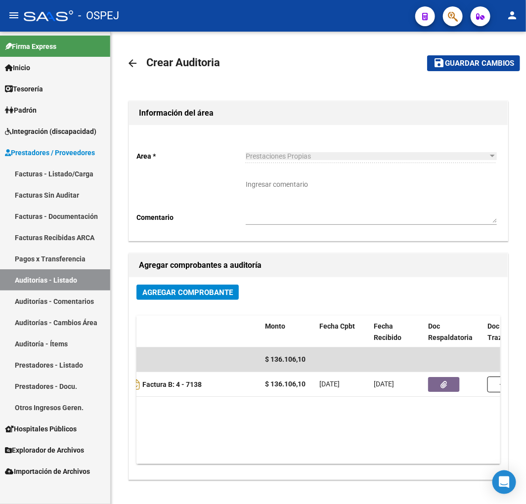
click at [475, 64] on span "Guardar cambios" at bounding box center [479, 63] width 69 height 9
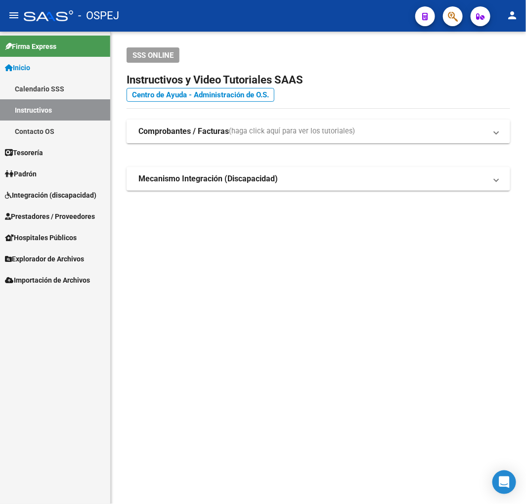
click at [465, 13] on mat-toolbar "menu - OSPEJ person" at bounding box center [263, 16] width 526 height 32
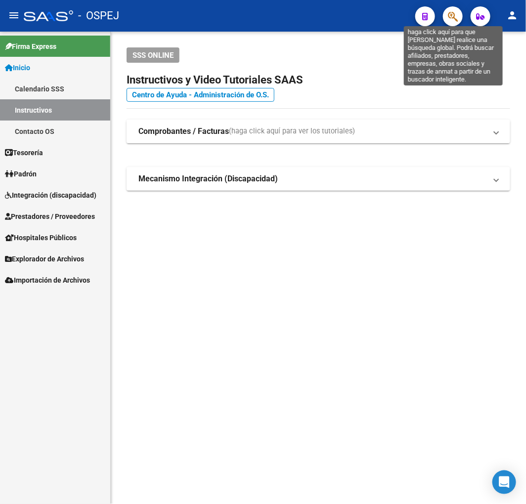
click at [446, 16] on button "button" at bounding box center [453, 16] width 20 height 20
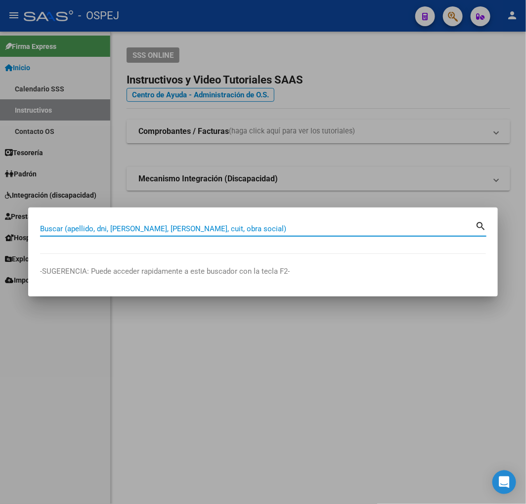
paste input "94331178"
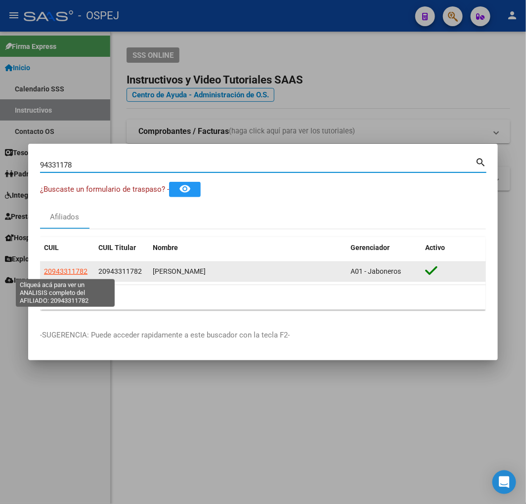
click at [76, 270] on span "20943311782" at bounding box center [66, 271] width 44 height 8
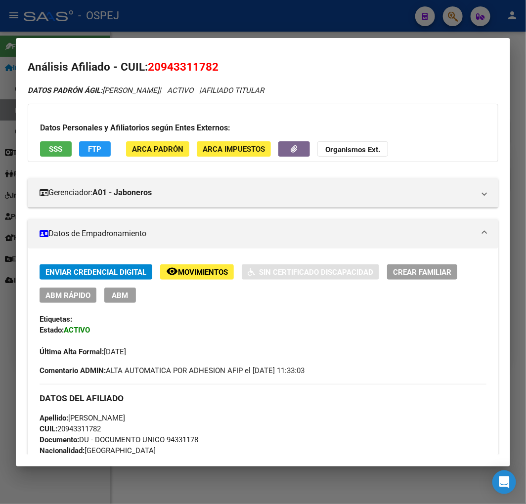
click at [205, 30] on div at bounding box center [263, 252] width 526 height 504
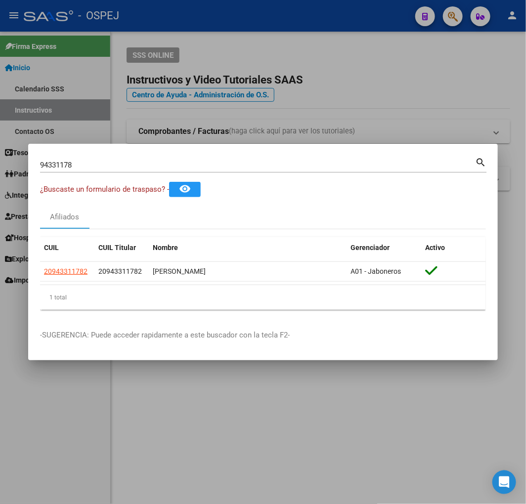
click at [74, 168] on input "94331178" at bounding box center [257, 165] width 435 height 9
paste input "2,03788E+11"
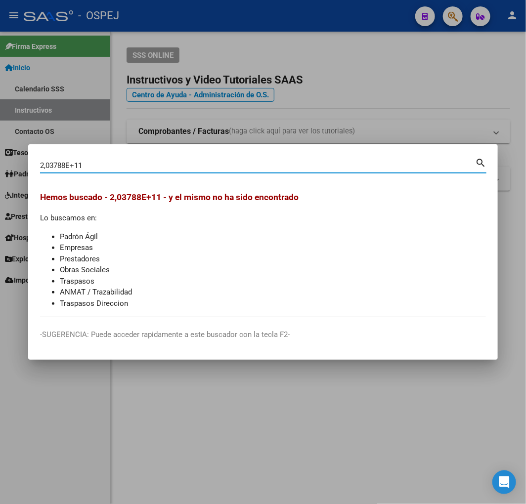
click at [74, 168] on input "2,03788E+11" at bounding box center [257, 165] width 435 height 9
type input "torres morel"
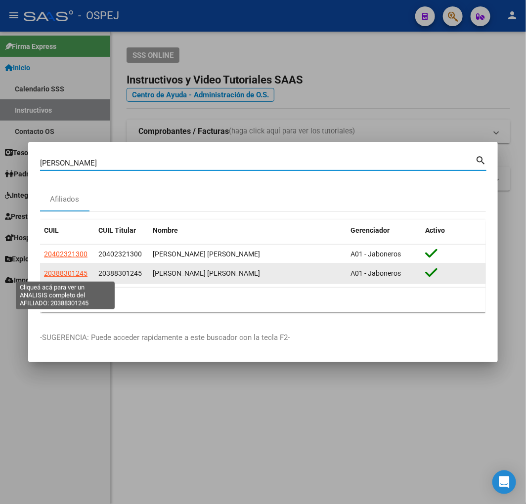
click at [67, 270] on span "20388301245" at bounding box center [66, 273] width 44 height 8
type textarea "20388301245"
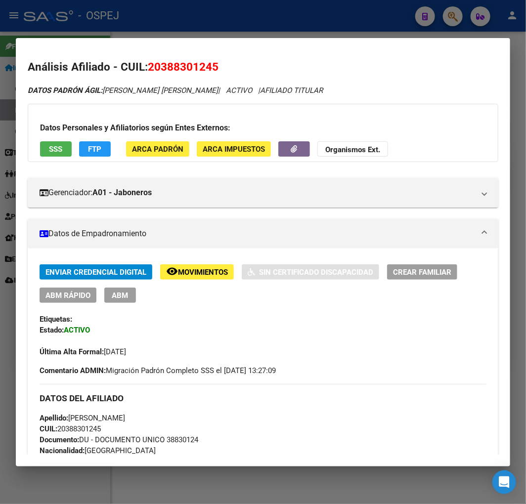
drag, startPoint x: 11, startPoint y: 92, endPoint x: 57, endPoint y: 97, distance: 45.8
click at [11, 92] on div at bounding box center [263, 252] width 526 height 504
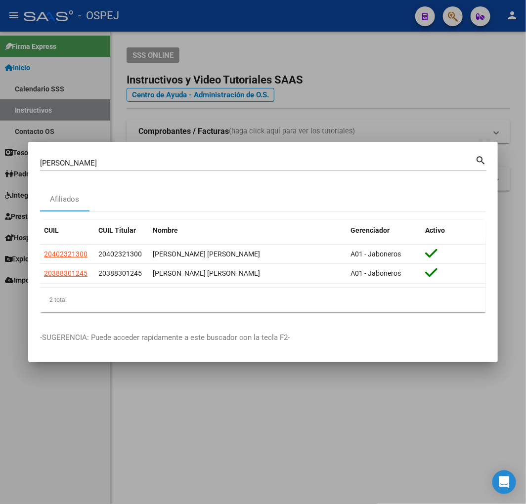
click at [62, 161] on input "torres morel" at bounding box center [257, 163] width 435 height 9
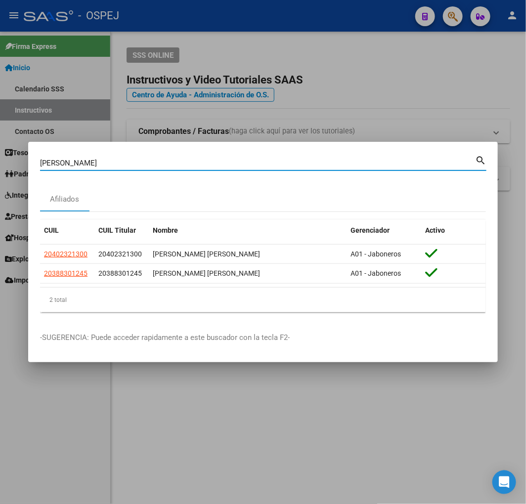
click at [62, 161] on input "torres morel" at bounding box center [257, 163] width 435 height 9
paste input "94331178"
type input "94331178"
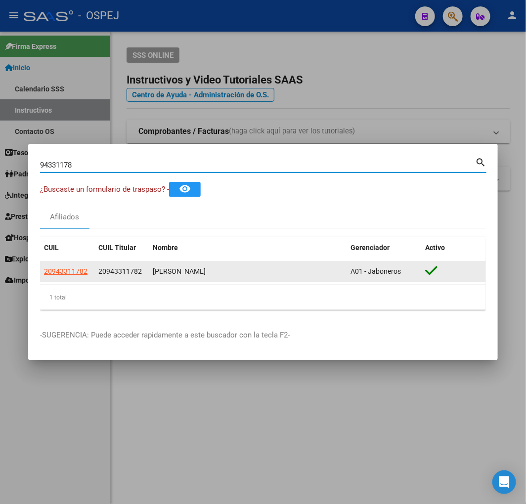
click at [65, 266] on app-link-go-to "20943311782" at bounding box center [66, 271] width 44 height 11
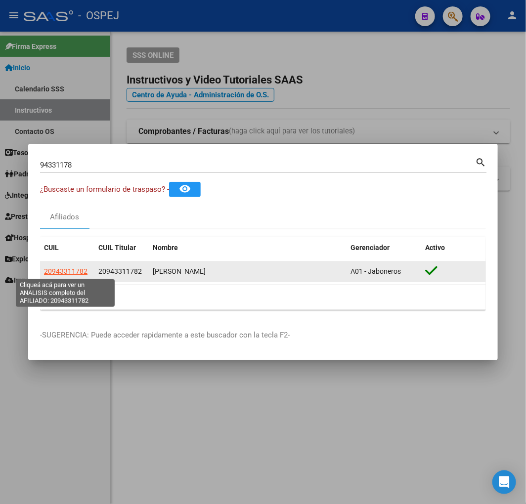
click at [69, 273] on span "20943311782" at bounding box center [66, 271] width 44 height 8
type textarea "20943311782"
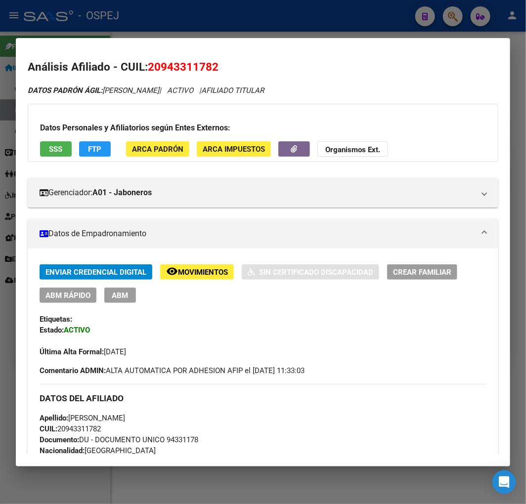
click at [13, 153] on div at bounding box center [263, 252] width 526 height 504
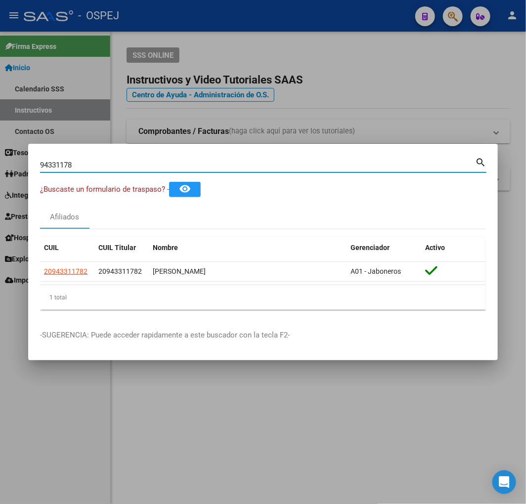
click at [85, 167] on input "94331178" at bounding box center [257, 165] width 435 height 9
paste input "6065457"
type input "96065457"
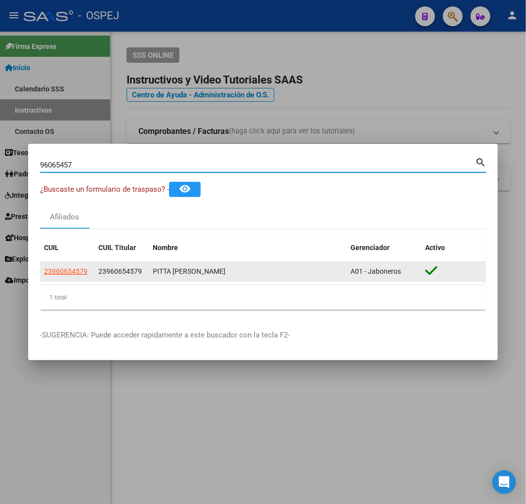
click at [59, 266] on app-link-go-to "23960654579" at bounding box center [66, 271] width 44 height 11
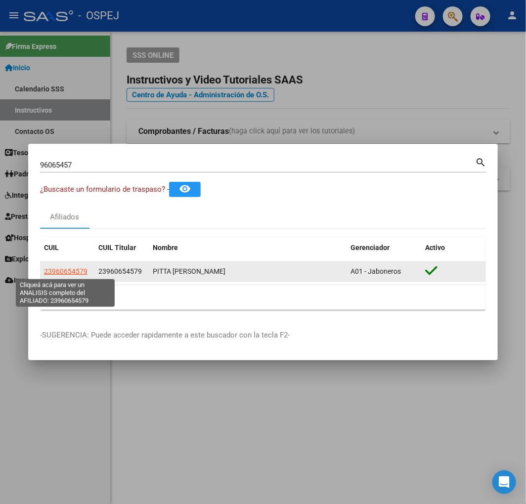
click at [60, 273] on span "23960654579" at bounding box center [66, 271] width 44 height 8
type textarea "23960654579"
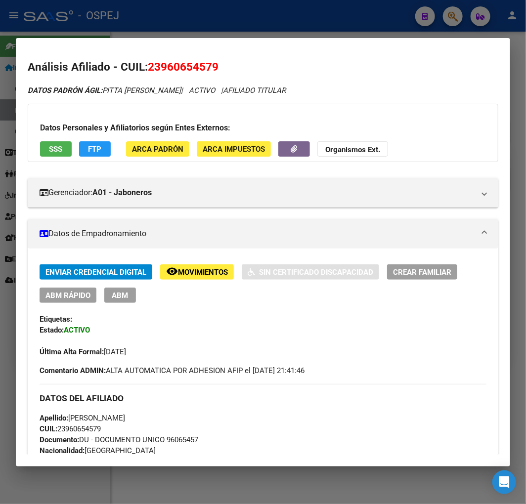
click at [172, 15] on div at bounding box center [263, 252] width 526 height 504
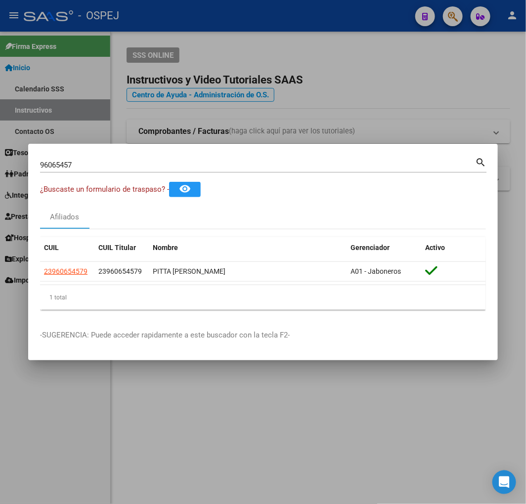
click at [177, 100] on div at bounding box center [263, 252] width 526 height 504
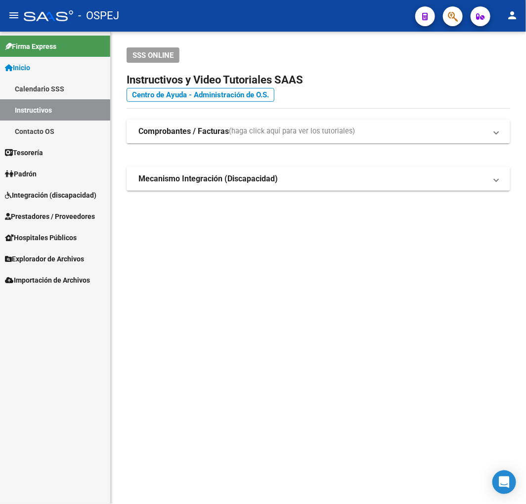
click at [50, 214] on span "Prestadores / Proveedores" at bounding box center [50, 216] width 90 height 11
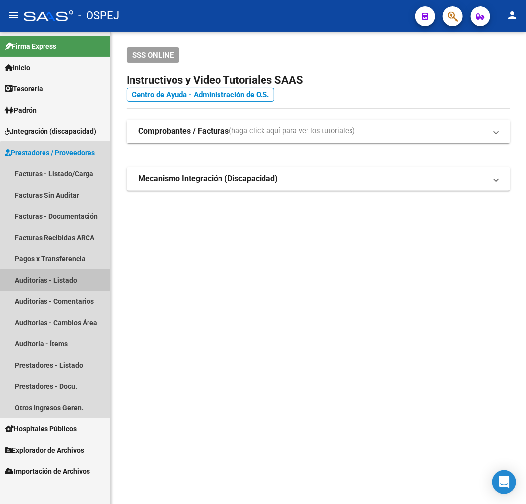
click at [70, 285] on link "Auditorías - Listado" at bounding box center [55, 279] width 110 height 21
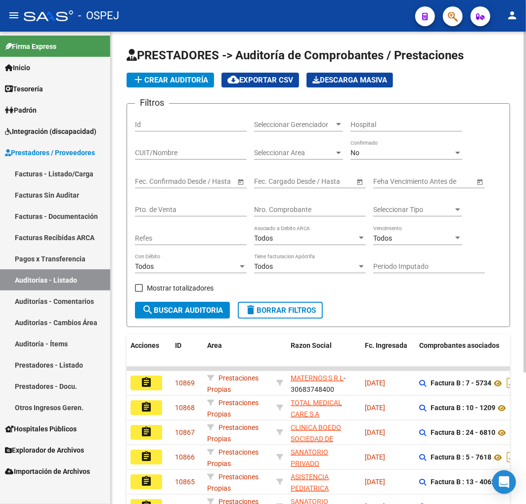
click at [408, 140] on div "No Confirmado" at bounding box center [407, 150] width 112 height 20
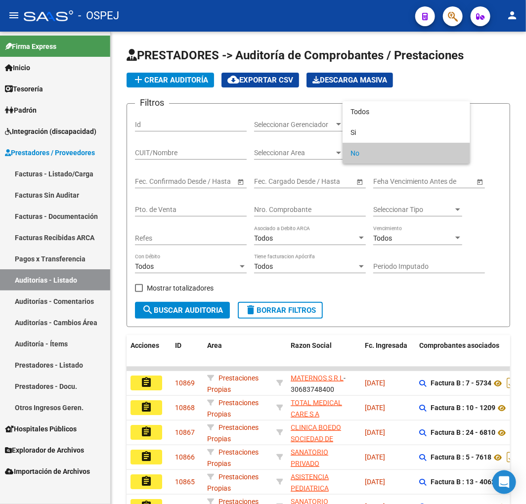
click at [314, 211] on div at bounding box center [263, 252] width 526 height 504
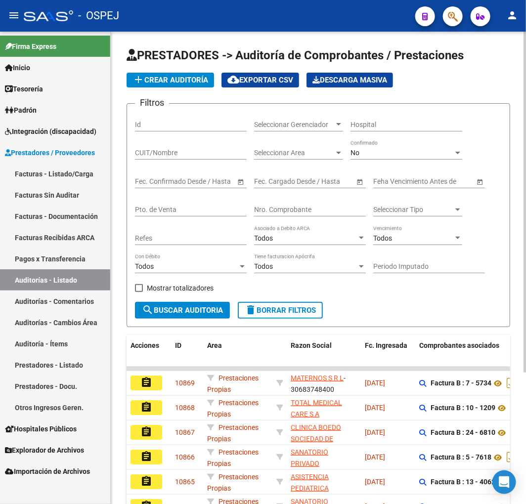
click at [383, 150] on div "No" at bounding box center [402, 153] width 103 height 8
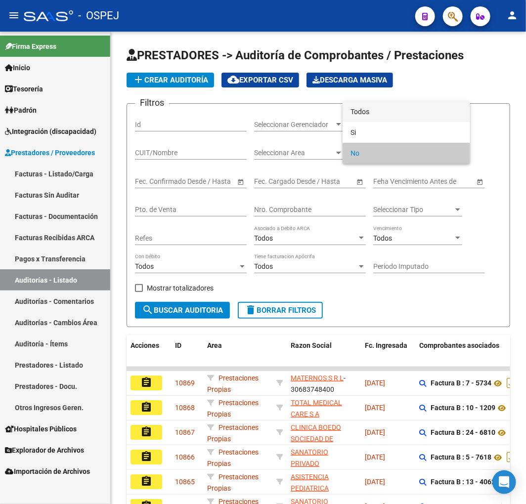
click at [392, 106] on span "Todos" at bounding box center [407, 111] width 112 height 21
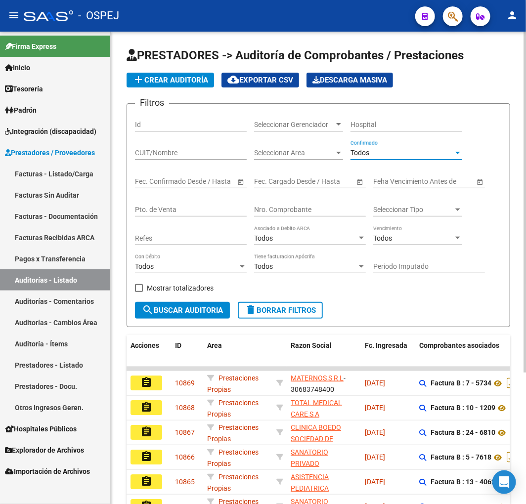
click at [304, 205] on div "Nro. Comprobante" at bounding box center [310, 207] width 112 height 20
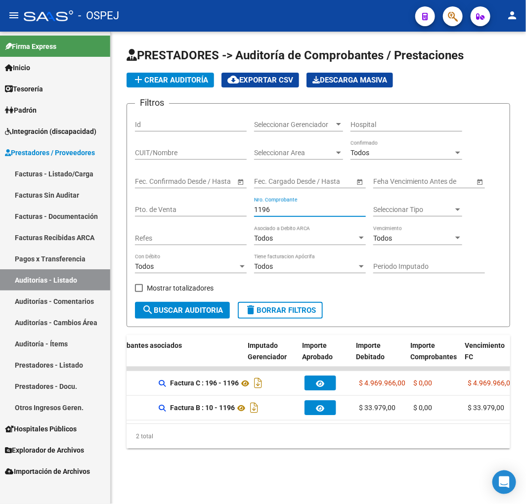
scroll to position [0, 373]
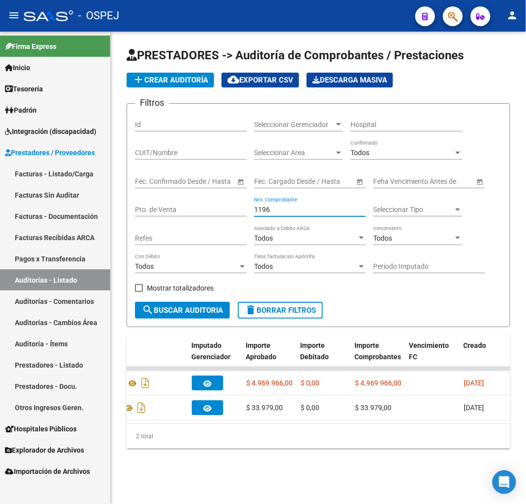
click at [267, 210] on input "1196" at bounding box center [310, 210] width 112 height 8
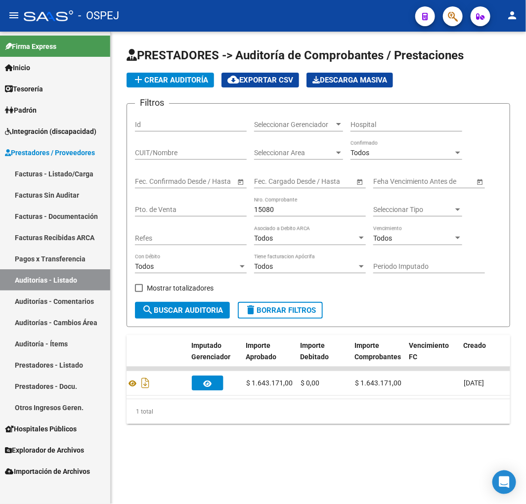
click at [265, 210] on input "15080" at bounding box center [310, 210] width 112 height 8
click at [266, 205] on div "15088 Nro. Comprobante" at bounding box center [310, 207] width 112 height 20
click at [267, 209] on input "15088" at bounding box center [310, 210] width 112 height 8
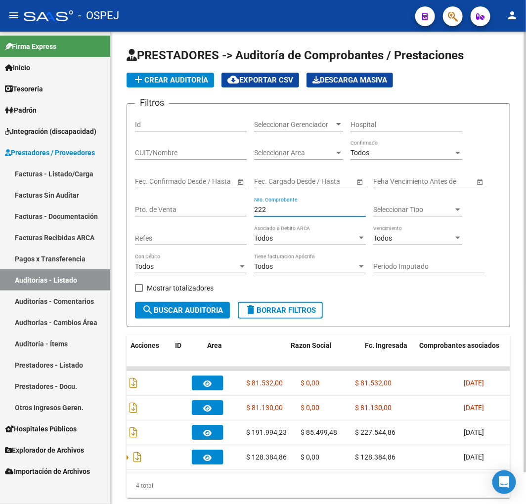
scroll to position [0, 0]
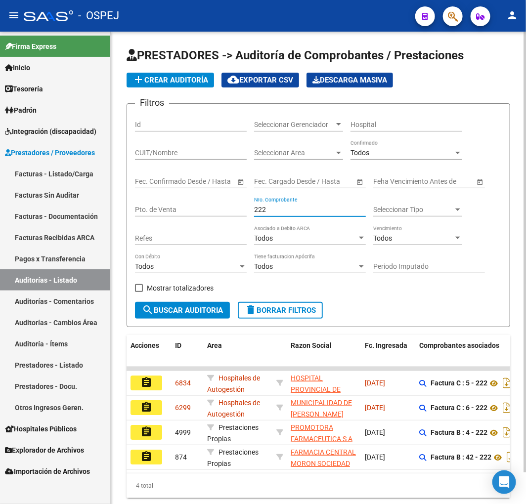
click at [263, 208] on input "222" at bounding box center [310, 210] width 112 height 8
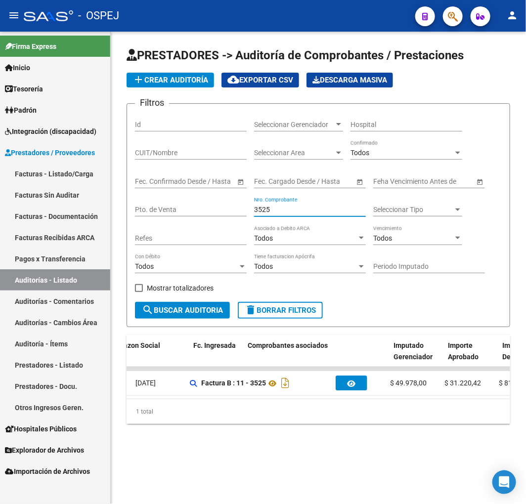
scroll to position [0, 130]
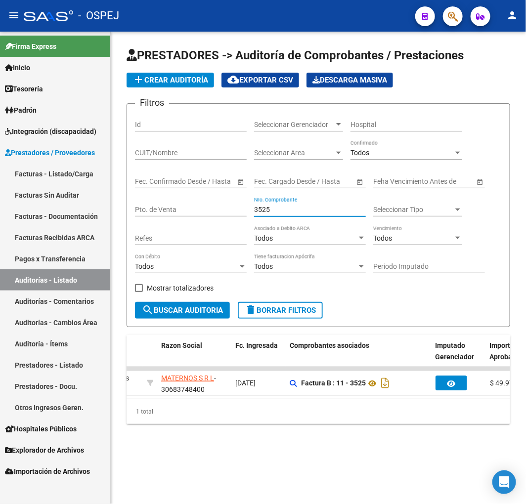
click at [265, 213] on input "3525" at bounding box center [310, 210] width 112 height 8
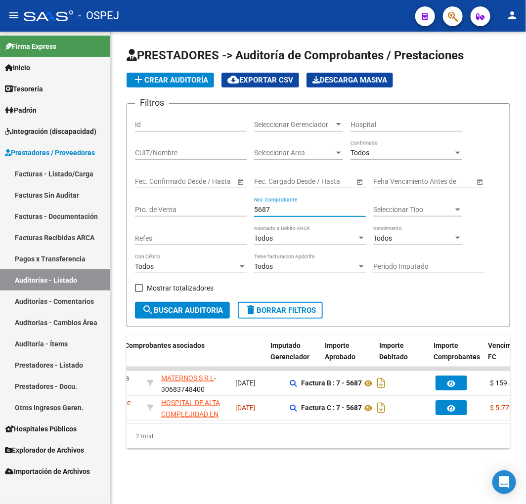
scroll to position [0, 311]
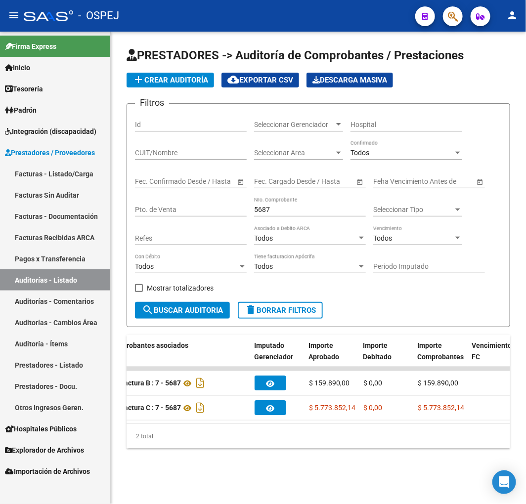
click at [265, 209] on input "5687" at bounding box center [310, 210] width 112 height 8
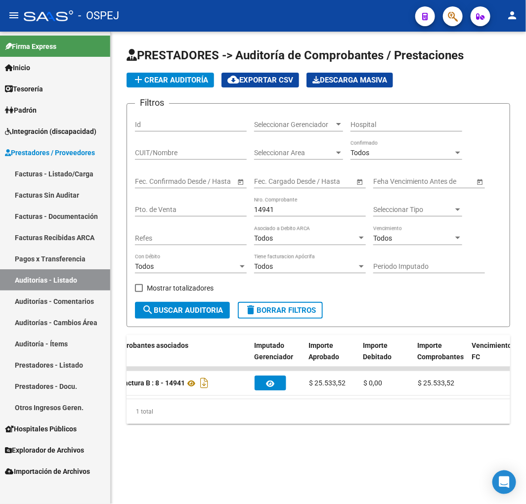
click at [266, 212] on input "14941" at bounding box center [310, 210] width 112 height 8
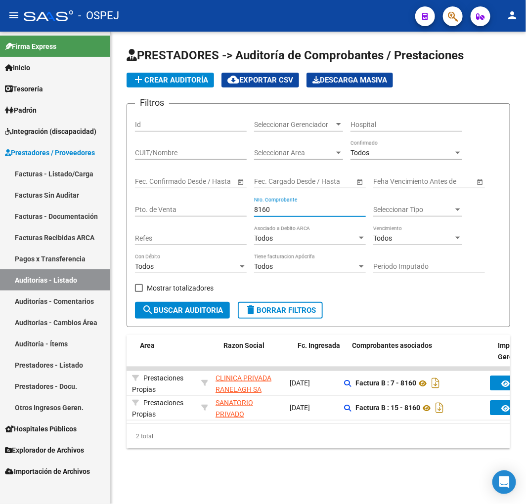
scroll to position [0, 67]
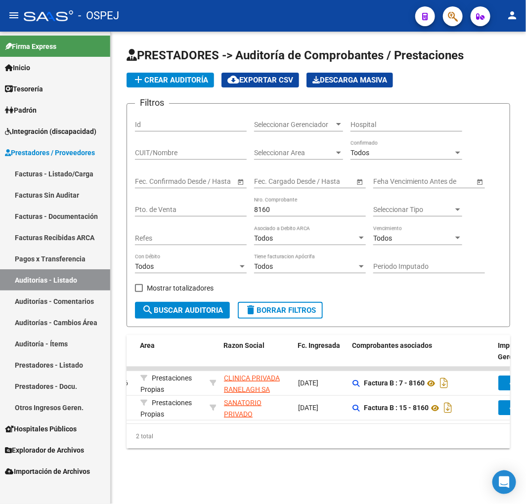
click at [257, 214] on input "8160" at bounding box center [310, 210] width 112 height 8
type input "4"
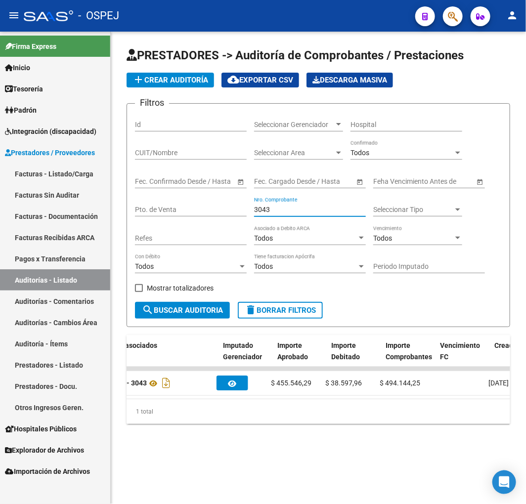
scroll to position [0, 365]
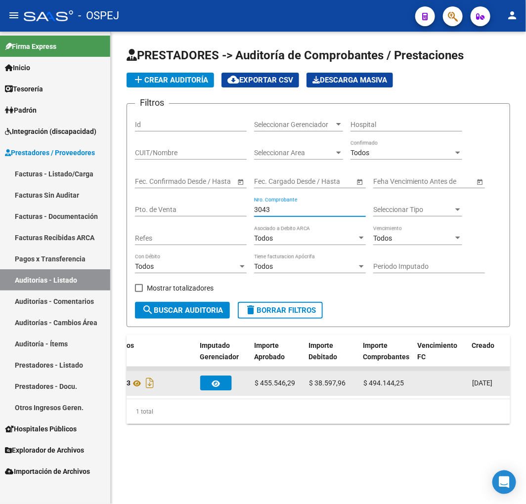
type input "3043"
click at [327, 381] on span "$ 38.597,96" at bounding box center [327, 383] width 37 height 8
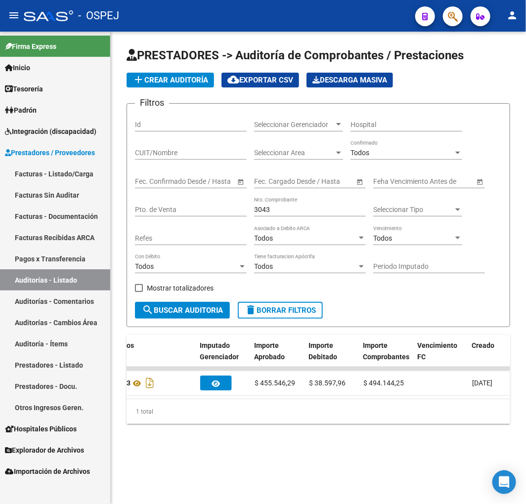
scroll to position [0, 0]
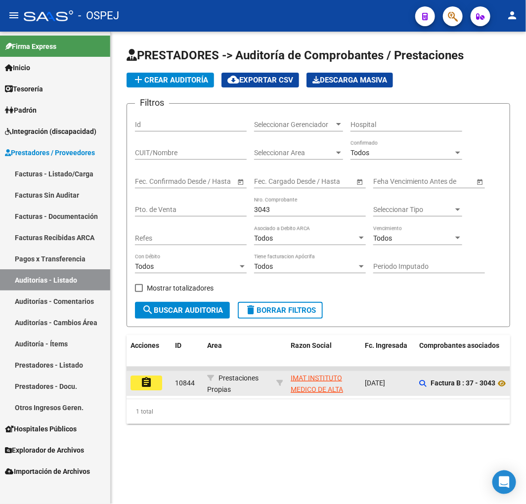
click at [142, 384] on mat-icon "assignment" at bounding box center [146, 383] width 12 height 12
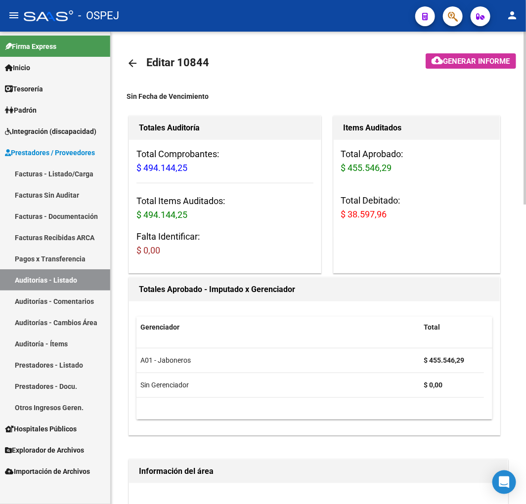
click at [368, 217] on span "$ 38.597,96" at bounding box center [364, 214] width 46 height 10
copy span "38.597,96"
click at [363, 213] on span "$ 38.597,96" at bounding box center [364, 214] width 46 height 10
click at [370, 214] on span "$ 38.597,96" at bounding box center [364, 214] width 46 height 10
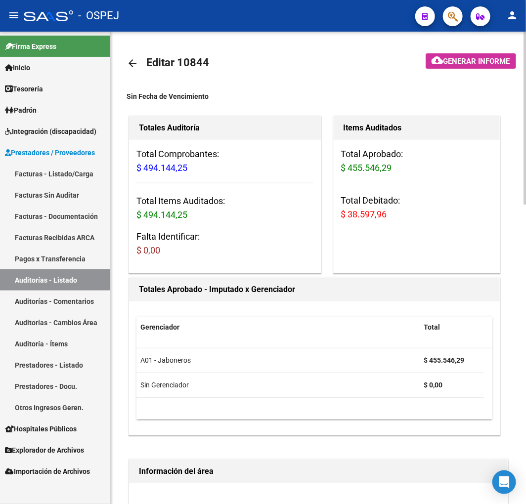
drag, startPoint x: 370, startPoint y: 214, endPoint x: 338, endPoint y: 215, distance: 31.6
click at [338, 215] on div "Total Aprobado: $ 455.546,29 Total Debitado: $ 38.597,96" at bounding box center [417, 188] width 167 height 97
copy span "$ 38.597,96"
click at [381, 213] on span "$ 38.597,96" at bounding box center [364, 214] width 46 height 10
drag, startPoint x: 381, startPoint y: 213, endPoint x: 344, endPoint y: 219, distance: 38.0
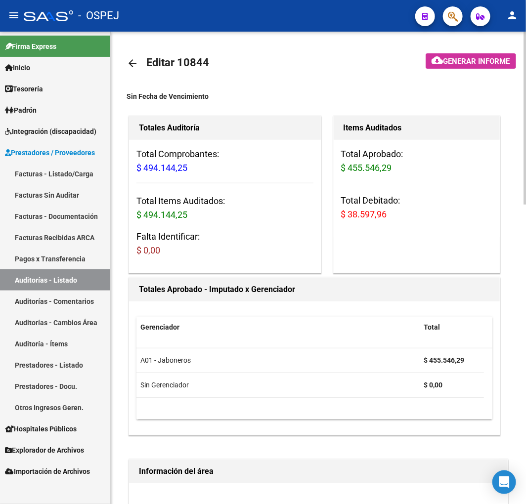
click at [344, 219] on span "$ 38.597,96" at bounding box center [364, 214] width 46 height 10
drag, startPoint x: 91, startPoint y: 282, endPoint x: 118, endPoint y: 299, distance: 31.6
click at [91, 282] on link "Auditorías - Listado" at bounding box center [55, 279] width 110 height 21
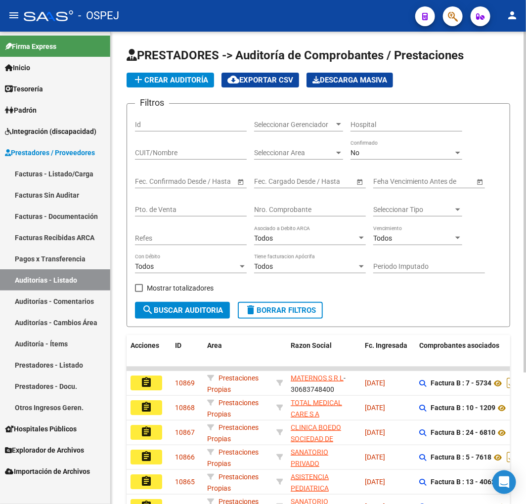
click at [391, 156] on div "No" at bounding box center [402, 153] width 103 height 8
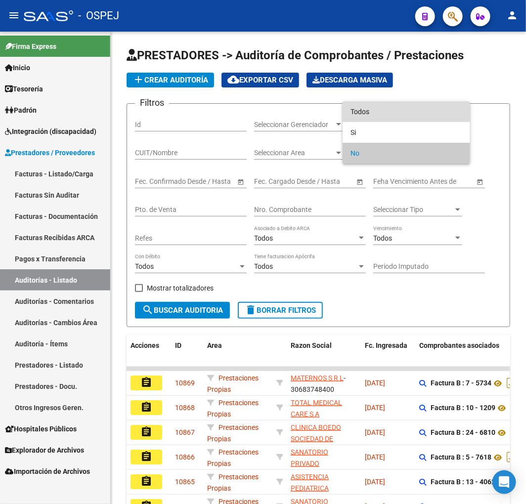
click at [400, 107] on span "Todos" at bounding box center [407, 111] width 112 height 21
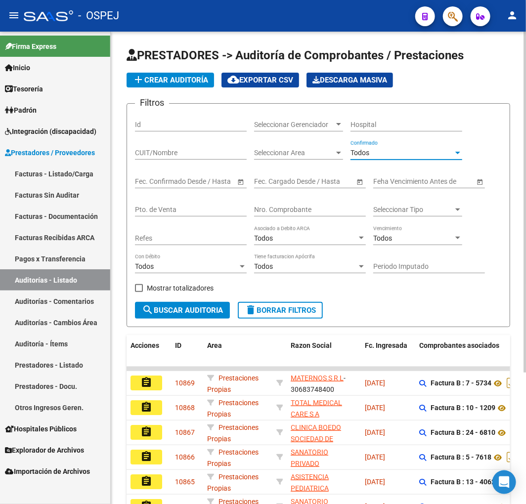
click at [298, 210] on input "Nro. Comprobante" at bounding box center [310, 210] width 112 height 8
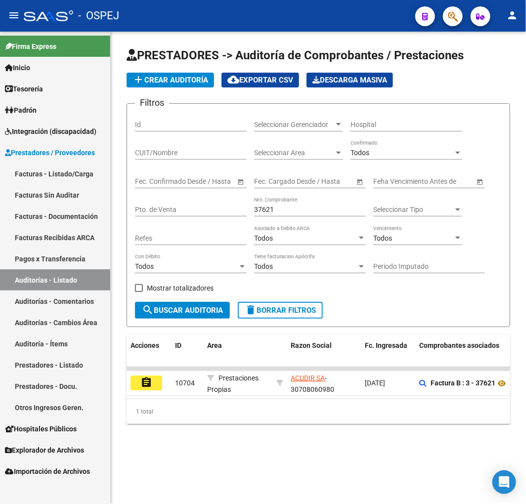
click at [249, 208] on div "Filtros Id Seleccionar Gerenciador Seleccionar Gerenciador Hospital CUIT/Nombre…" at bounding box center [318, 207] width 367 height 190
click at [264, 214] on input "37621" at bounding box center [310, 210] width 112 height 8
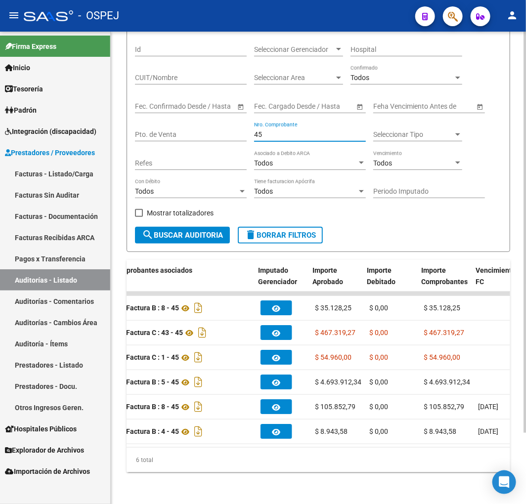
scroll to position [0, 307]
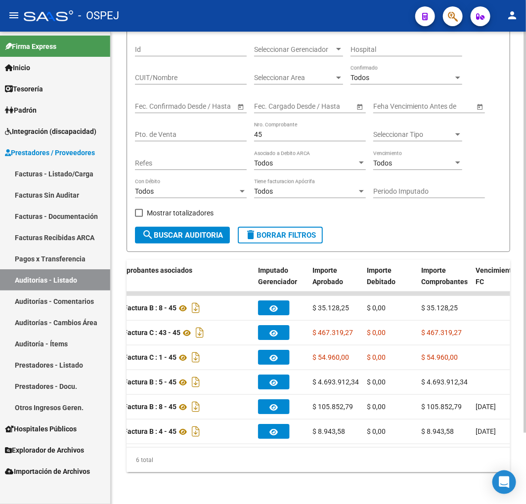
click at [258, 131] on input "45" at bounding box center [310, 135] width 112 height 8
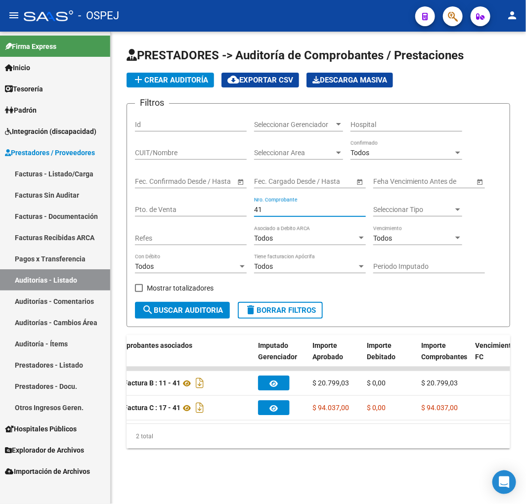
scroll to position [0, 0]
click at [258, 211] on input "41" at bounding box center [310, 210] width 112 height 8
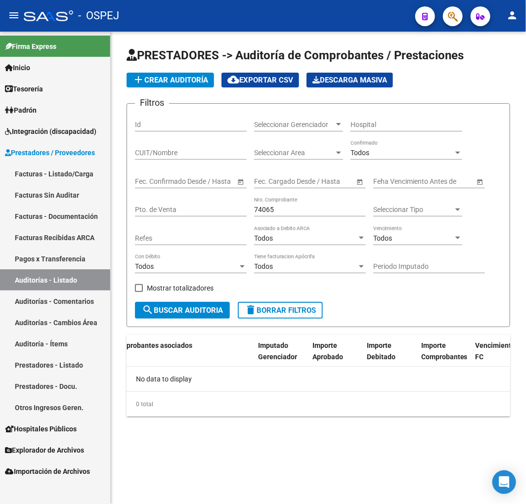
click at [266, 208] on input "74065" at bounding box center [310, 210] width 112 height 8
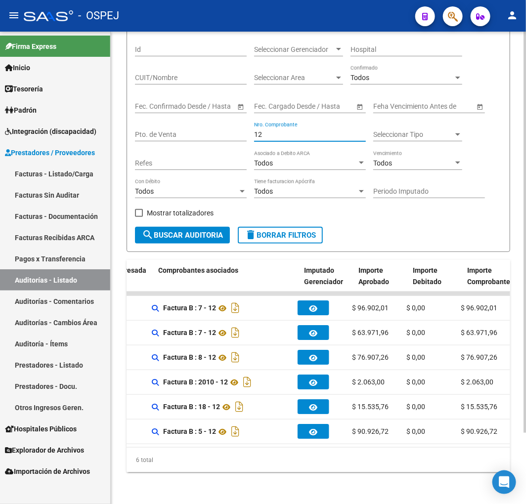
scroll to position [0, 292]
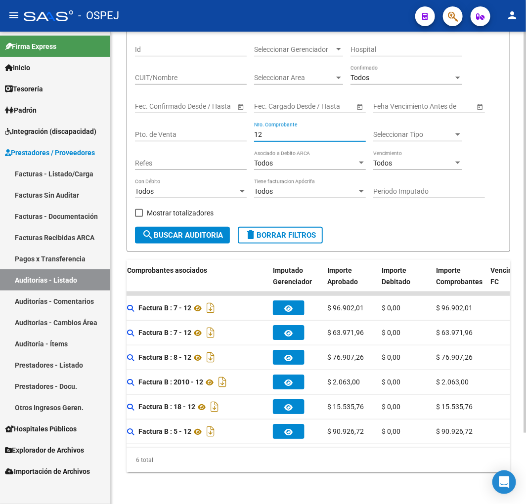
click at [259, 131] on input "12" at bounding box center [310, 135] width 112 height 8
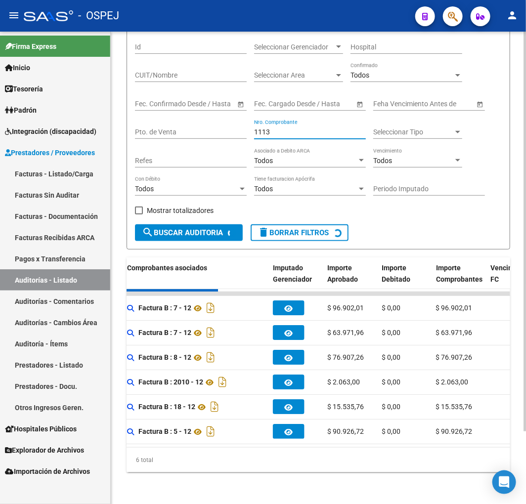
scroll to position [0, 0]
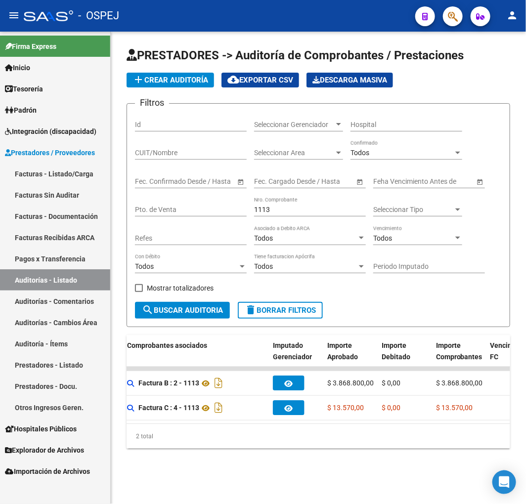
click at [263, 207] on input "1113" at bounding box center [310, 210] width 112 height 8
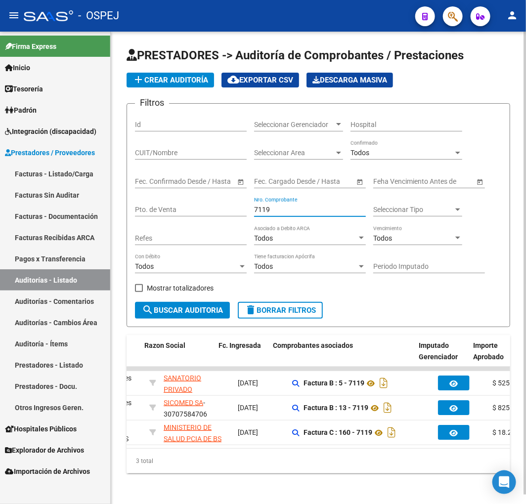
scroll to position [0, 125]
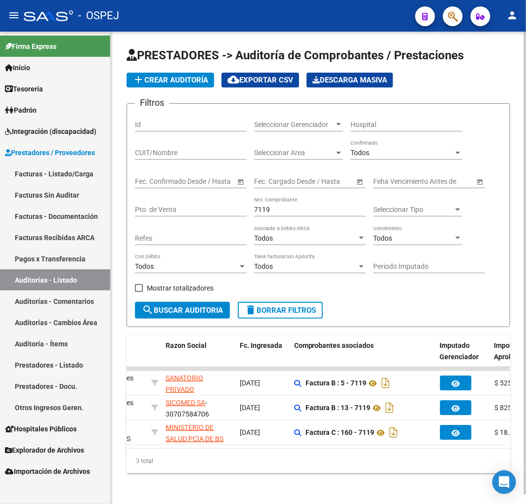
click at [260, 210] on input "7119" at bounding box center [310, 210] width 112 height 8
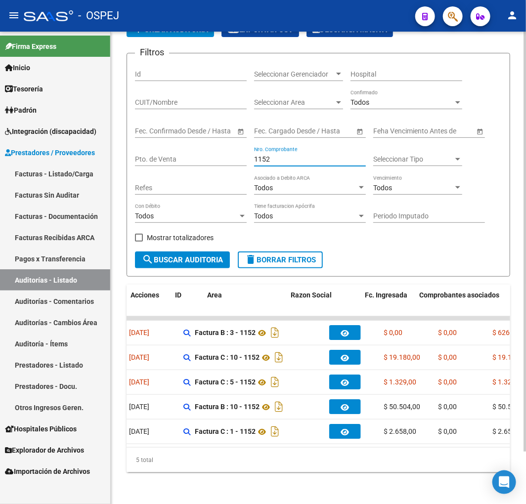
scroll to position [0, 0]
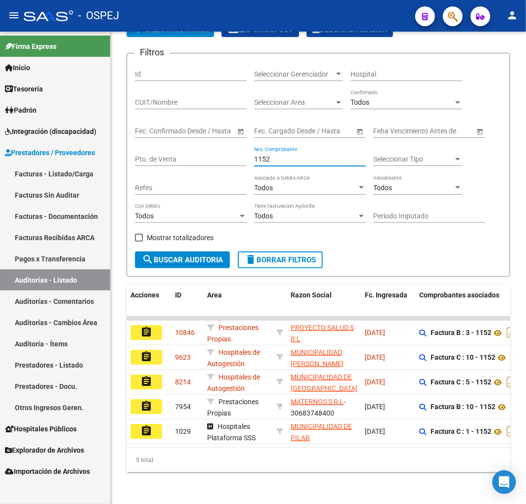
type input "1152"
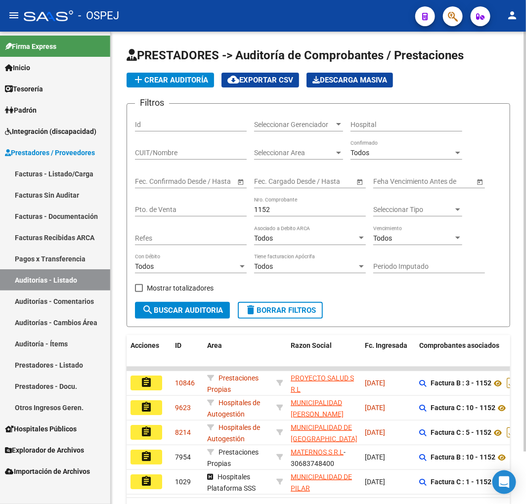
click at [179, 83] on span "add Crear Auditoría" at bounding box center [171, 80] width 76 height 9
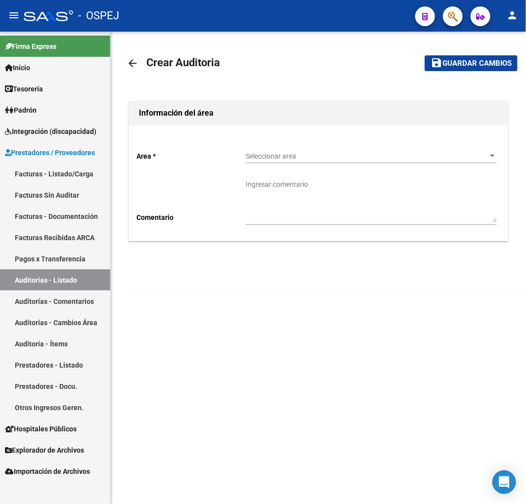
click at [314, 154] on span "Seleccionar area" at bounding box center [367, 156] width 242 height 8
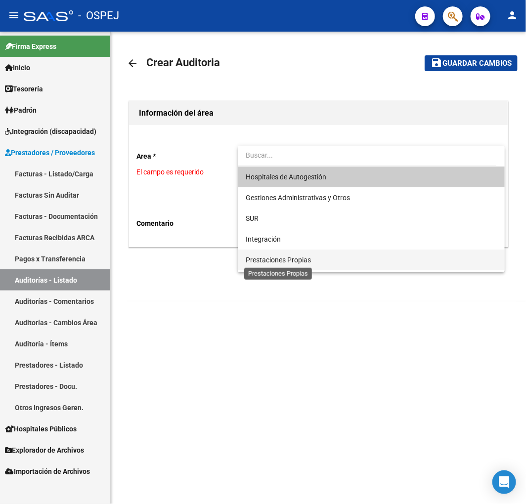
click at [284, 262] on span "Prestaciones Propias" at bounding box center [278, 260] width 65 height 8
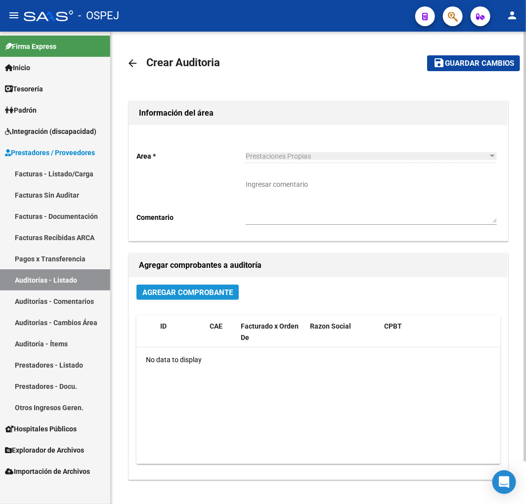
click at [209, 285] on button "Agregar Comprobante" at bounding box center [187, 292] width 102 height 15
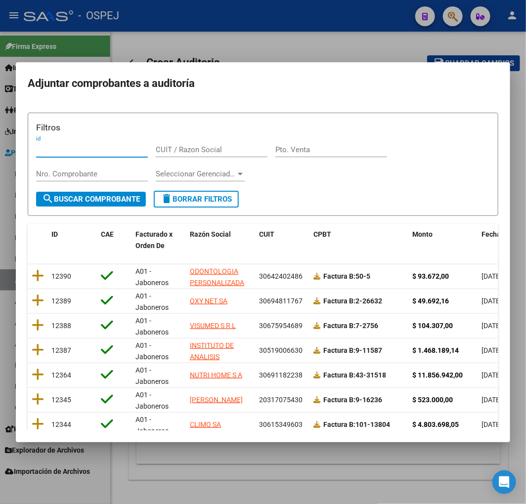
click at [103, 174] on input "Nro. Comprobante" at bounding box center [92, 174] width 112 height 9
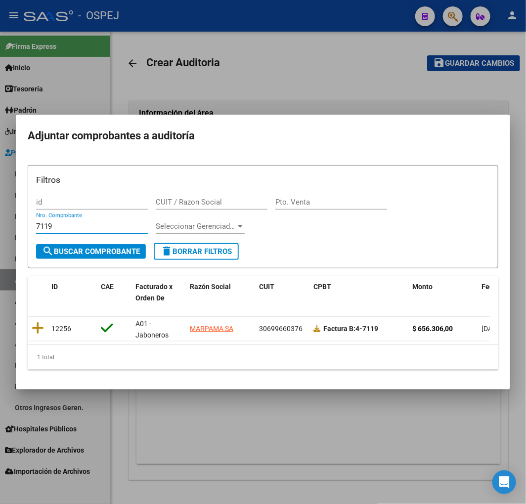
type input "7119"
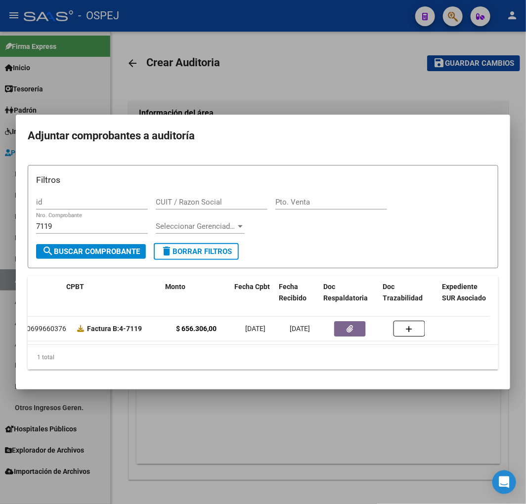
scroll to position [0, 221]
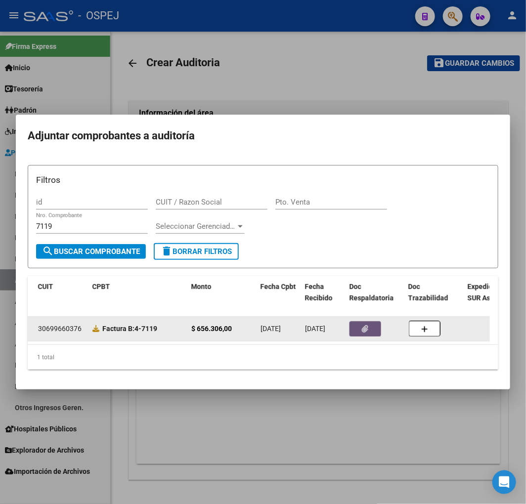
click at [371, 324] on button "button" at bounding box center [366, 328] width 32 height 15
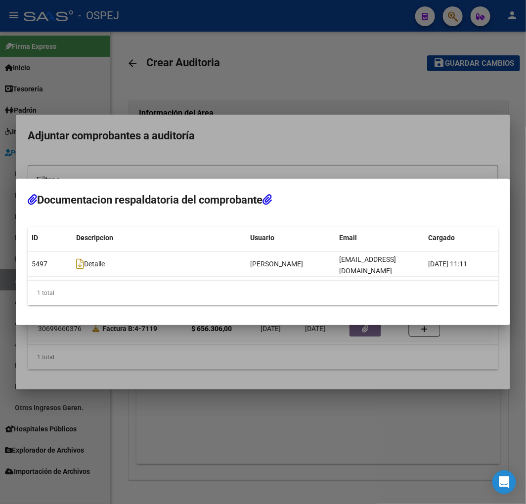
drag, startPoint x: 165, startPoint y: 349, endPoint x: 184, endPoint y: 346, distance: 19.0
click at [166, 349] on div at bounding box center [263, 252] width 526 height 504
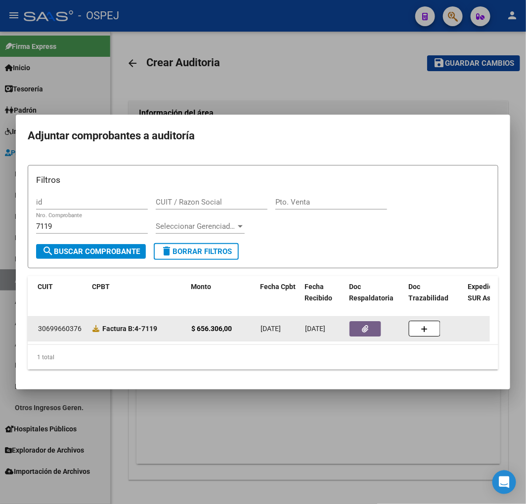
click at [99, 325] on span at bounding box center [97, 329] width 10 height 8
click at [97, 325] on icon at bounding box center [95, 328] width 7 height 7
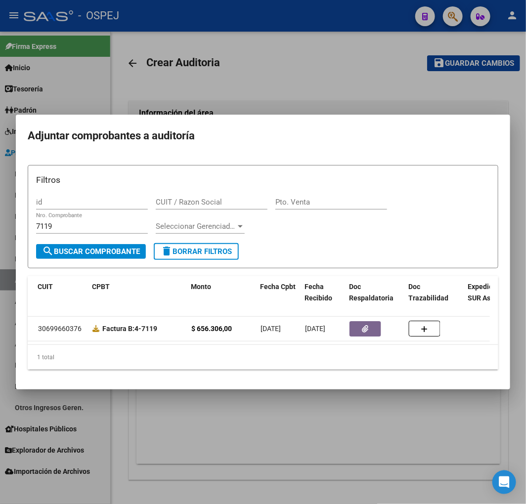
click at [233, 70] on div at bounding box center [263, 252] width 526 height 504
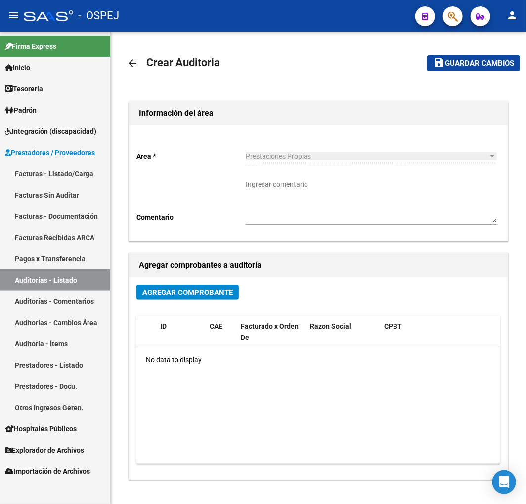
click at [70, 277] on link "Auditorías - Listado" at bounding box center [55, 279] width 110 height 21
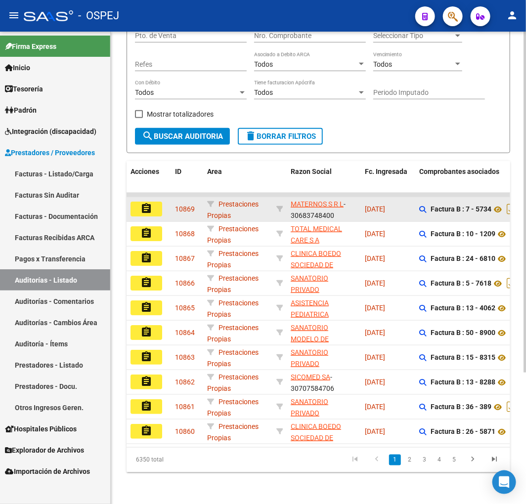
click at [150, 203] on mat-icon "assignment" at bounding box center [146, 209] width 12 height 12
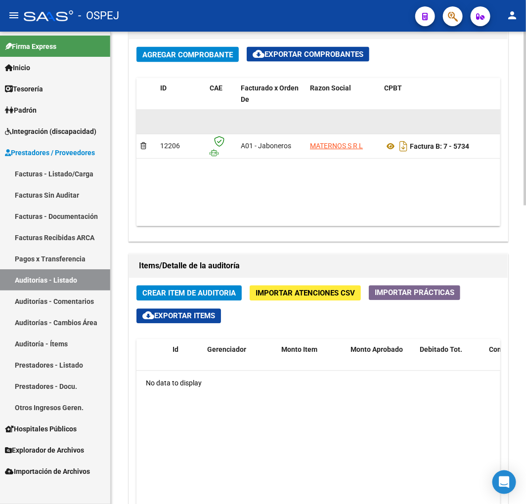
scroll to position [549, 0]
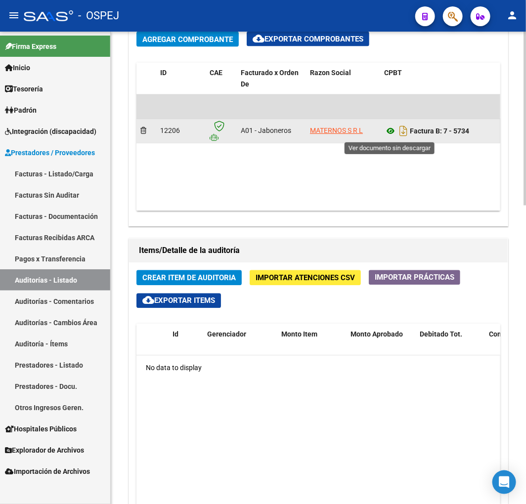
click at [391, 135] on icon at bounding box center [390, 132] width 13 height 12
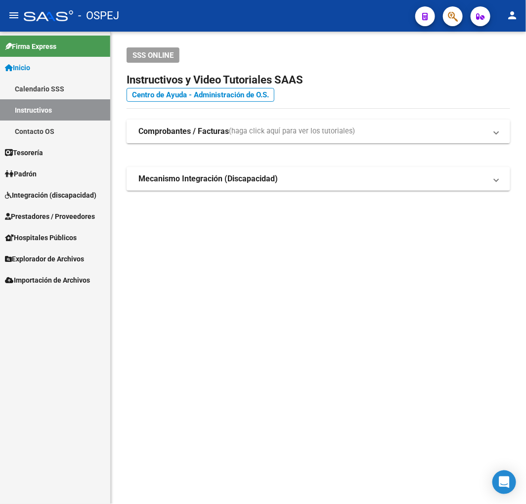
click at [55, 216] on span "Prestadores / Proveedores" at bounding box center [50, 216] width 90 height 11
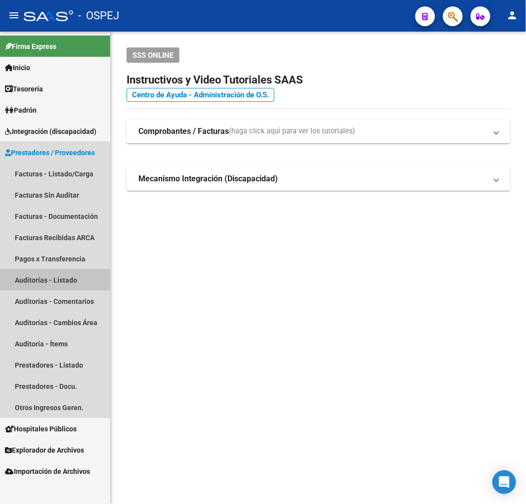
click at [67, 284] on link "Auditorías - Listado" at bounding box center [55, 279] width 110 height 21
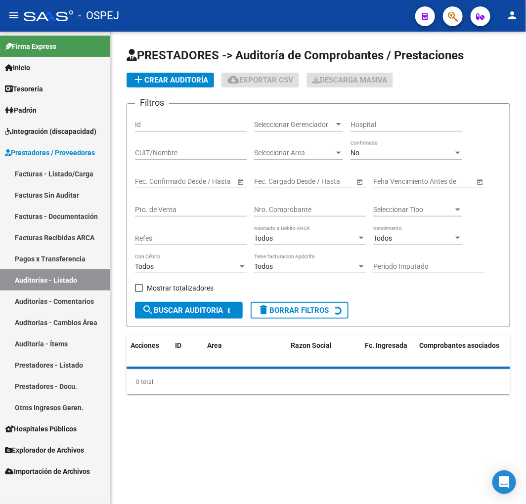
click at [363, 160] on div "No Confirmado" at bounding box center [407, 150] width 112 height 20
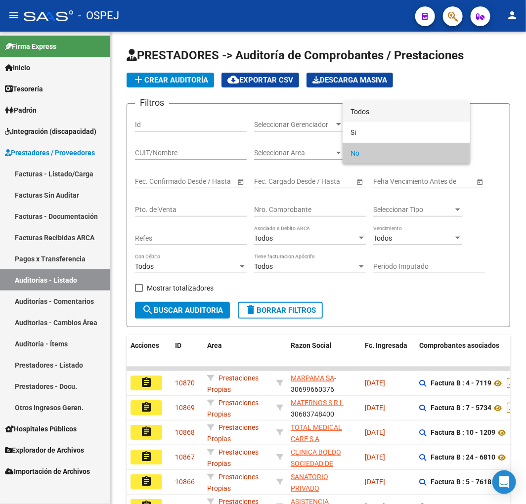
click at [372, 110] on span "Todos" at bounding box center [407, 111] width 112 height 21
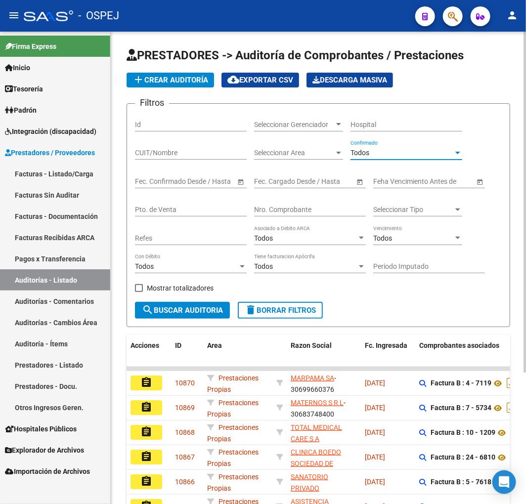
click at [298, 214] on input "Nro. Comprobante" at bounding box center [310, 210] width 112 height 8
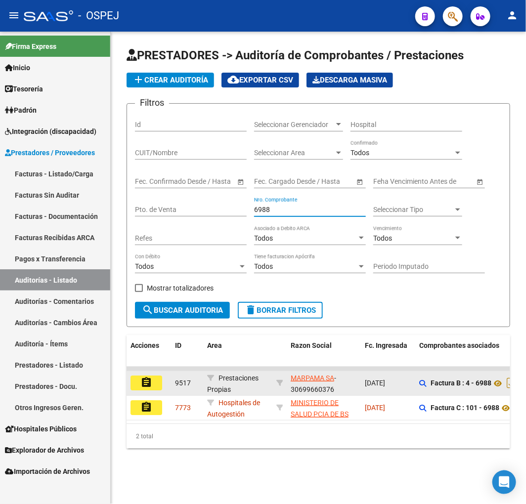
type input "6988"
click at [155, 382] on button "assignment" at bounding box center [147, 383] width 32 height 15
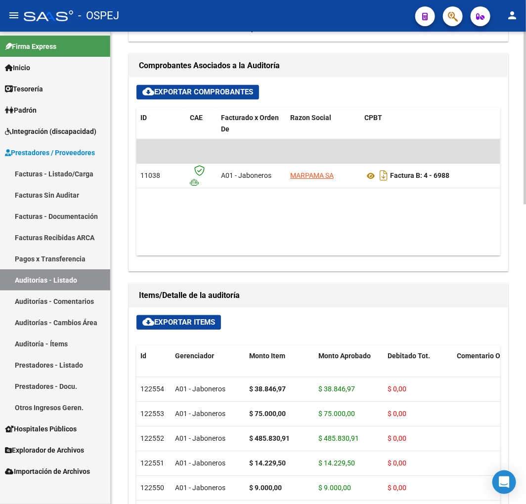
scroll to position [769, 0]
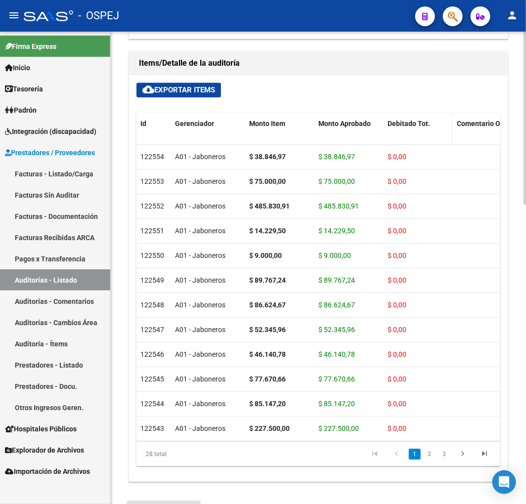
click at [405, 125] on span "Debitado Tot." at bounding box center [409, 124] width 43 height 8
click at [418, 122] on span "Debitado Tot." at bounding box center [409, 124] width 43 height 8
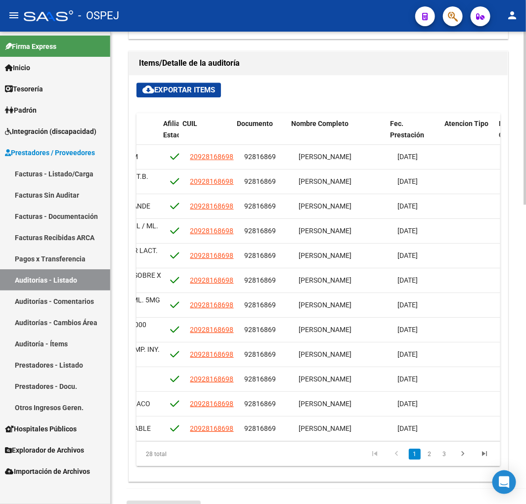
scroll to position [0, 701]
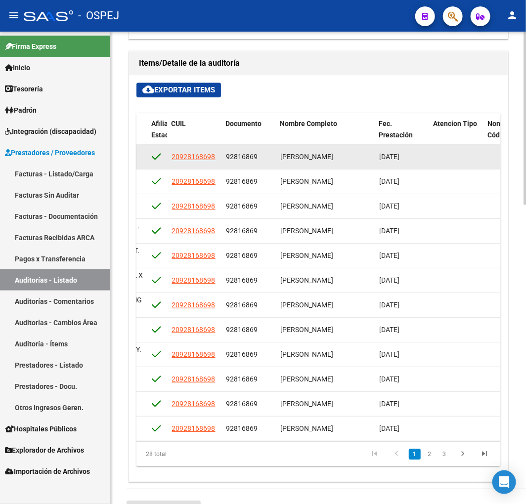
click at [245, 161] on span "92816869" at bounding box center [242, 157] width 32 height 8
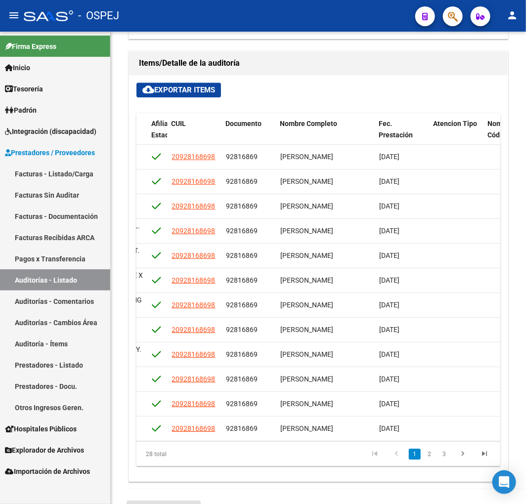
copy span "92816869"
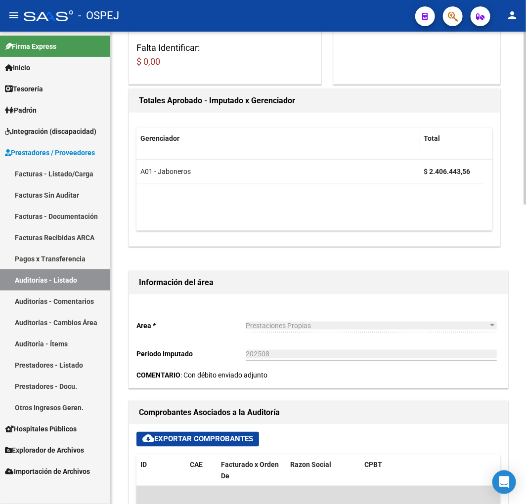
scroll to position [0, 0]
